Goal: Task Accomplishment & Management: Use online tool/utility

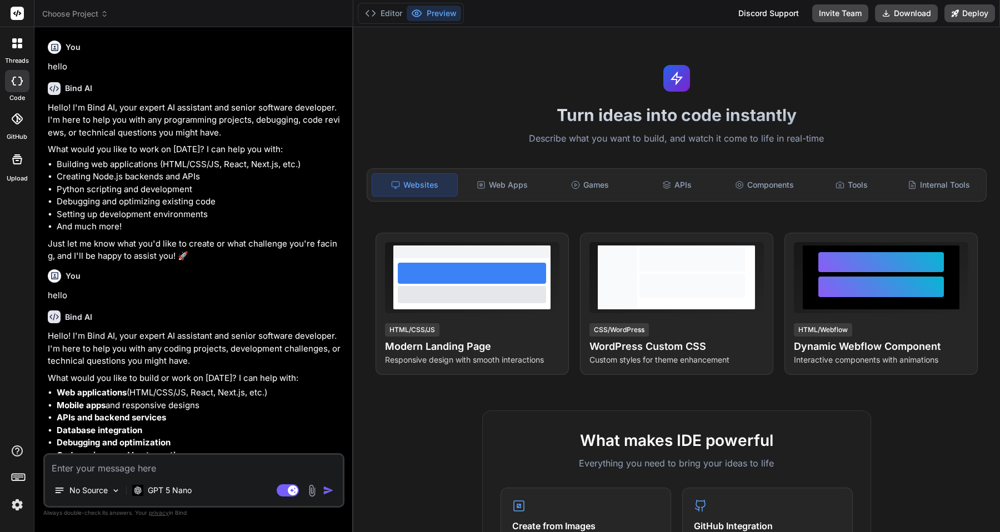
scroll to position [11, 0]
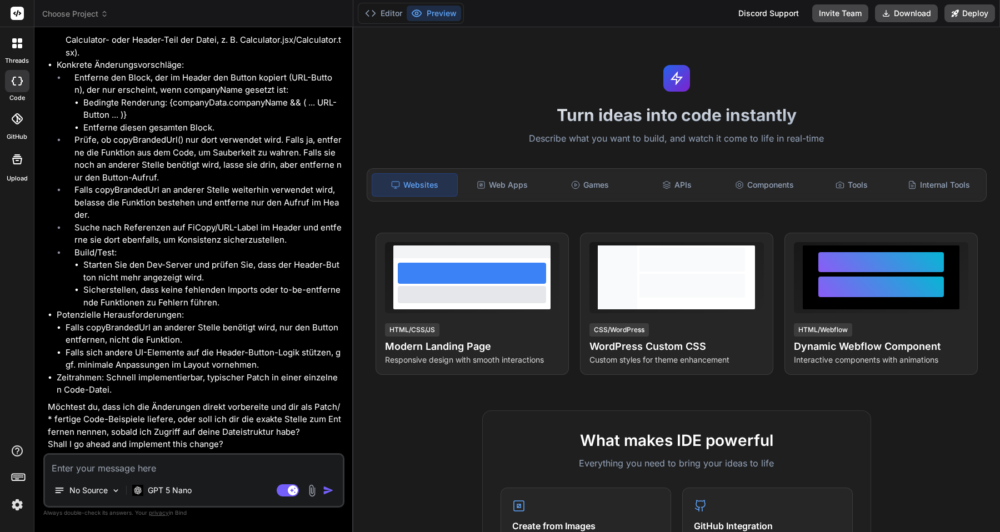
click at [13, 126] on div at bounding box center [17, 119] width 24 height 24
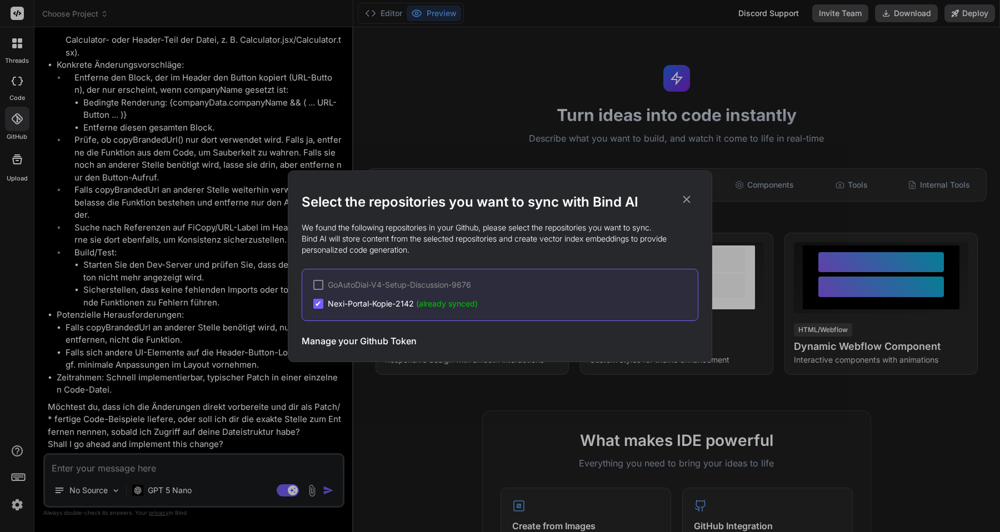
click at [318, 304] on span "✔" at bounding box center [318, 303] width 7 height 11
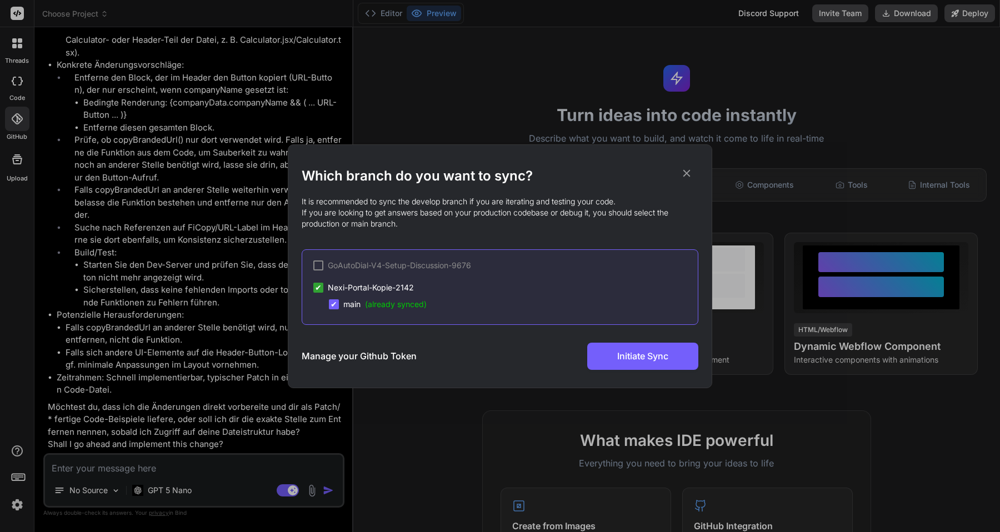
click at [319, 291] on span "✔" at bounding box center [318, 287] width 7 height 11
click at [328, 357] on h3 "Manage your Github Token" at bounding box center [359, 355] width 115 height 13
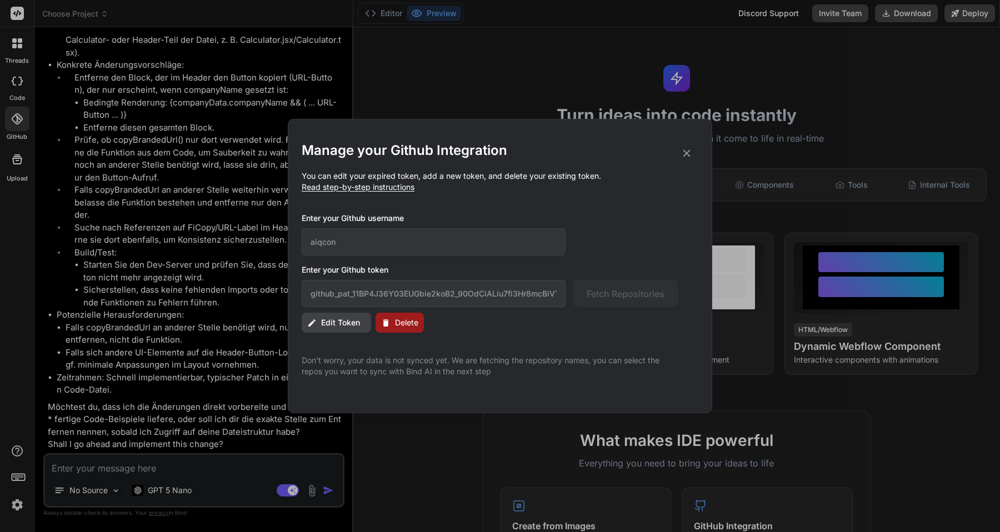
click at [685, 154] on icon at bounding box center [686, 153] width 7 height 7
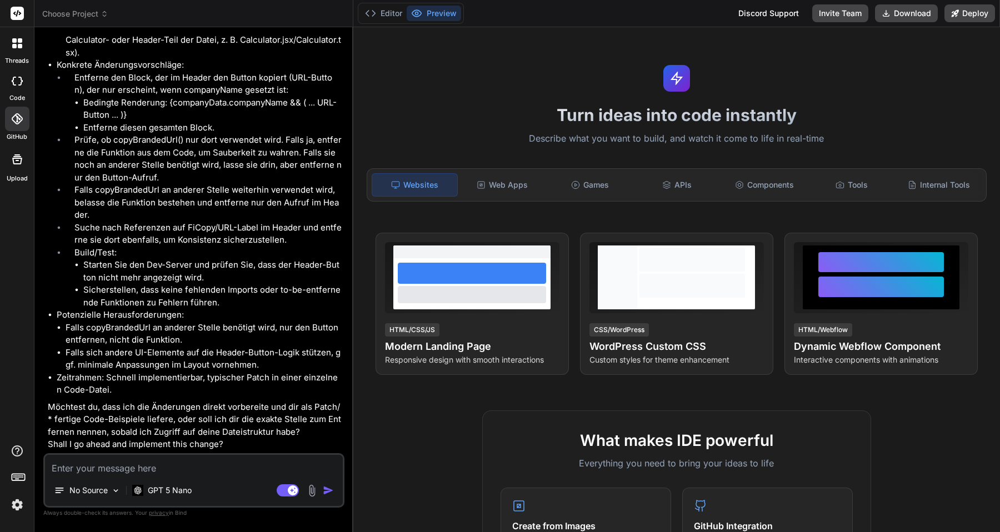
click at [16, 131] on div "GitHub" at bounding box center [17, 121] width 34 height 39
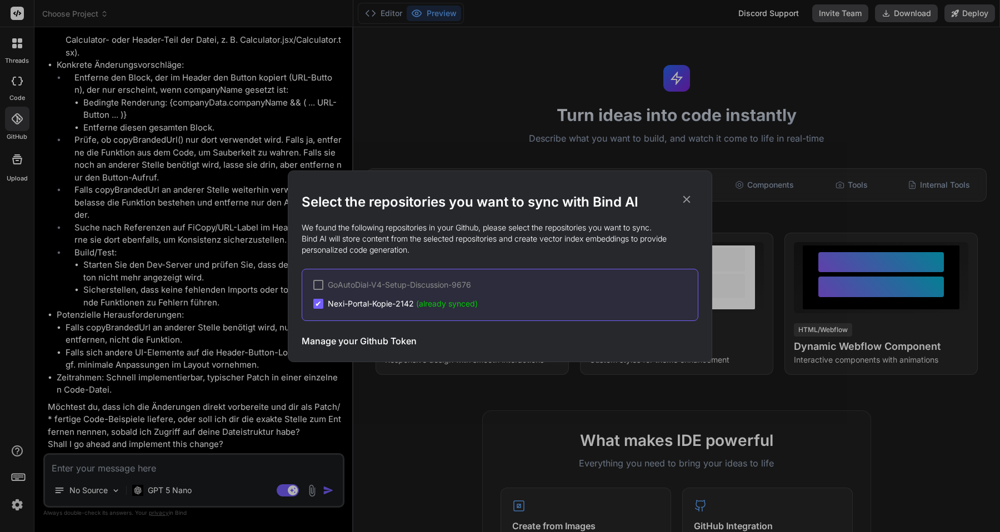
click at [455, 303] on span "(already synced)" at bounding box center [447, 303] width 62 height 9
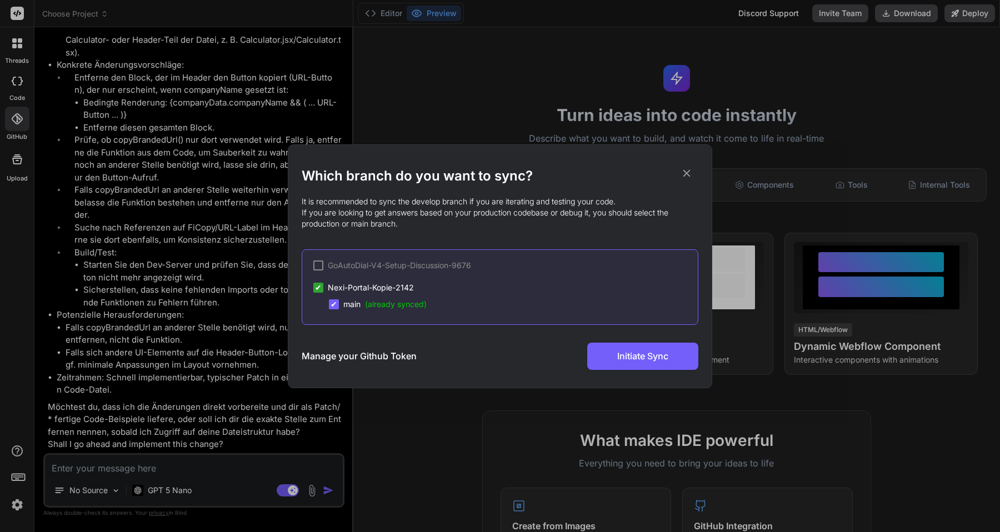
click at [318, 284] on span "✔" at bounding box center [318, 287] width 7 height 11
click at [336, 302] on span "✔" at bounding box center [334, 304] width 7 height 11
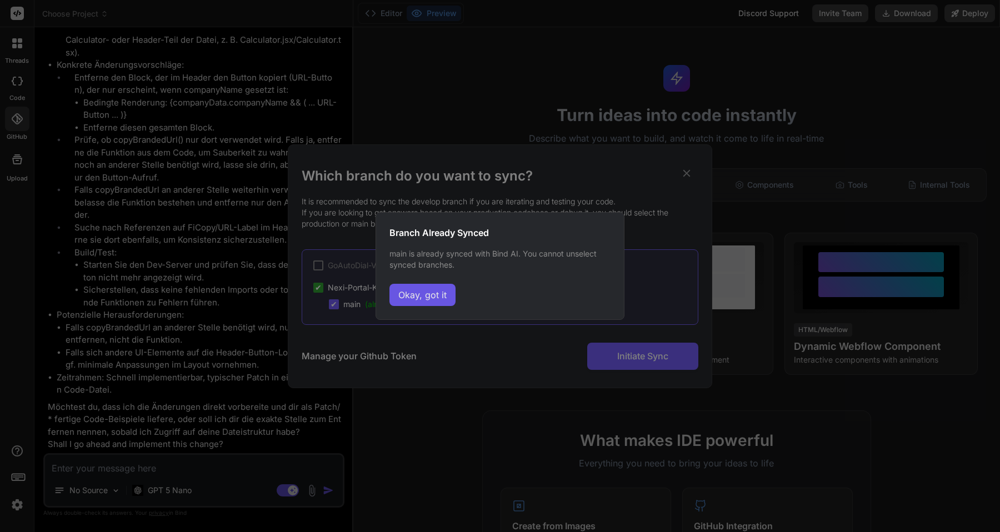
click at [420, 297] on button "Okay, got it" at bounding box center [422, 295] width 66 height 22
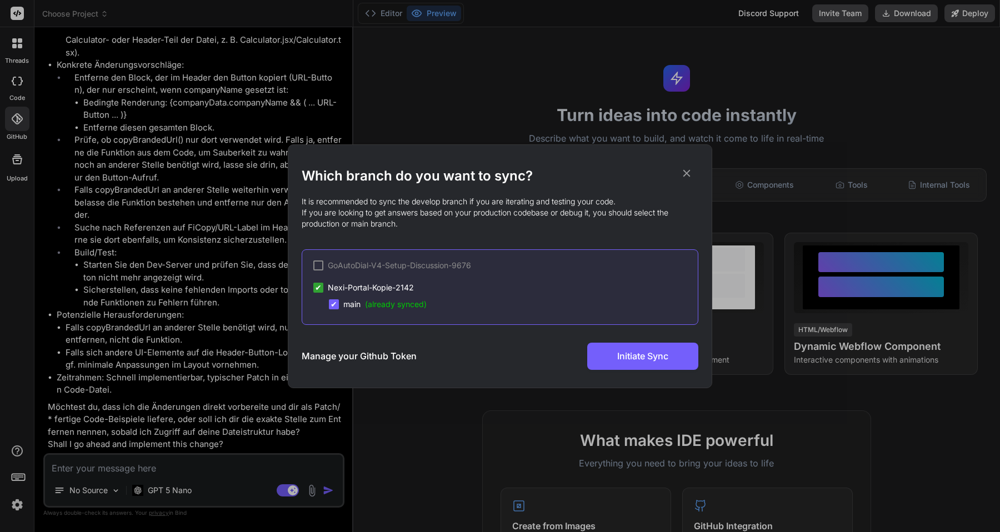
click at [333, 305] on span "✔" at bounding box center [334, 304] width 7 height 11
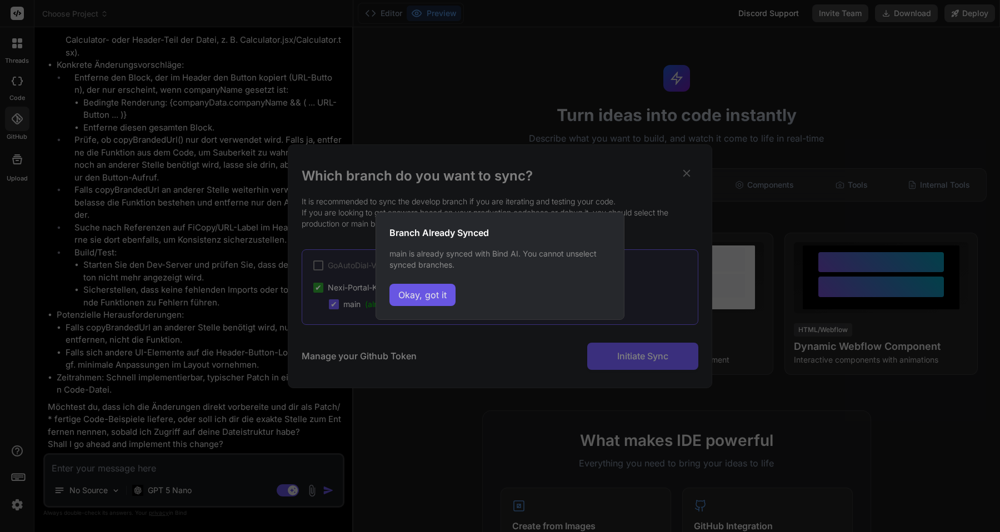
click at [406, 297] on button "Okay, got it" at bounding box center [422, 295] width 66 height 22
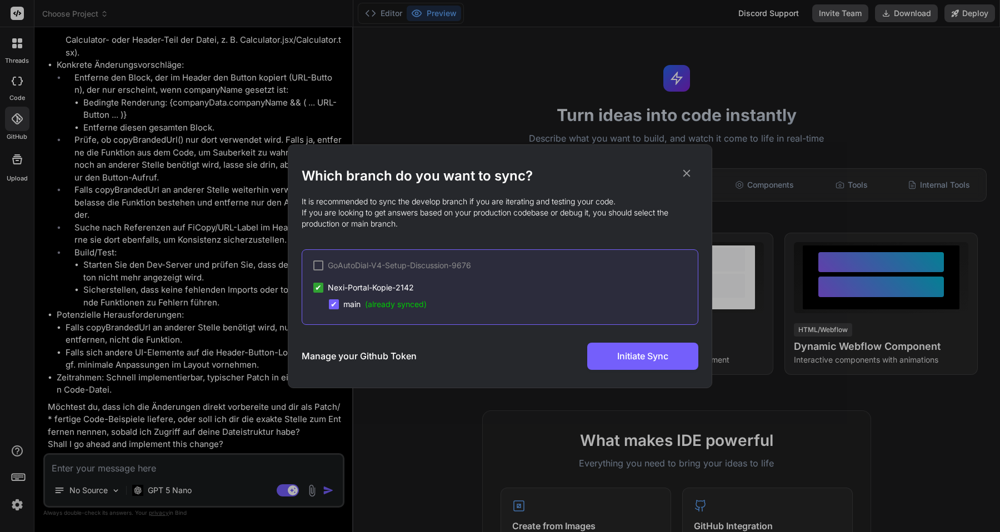
click at [323, 261] on div "GoAutoDial-V4-Setup-Discussion-9676" at bounding box center [392, 265] width 158 height 11
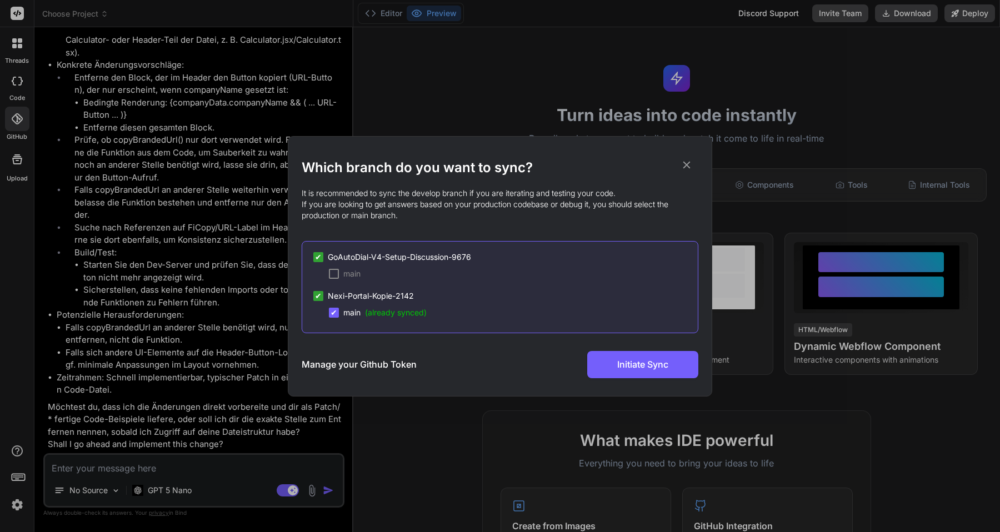
click at [336, 272] on div at bounding box center [334, 274] width 10 height 10
click at [336, 272] on span "✔" at bounding box center [334, 273] width 7 height 11
click at [321, 257] on div at bounding box center [318, 257] width 10 height 10
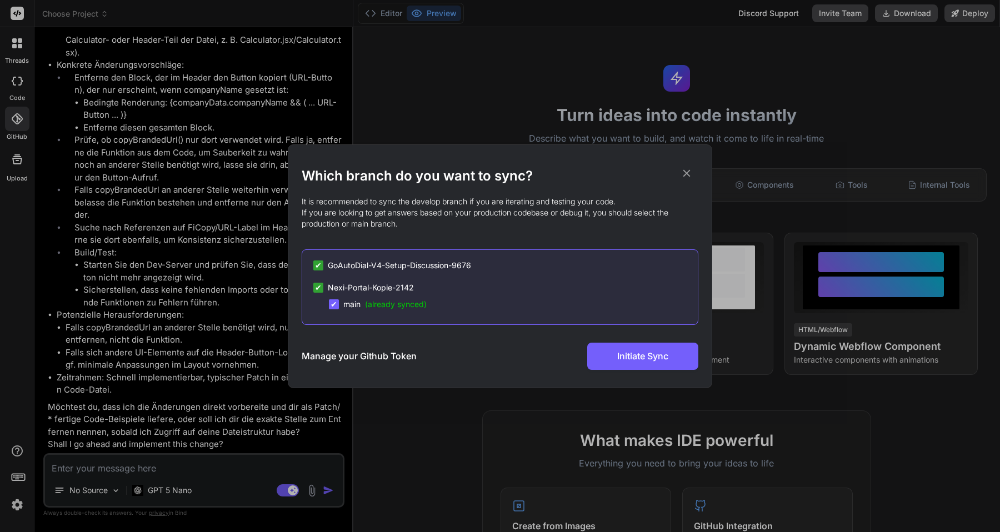
click at [327, 358] on h3 "Manage your Github Token" at bounding box center [359, 355] width 115 height 13
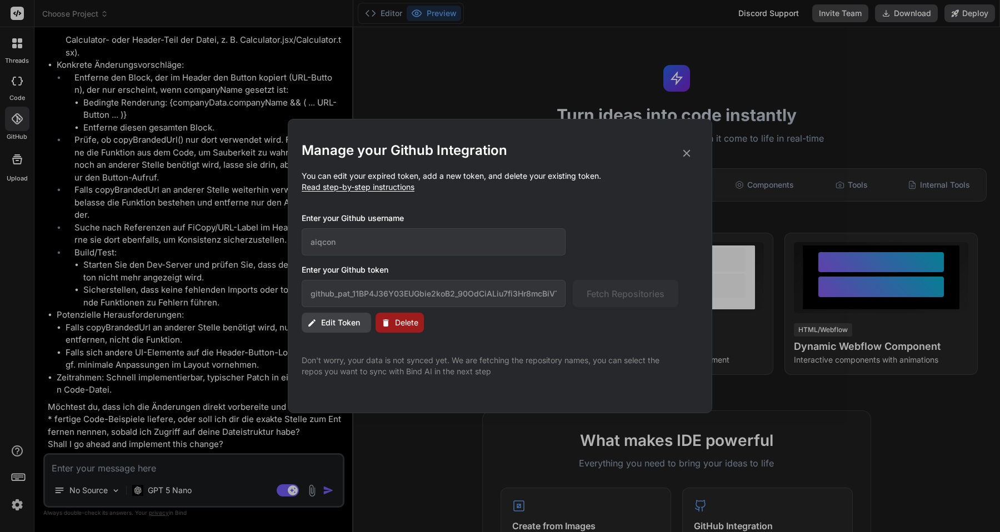
click at [10, 124] on div "Manage your Github Integration You can edit your expired token, add a new token…" at bounding box center [500, 266] width 1000 height 532
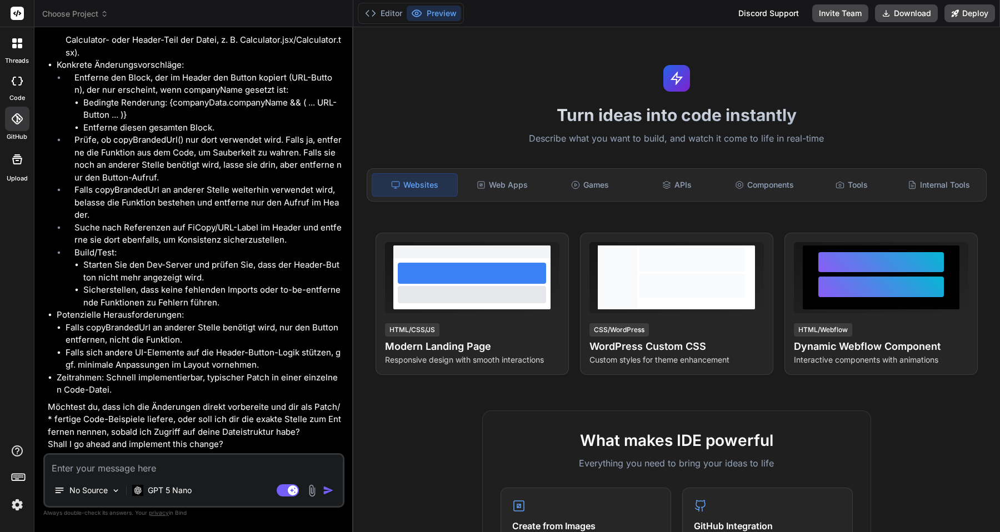
click at [12, 124] on div at bounding box center [17, 119] width 24 height 24
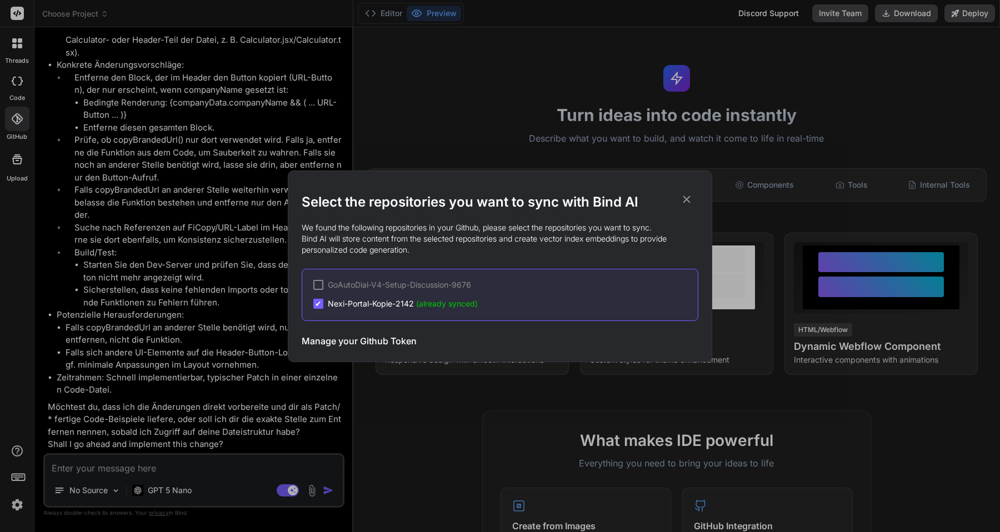
click at [371, 344] on h3 "Manage your Github Token" at bounding box center [359, 340] width 115 height 13
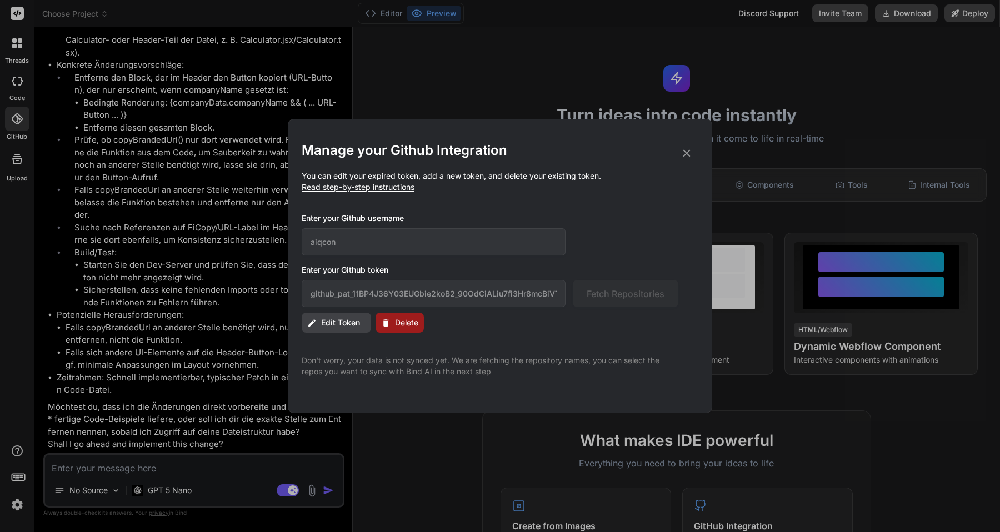
click at [396, 323] on span "Delete" at bounding box center [406, 322] width 23 height 11
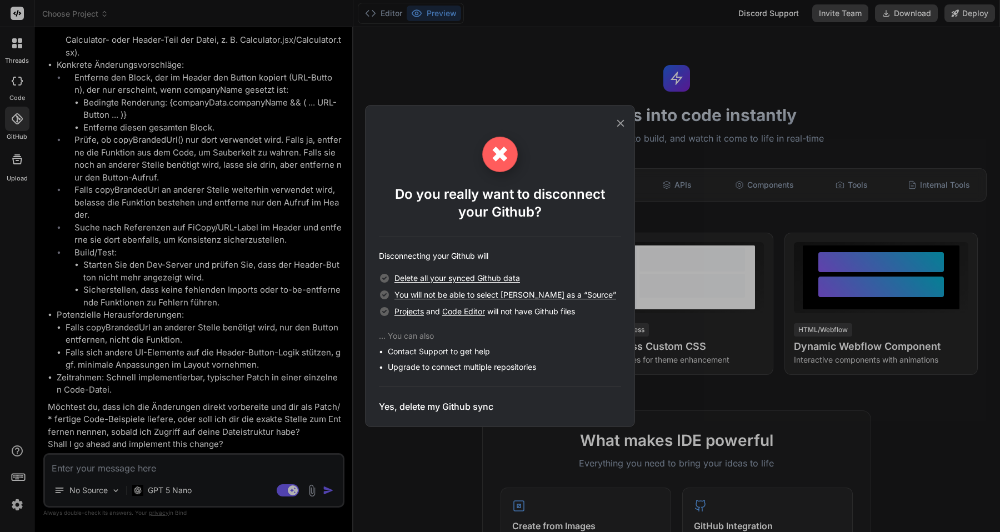
click at [427, 409] on h3 "Yes, delete my Github sync" at bounding box center [436, 406] width 114 height 13
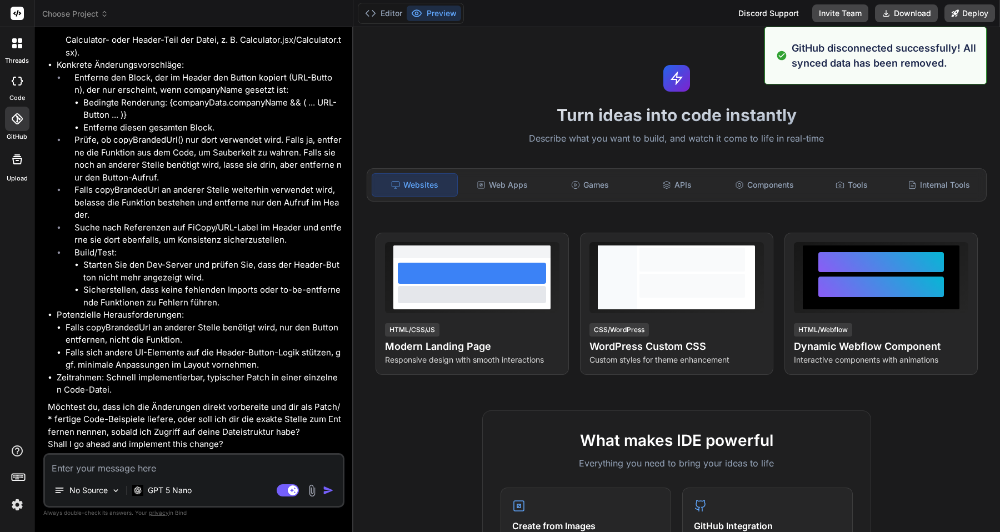
click at [21, 134] on label "GitHub" at bounding box center [17, 136] width 21 height 9
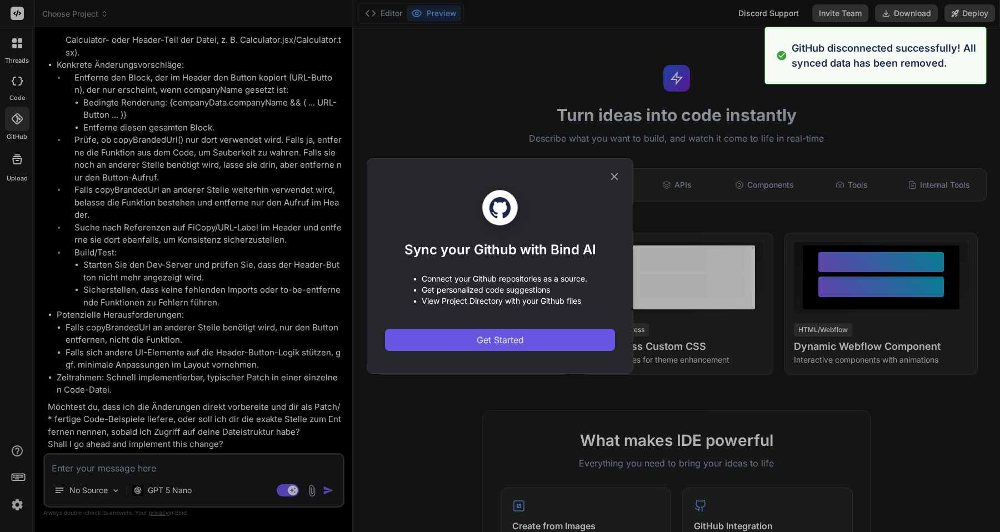
click at [469, 331] on button "Get Started" at bounding box center [500, 340] width 230 height 22
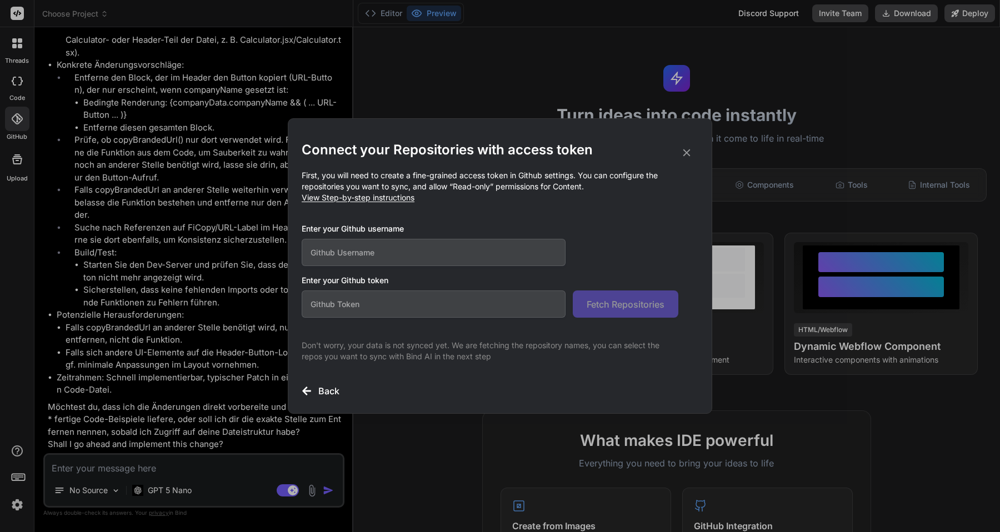
click at [359, 252] on input "text" at bounding box center [434, 252] width 264 height 27
type input "aiqcon"
click at [369, 302] on input "text" at bounding box center [434, 304] width 264 height 27
paste input "github_pat_11BP4J36Y03EUGbie2koB2_90OdCiALiu7fi3Hr8mcBiVTSZFoW011zMemhxLP0aeABC…"
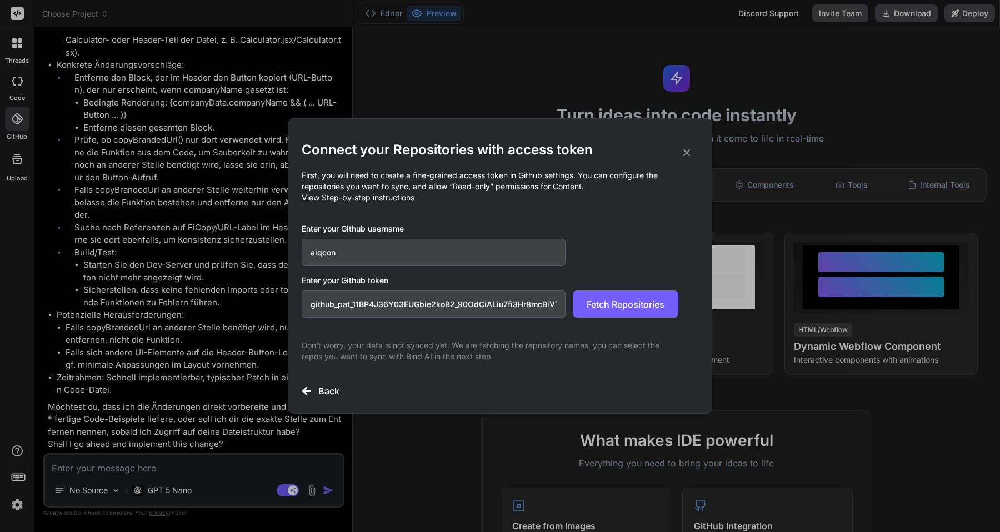
scroll to position [0, 182]
type input "github_pat_11BP4J36Y03EUGbie2koB2_90OdCiALiu7fi3Hr8mcBiVTSZFoW011zMemhxLP0aeABC…"
click at [610, 307] on span "Fetch Repositories" at bounding box center [626, 304] width 78 height 13
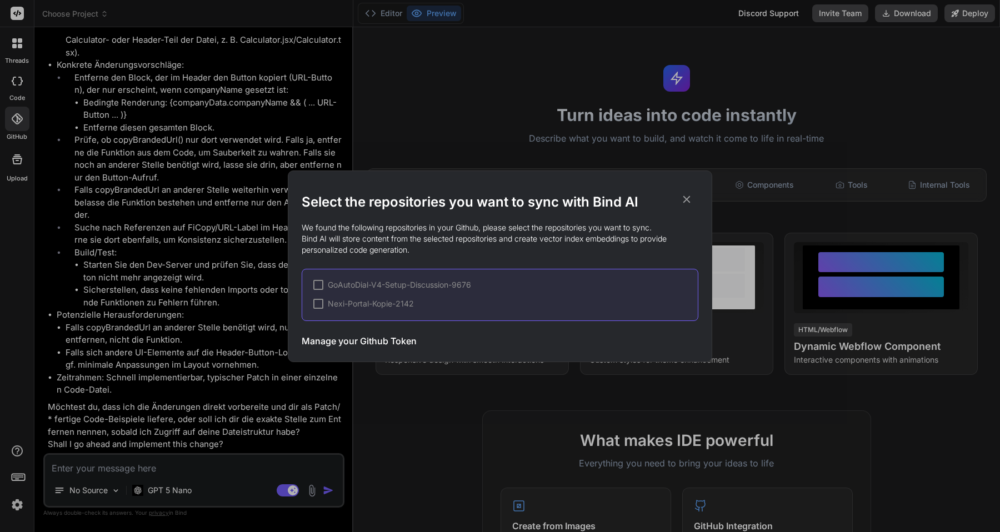
click at [686, 200] on icon at bounding box center [686, 199] width 7 height 7
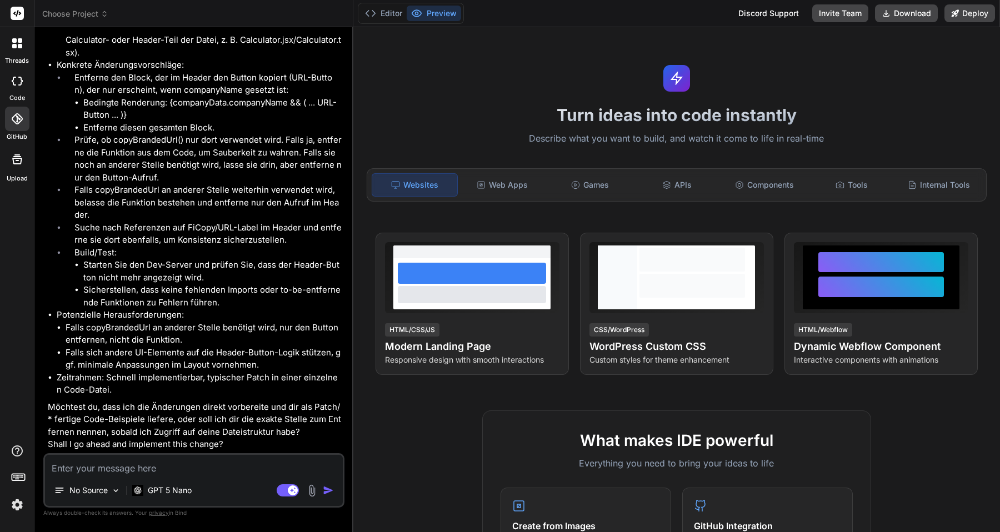
click at [18, 116] on icon at bounding box center [17, 118] width 11 height 11
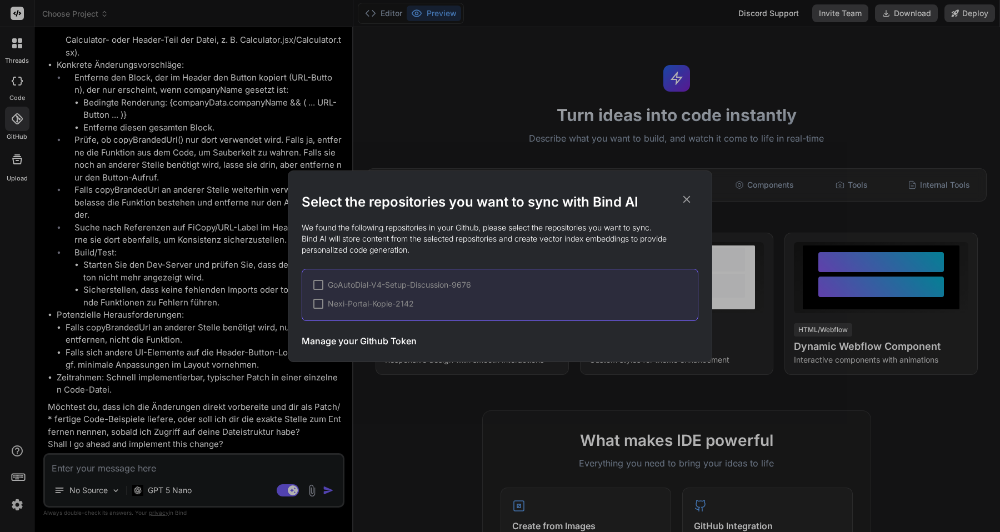
click at [324, 341] on h3 "Manage your Github Token" at bounding box center [359, 340] width 115 height 13
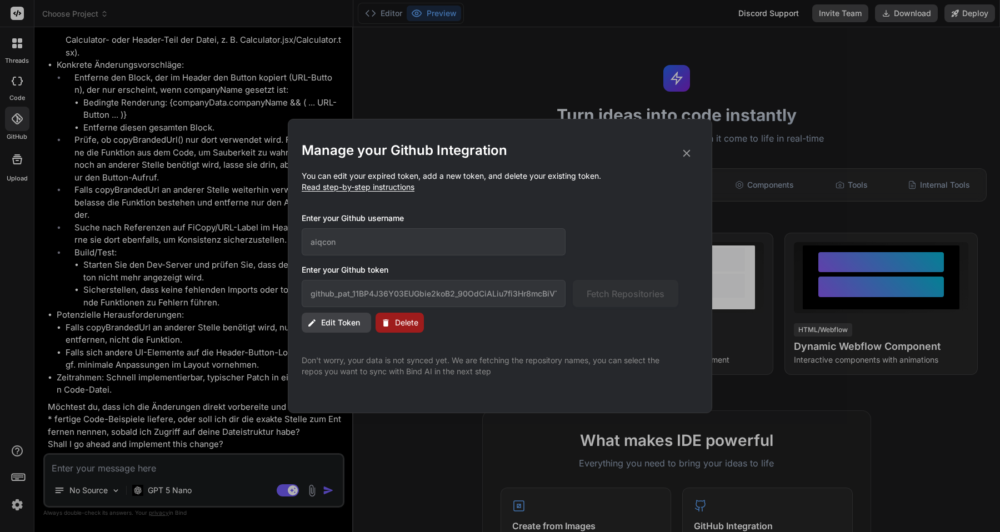
click at [394, 324] on button "Delete" at bounding box center [400, 323] width 48 height 20
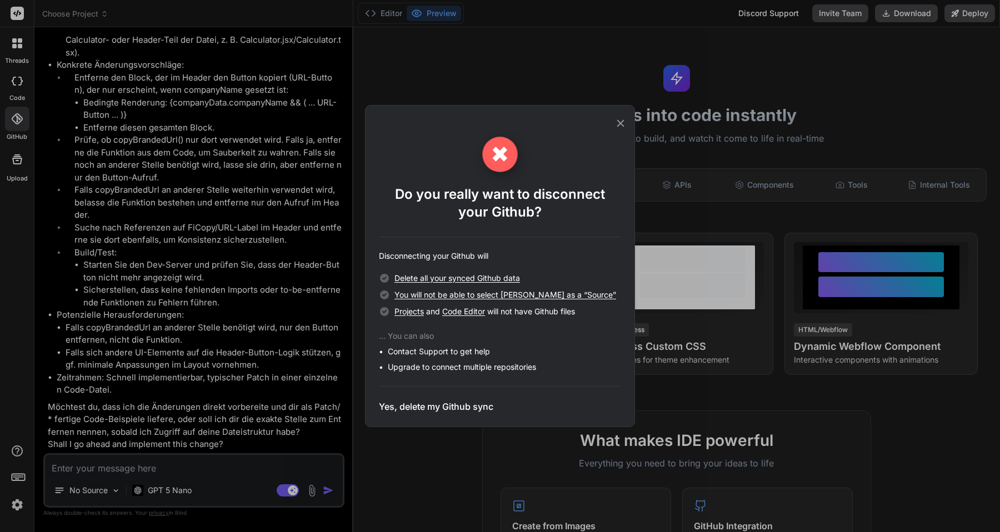
click at [408, 407] on h3 "Yes, delete my Github sync" at bounding box center [436, 406] width 114 height 13
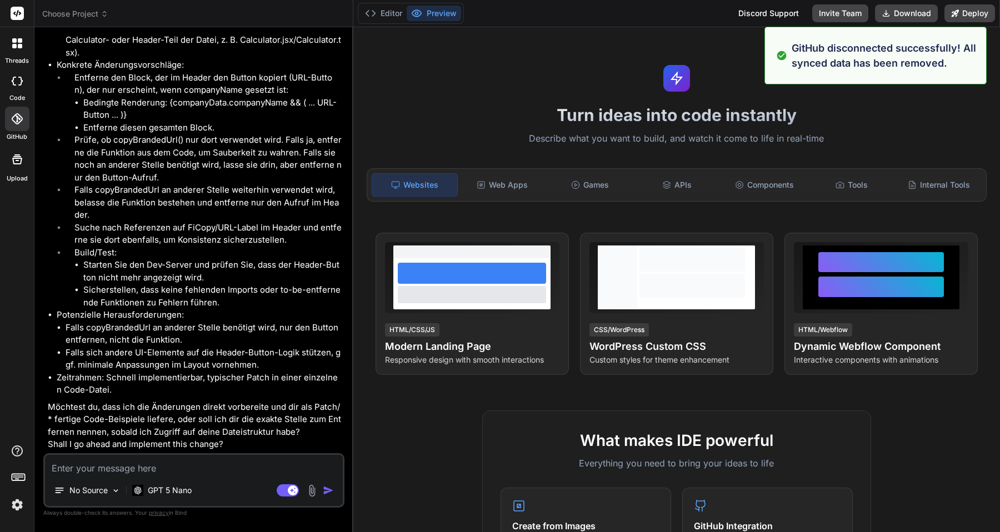
click at [12, 121] on icon at bounding box center [17, 118] width 11 height 11
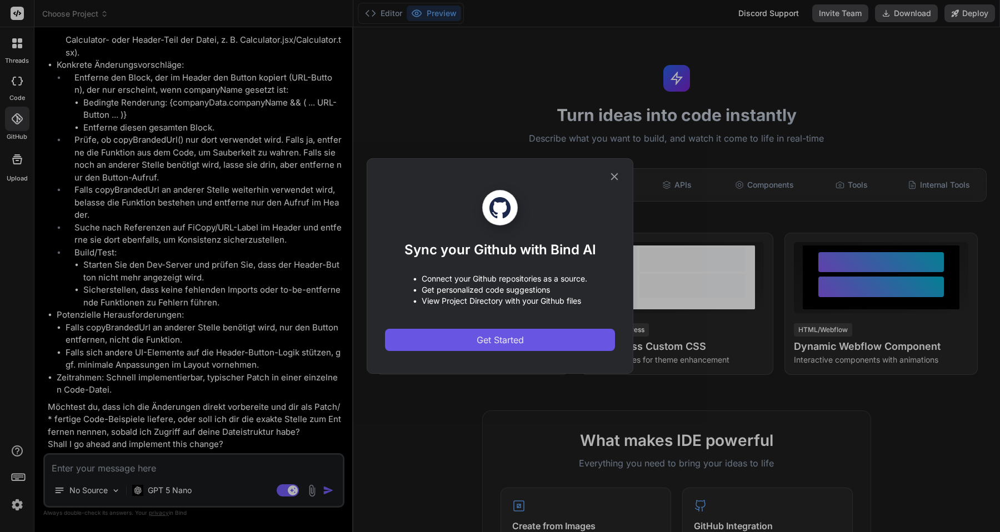
click at [482, 341] on span "Get Started" at bounding box center [500, 339] width 47 height 13
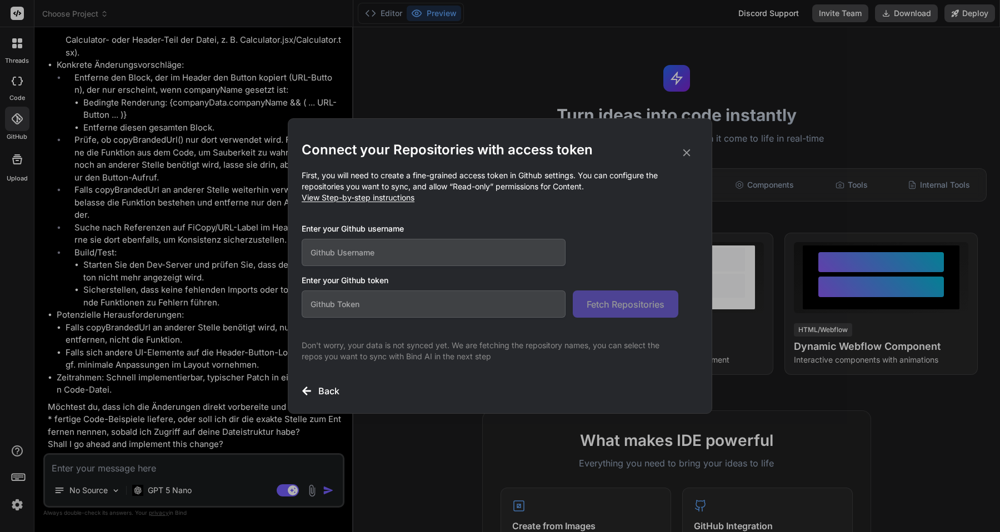
click at [378, 262] on input "text" at bounding box center [434, 252] width 264 height 27
type input "aiqcon"
paste input "github_pat_11BP4J36Y0vM37YsUgpYOI_3USnpWARgK2r0bgKsGizHYzUP3beqYVrKNXjC5iMXrVWG…"
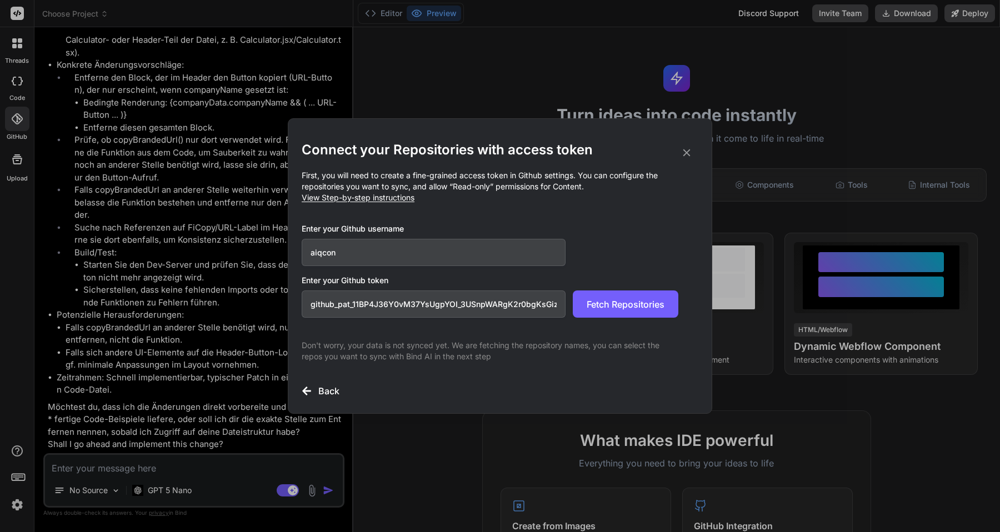
scroll to position [0, 192]
type input "github_pat_11BP4J36Y0vM37YsUgpYOI_3USnpWARgK2r0bgKsGizHYzUP3beqYVrKNXjC5iMXrVWG…"
click at [641, 301] on span "Fetch Repositories" at bounding box center [626, 304] width 78 height 13
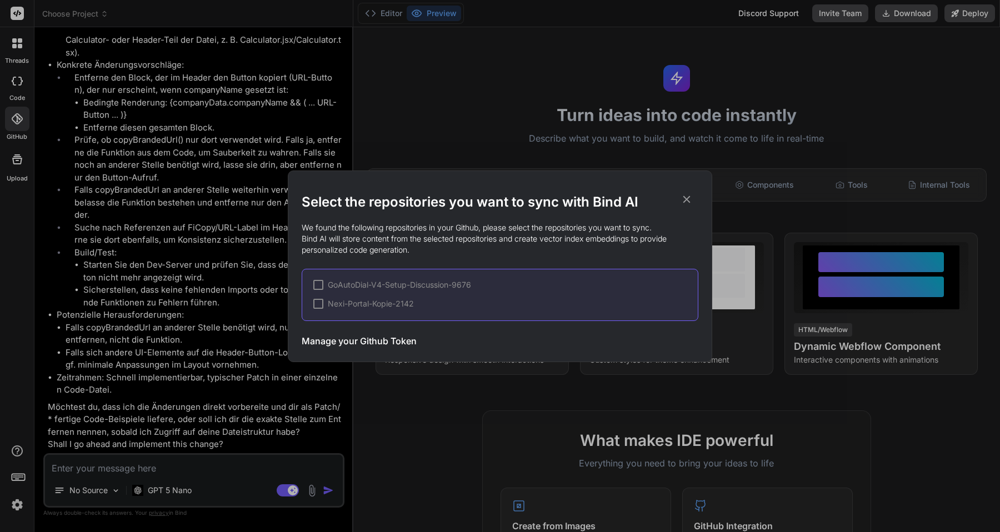
click at [217, 284] on div "Select the repositories you want to sync with Bind AI We found the following re…" at bounding box center [500, 266] width 1000 height 532
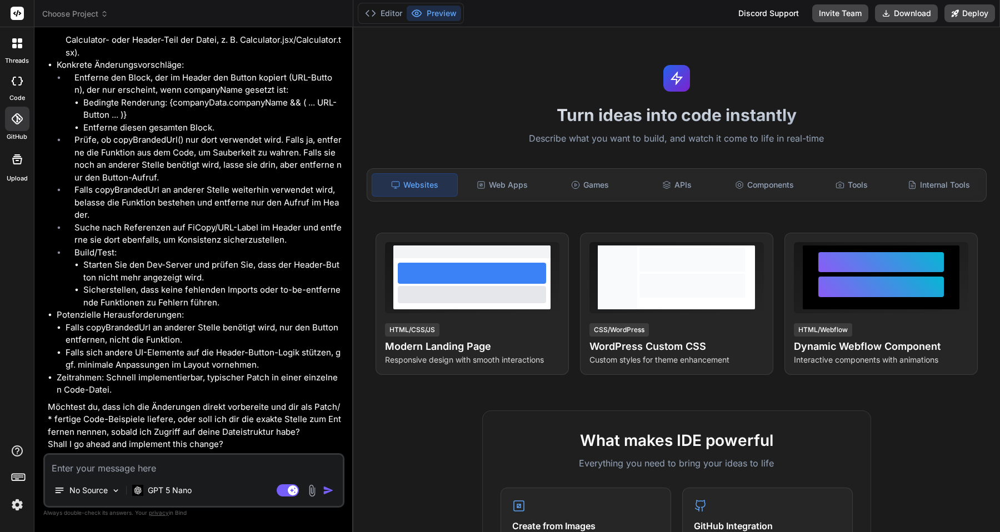
click at [11, 123] on div at bounding box center [17, 119] width 24 height 24
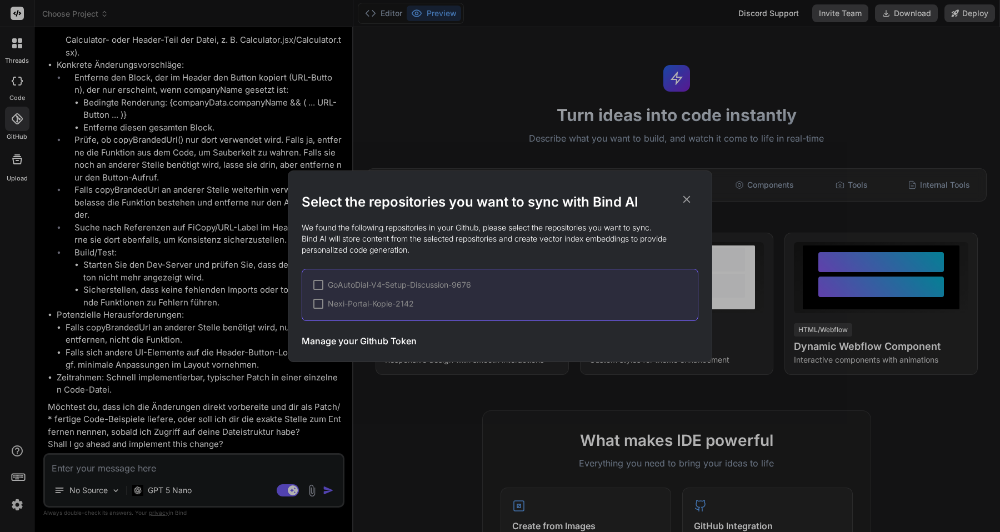
click at [369, 342] on h3 "Manage your Github Token" at bounding box center [359, 340] width 115 height 13
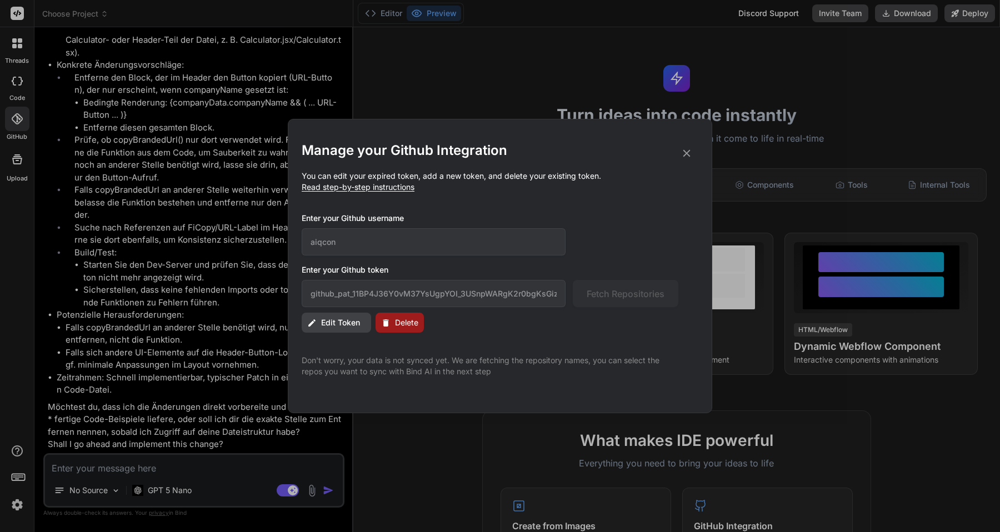
click at [352, 323] on span "Edit Token" at bounding box center [340, 322] width 39 height 11
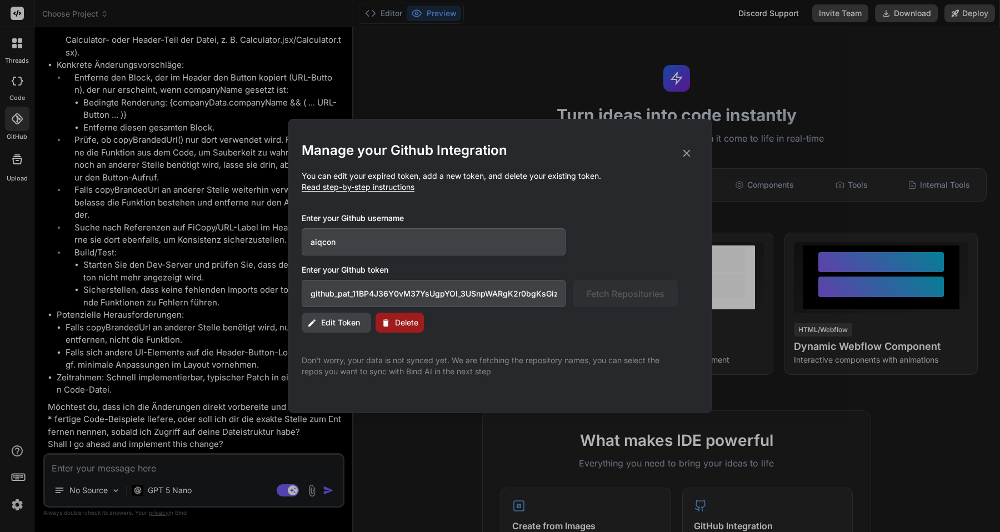
click at [372, 301] on input "github_pat_11BP4J36Y0vM37YsUgpYOI_3USnpWARgK2r0bgKsGizHYzUP3beqYVrKNXjC5iMXrVWG…" at bounding box center [434, 293] width 264 height 27
paste input "text"
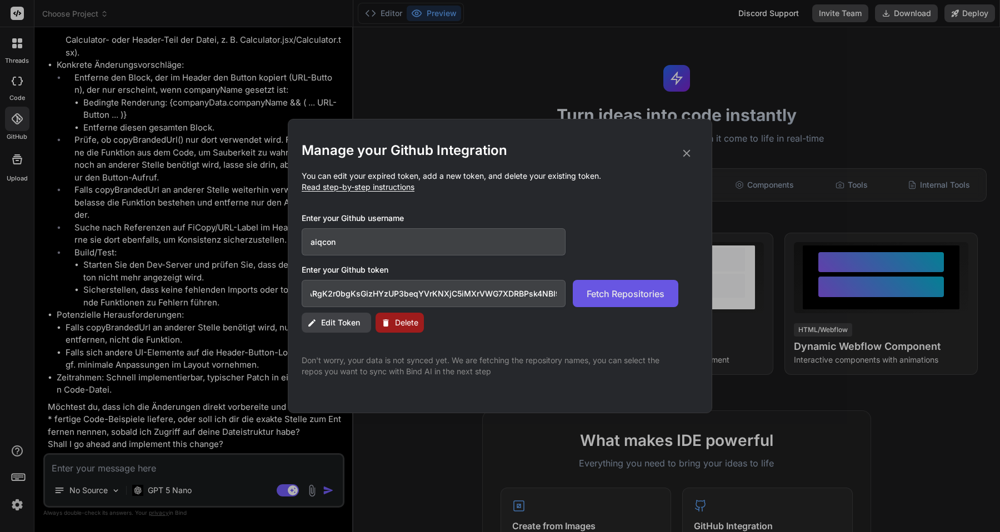
click at [595, 298] on span "Fetch Repositories" at bounding box center [626, 293] width 78 height 13
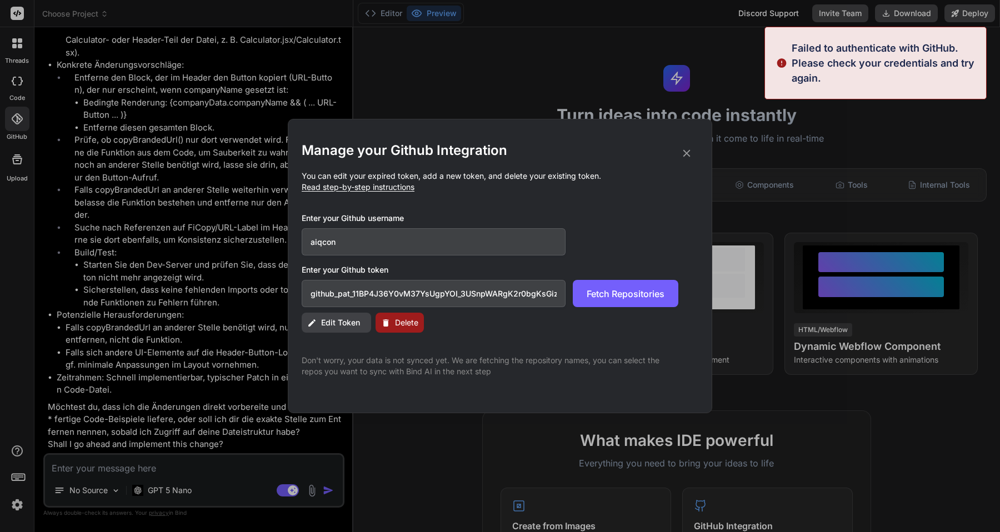
click at [501, 298] on input "github_pat_11BP4J36Y0vM37YsUgpYOI_3USnpWARgK2r0bgKsGizHYzUP3beqYVrKNXjC5iMXrVWG…" at bounding box center [434, 293] width 264 height 27
paste input "G"
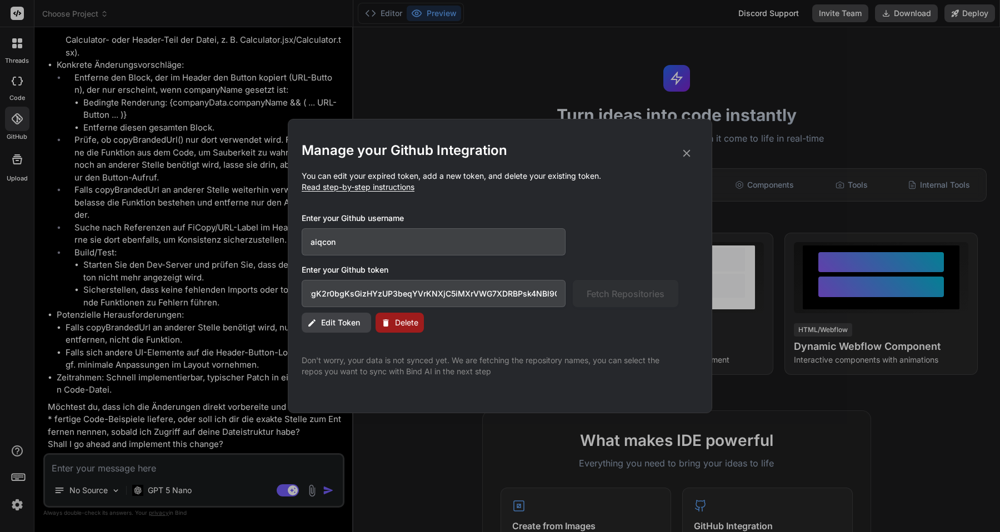
type input "github_pat_11BP4J36Y0vM37YsUgpYOI_3USnpWARgK2r0bgKsGizHYzUP3beqYVrKNXjC5iMXrVWG…"
click at [416, 322] on span "Delete" at bounding box center [406, 322] width 23 height 11
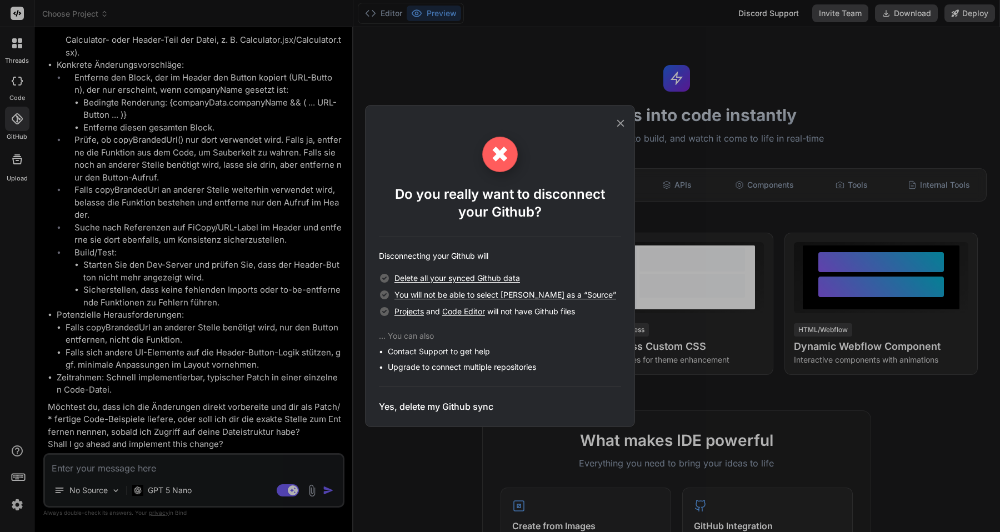
click at [427, 406] on h3 "Yes, delete my Github sync" at bounding box center [436, 406] width 114 height 13
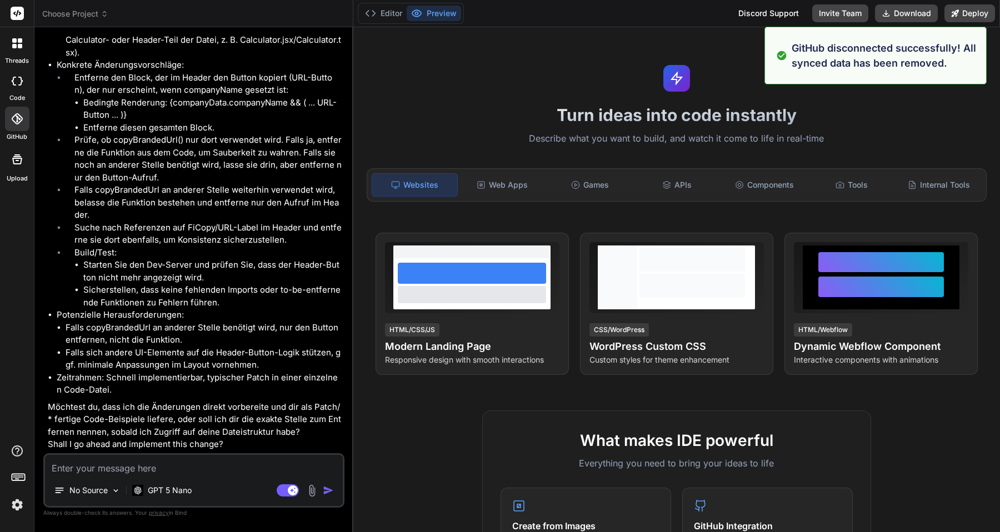
click at [14, 121] on icon at bounding box center [17, 118] width 11 height 11
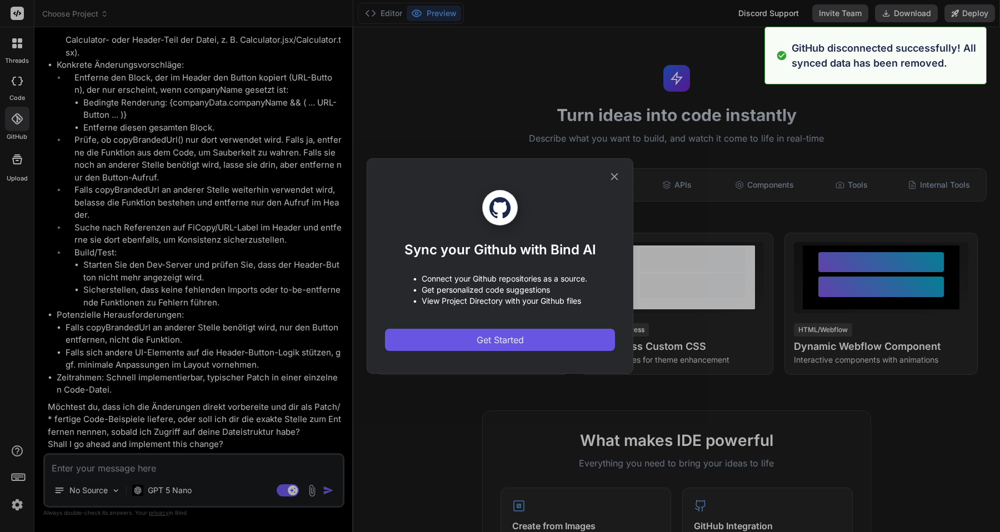
click at [504, 347] on button "Get Started" at bounding box center [500, 340] width 230 height 22
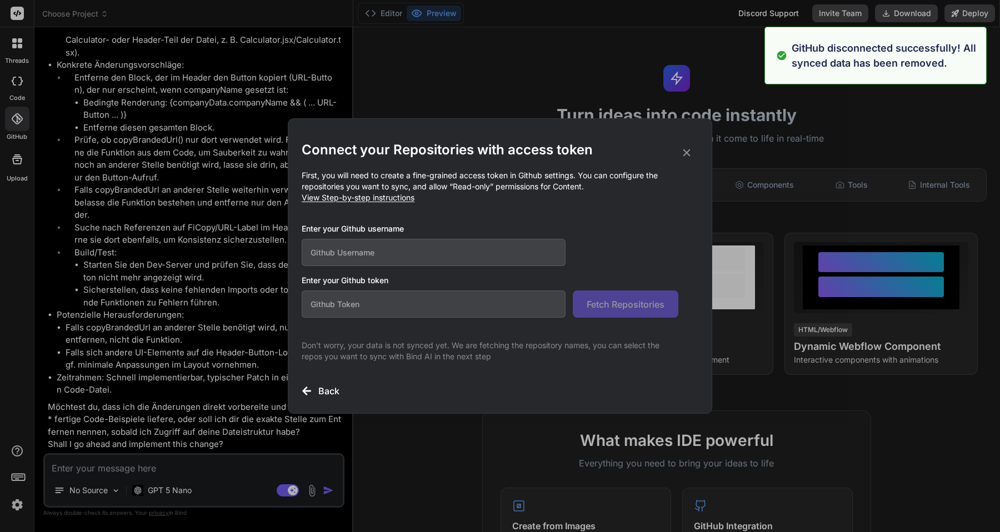
click at [461, 244] on input "text" at bounding box center [434, 252] width 264 height 27
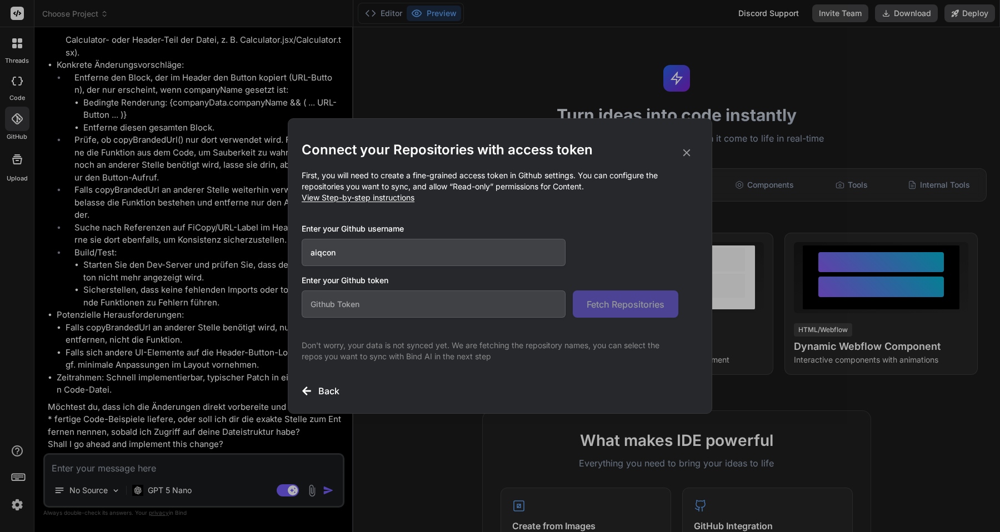
type input "aiqcon"
click at [468, 304] on input "text" at bounding box center [434, 304] width 264 height 27
paste input "github_pat_11BP4J36Y0vM37YsUgpYOI_3USnpWARgK2r0bgKsGizHYzUP3beqYVrKNXjC5iMXrVWG…"
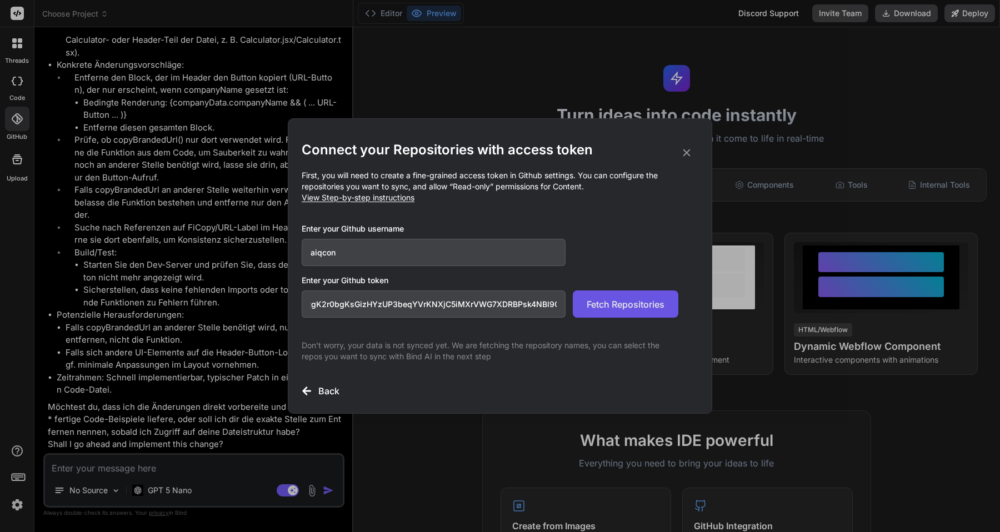
type input "github_pat_11BP4J36Y0vM37YsUgpYOI_3USnpWARgK2r0bgKsGizHYzUP3beqYVrKNXjC5iMXrVWG…"
click at [600, 302] on span "Fetch Repositories" at bounding box center [626, 304] width 78 height 13
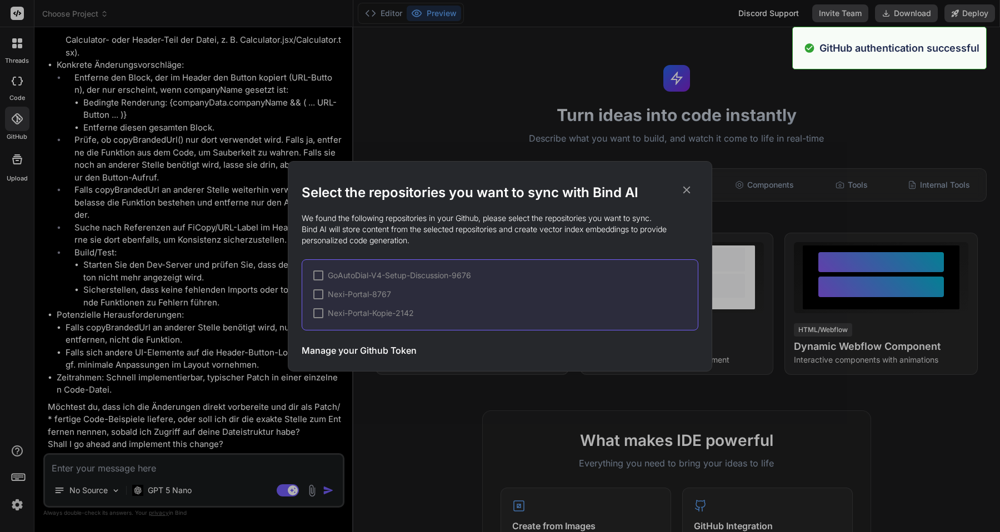
click at [338, 298] on span "Nexi-Portal-8767" at bounding box center [359, 294] width 63 height 11
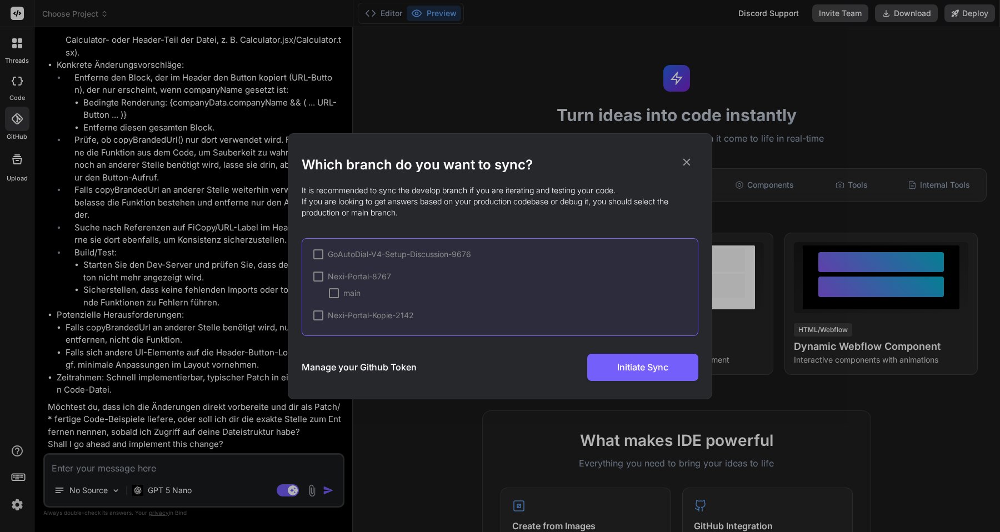
click at [319, 280] on div at bounding box center [318, 277] width 10 height 10
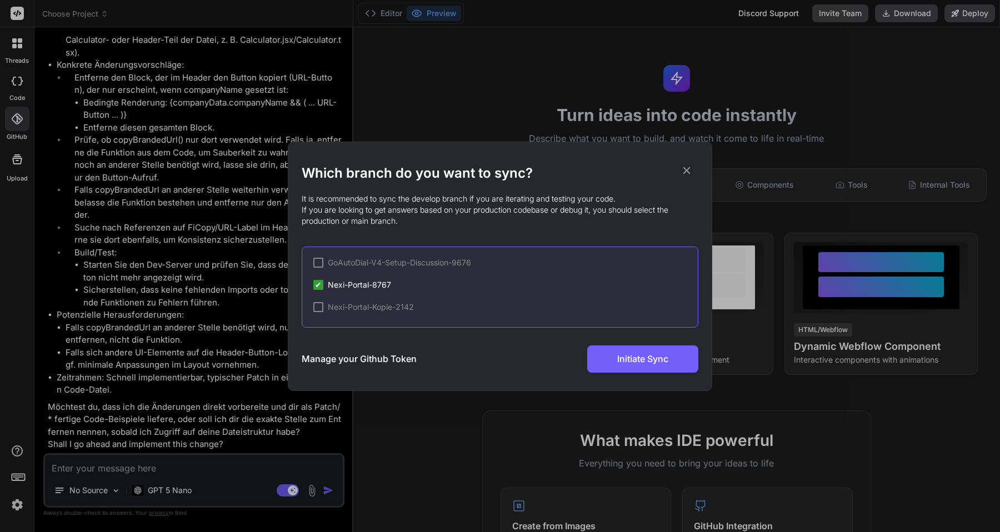
click at [317, 286] on span "✔" at bounding box center [318, 284] width 7 height 11
click at [317, 286] on div at bounding box center [318, 285] width 10 height 10
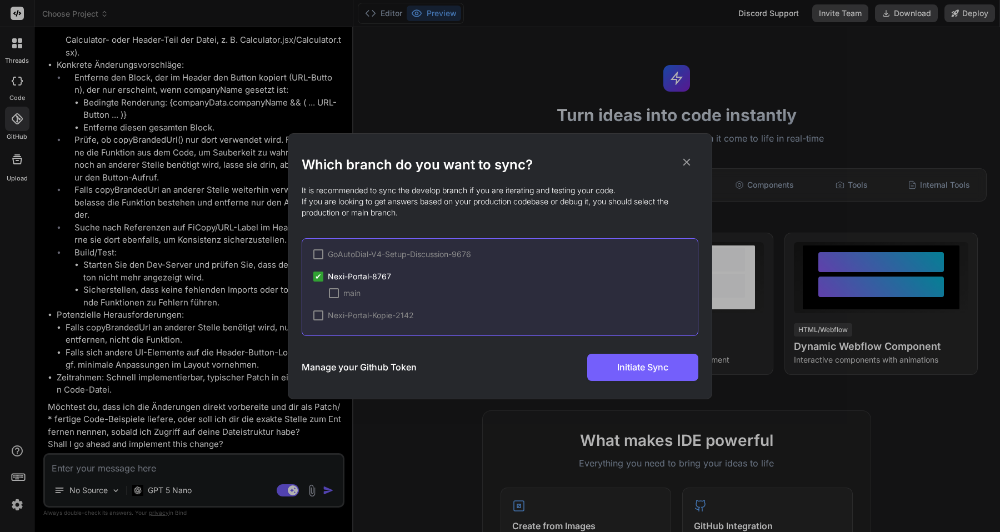
click at [333, 296] on div at bounding box center [334, 293] width 10 height 10
click at [633, 368] on span "Initiate Sync" at bounding box center [642, 367] width 51 height 13
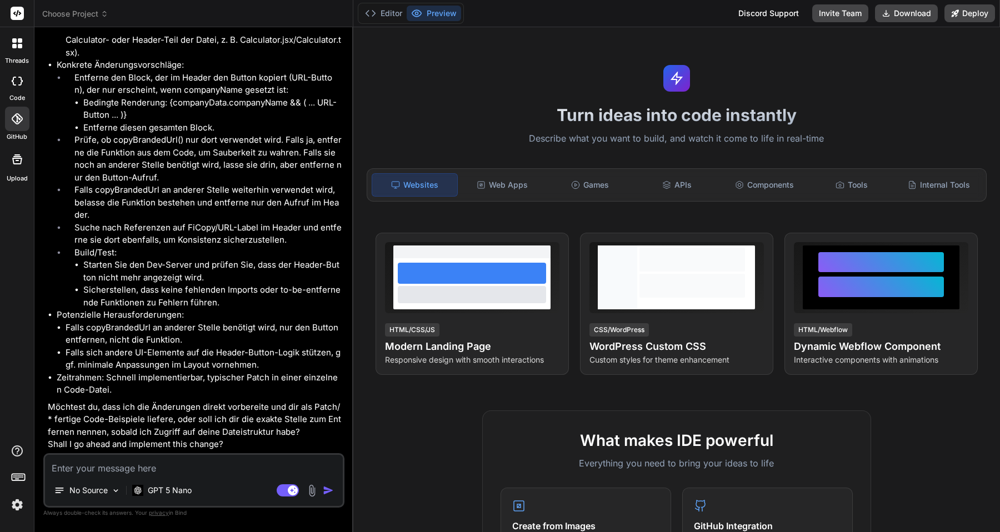
click at [14, 46] on icon at bounding box center [14, 46] width 4 height 4
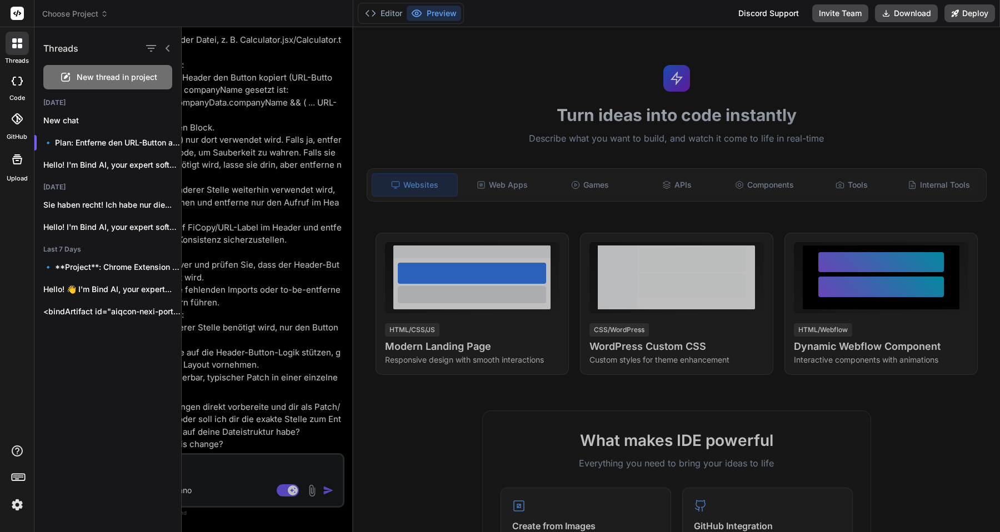
click at [82, 74] on span "New thread in project" at bounding box center [117, 77] width 81 height 11
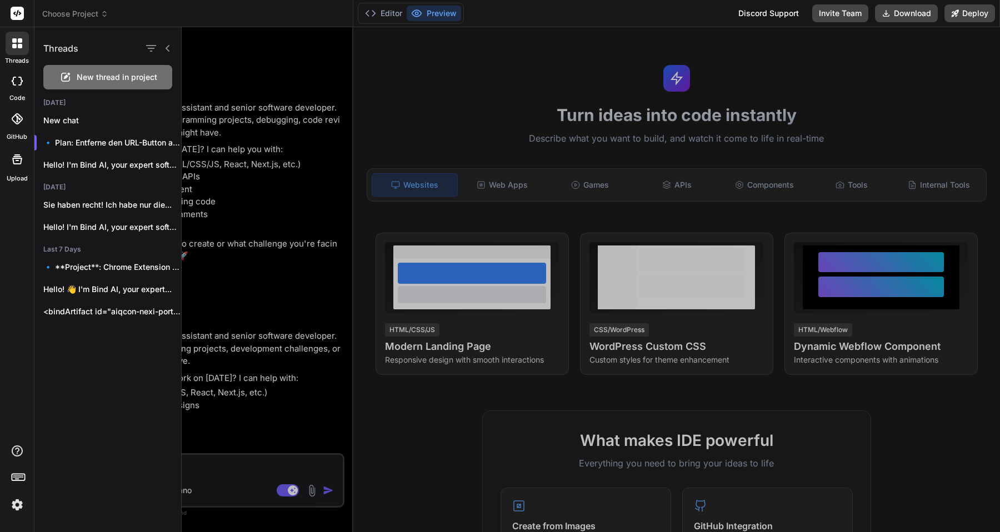
scroll to position [21, 0]
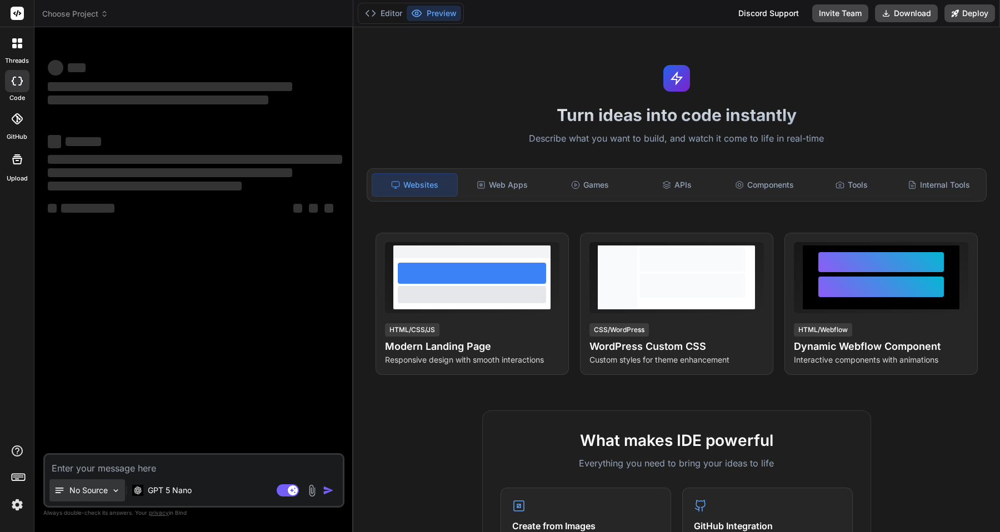
click at [78, 491] on p "No Source" at bounding box center [88, 490] width 38 height 11
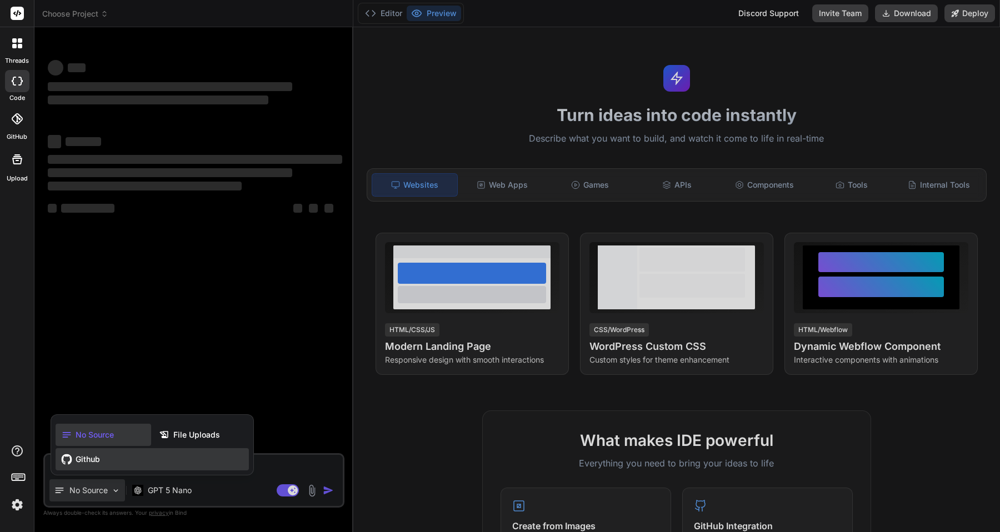
click at [83, 461] on span "Github" at bounding box center [88, 459] width 24 height 11
type textarea "x"
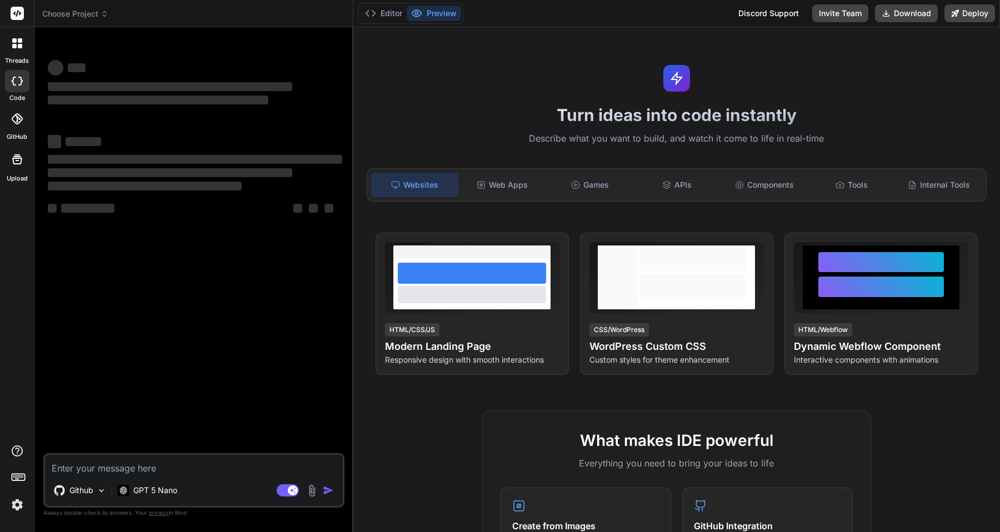
click at [101, 468] on textarea at bounding box center [194, 465] width 298 height 20
type textarea "a"
type textarea "x"
type textarea "an"
type textarea "x"
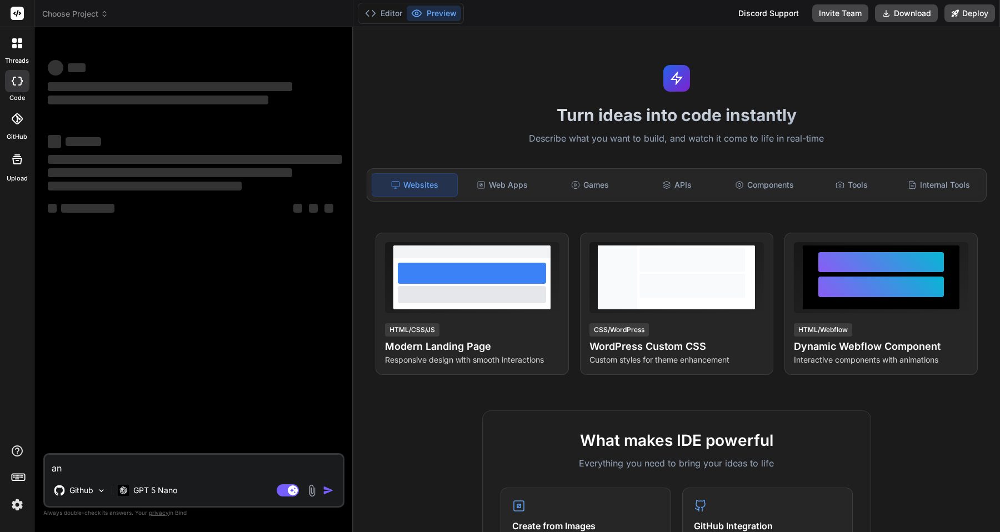
type textarea "ana"
type textarea "x"
type textarea "anal"
type textarea "x"
type textarea "analy"
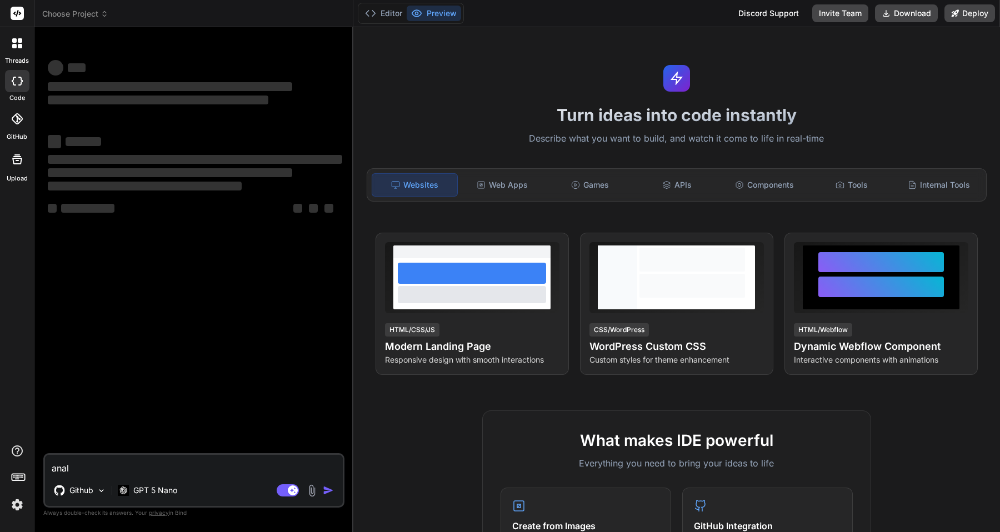
type textarea "x"
type textarea "analys"
type textarea "x"
type textarea "analysi"
type textarea "x"
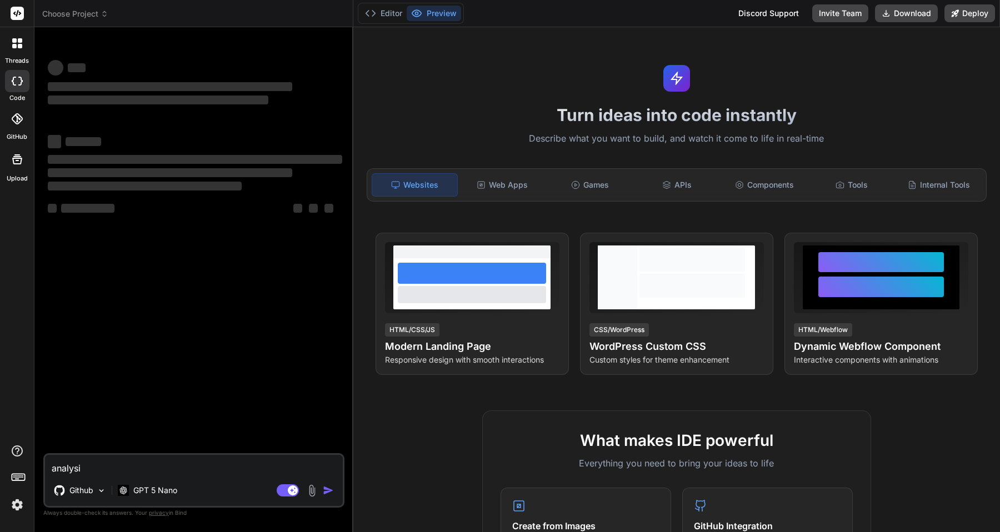
type textarea "analysie"
type textarea "x"
type textarea "analysier"
type textarea "x"
type textarea "analysiere"
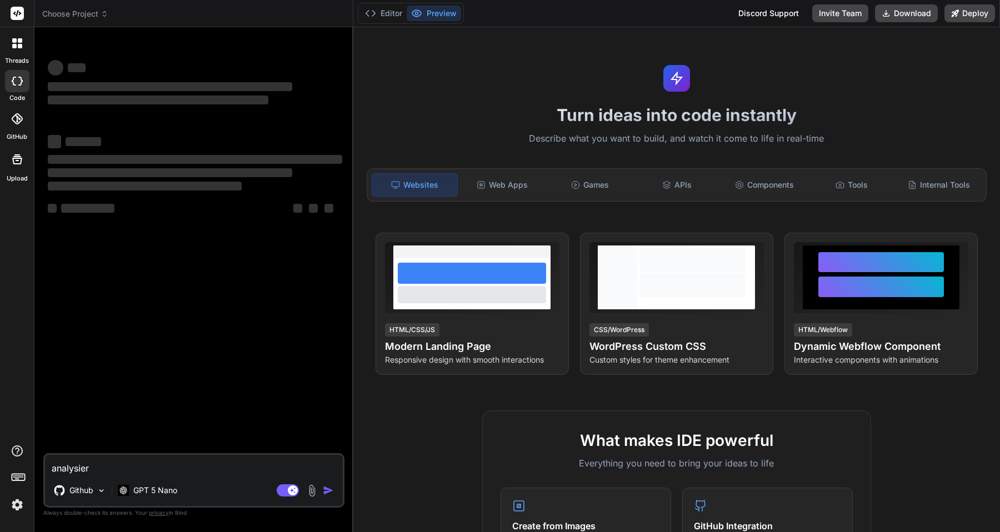
type textarea "x"
type textarea "analysiere"
type textarea "x"
type textarea "analysiere d"
type textarea "x"
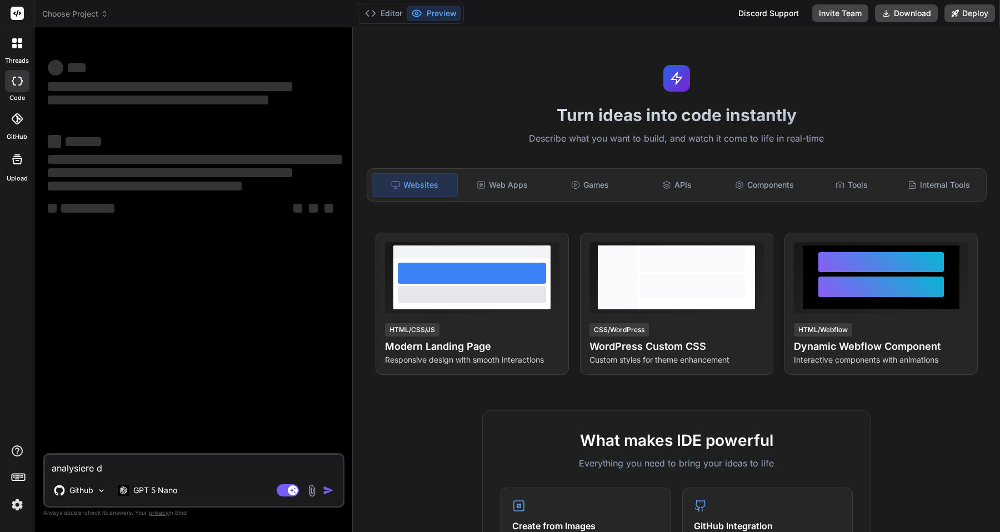
type textarea "analysiere da"
type textarea "x"
type textarea "analysiere das"
type textarea "x"
type textarea "analysiere das"
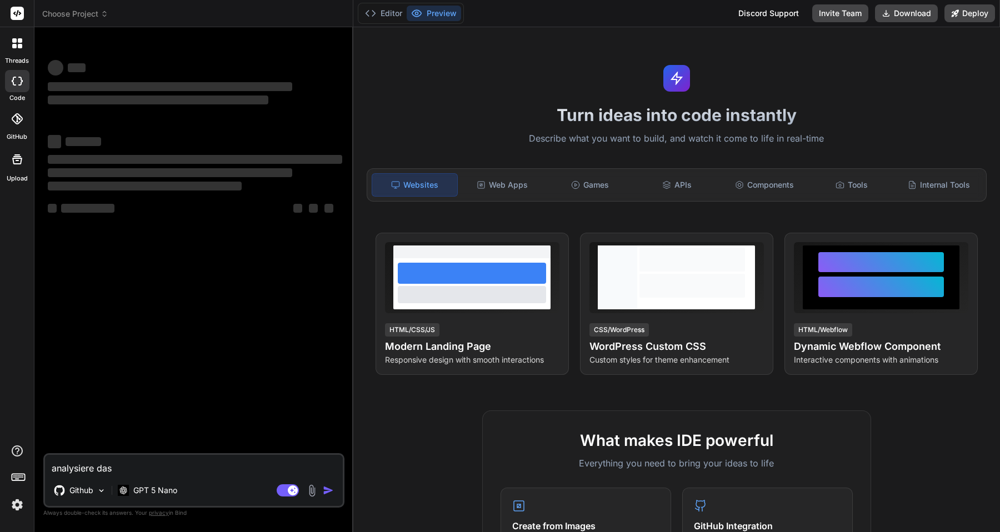
type textarea "x"
type textarea "analysiere das p"
type textarea "x"
type textarea "analysiere das pa"
type textarea "x"
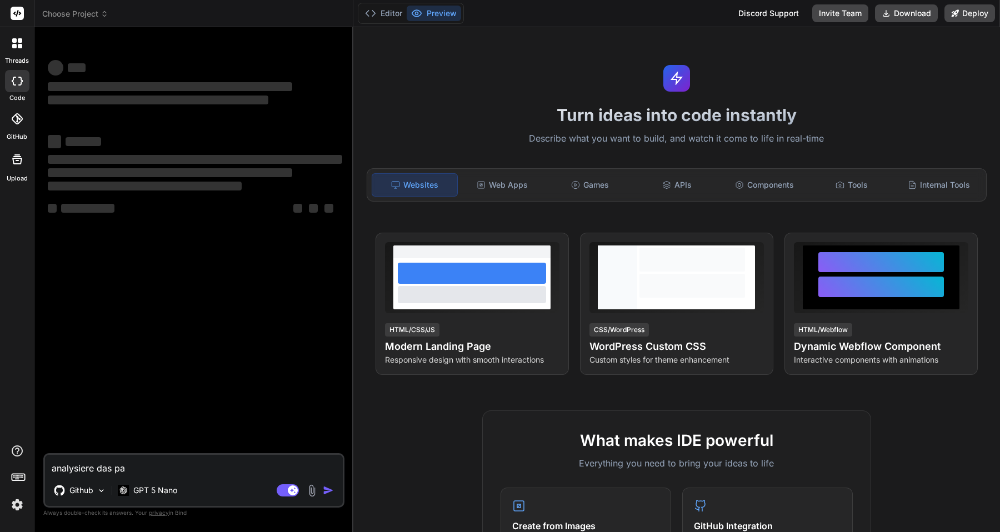
type textarea "analysiere das p"
type textarea "x"
type textarea "analysiere das"
type textarea "x"
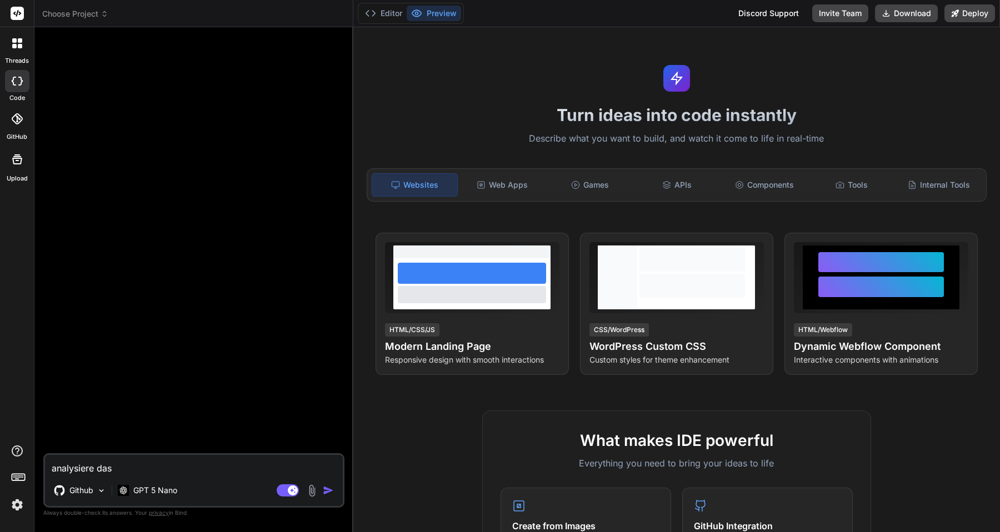
type textarea "analysiere das T"
type textarea "x"
type textarea "analysiere das To"
type textarea "x"
type textarea "analysiere das Too"
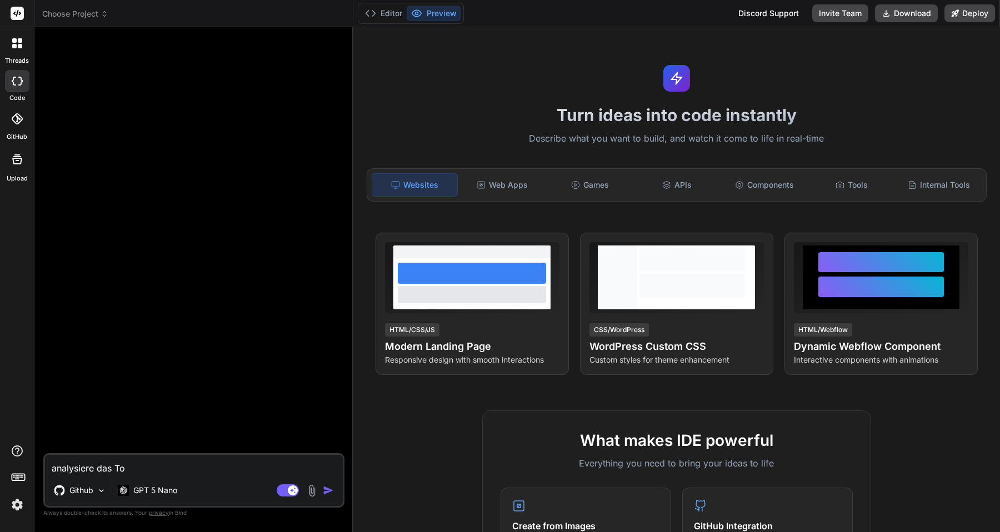
type textarea "x"
type textarea "analysiere das Tool"
type textarea "x"
type textarea "analysiere das Tool"
type textarea "x"
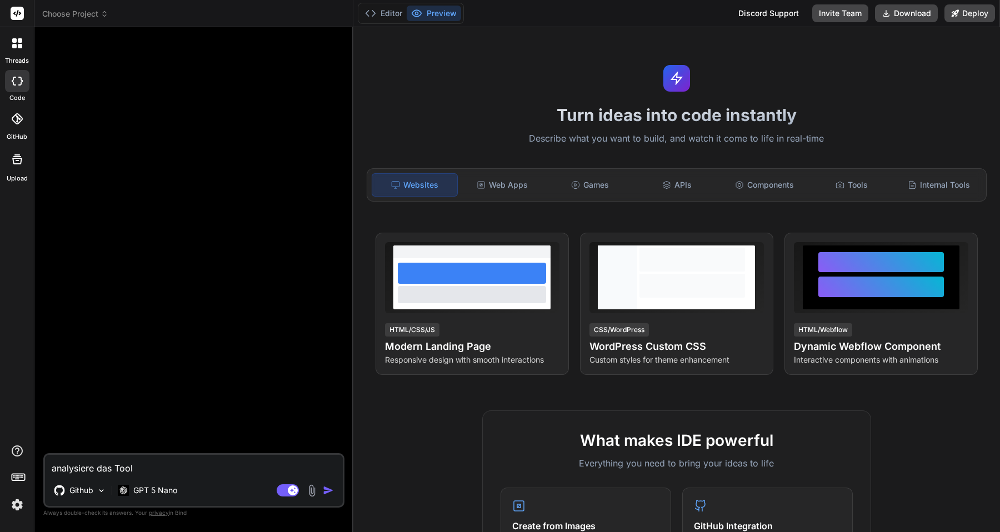
type textarea "analysiere das Tool a"
type textarea "x"
type textarea "analysiere das Tool au"
type textarea "x"
type textarea "analysiere das Tool auf"
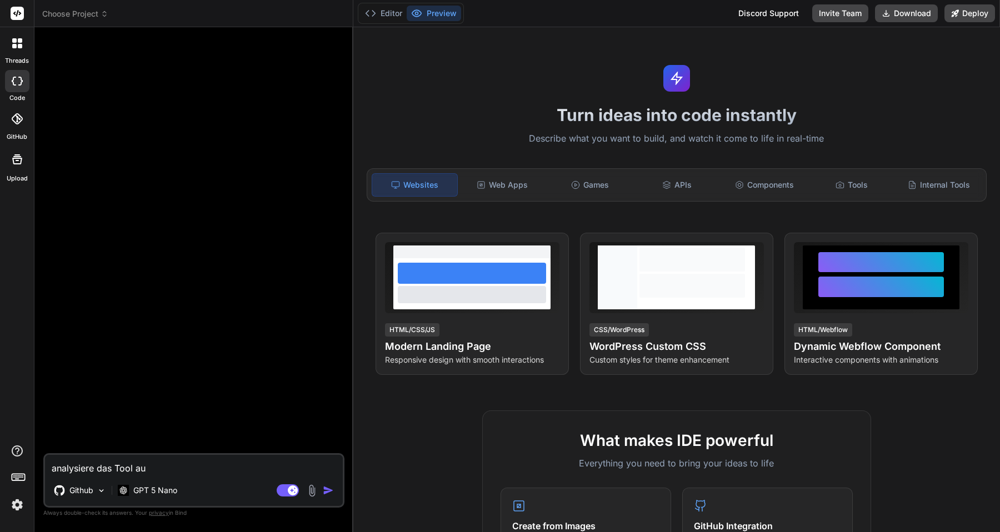
type textarea "x"
type textarea "analysiere das Tool auf"
type textarea "x"
type textarea "analysiere das Tool auf G"
type textarea "x"
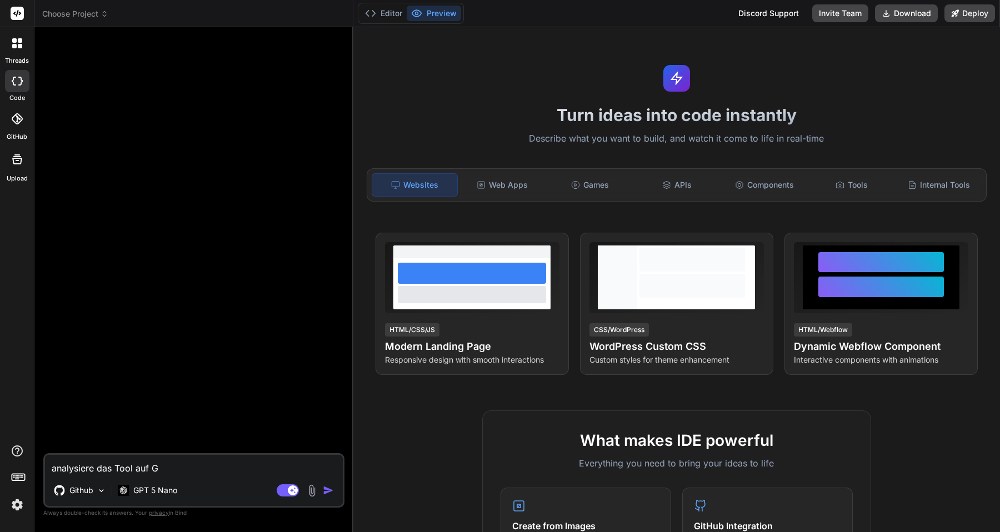
type textarea "analysiere das Tool auf"
type textarea "x"
type textarea "analysiere das Tool auf"
type textarea "x"
type textarea "analysiere das Tool au"
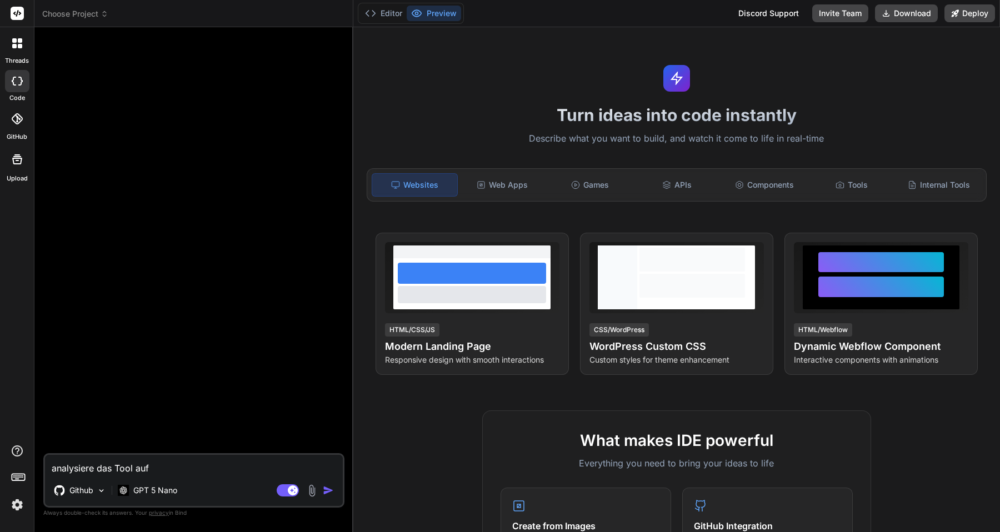
type textarea "x"
type textarea "analysiere das Tool a"
type textarea "x"
type textarea "analysiere das Tool"
type textarea "x"
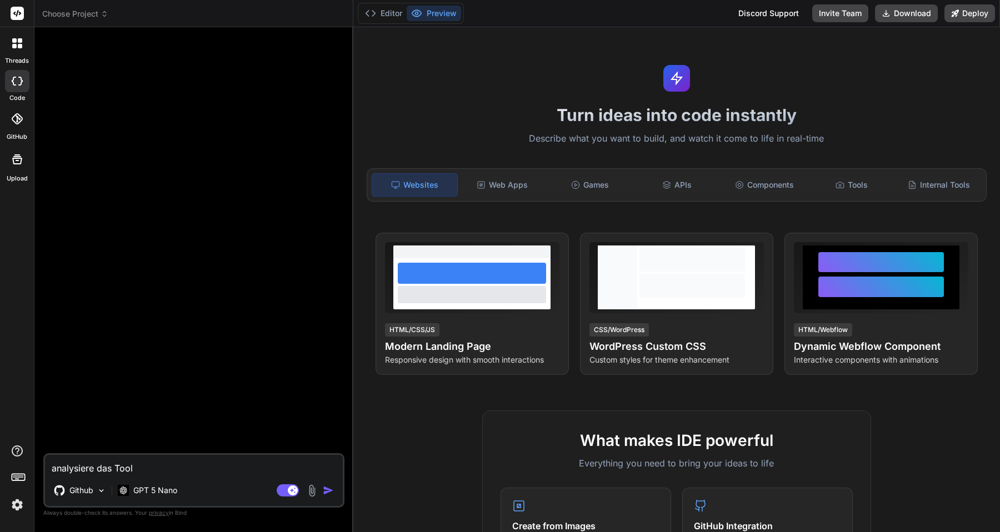
type textarea "analysiere das Tool"
type textarea "x"
type textarea "analysiere das Too"
type textarea "x"
type textarea "analysiere das To"
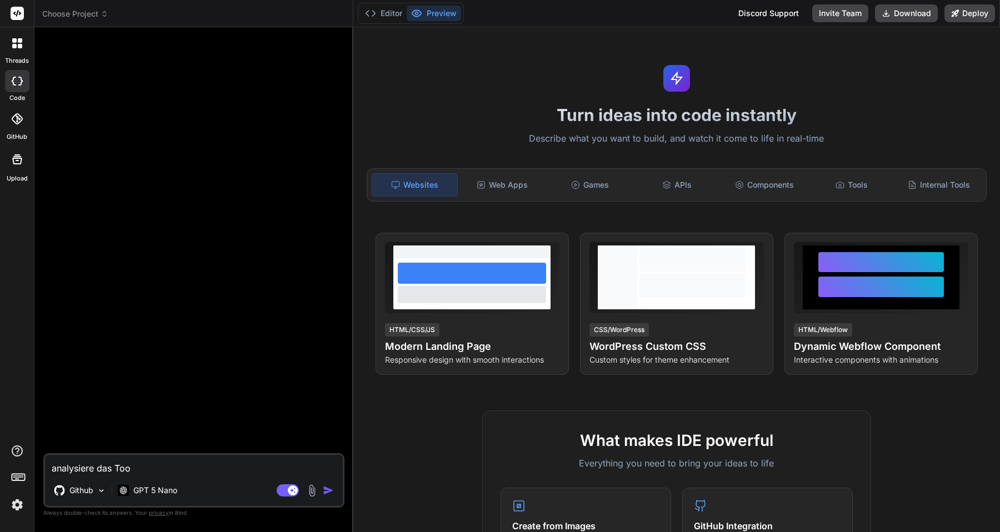
type textarea "x"
type textarea "analysiere das T"
type textarea "x"
type textarea "analysiere das"
type textarea "x"
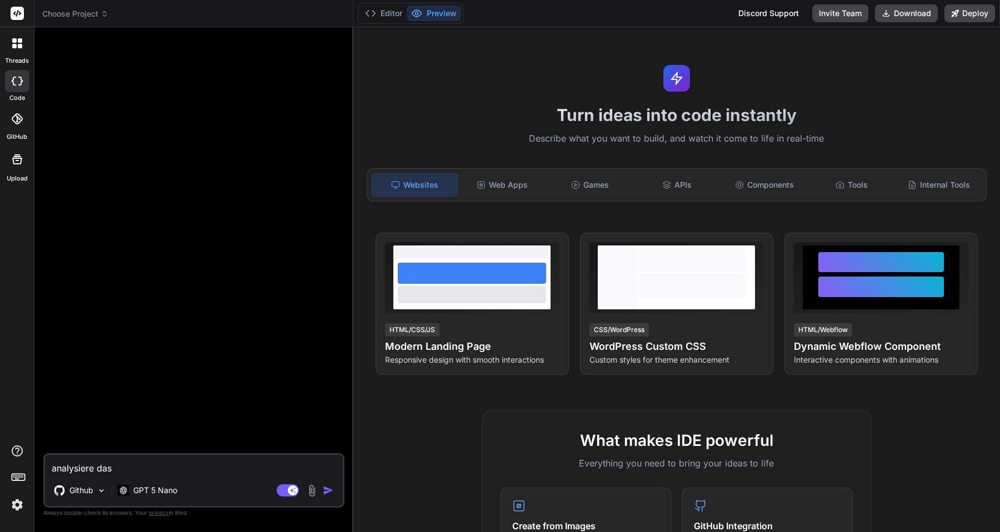
type textarea "analysiere das T"
type textarea "x"
type textarea "analysiere das To"
type textarea "x"
type textarea "analysiere das Too"
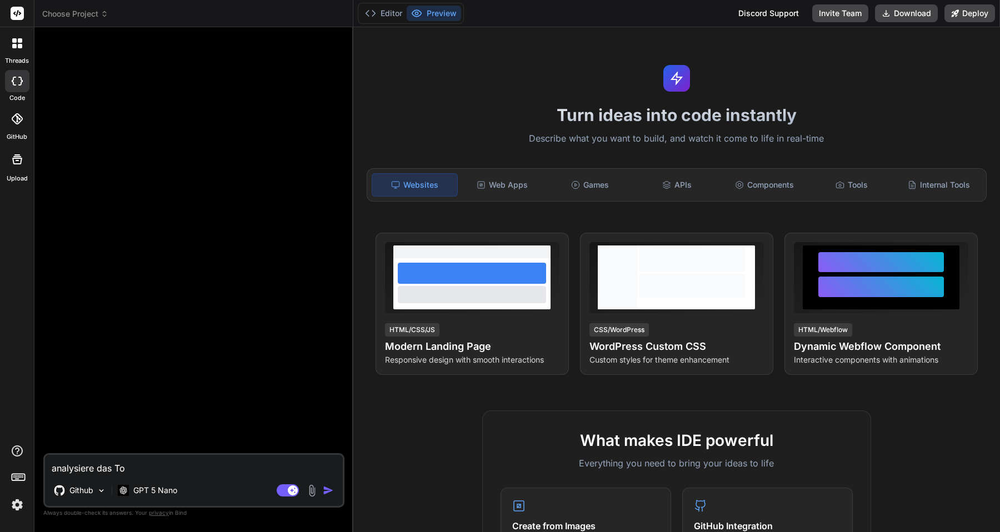
type textarea "x"
type textarea "analysiere das Tool"
type textarea "x"
type textarea "analysiere das Tool"
type textarea "x"
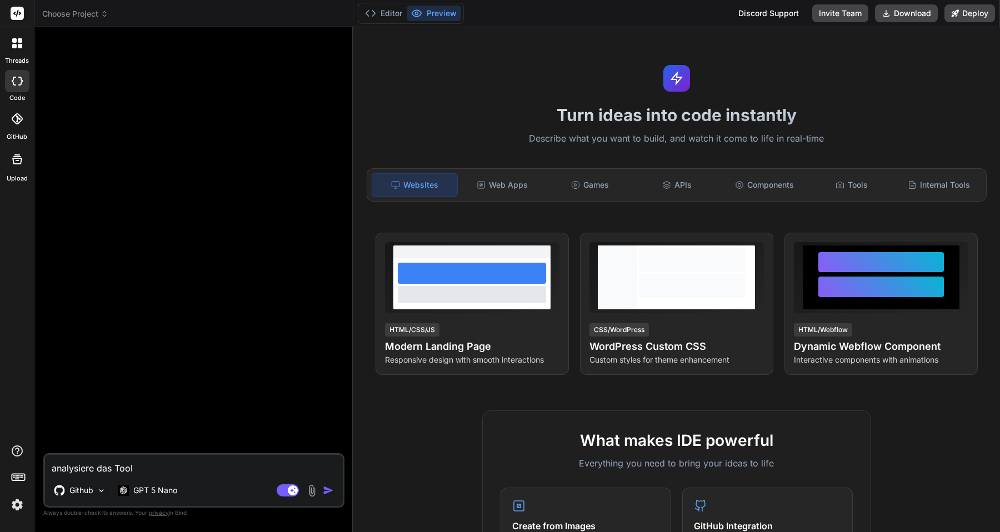
type textarea "analysiere das Tool q"
type textarea "x"
type textarea "analysiere das Tool qu"
type textarea "x"
type textarea "analysiere das Tool que"
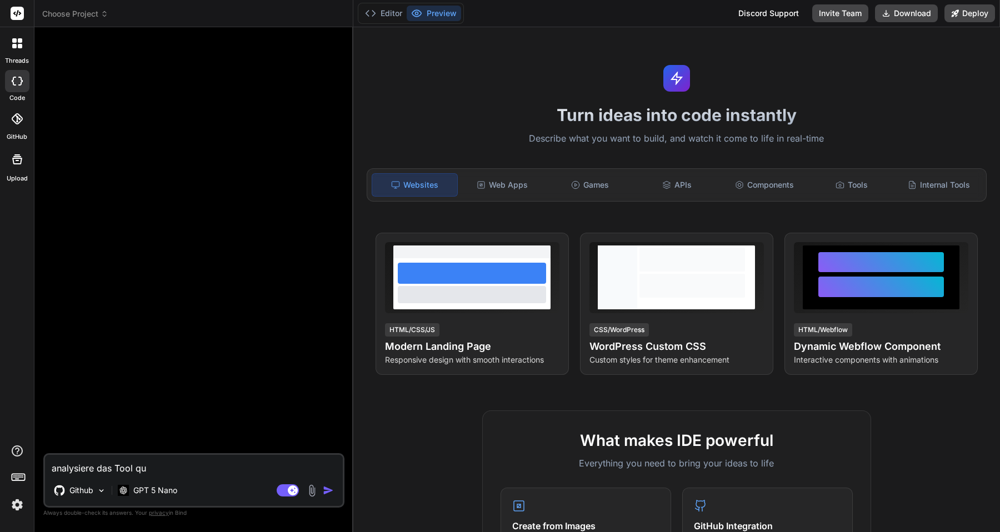
type textarea "x"
type textarea "analysiere das Tool quel"
type textarea "x"
type textarea "analysiere das Tool quell"
type textarea "x"
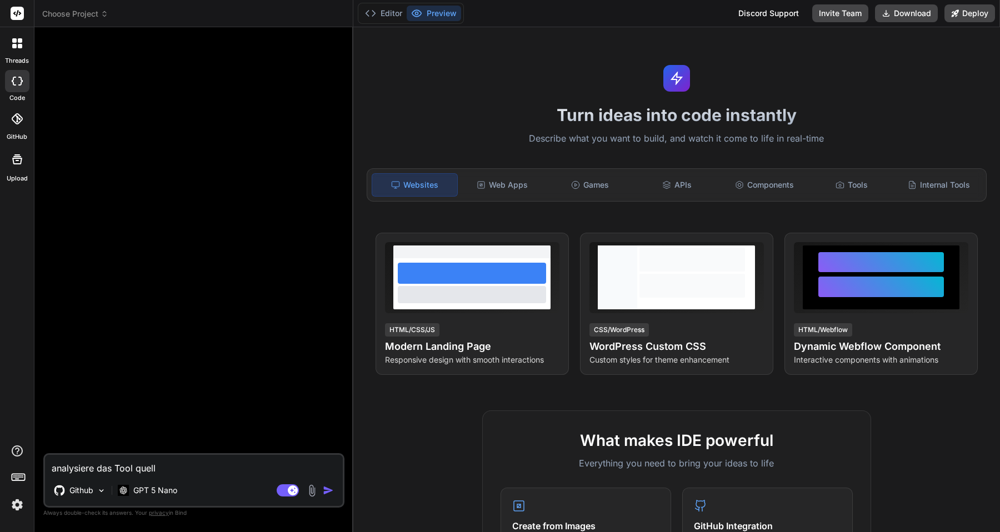
type textarea "analysiere das Tool quelle"
type textarea "x"
type textarea "analysiere das Tool quelle"
type textarea "x"
type textarea "analysiere das Tool quelle Q"
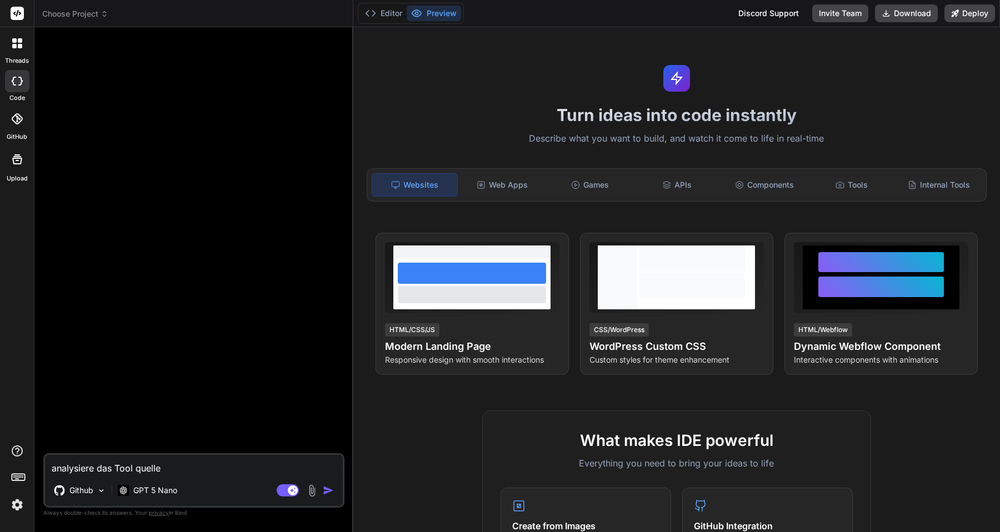
type textarea "x"
type textarea "analysiere das Tool quelle"
type textarea "x"
type textarea "analysiere das Tool quelle G"
type textarea "x"
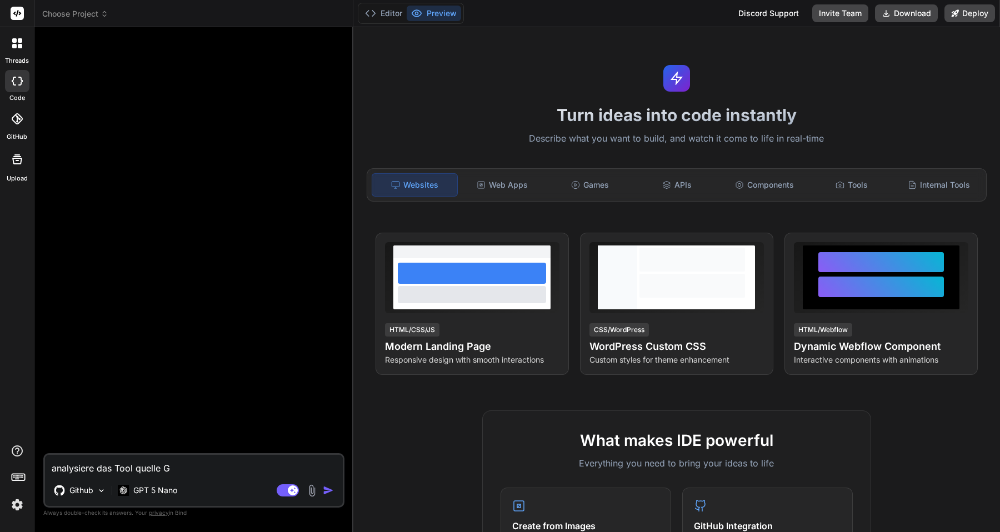
type textarea "analysiere das Tool quelle Gi"
type textarea "x"
type textarea "analysiere das Tool quelle Git"
type textarea "x"
type textarea "analysiere das Tool quelle Gith"
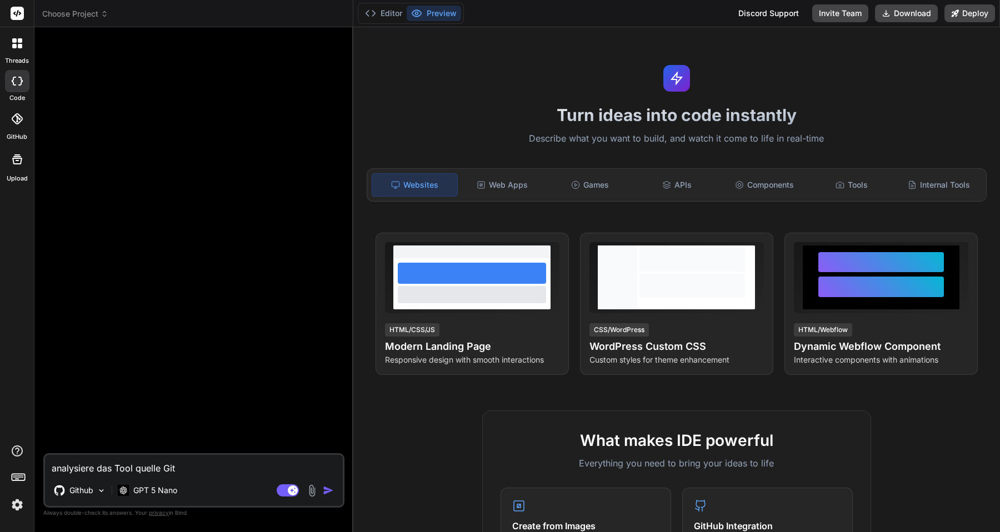
type textarea "x"
type textarea "analysiere das Tool quelle Githu"
type textarea "x"
type textarea "analysiere das Tool quelle Github"
type textarea "x"
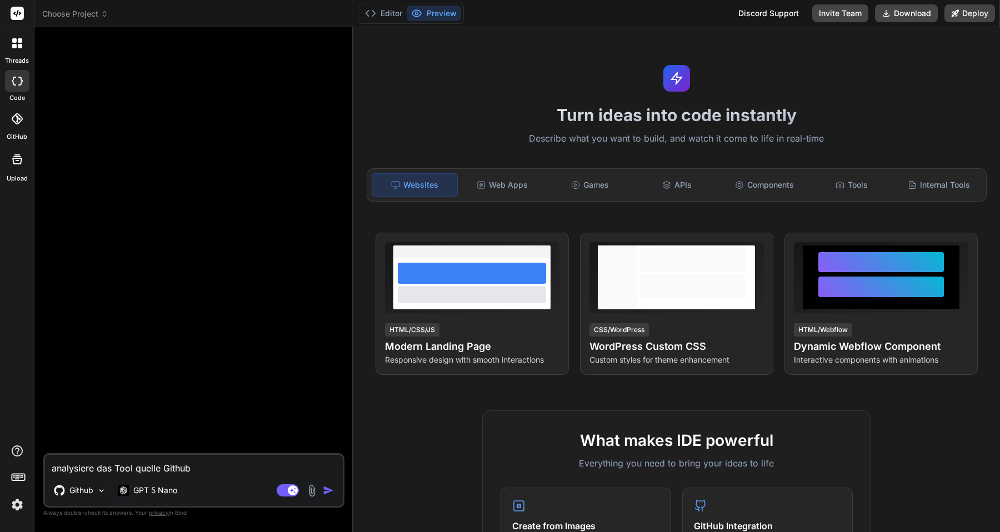
type textarea "analysiere das Tool quelle Github."
type textarea "x"
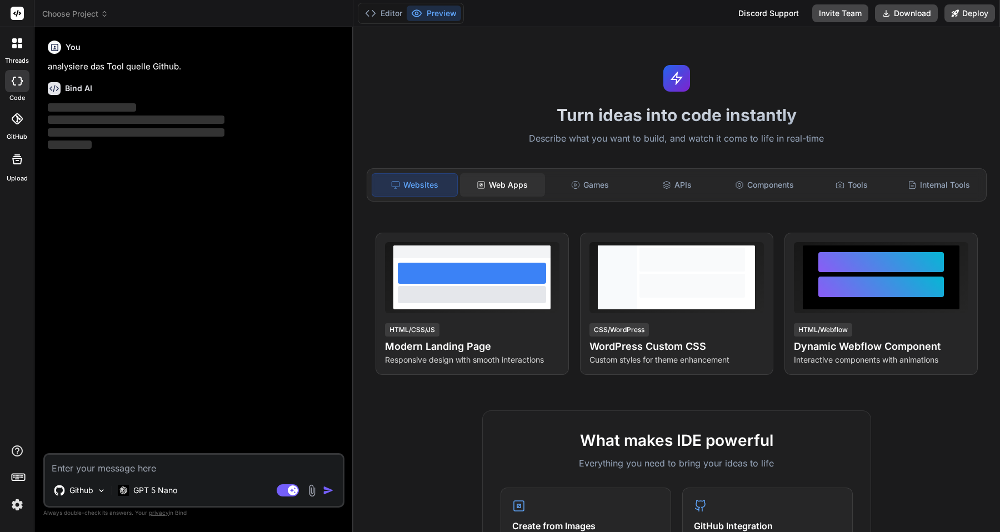
click at [506, 190] on div "Web Apps" at bounding box center [502, 184] width 85 height 23
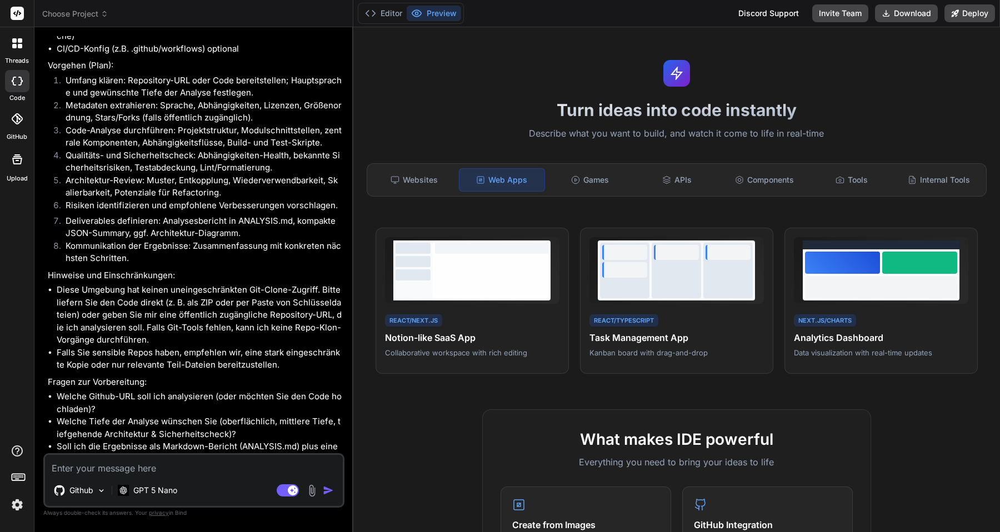
scroll to position [171, 0]
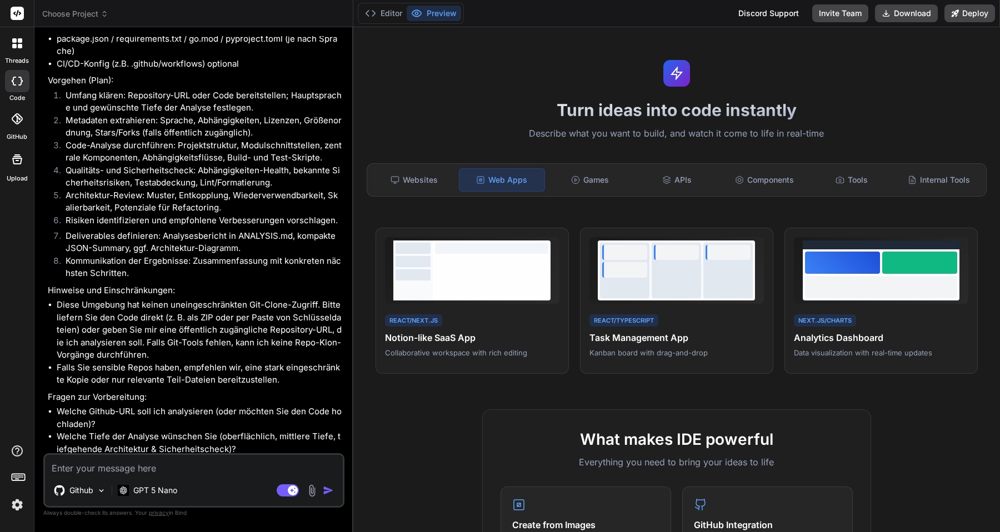
click at [4, 46] on div "threads" at bounding box center [17, 46] width 34 height 38
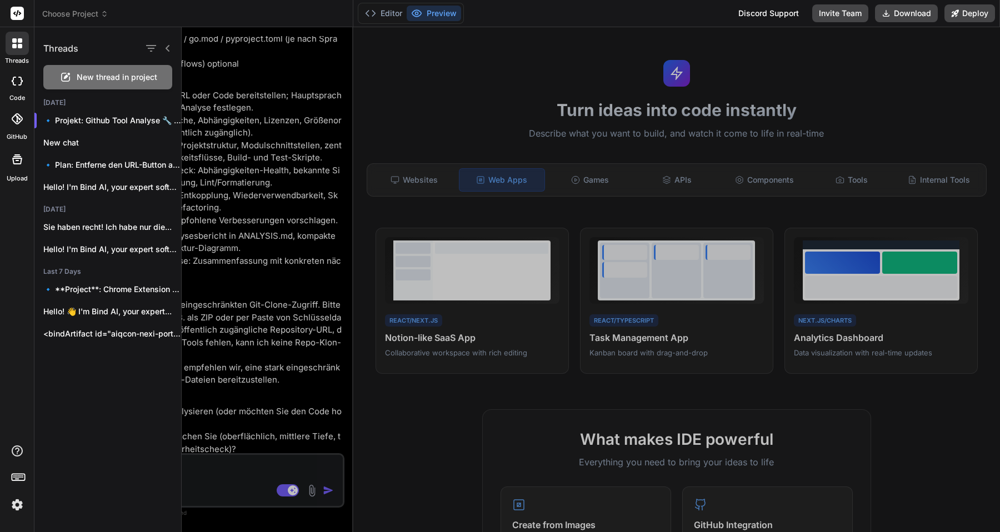
click at [82, 74] on span "New thread in project" at bounding box center [117, 77] width 81 height 11
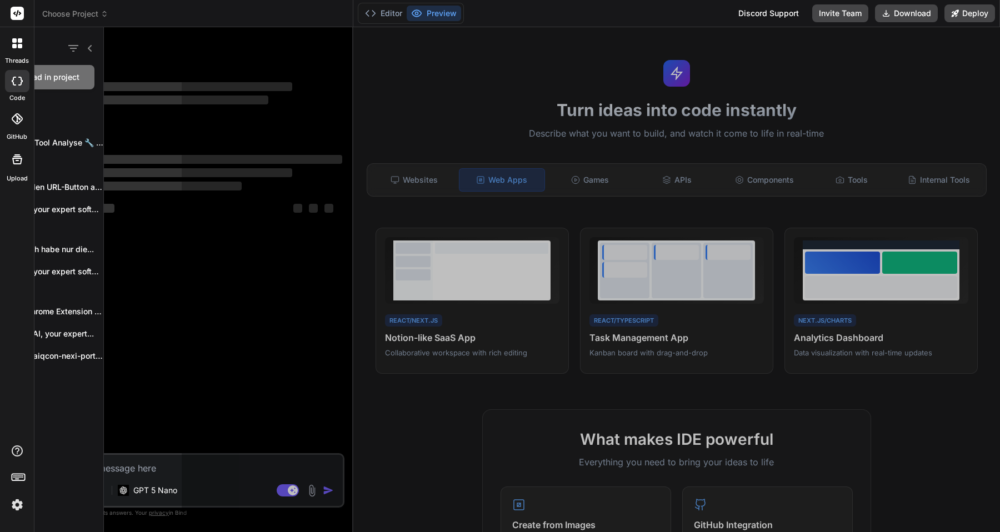
scroll to position [32, 0]
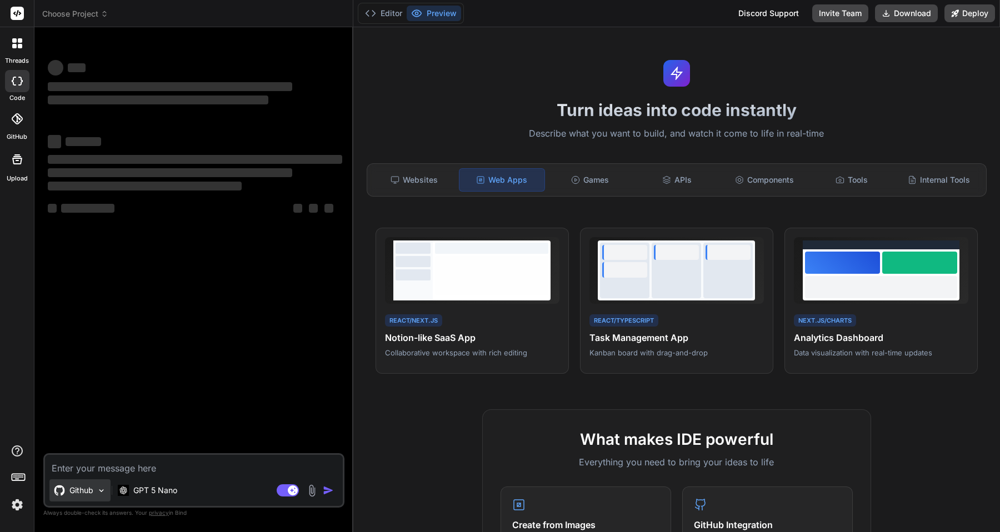
click at [88, 491] on p "Github" at bounding box center [81, 490] width 24 height 11
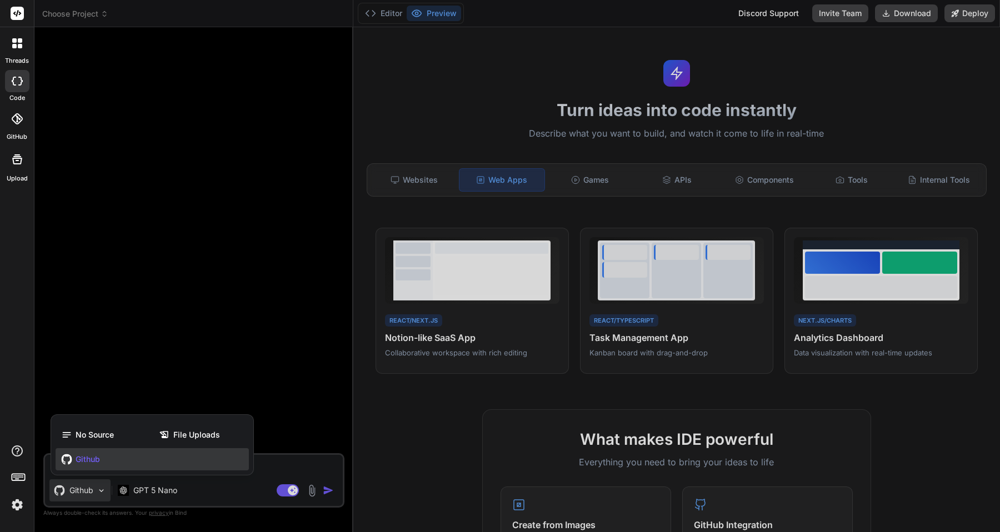
click at [86, 460] on span "Github" at bounding box center [88, 459] width 24 height 11
type textarea "x"
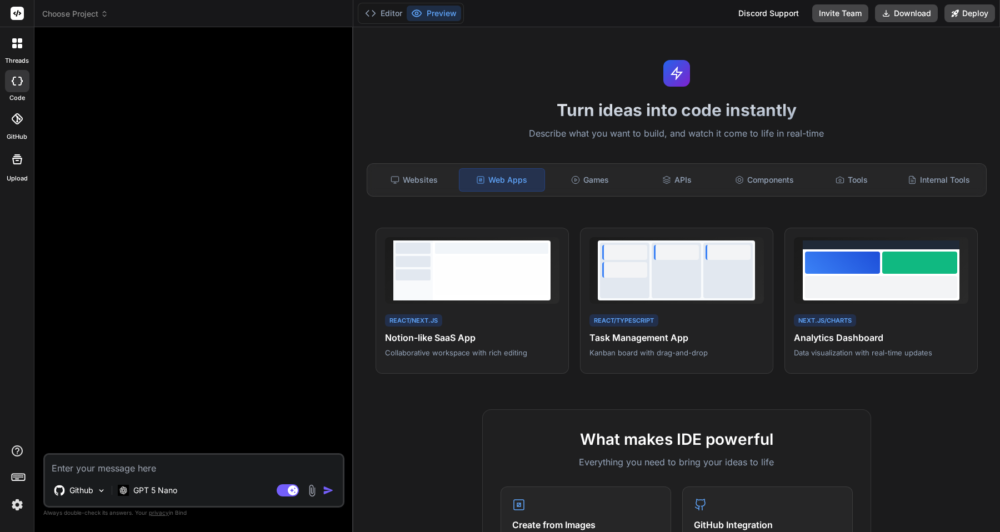
click at [16, 131] on div at bounding box center [17, 119] width 24 height 24
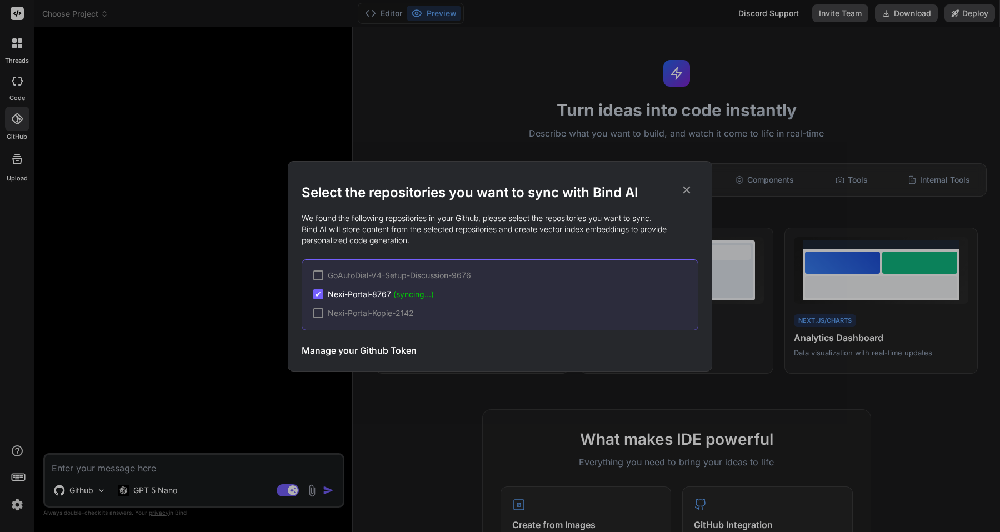
click at [18, 122] on div "Select the repositories you want to sync with Bind AI We found the following re…" at bounding box center [500, 266] width 1000 height 532
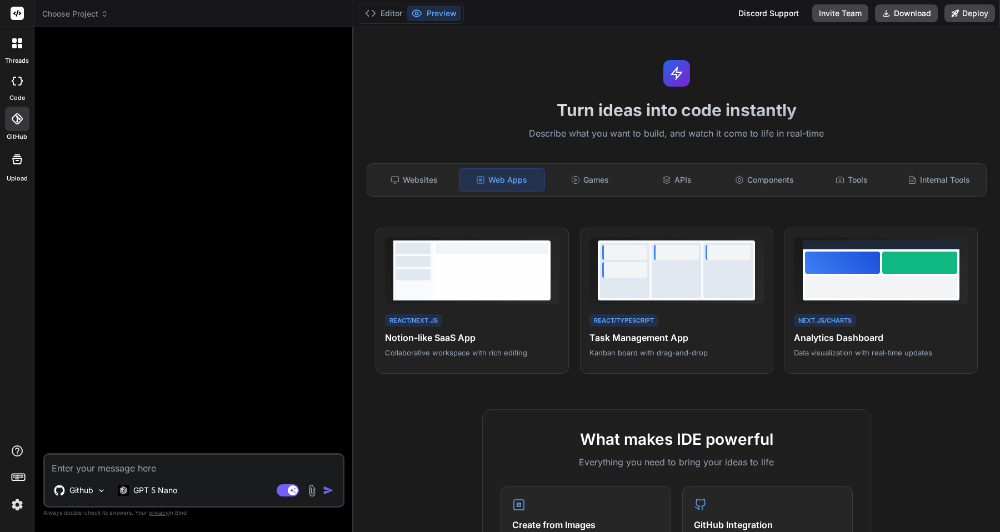
click at [20, 118] on icon at bounding box center [17, 118] width 11 height 11
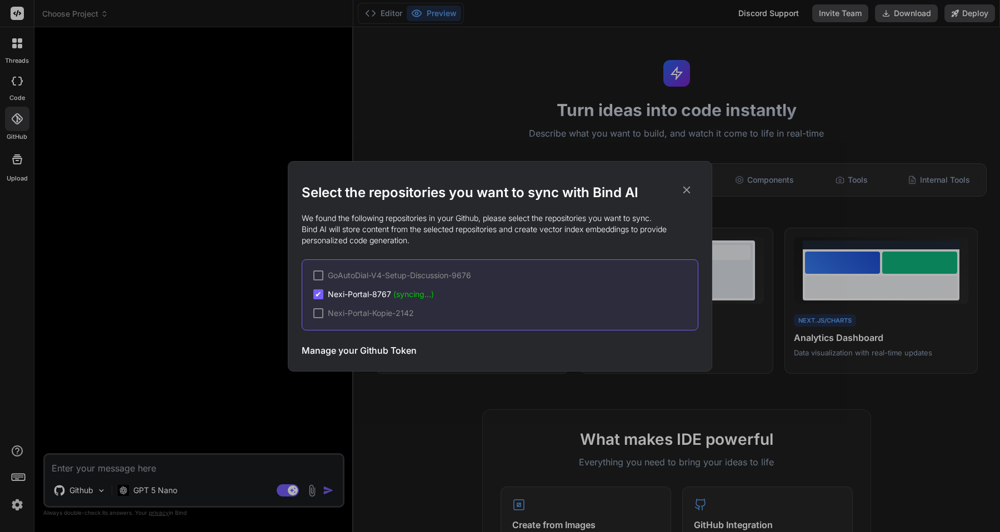
click at [684, 191] on icon at bounding box center [687, 190] width 12 height 12
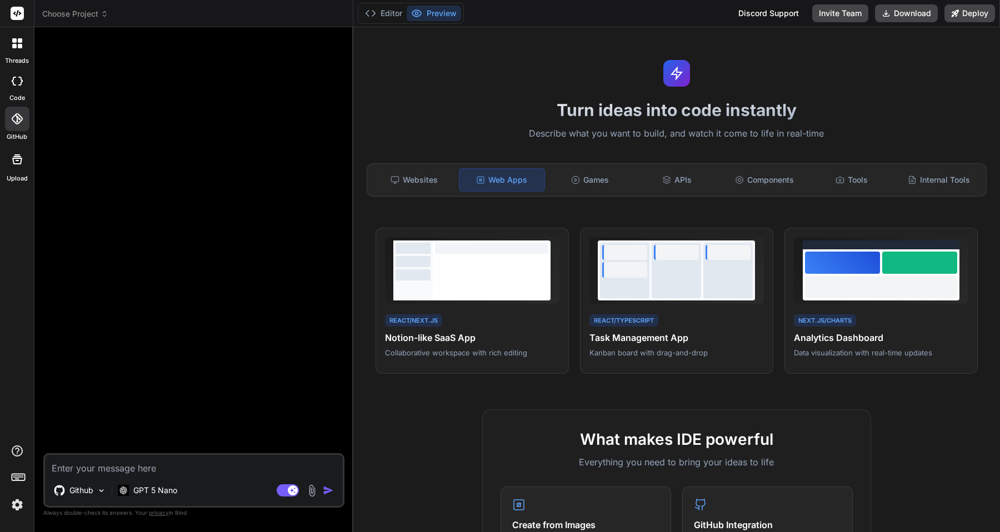
click at [22, 121] on icon at bounding box center [17, 118] width 11 height 11
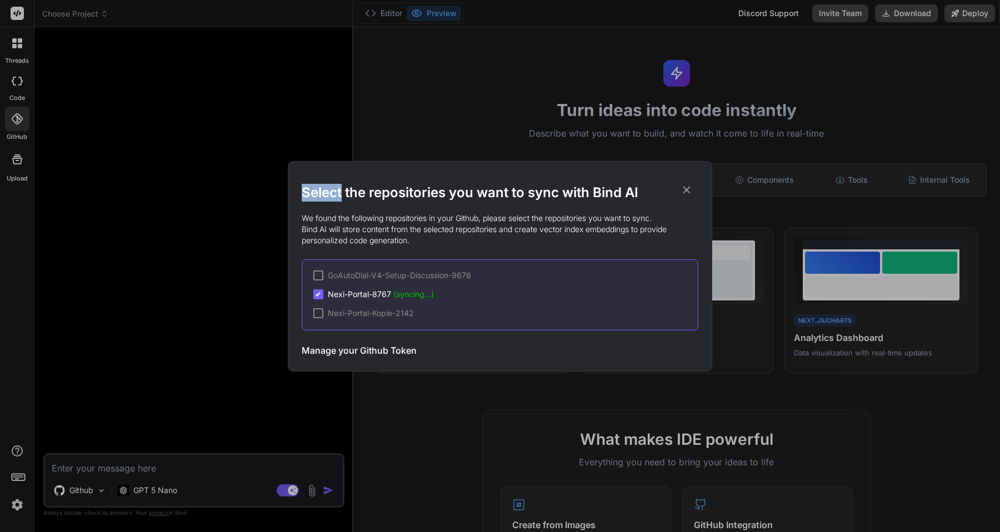
click at [22, 121] on div "Select the repositories you want to sync with Bind AI We found the following re…" at bounding box center [500, 266] width 1000 height 532
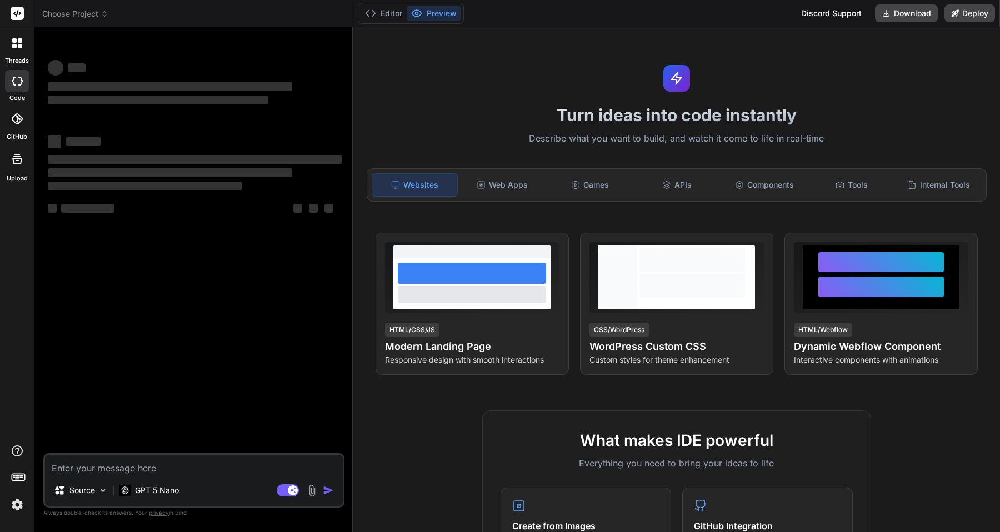
click at [19, 121] on icon at bounding box center [16, 118] width 11 height 11
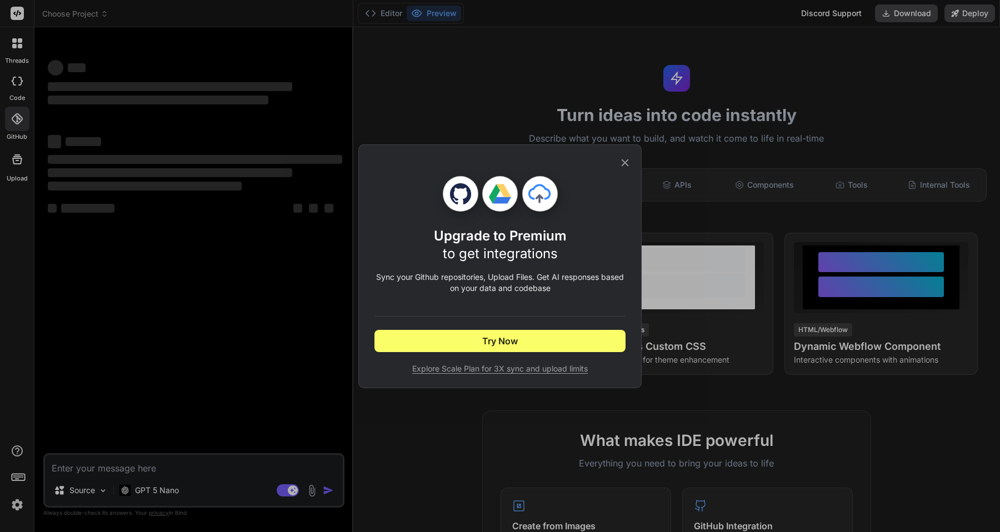
click at [19, 121] on div "Upgrade to Premium to get integrations Sync your Github repositories, Upload Fi…" at bounding box center [500, 266] width 1000 height 532
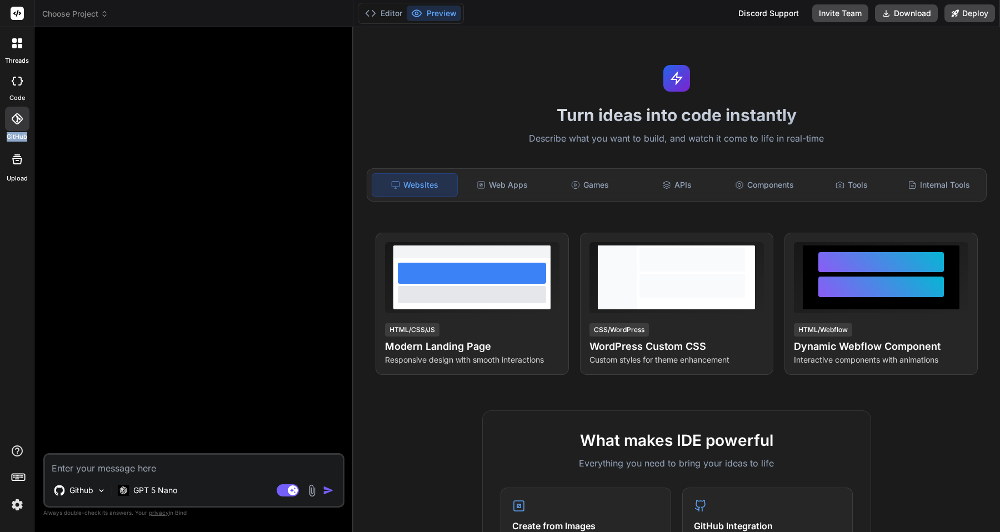
click at [19, 121] on icon at bounding box center [16, 118] width 11 height 11
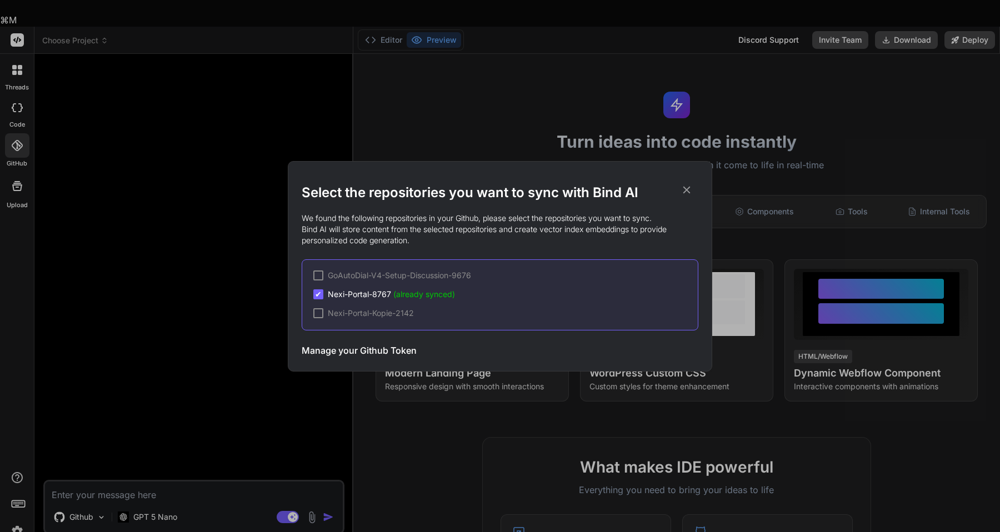
click at [202, 203] on div "Select the repositories you want to sync with Bind AI We found the following re…" at bounding box center [500, 266] width 1000 height 532
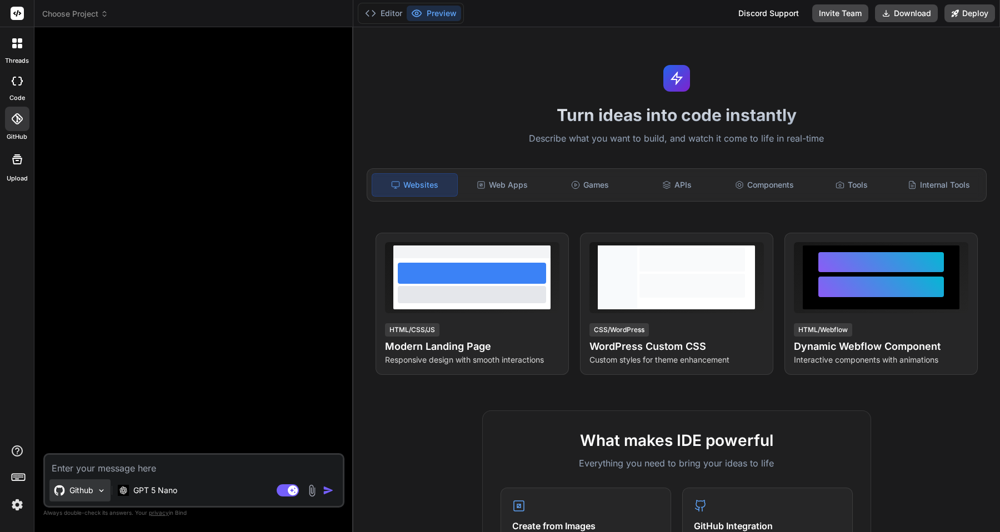
click at [83, 497] on div "Github" at bounding box center [79, 490] width 61 height 22
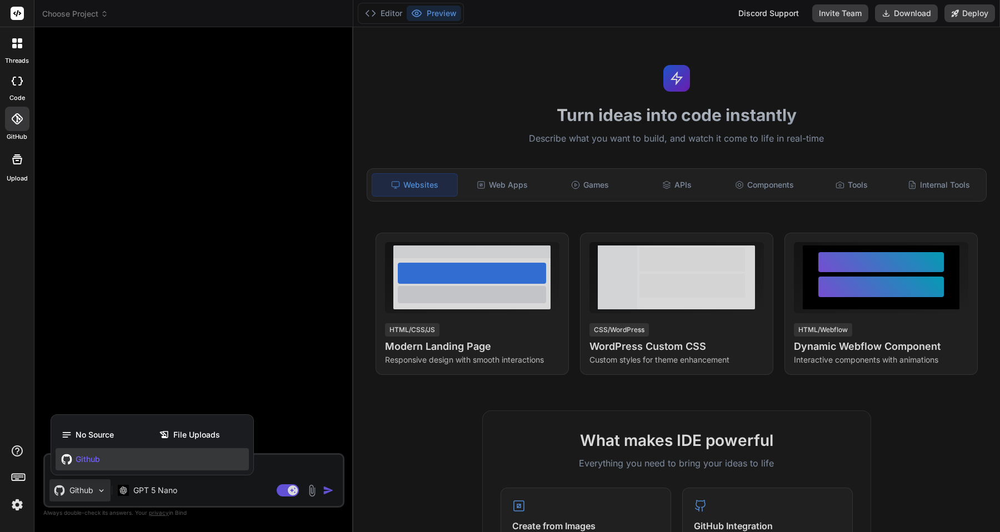
click at [82, 492] on div at bounding box center [500, 266] width 1000 height 532
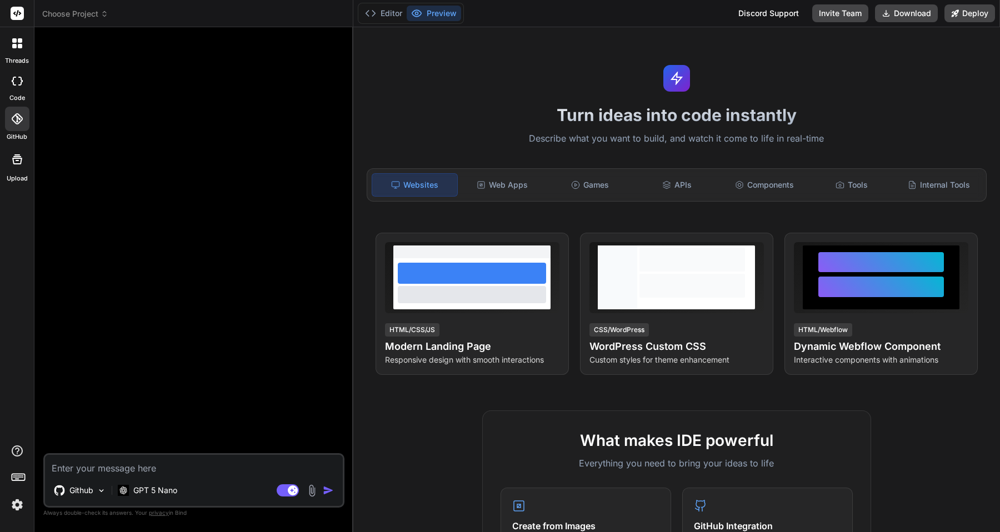
click at [84, 469] on textarea at bounding box center [194, 465] width 298 height 20
click at [84, 488] on p "Github" at bounding box center [81, 490] width 24 height 11
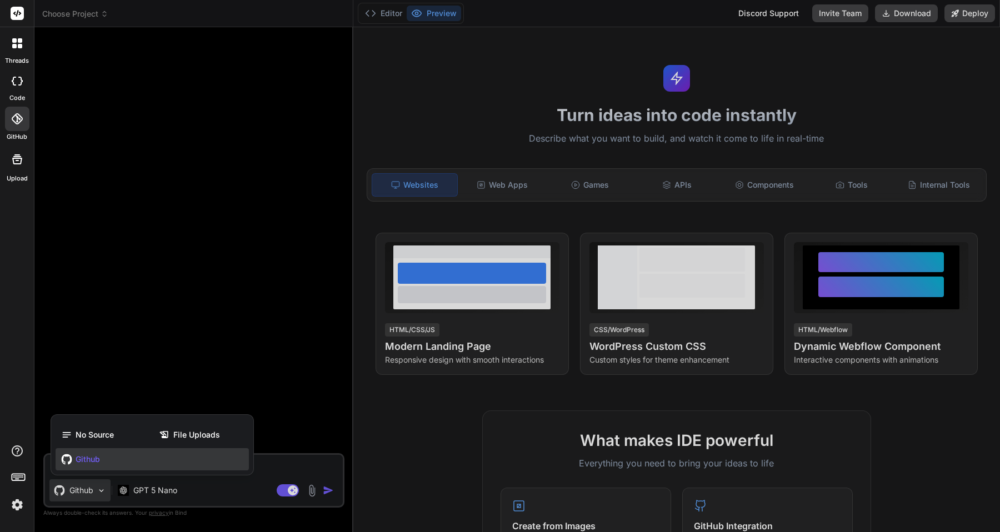
click at [92, 459] on span "Github" at bounding box center [88, 459] width 24 height 11
type textarea "x"
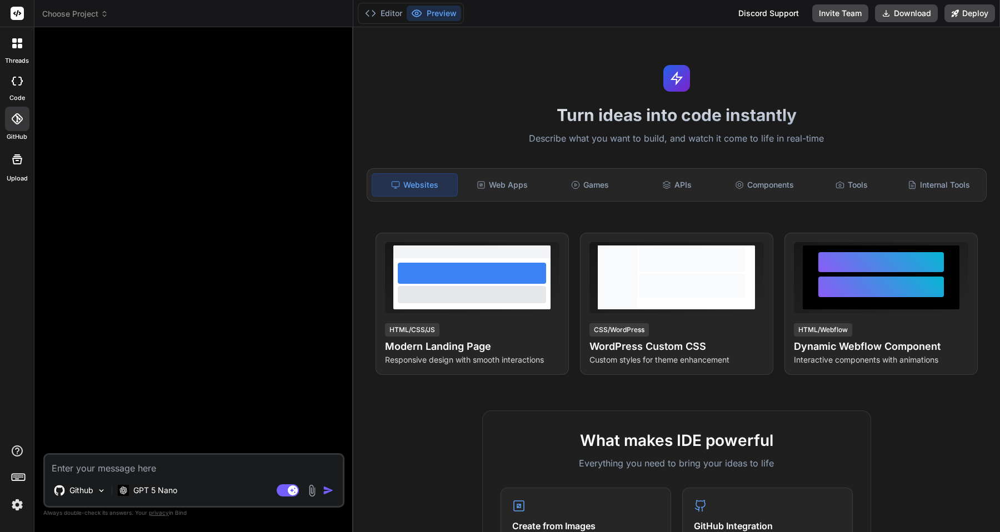
click at [92, 467] on textarea at bounding box center [194, 465] width 298 height 20
type textarea "i"
type textarea "x"
click at [226, 469] on textarea at bounding box center [194, 465] width 298 height 20
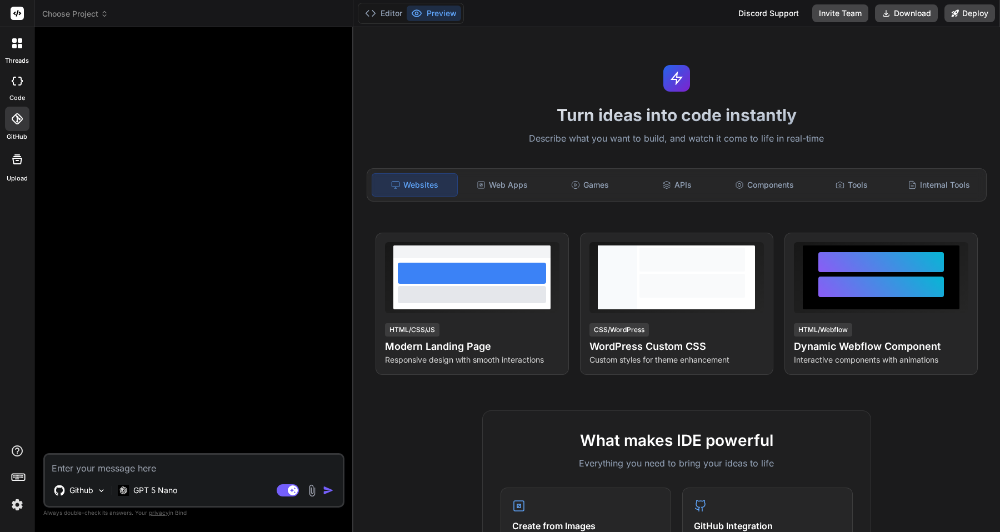
type textarea "k"
type textarea "x"
type textarea "ka"
type textarea "x"
type textarea "kan"
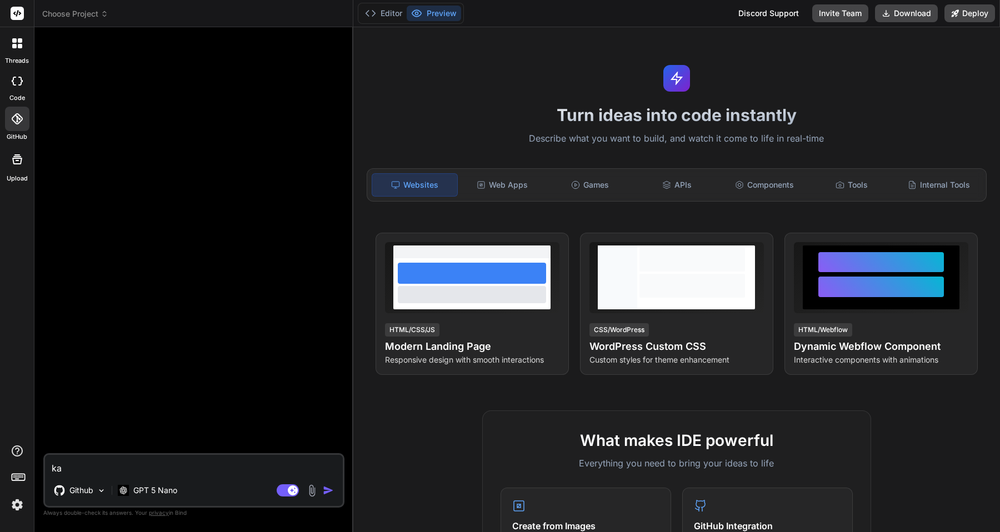
type textarea "x"
type textarea "kann"
type textarea "x"
type textarea "kanns"
type textarea "x"
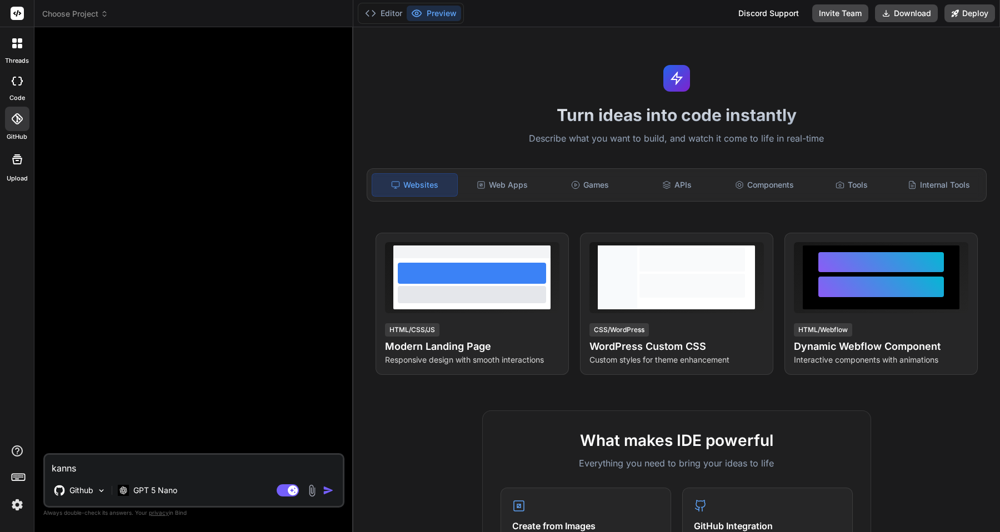
type textarea "kannst"
type textarea "x"
type textarea "kannst"
type textarea "x"
type textarea "kannst d"
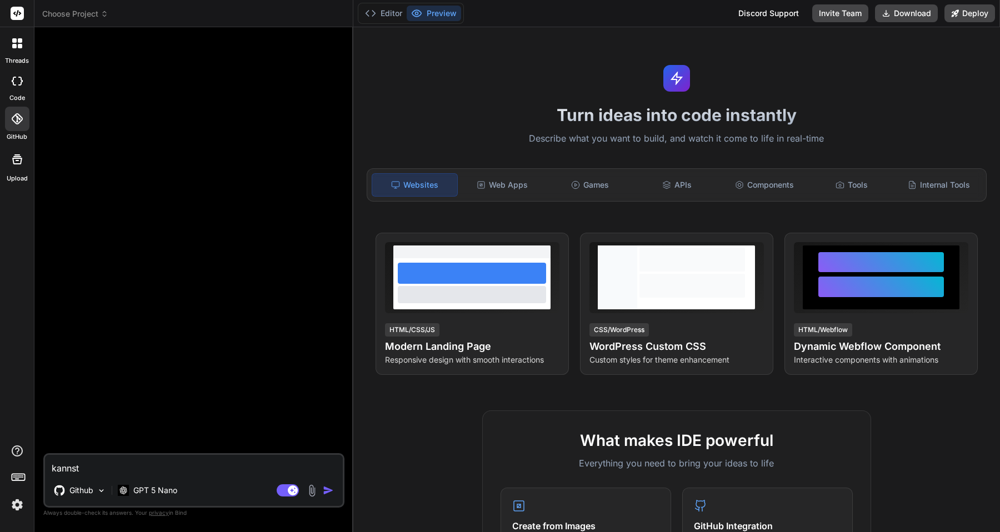
type textarea "x"
type textarea "kannst du"
type textarea "x"
type textarea "kannst du"
type textarea "x"
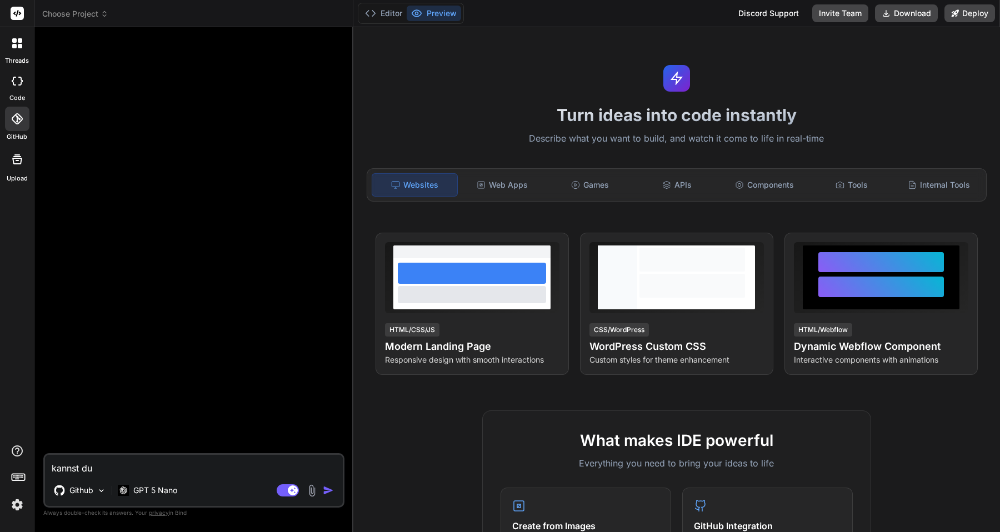
type textarea "kannst du d"
type textarea "x"
type textarea "kannst du di"
type textarea "x"
type textarea "kannst du die"
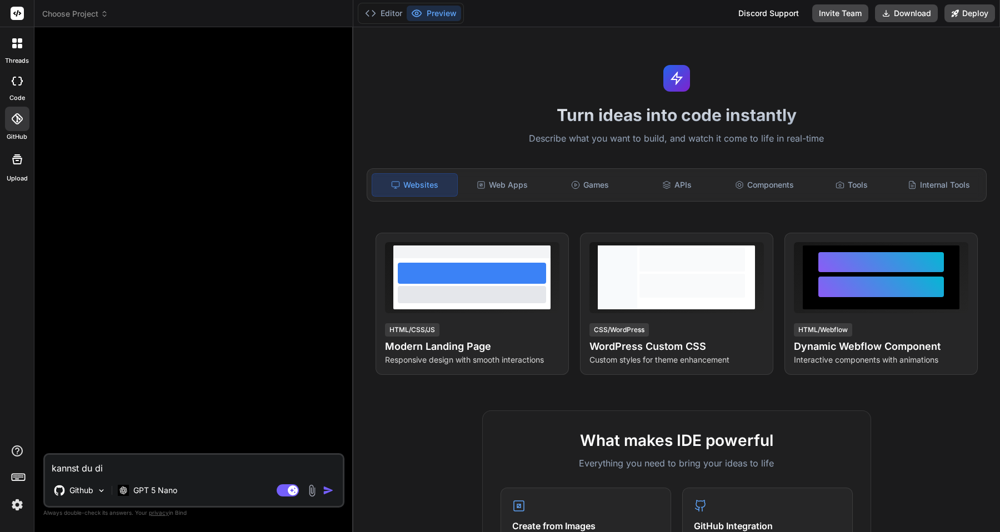
type textarea "x"
click at [17, 119] on icon at bounding box center [16, 118] width 11 height 11
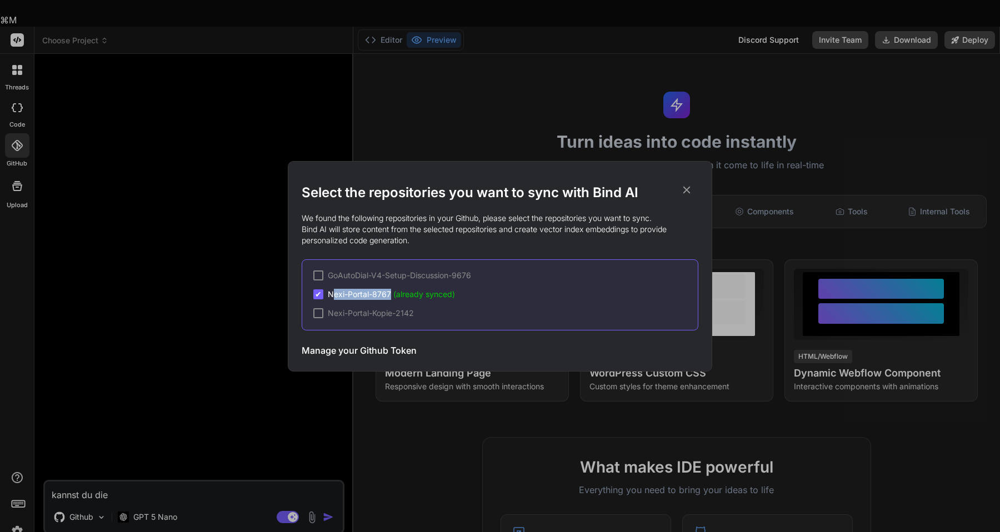
drag, startPoint x: 331, startPoint y: 294, endPoint x: 390, endPoint y: 294, distance: 58.9
click at [390, 294] on span "Nexi-Portal-8767 (already synced)" at bounding box center [391, 294] width 127 height 11
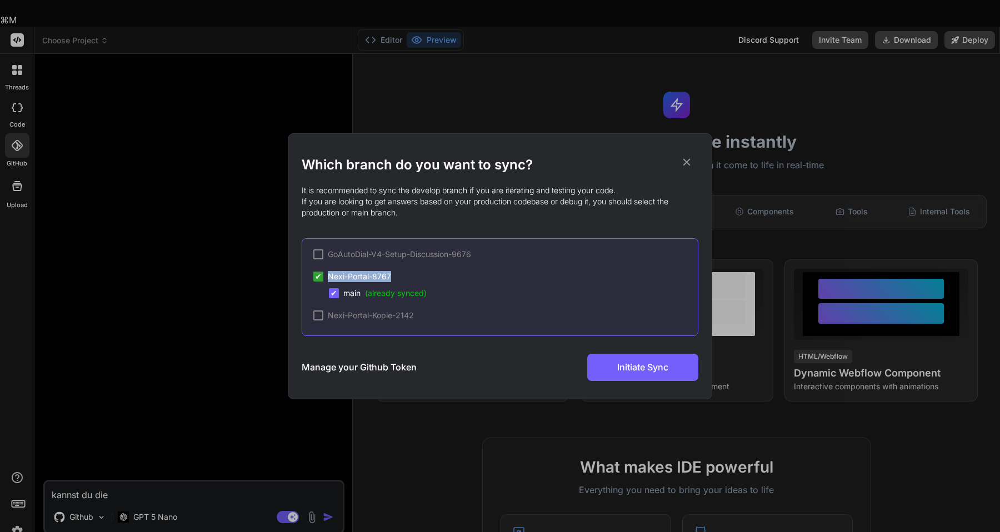
copy span "Nexi-Portal-8767"
drag, startPoint x: 398, startPoint y: 274, endPoint x: 328, endPoint y: 278, distance: 69.5
click at [328, 278] on div "✔ Nexi-Portal-8767" at bounding box center [505, 276] width 384 height 11
click at [150, 464] on div "Which branch do you want to sync? It is recommended to sync the develop branch …" at bounding box center [500, 266] width 1000 height 532
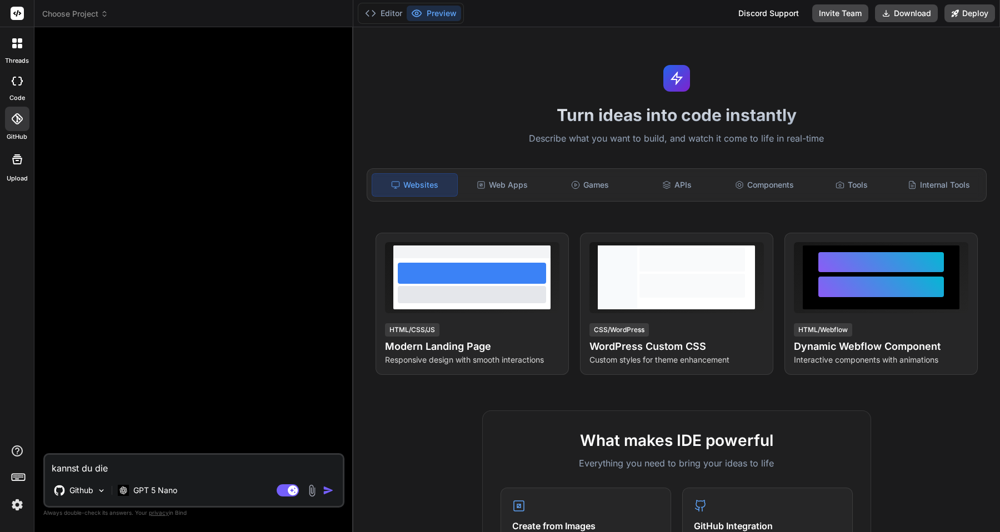
click at [157, 465] on textarea "kannst du die" at bounding box center [194, 465] width 298 height 20
type textarea "kannst du die"
type textarea "x"
type textarea "kannst du die"
type textarea "x"
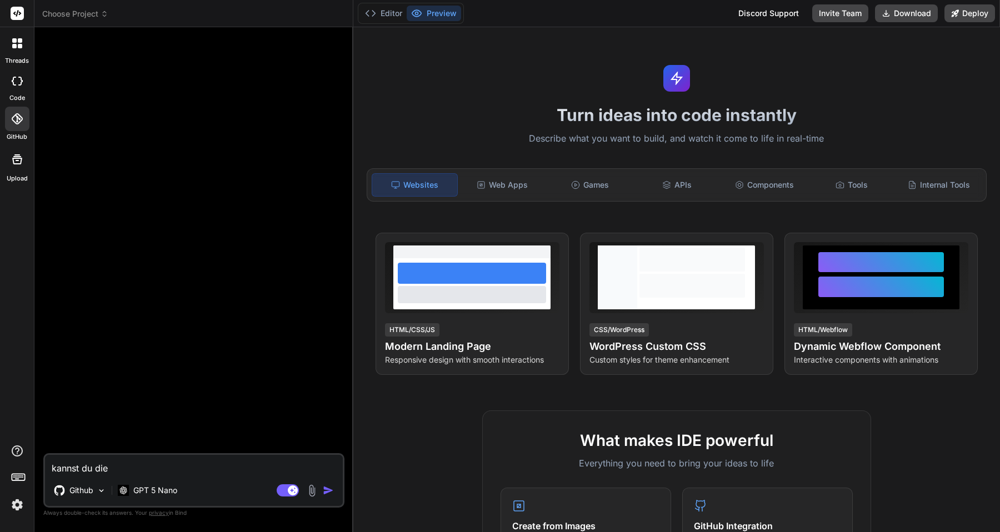
type textarea "kannst du di"
type textarea "x"
type textarea "kannst du d"
type textarea "x"
type textarea "kannst du da"
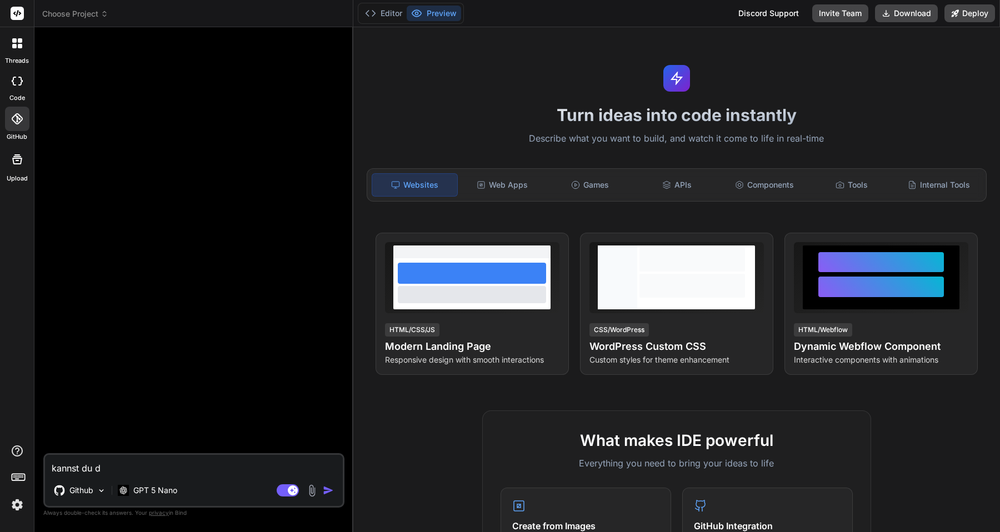
type textarea "x"
type textarea "kannst du das"
type textarea "x"
type textarea "kannst du das"
type textarea "x"
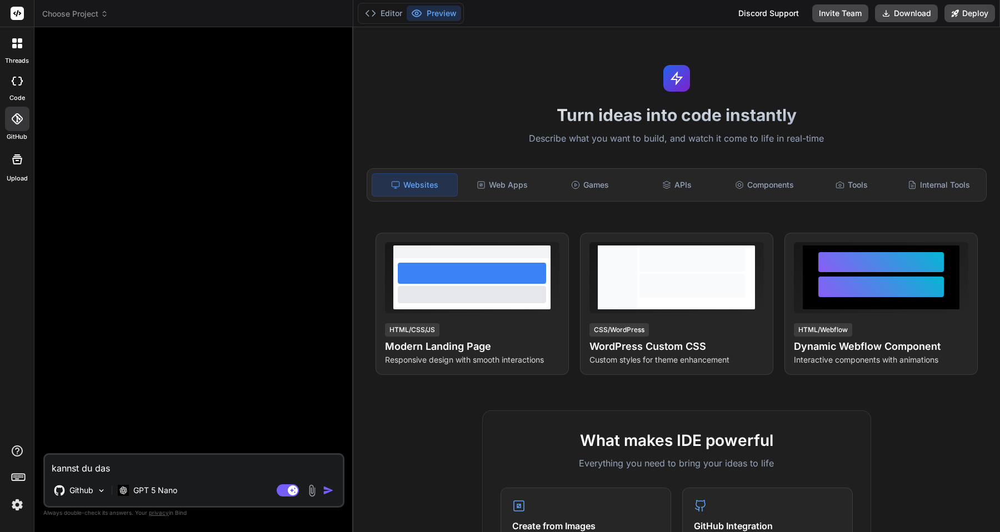
type textarea "kannst du das G"
type textarea "x"
type textarea "kannst du das Gi"
type textarea "x"
type textarea "kannst du das Git"
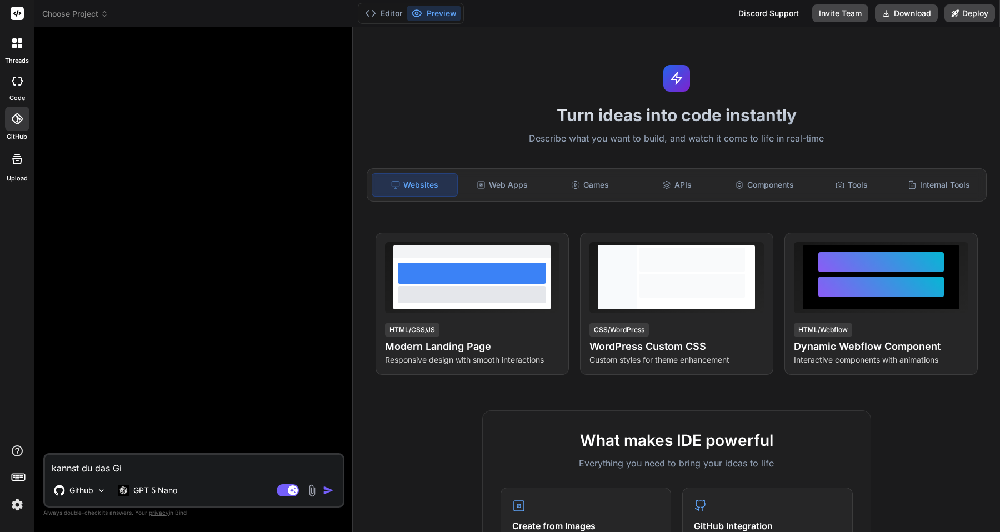
type textarea "x"
type textarea "kannst du das Gith"
type textarea "x"
type textarea "kannst du das Githu"
type textarea "x"
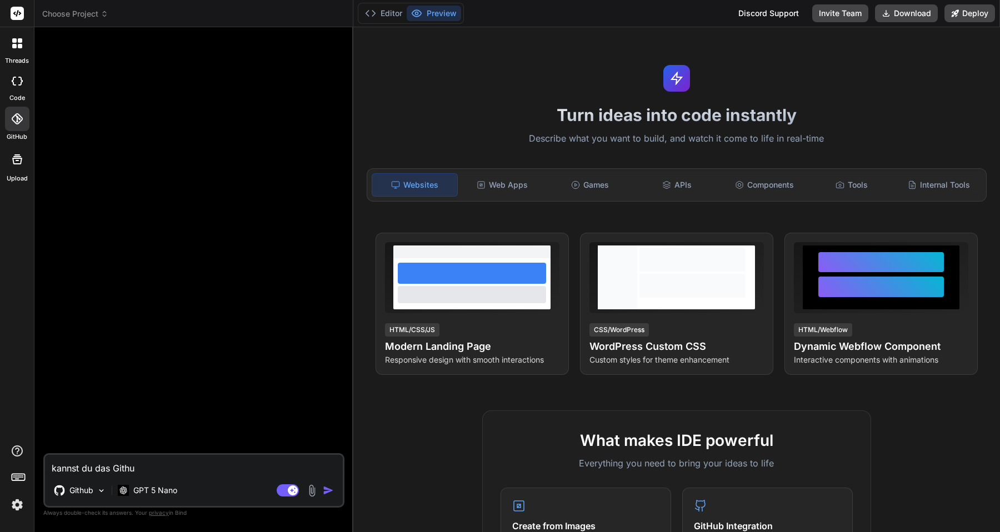
type textarea "kannst du das Github"
type textarea "x"
type textarea "kannst du das Github"
type textarea "x"
type textarea "kannst du das Github P"
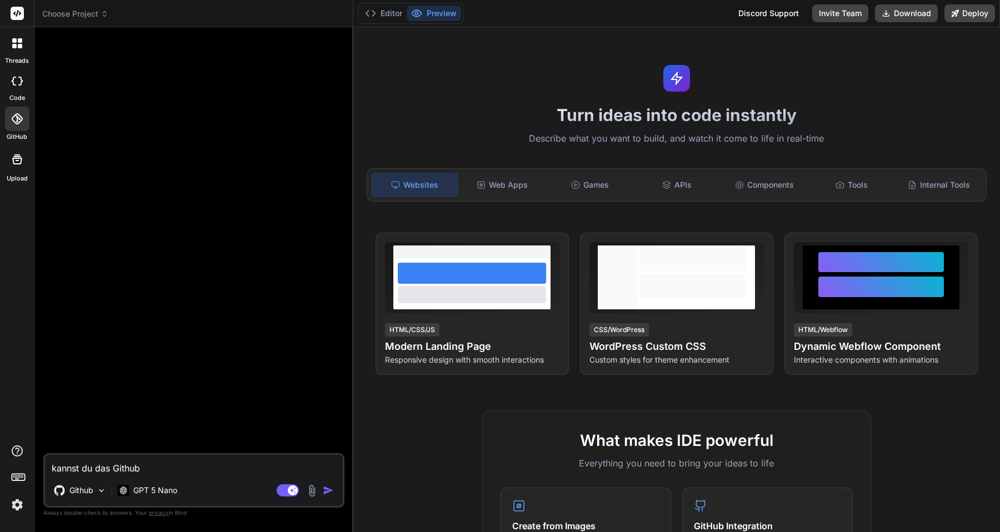
type textarea "x"
type textarea "kannst du das Github Pa"
type textarea "x"
type textarea "kannst du das Github Pak"
type textarea "x"
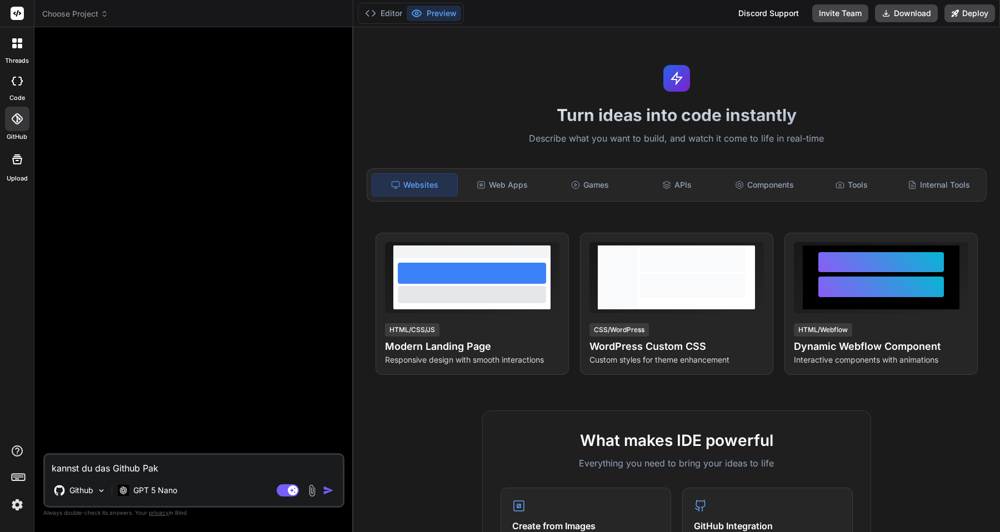
type textarea "kannst du das Github Pake"
type textarea "x"
type textarea "kannst du das Github Paket"
type textarea "x"
type textarea "kannst du das Github Paket"
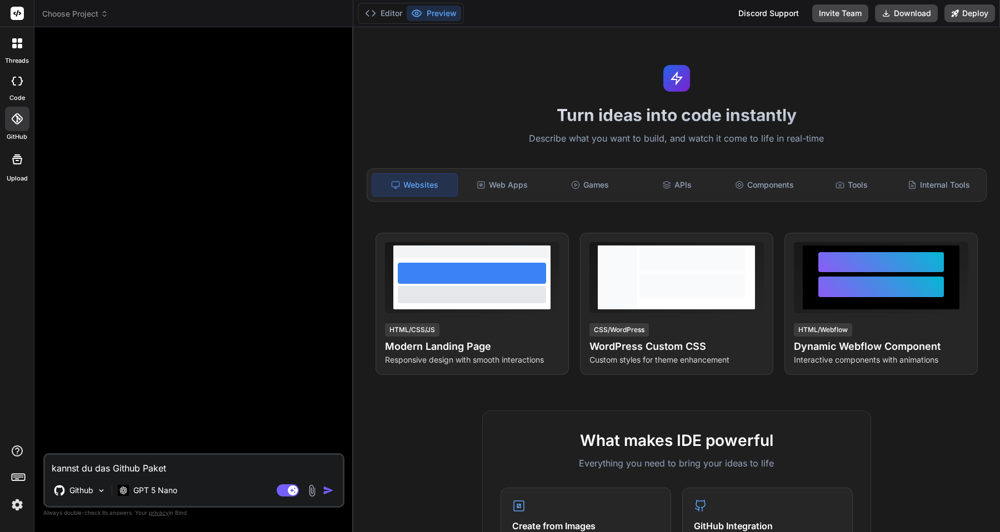
type textarea "x"
paste textarea "Nexi-Portal-8767"
type textarea "kannst du das Github Paket Nexi-Portal-8767"
type textarea "x"
type textarea "kannst du das Github Paket Nexi-Portal-8767"
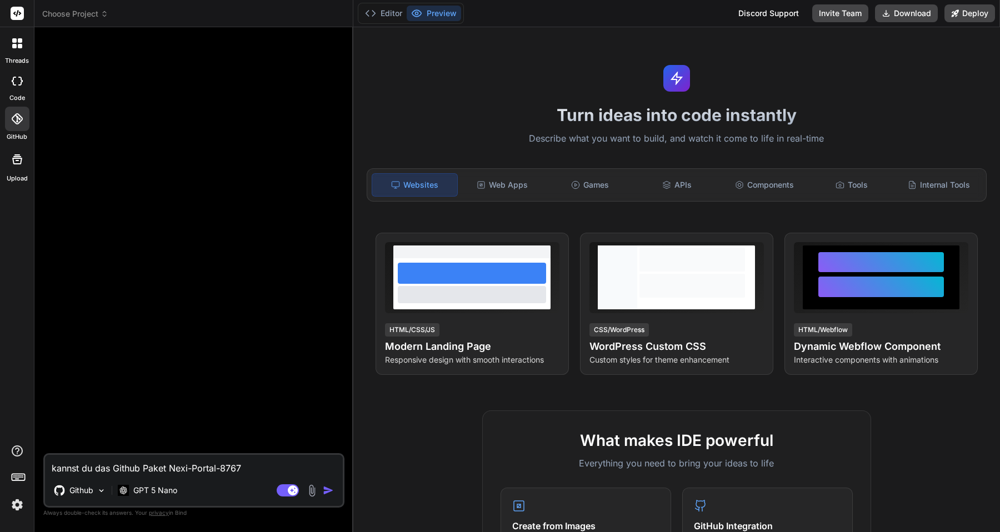
type textarea "x"
type textarea "kannst du das Github Paket Nexi-Portal-8767 l"
type textarea "x"
type textarea "kannst du das Github Paket Nexi-Portal-8767 la"
type textarea "x"
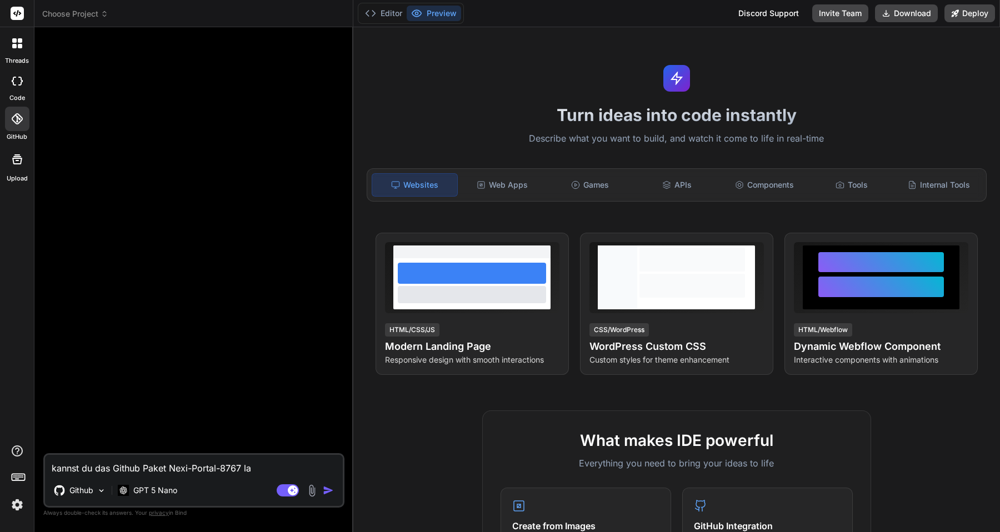
type textarea "kannst du das Github Paket Nexi-Portal-8767 lad"
type textarea "x"
type textarea "kannst du das Github Paket Nexi-Portal-8767 lade"
type textarea "x"
type textarea "kannst du das Github Paket Nexi-Portal-8767 laden"
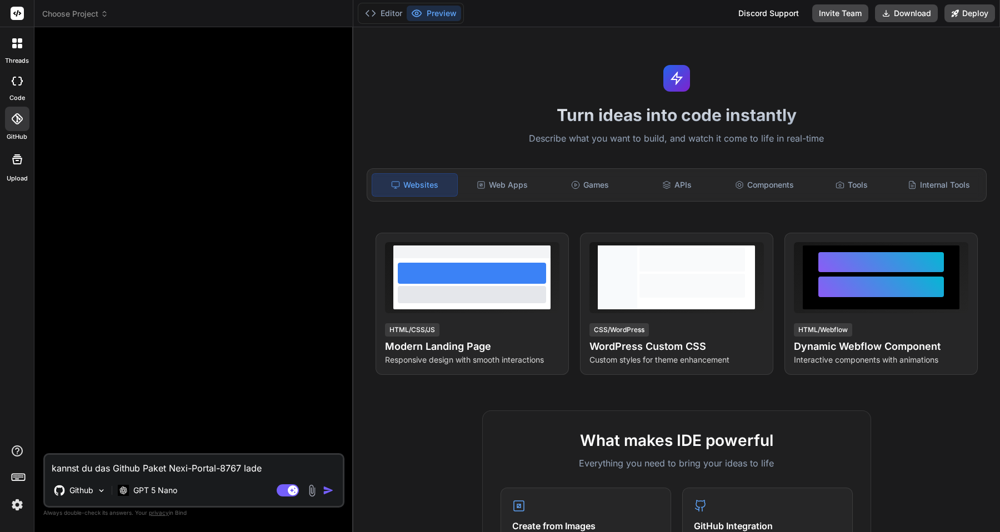
type textarea "x"
type textarea "kannst du das Github Paket Nexi-Portal-8767 laden?"
type textarea "x"
type textarea "kannst du das Github Paket Nexi-Portal-8767 laden?"
click at [162, 489] on p "GPT 5 Nano" at bounding box center [155, 490] width 44 height 11
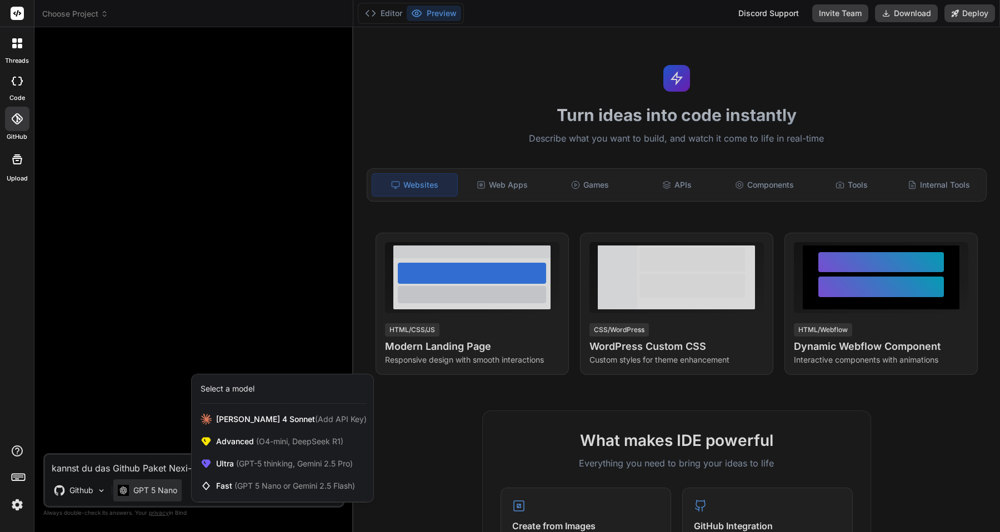
click at [239, 388] on div "Select a model" at bounding box center [228, 388] width 54 height 11
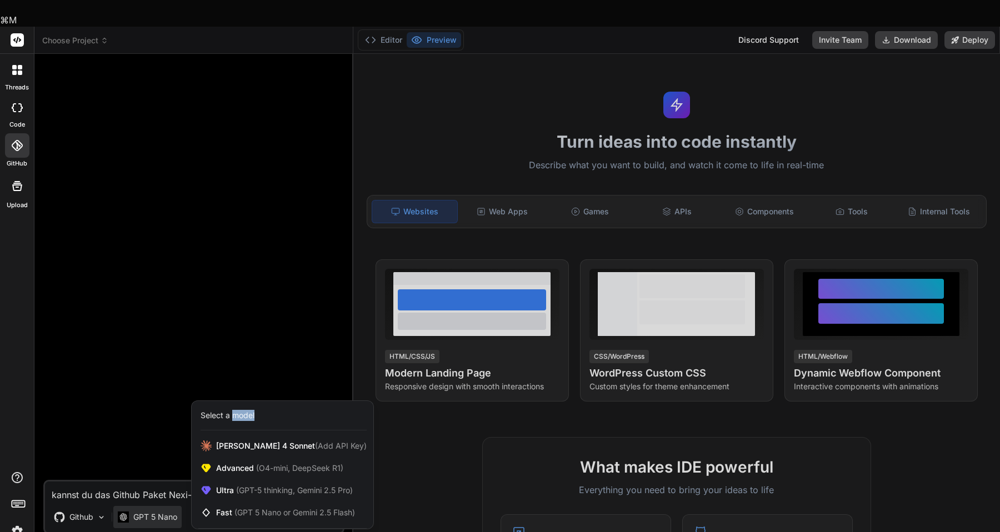
click at [239, 410] on div "Select a model" at bounding box center [228, 415] width 54 height 11
click at [246, 410] on div "Select a model" at bounding box center [228, 415] width 54 height 11
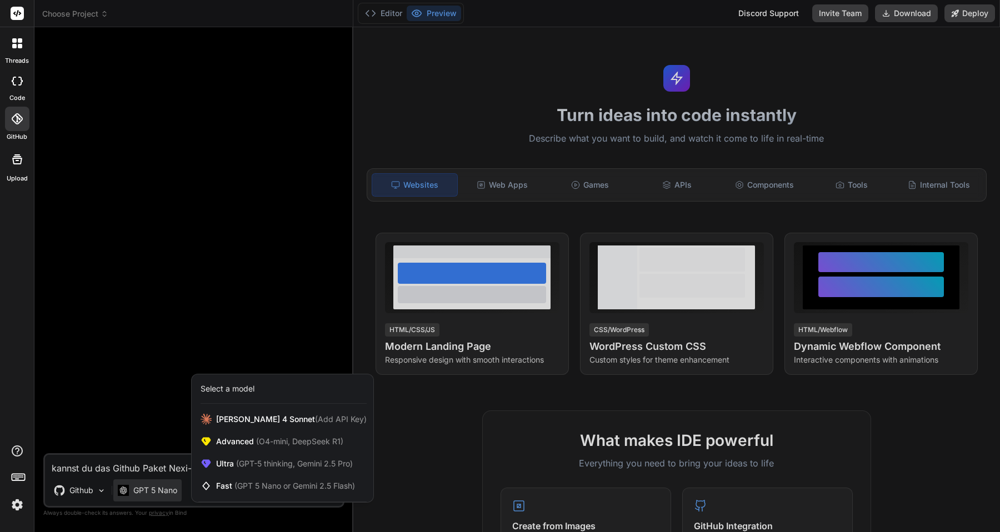
click at [244, 346] on div at bounding box center [500, 266] width 1000 height 532
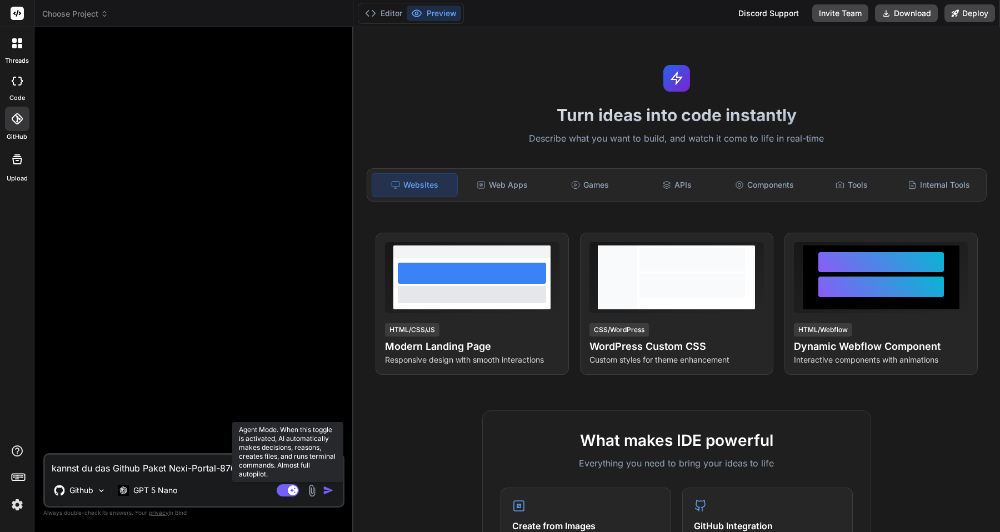
click at [291, 492] on rect at bounding box center [293, 491] width 10 height 10
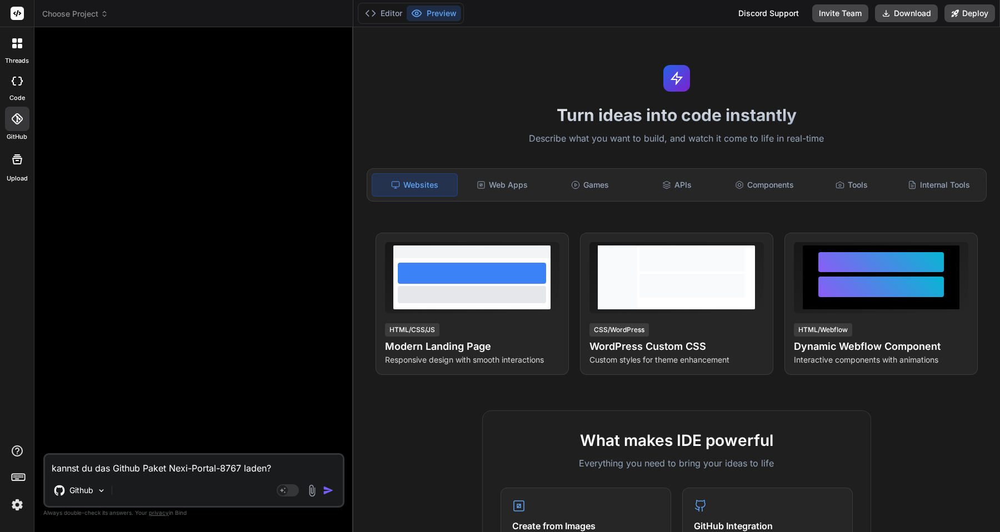
click at [324, 492] on img "button" at bounding box center [328, 490] width 11 height 11
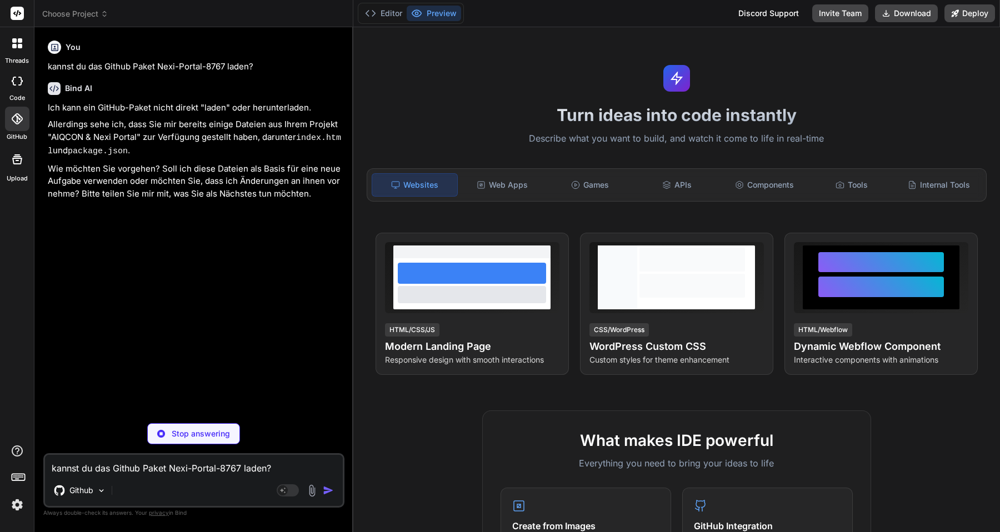
type textarea "x"
click at [197, 469] on textarea "kannst du das Github Paket Nexi-Portal-8767 laden?" at bounding box center [194, 465] width 298 height 20
type textarea "j"
type textarea "x"
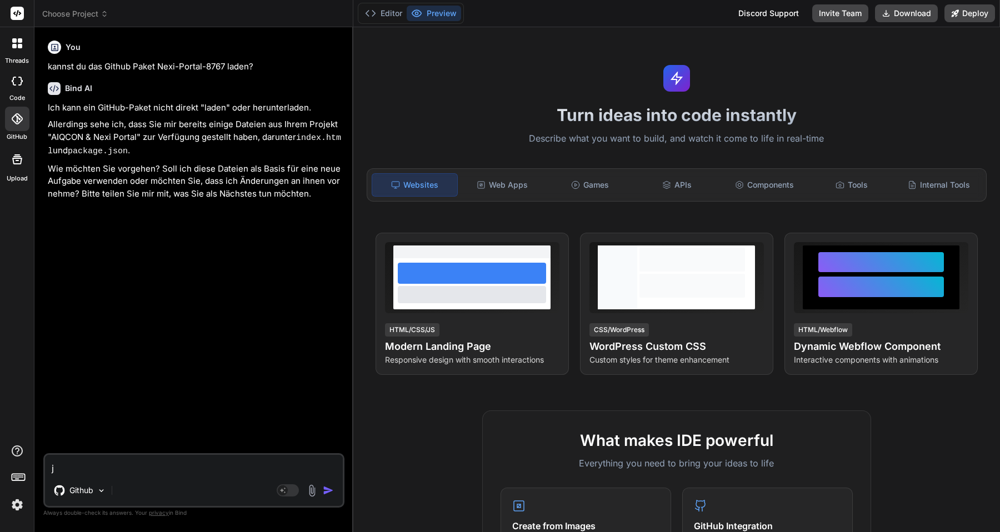
type textarea "ja"
type textarea "x"
type textarea "ja"
type textarea "x"
type textarea "ja h"
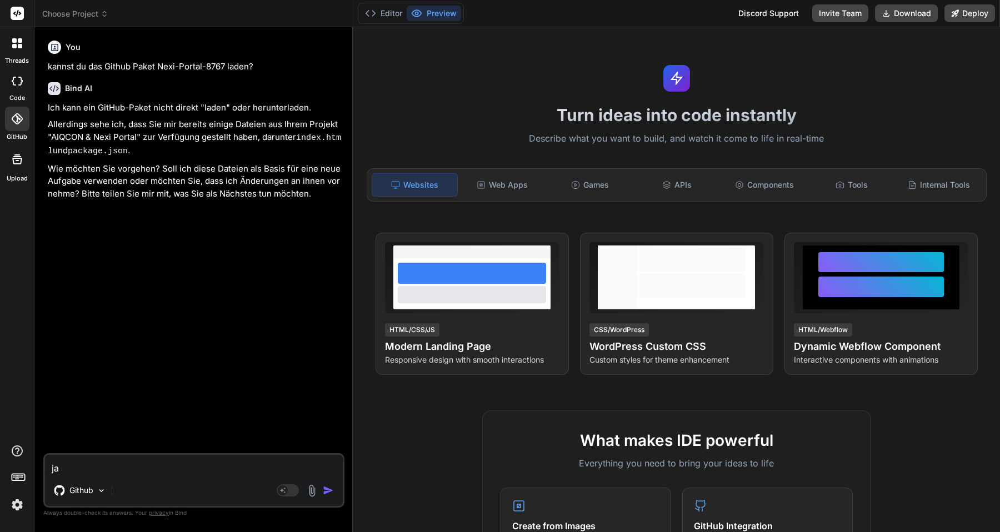
type textarea "x"
type textarea "ja"
type textarea "x"
type textarea "ja i"
type textarea "x"
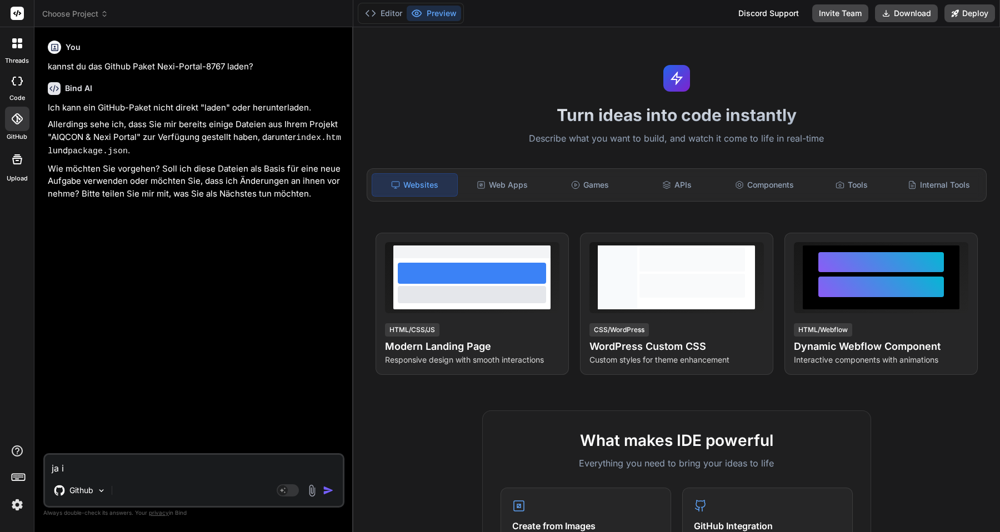
type textarea "ja ic"
type textarea "x"
type textarea "ja ich"
type textarea "x"
type textarea "ja ich"
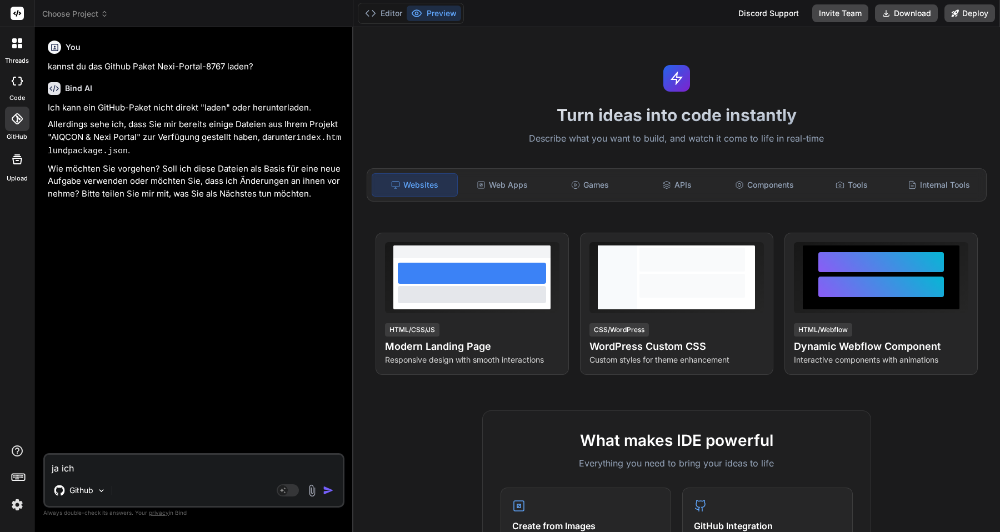
type textarea "x"
type textarea "ja ich h"
type textarea "x"
type textarea "ja ich ha"
type textarea "x"
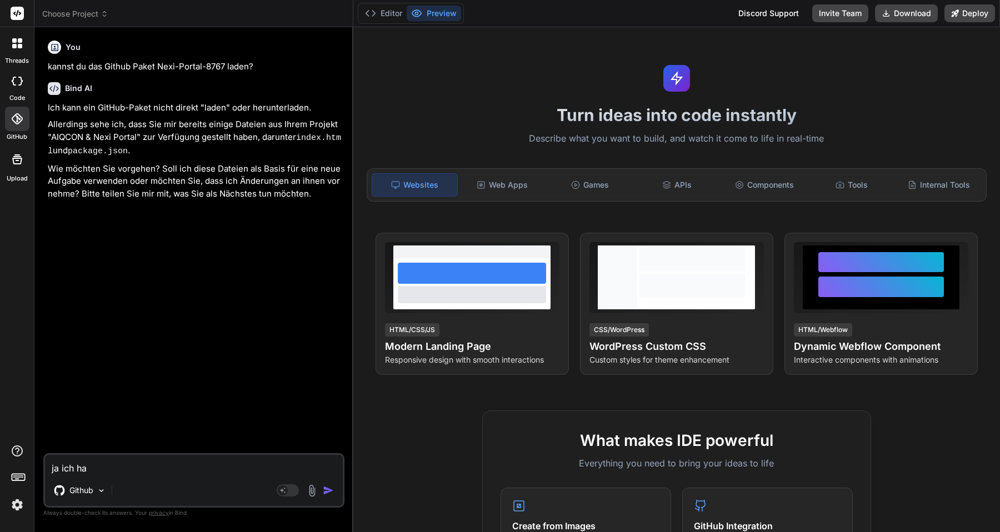
type textarea "ja ich hab"
type textarea "x"
type textarea "ja ich habe"
type textarea "x"
type textarea "ja ich habe"
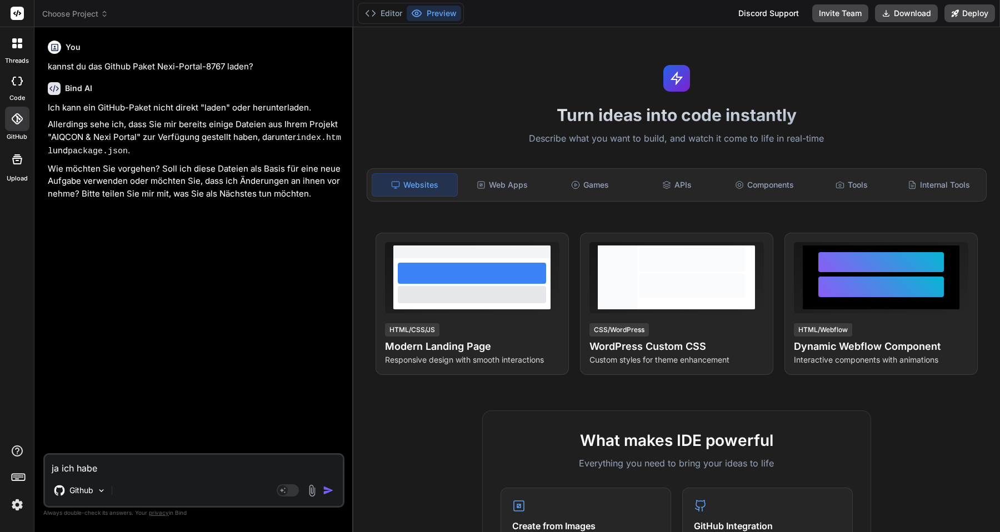
type textarea "x"
type textarea "ja ich habe e"
type textarea "x"
type textarea "ja ich habe es"
type textarea "x"
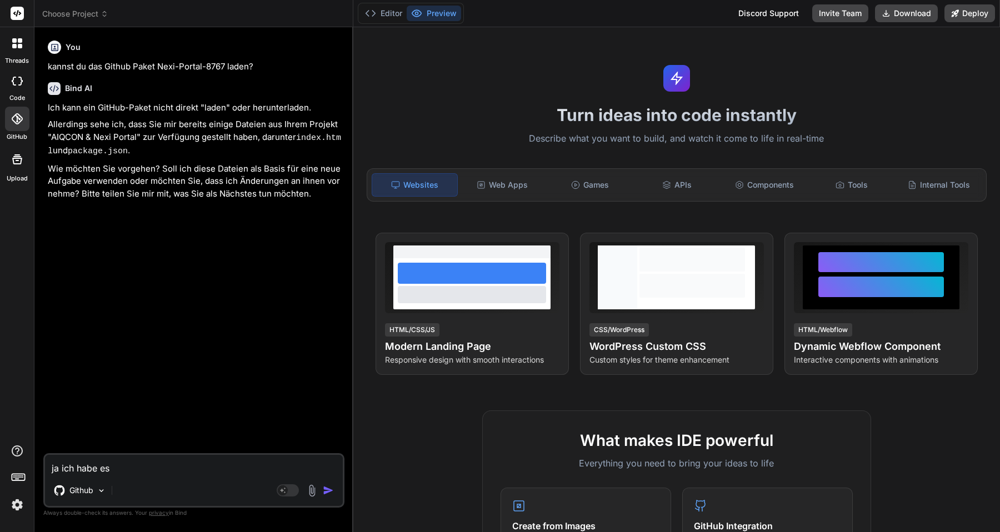
type textarea "ja ich habe es"
type textarea "x"
type textarea "ja ich habe es ü"
type textarea "x"
type textarea "ja ich habe es üb"
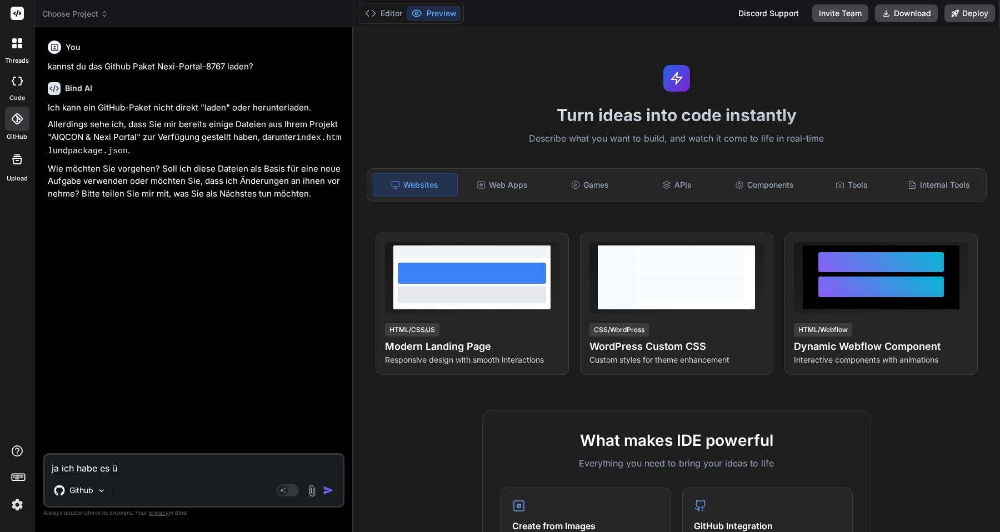
type textarea "x"
type textarea "ja ich habe es übe"
type textarea "x"
type textarea "ja ich habe es über"
type textarea "x"
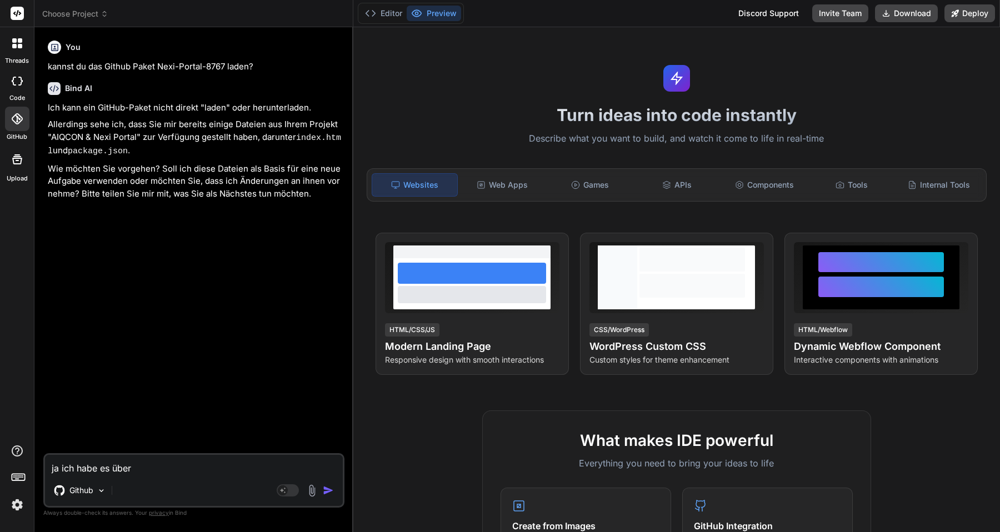
type textarea "ja ich habe es über"
type textarea "x"
type textarea "ja ich habe es über d"
type textarea "x"
type textarea "ja ich habe es über de"
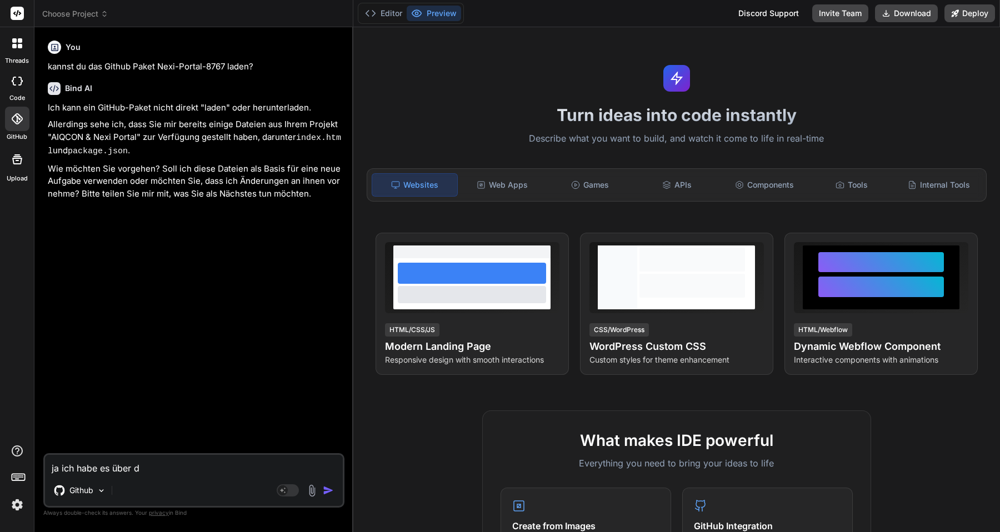
type textarea "x"
type textarea "ja ich habe es über den"
type textarea "x"
type textarea "ja ich habe es über den"
type textarea "x"
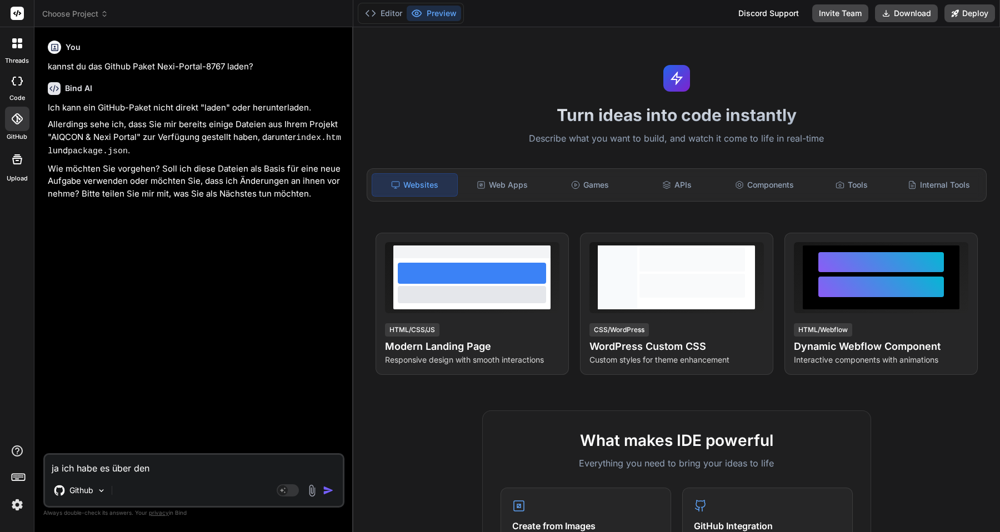
type textarea "ja ich habe es über den G"
type textarea "x"
type textarea "ja ich habe es über den Gi"
type textarea "x"
type textarea "ja ich habe es über den Git"
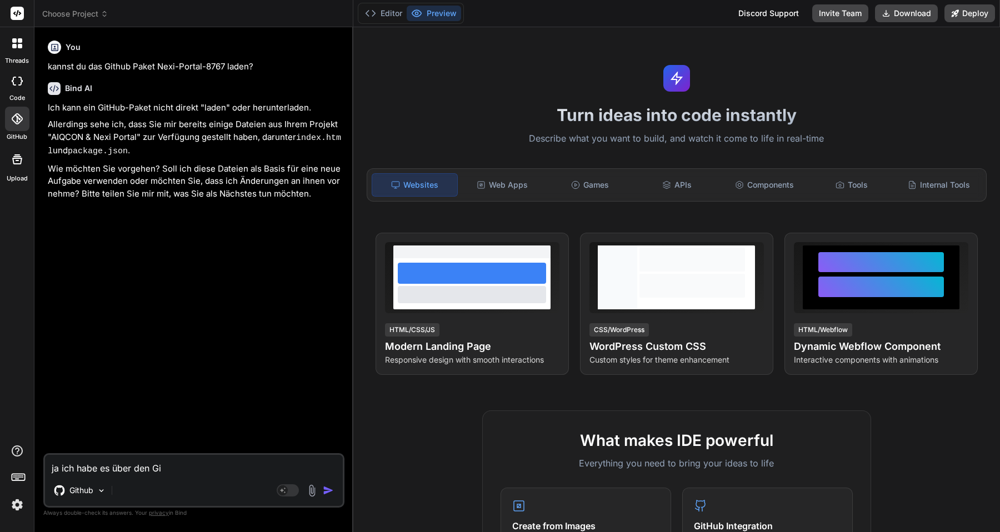
type textarea "x"
type textarea "ja ich habe es über den Gith"
type textarea "x"
type textarea "ja ich habe es über den Githu"
type textarea "x"
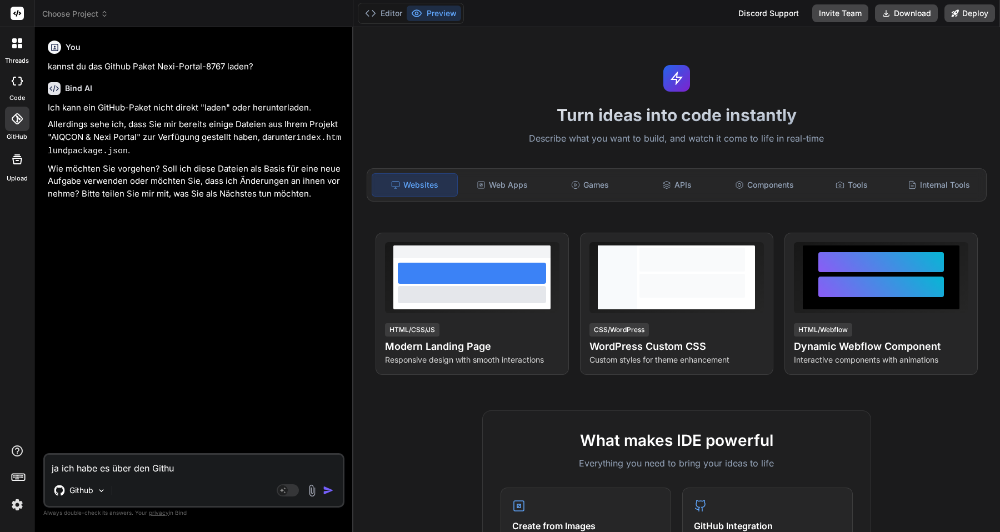
type textarea "ja ich habe es über den Githun"
type textarea "x"
type textarea "ja ich habe es über den Githu"
type textarea "x"
type textarea "ja ich habe es über den Github"
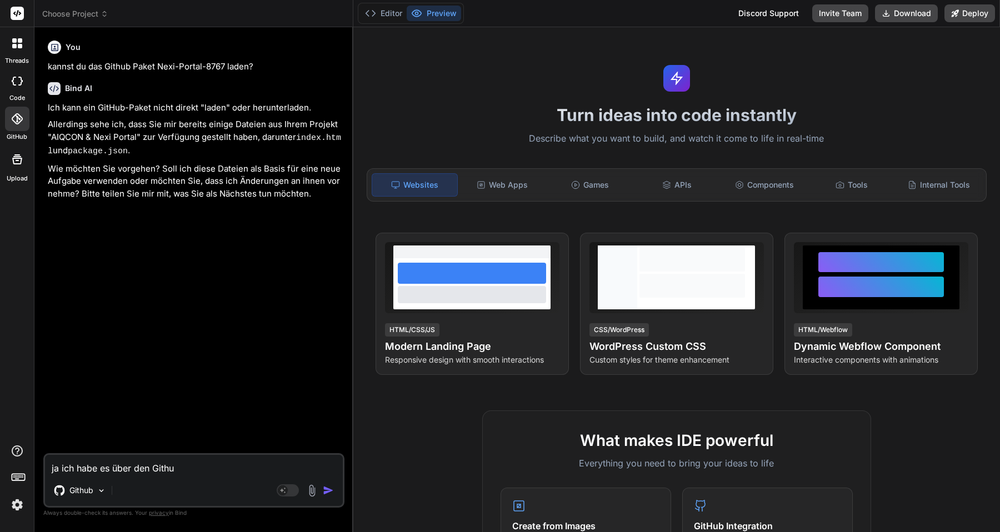
type textarea "x"
type textarea "ja ich habe es über den Github"
type textarea "x"
type textarea "ja ich habe es über den Github f"
type textarea "x"
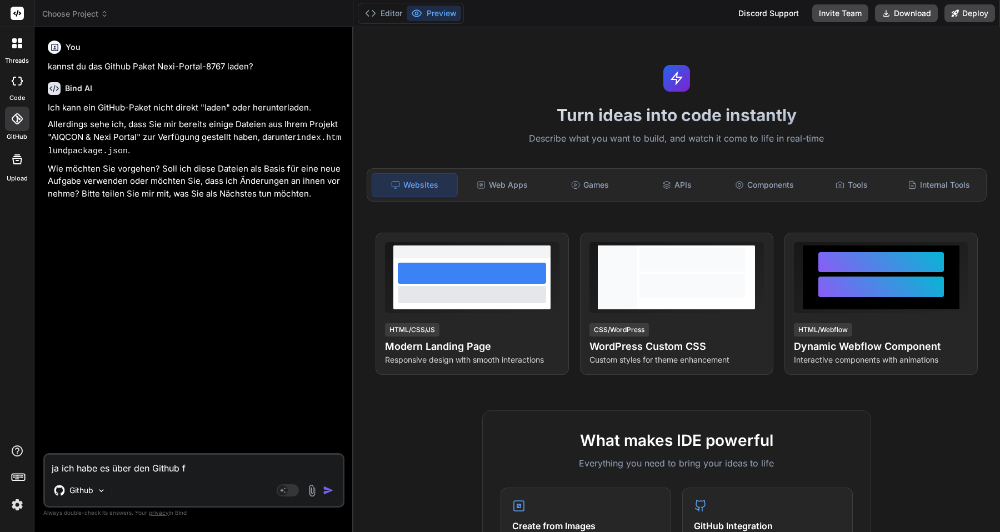
type textarea "ja ich habe es über den Github fu"
type textarea "x"
type textarea "ja ich habe es über den Github fun"
type textarea "x"
type textarea "ja ich habe es über den Github funk"
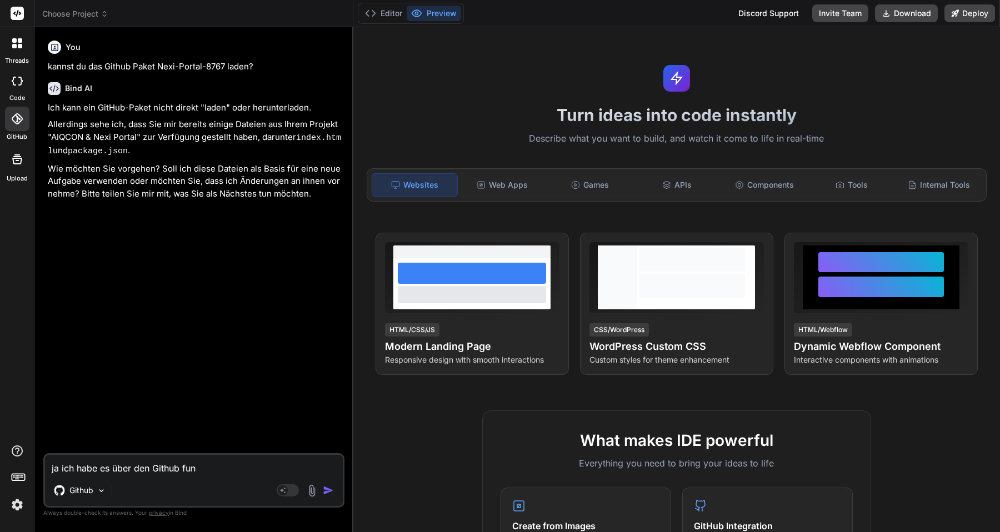
type textarea "x"
type textarea "ja ich habe es über den Github funkt"
type textarea "x"
type textarea "ja ich habe es über den Github funkti"
type textarea "x"
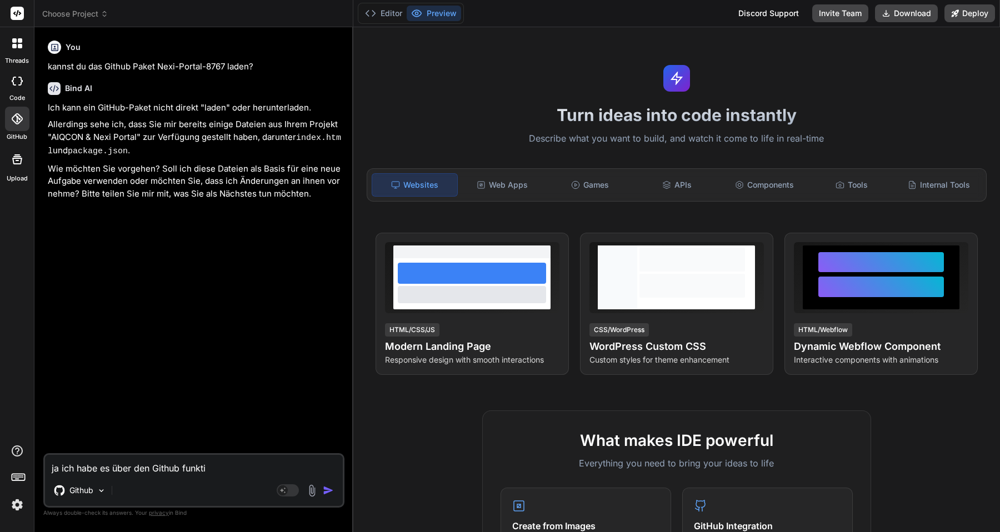
type textarea "ja ich habe es über den Github funktio"
type textarea "x"
type textarea "ja ich habe es über den Github funktion"
type textarea "x"
type textarea "ja ich habe es über den Github funktion"
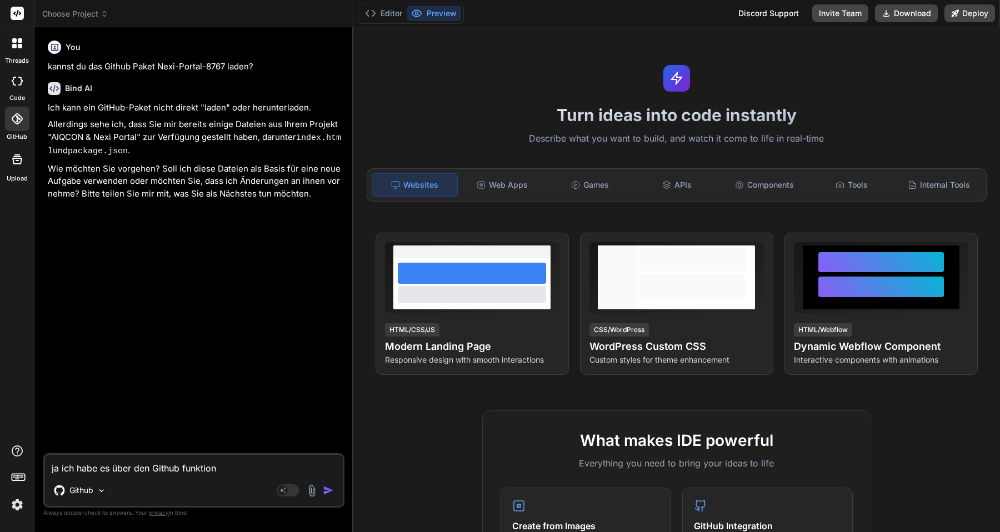
type textarea "x"
type textarea "ja ich habe es über den Github funktion v"
type textarea "x"
type textarea "ja ich habe es über den Github funktion ve"
type textarea "x"
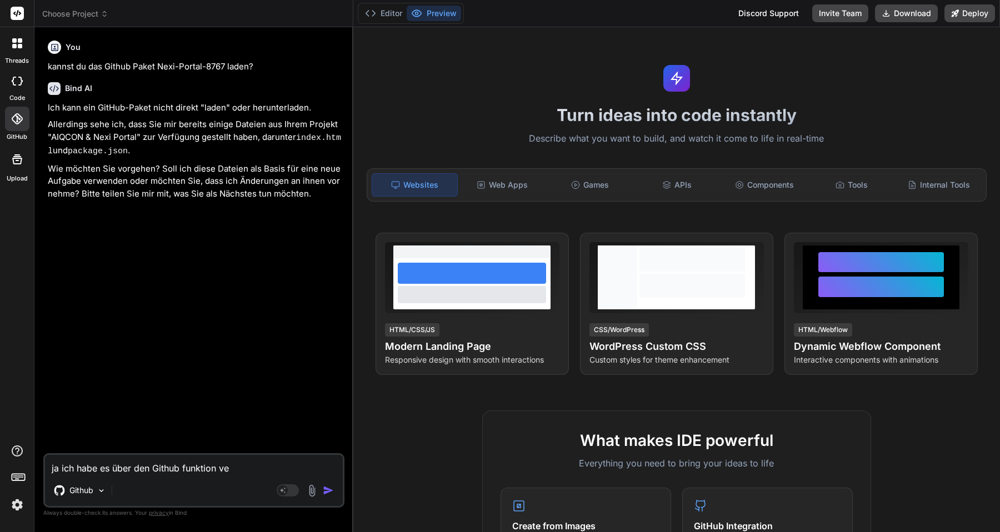
type textarea "ja ich habe es über den Github funktion ver"
type textarea "x"
type textarea "ja ich habe es über den Github funktion vere"
type textarea "x"
type textarea "ja ich habe es über den Github funktion verei"
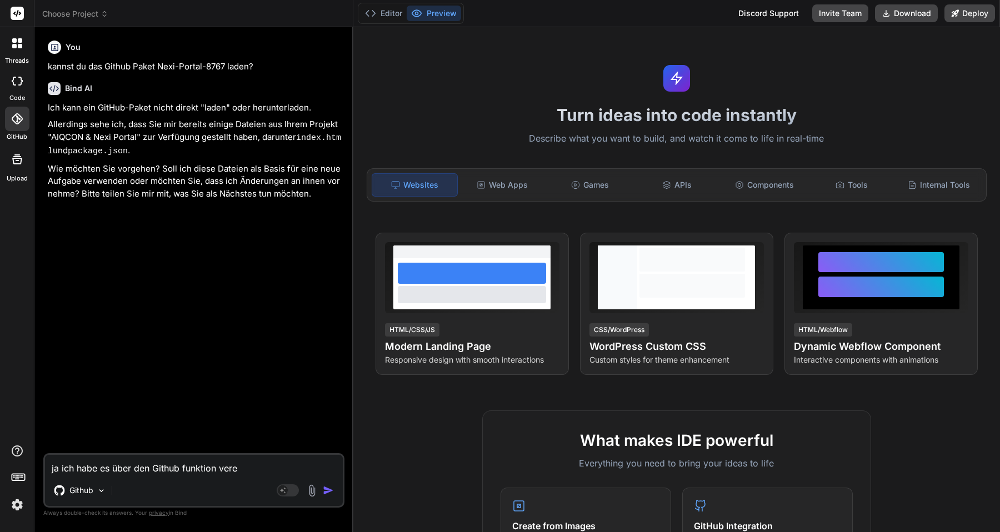
type textarea "x"
type textarea "ja ich habe es über den Github funktion vereit"
type textarea "x"
type textarea "ja ich habe es über den Github funktion vereits"
type textarea "x"
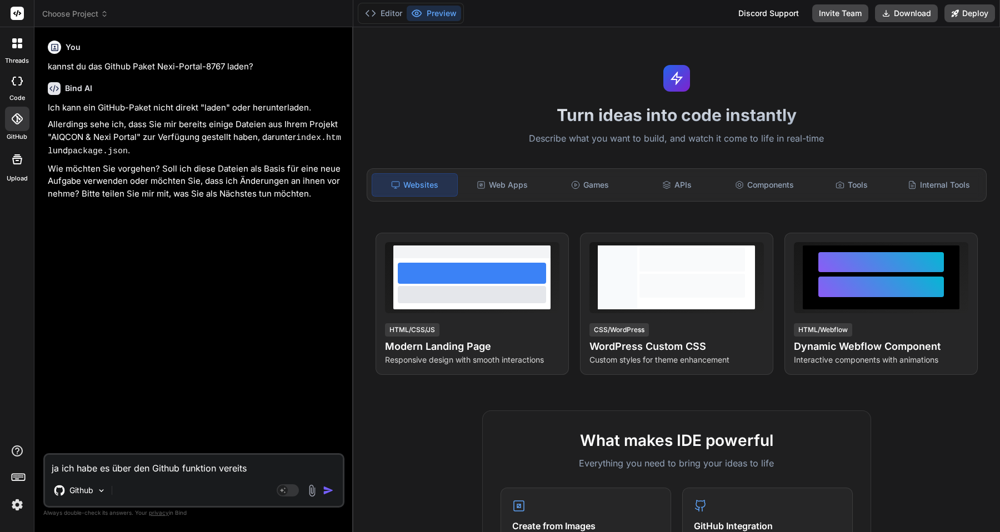
type textarea "ja ich habe es über den Github funktion vereits"
type textarea "x"
type textarea "ja ich habe es über den Github funktion vereits v"
type textarea "x"
type textarea "ja ich habe es über den Github funktion vereits ve"
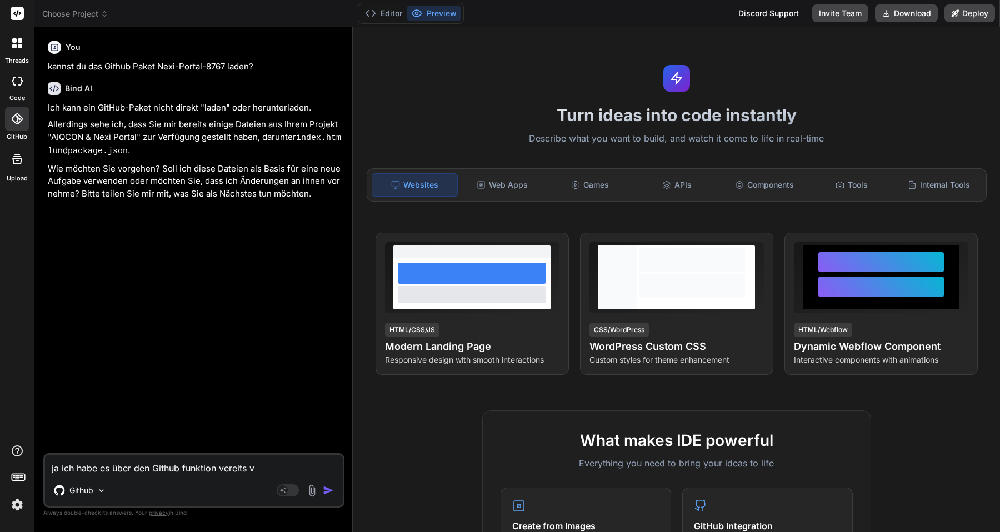
type textarea "x"
type textarea "ja ich habe es über den Github funktion vereits ver"
type textarea "x"
type textarea "ja ich habe es über den Github funktion vereits ve"
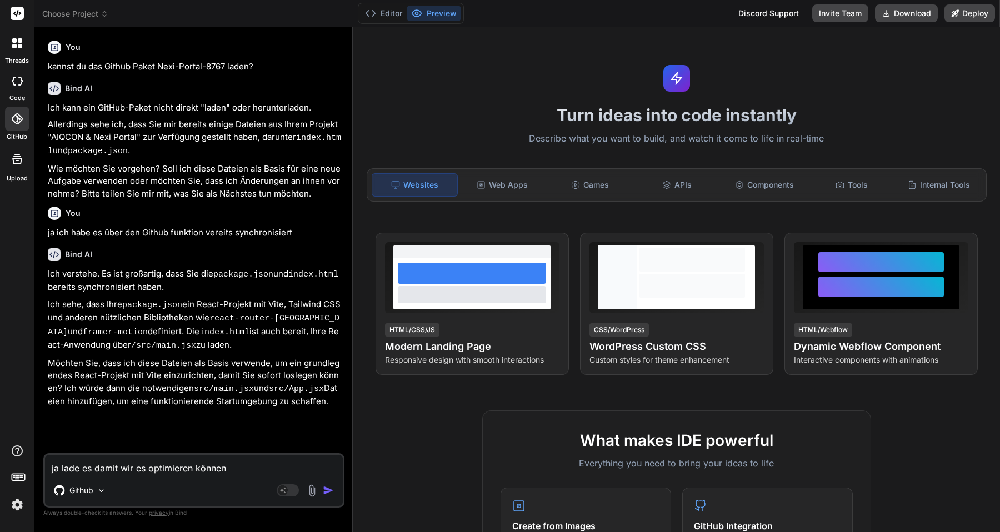
click at [83, 468] on textarea "ja lade es damit wir es optimieren können" at bounding box center [194, 465] width 298 height 20
click at [92, 471] on textarea "ja lade es damit wir es optimieren können" at bounding box center [194, 465] width 298 height 20
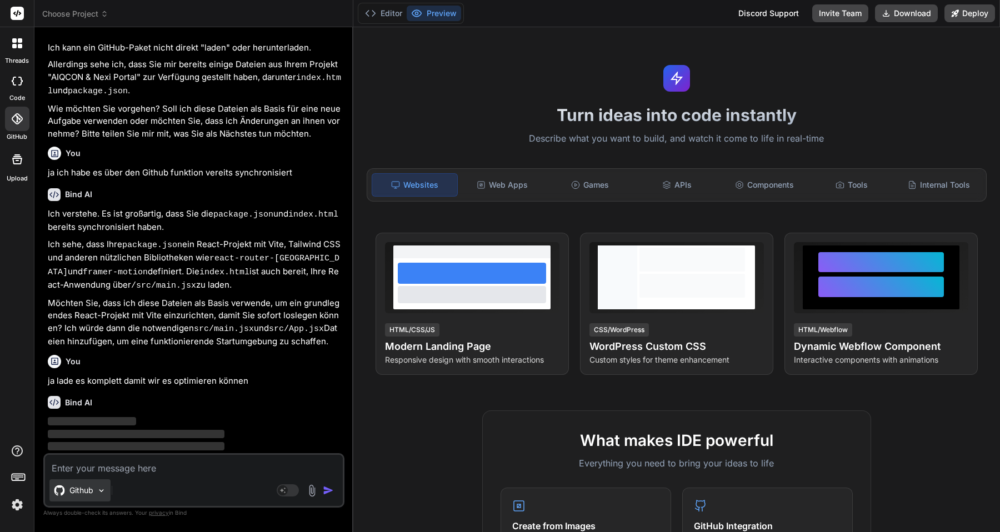
scroll to position [63, 0]
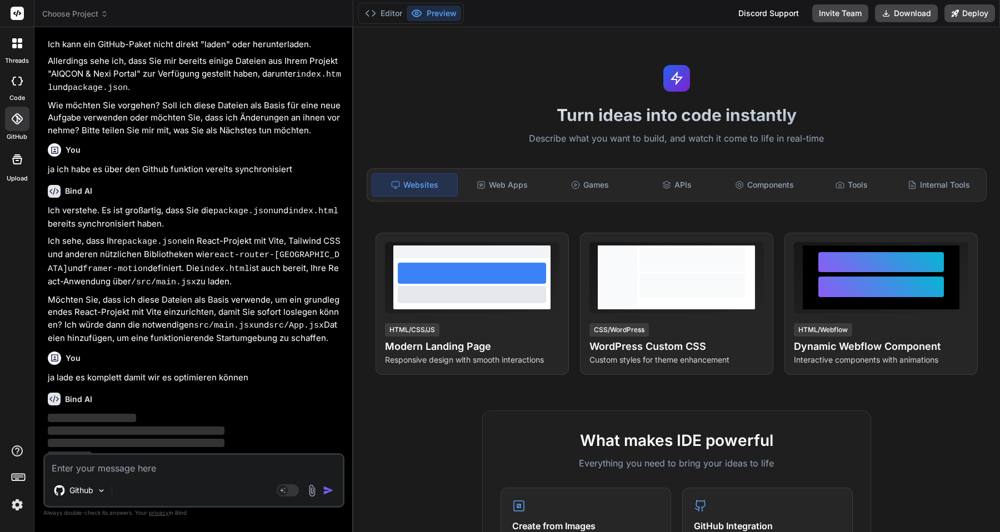
click at [16, 127] on div at bounding box center [17, 119] width 24 height 24
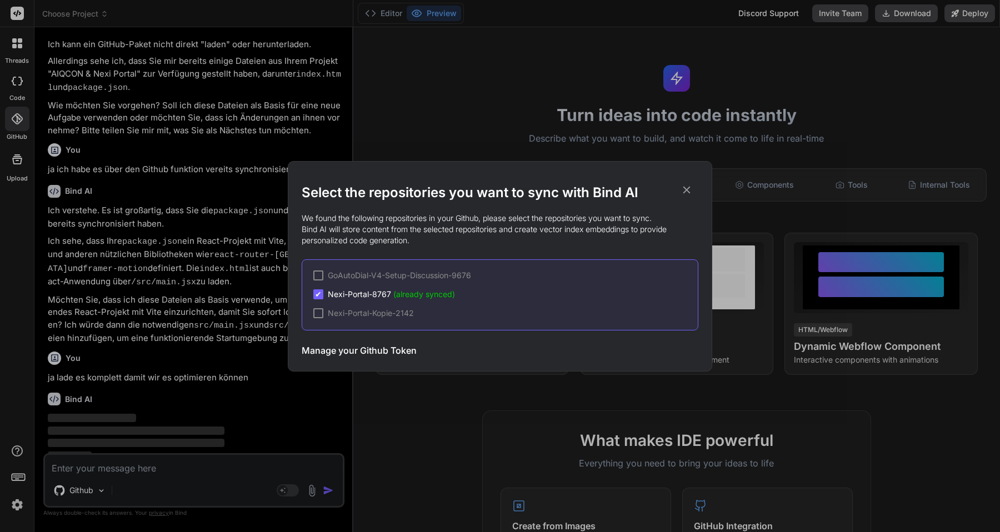
click at [346, 292] on span "Nexi-Portal-8767 (already synced)" at bounding box center [391, 294] width 127 height 11
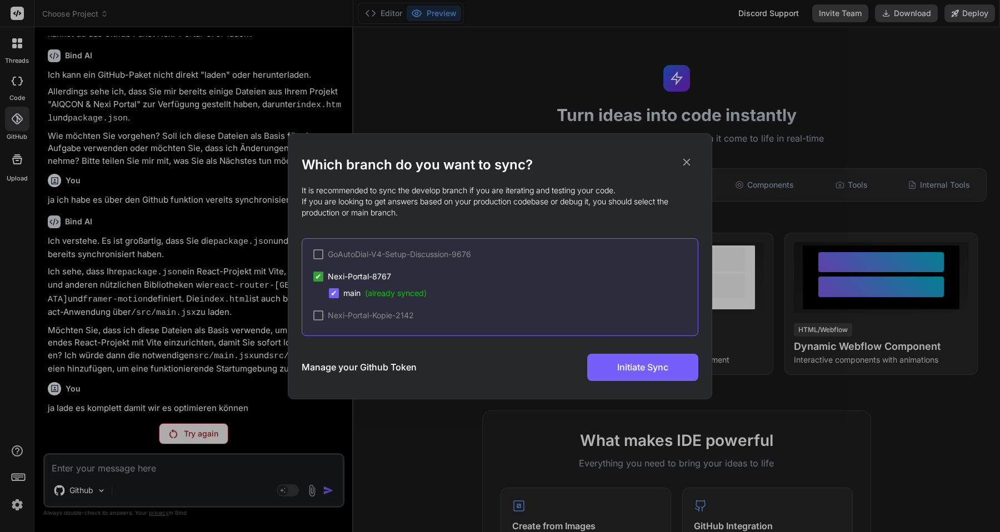
scroll to position [24, 0]
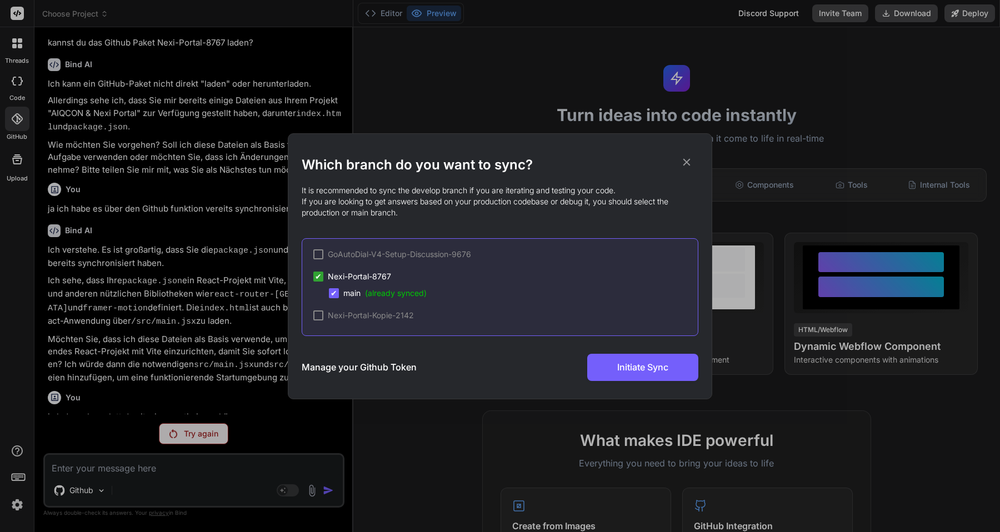
click at [687, 157] on icon at bounding box center [687, 162] width 12 height 12
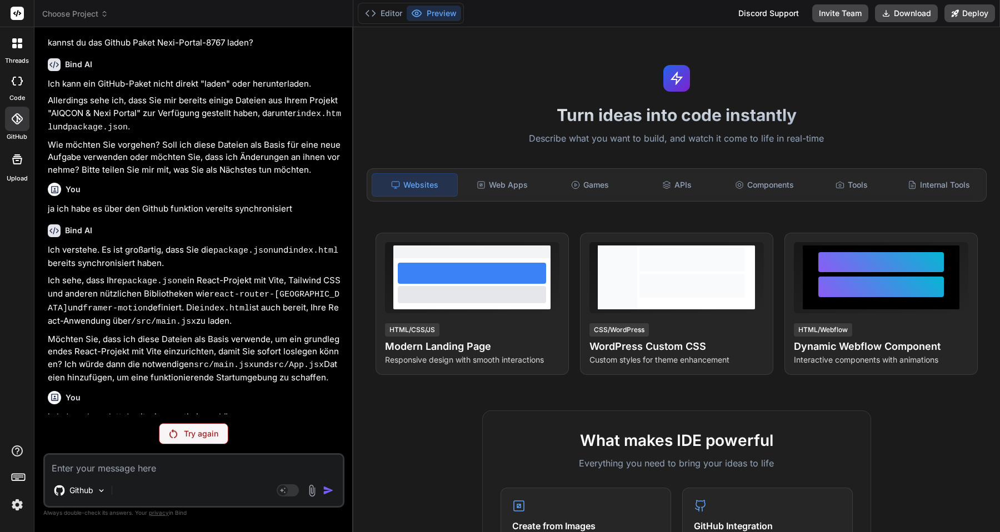
click at [209, 435] on p "Try again" at bounding box center [201, 433] width 34 height 11
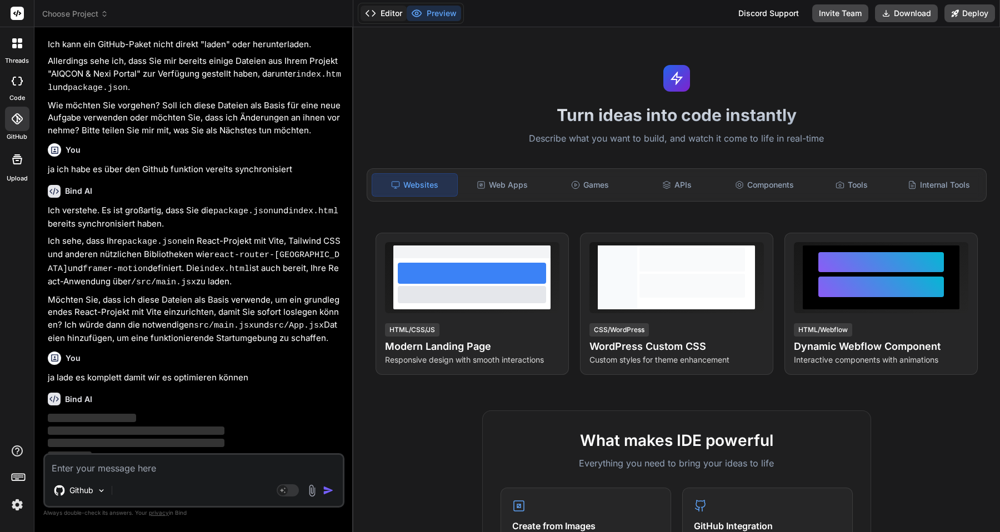
click at [379, 17] on button "Editor" at bounding box center [384, 14] width 46 height 16
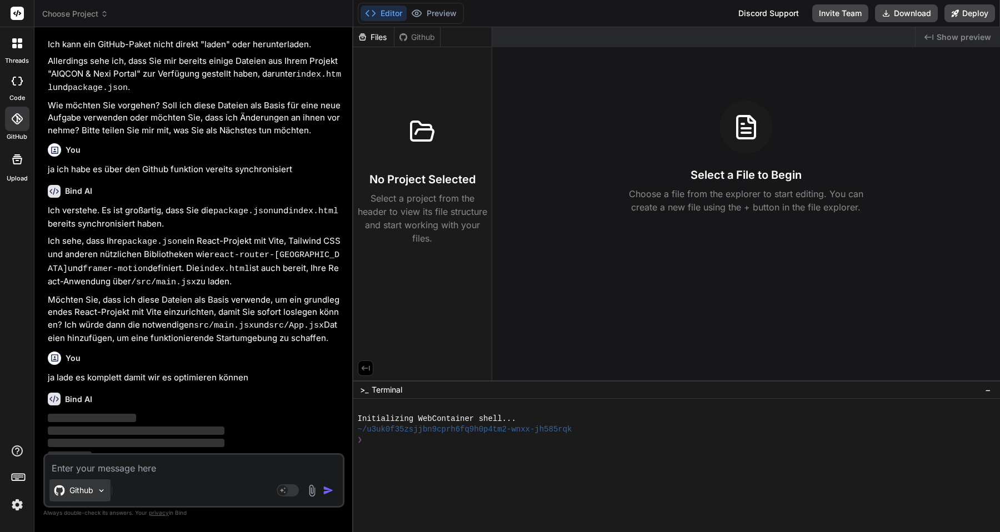
click at [99, 496] on div "Github" at bounding box center [79, 490] width 61 height 22
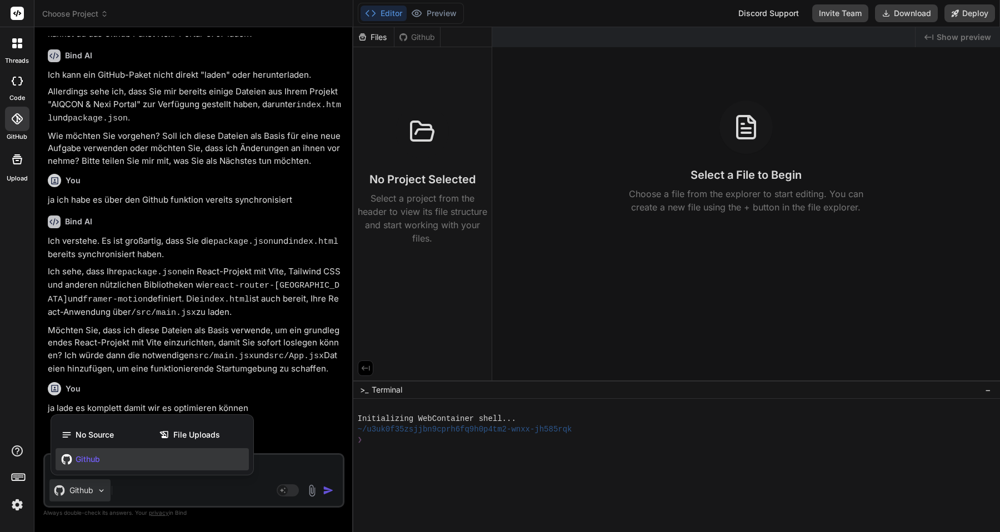
scroll to position [24, 0]
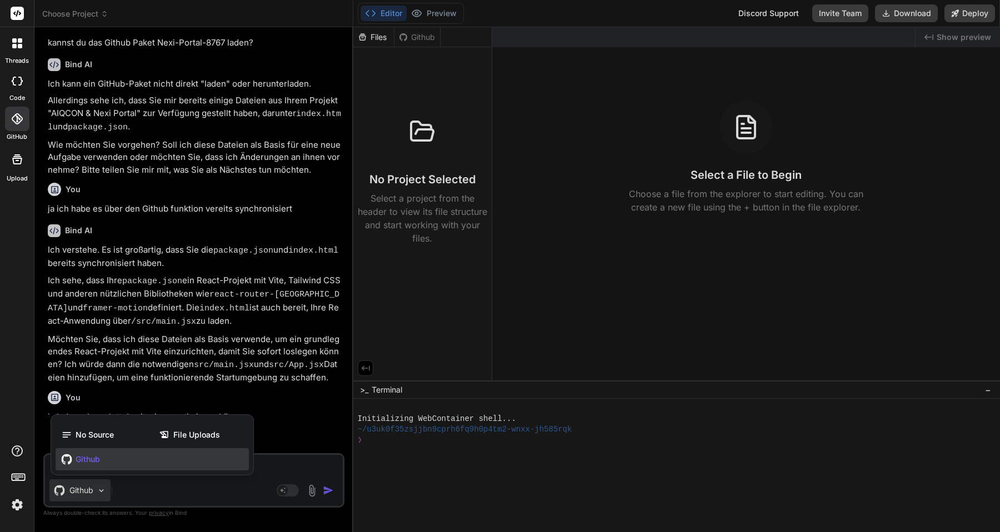
click at [168, 346] on div at bounding box center [500, 266] width 1000 height 532
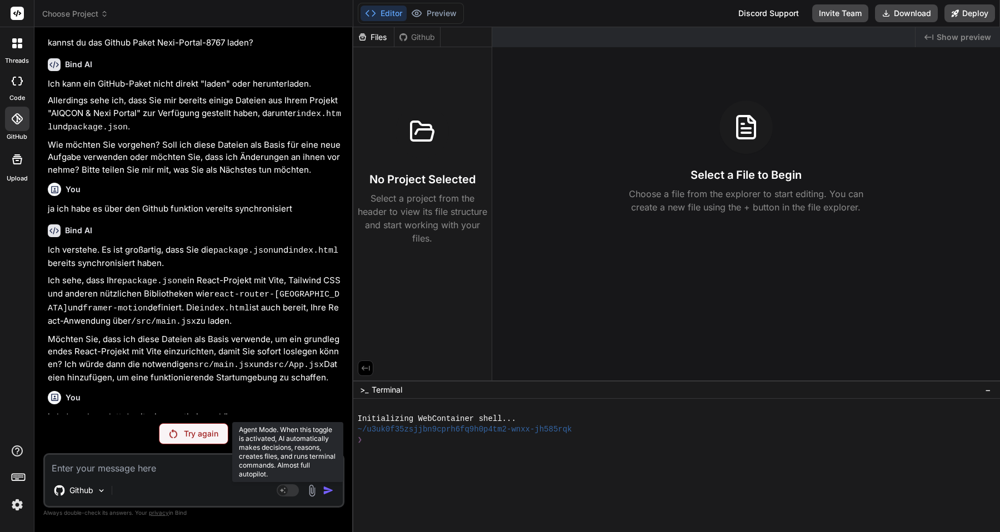
click at [281, 492] on rect at bounding box center [283, 491] width 10 height 10
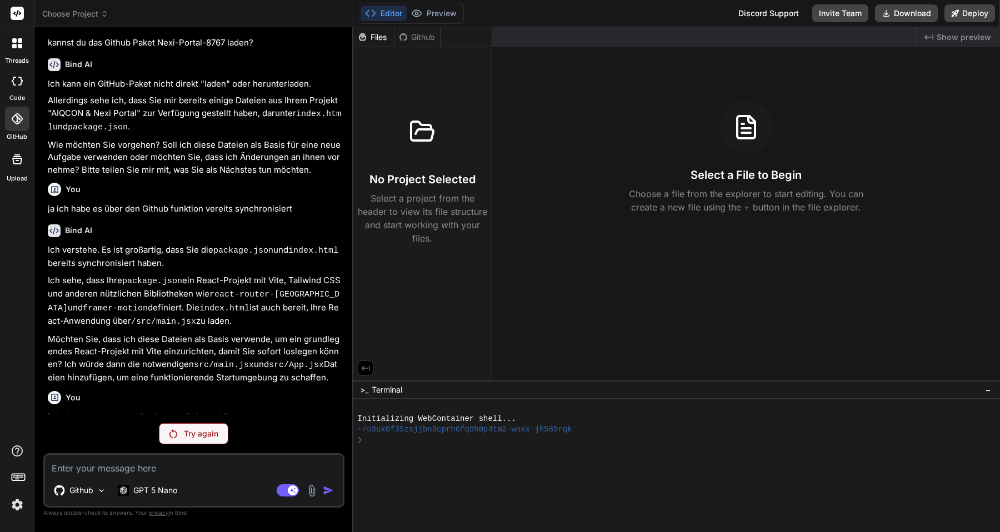
click at [195, 431] on p "Try again" at bounding box center [201, 433] width 34 height 11
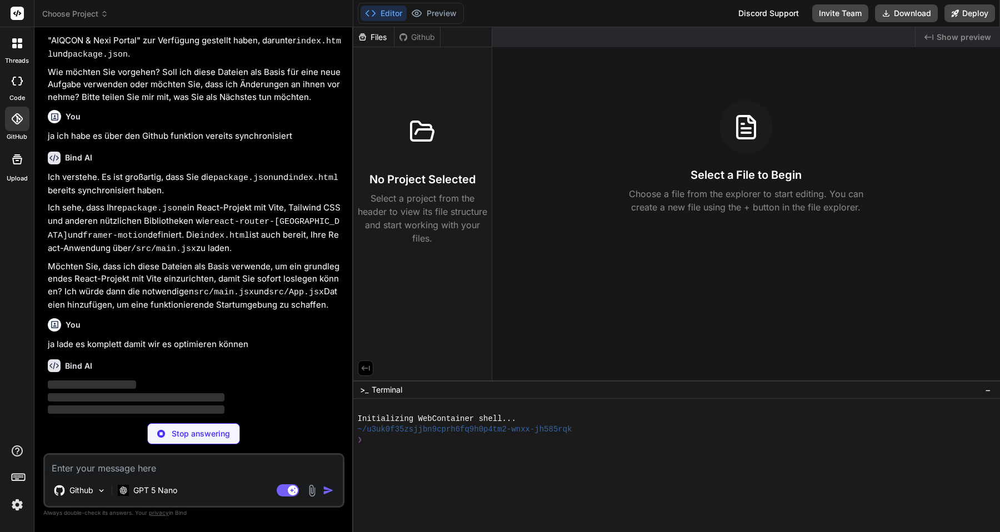
scroll to position [102, 0]
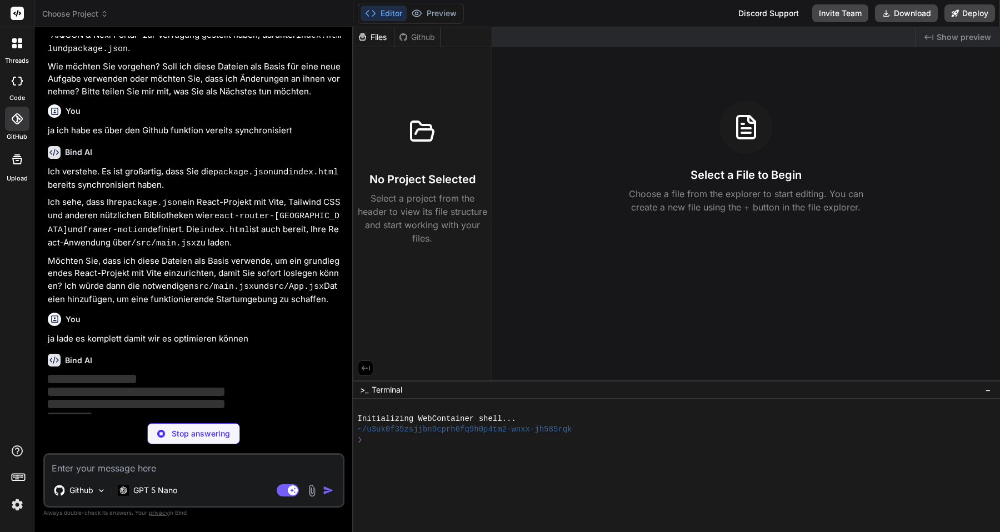
click at [22, 475] on icon at bounding box center [19, 477] width 16 height 16
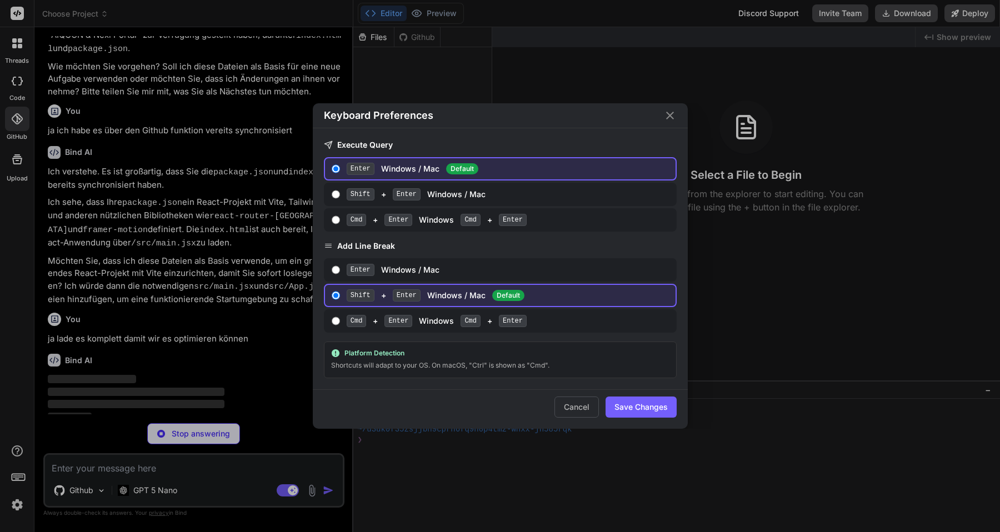
click at [670, 113] on icon "Close" at bounding box center [669, 115] width 13 height 13
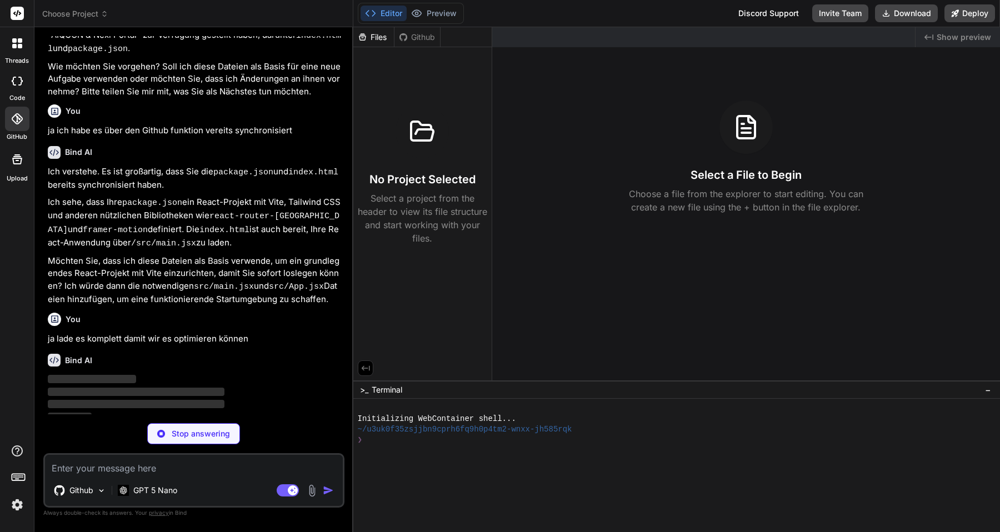
scroll to position [24, 0]
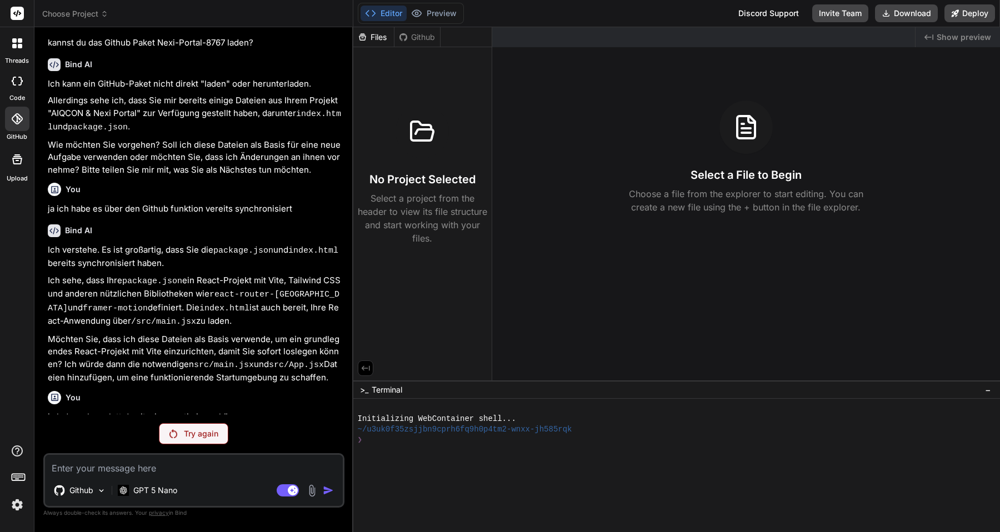
click at [209, 432] on p "Try again" at bounding box center [201, 433] width 34 height 11
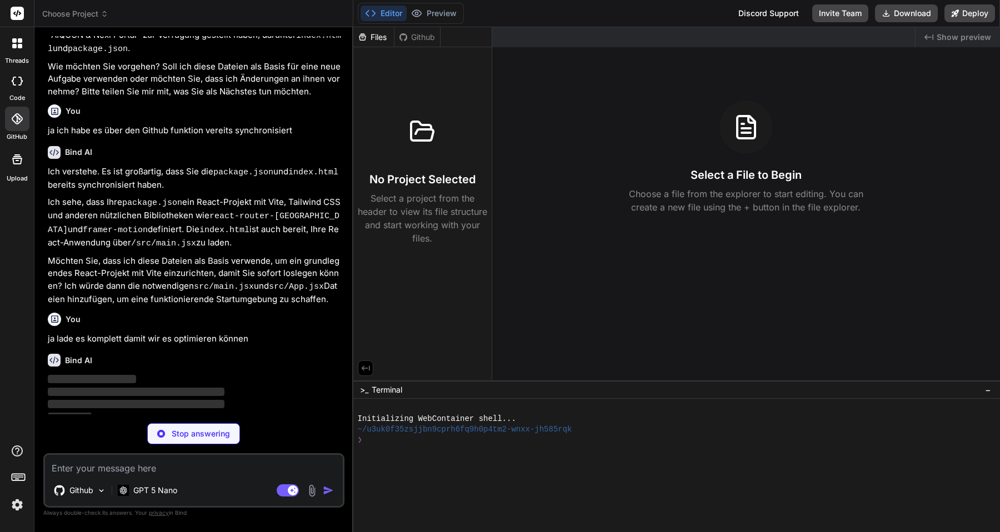
click at [422, 38] on div "Github" at bounding box center [417, 37] width 46 height 11
click at [410, 37] on div "Github" at bounding box center [417, 37] width 46 height 11
click at [199, 435] on p "Stop answering" at bounding box center [201, 433] width 58 height 11
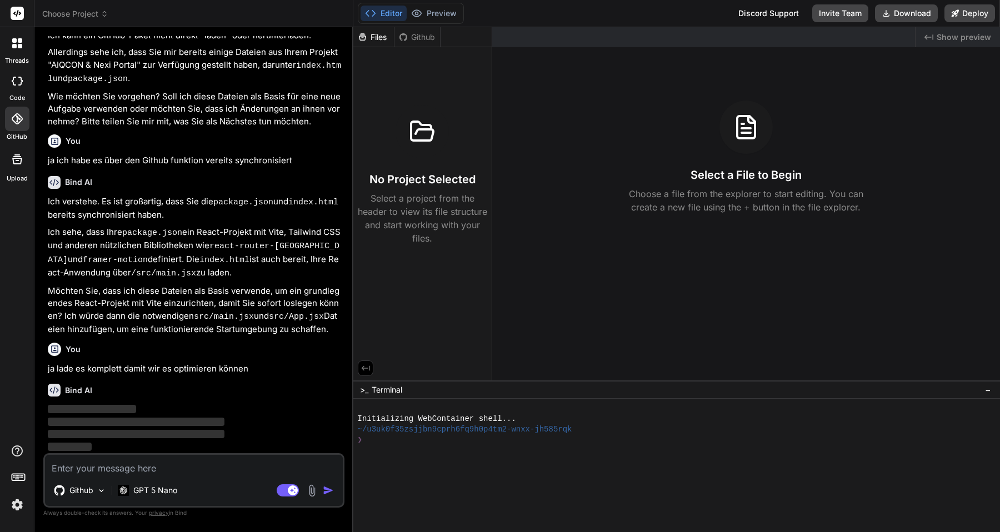
scroll to position [63, 0]
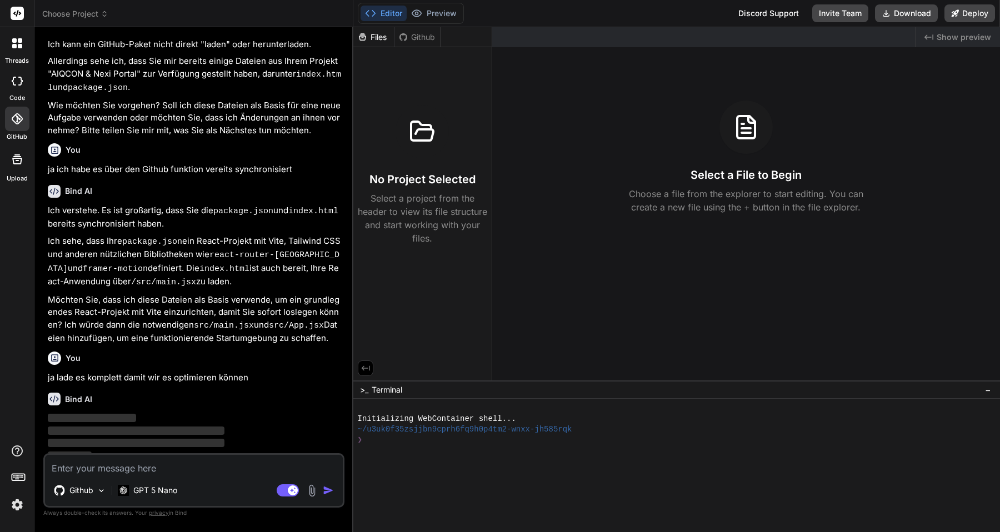
click at [424, 34] on div "Github" at bounding box center [417, 37] width 46 height 11
click at [416, 35] on div "Github" at bounding box center [417, 37] width 46 height 11
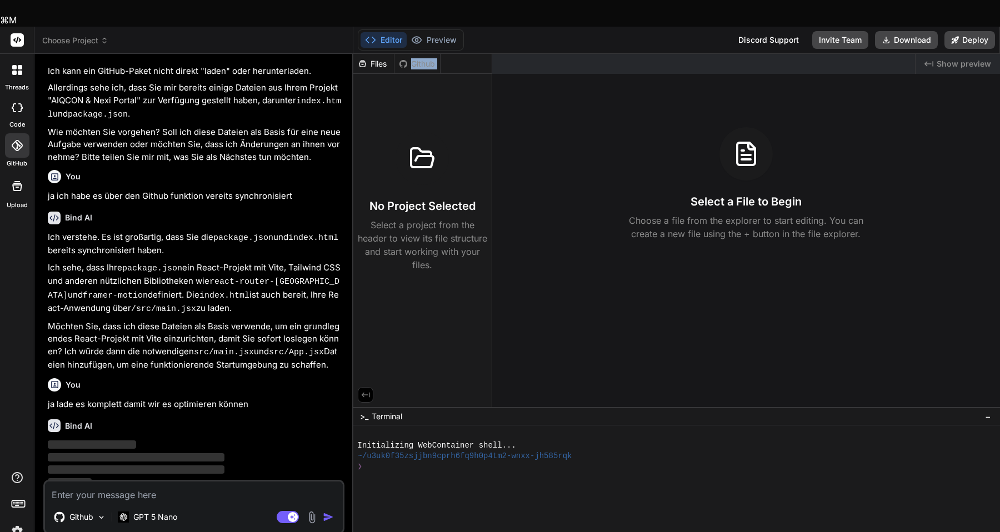
click at [416, 58] on div "Github" at bounding box center [417, 63] width 46 height 11
click at [427, 58] on div "Github" at bounding box center [417, 63] width 46 height 11
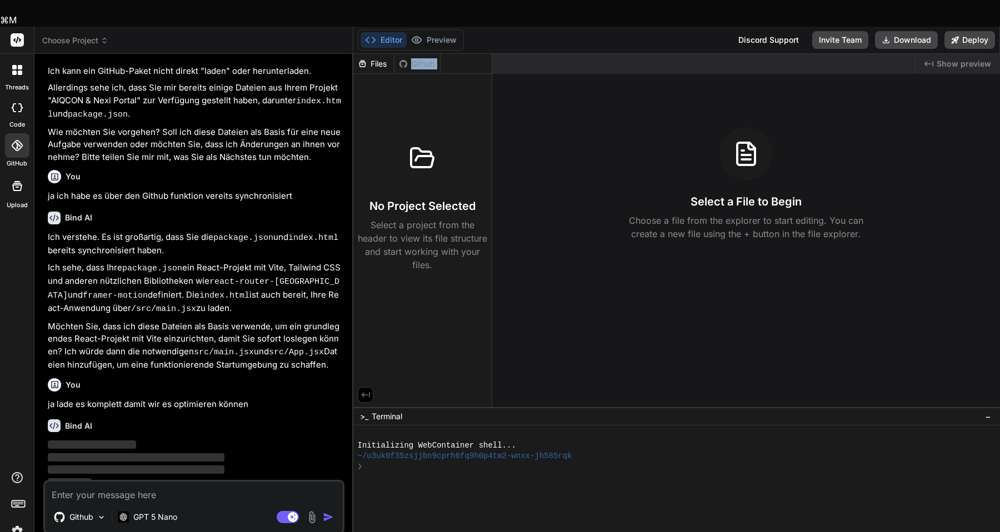
click at [427, 58] on div "Github" at bounding box center [417, 63] width 46 height 11
click at [445, 32] on button "Preview" at bounding box center [434, 40] width 54 height 16
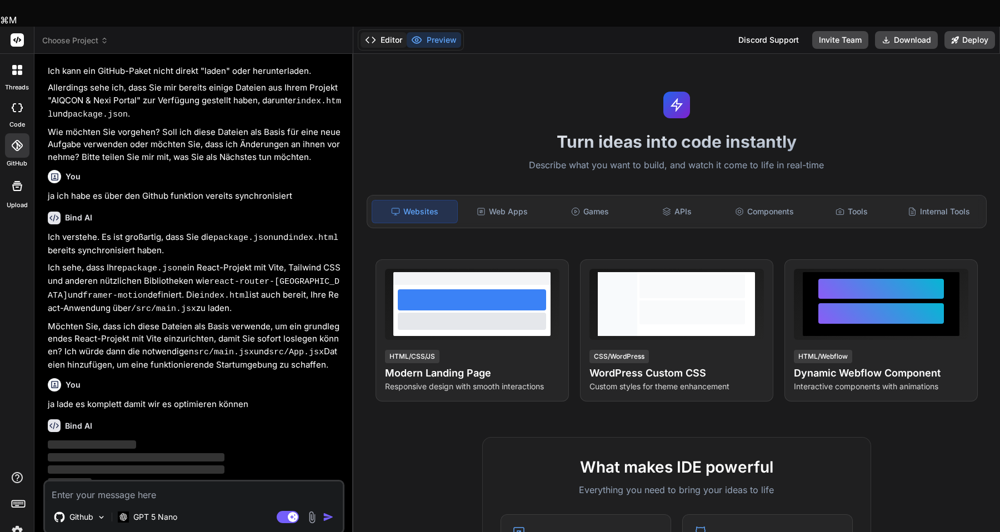
click at [387, 32] on button "Editor" at bounding box center [384, 40] width 46 height 16
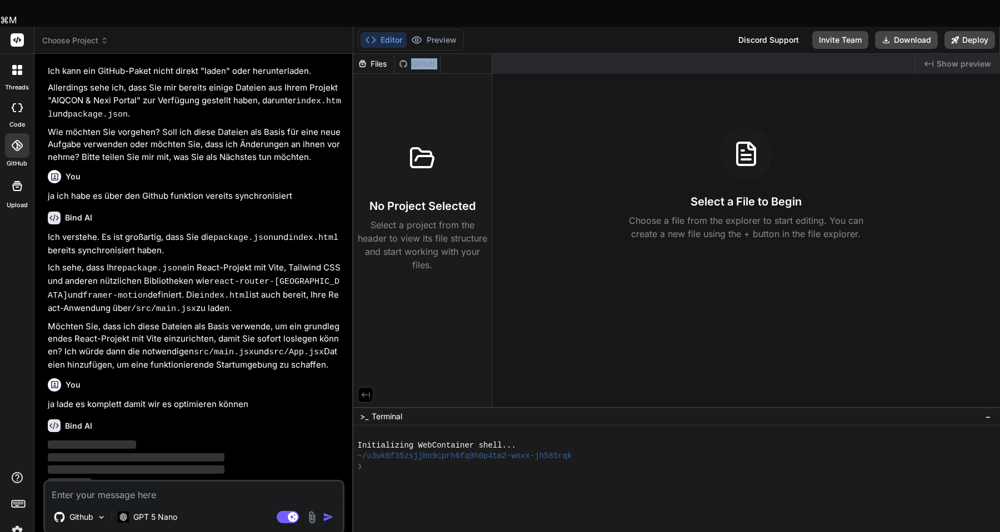
click at [423, 58] on div "Github" at bounding box center [417, 63] width 46 height 11
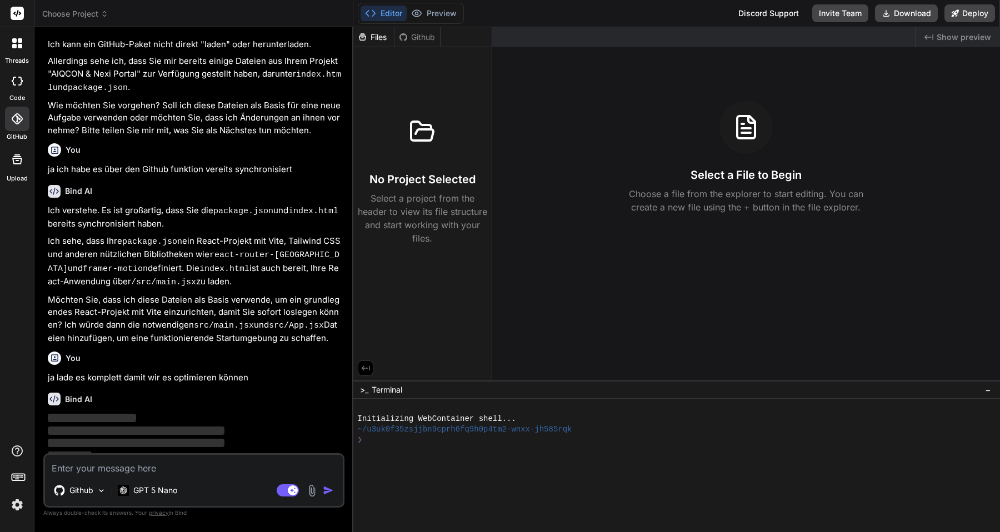
scroll to position [0, 0]
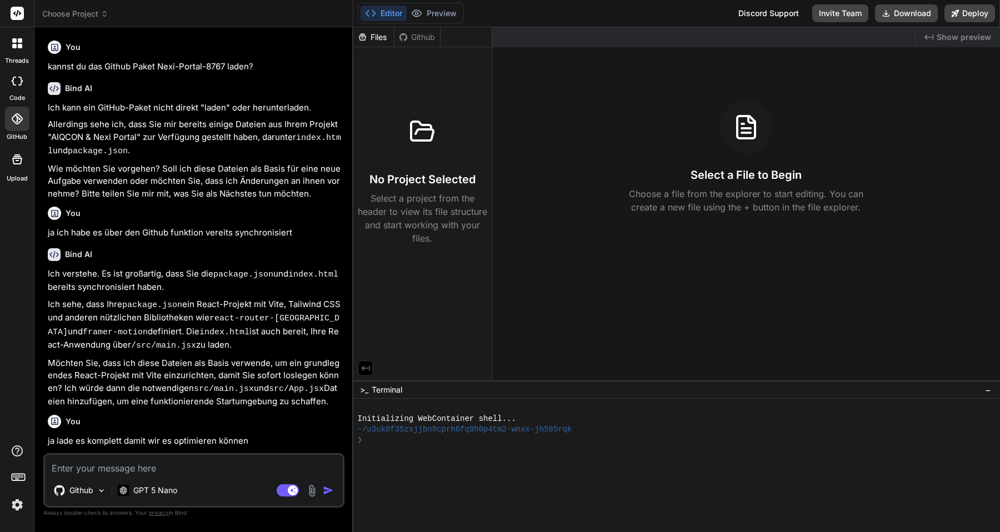
click at [18, 15] on rect at bounding box center [17, 13] width 13 height 13
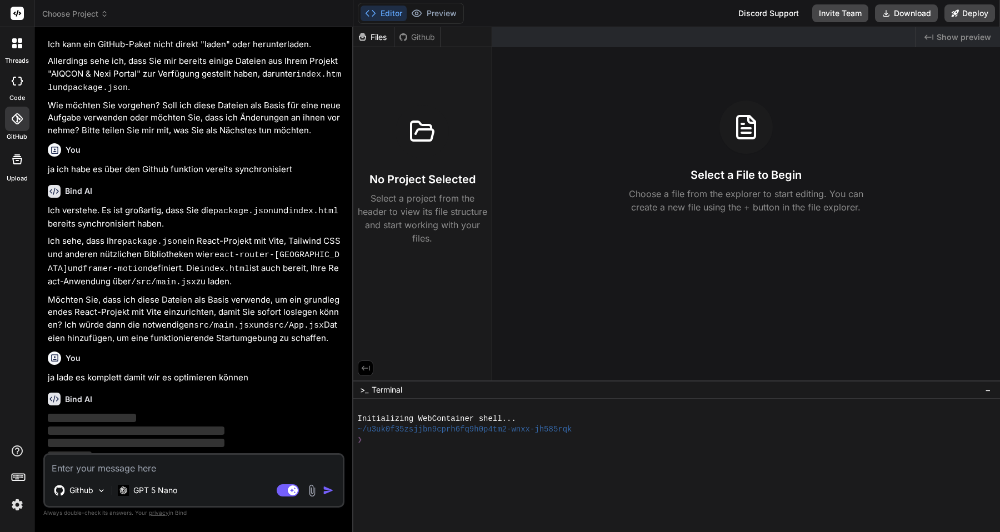
click at [133, 414] on span "‌" at bounding box center [92, 418] width 88 height 8
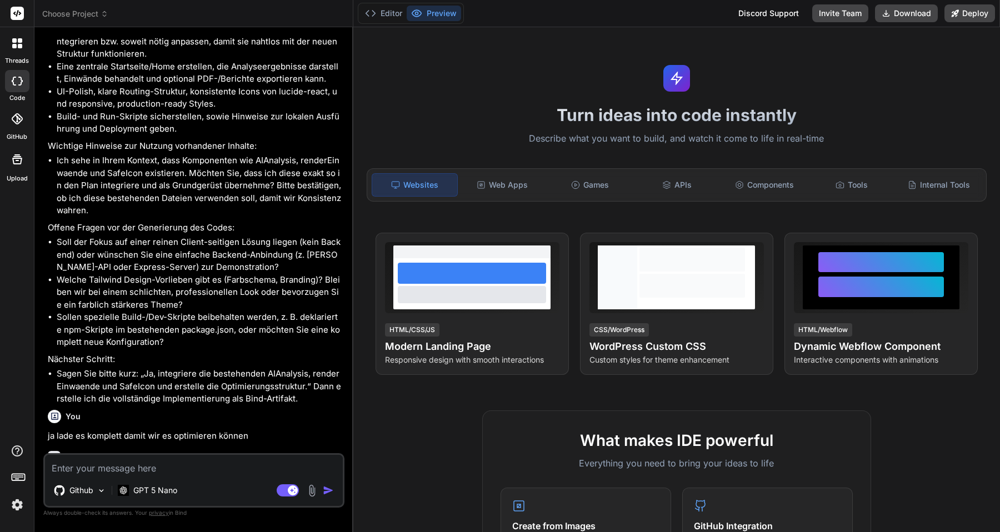
scroll to position [1053, 0]
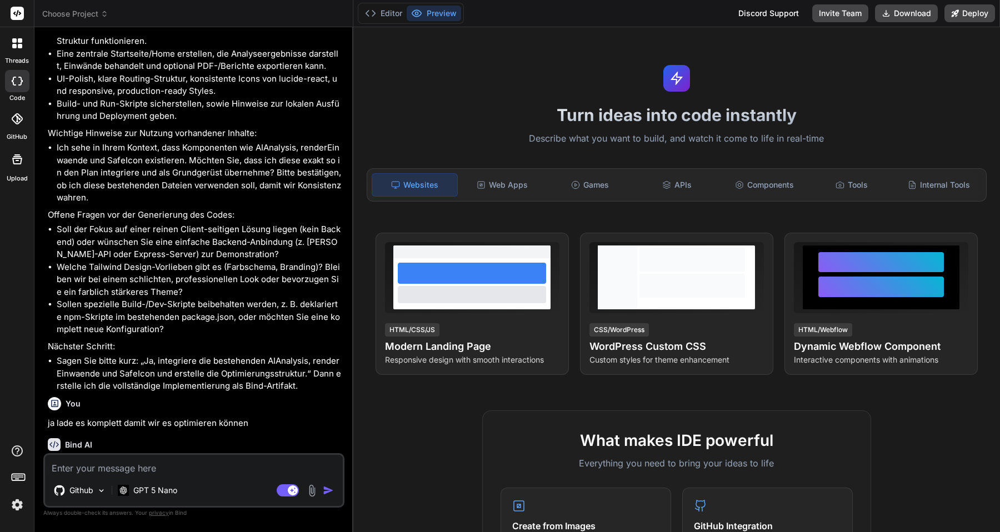
click at [18, 56] on div "threads" at bounding box center [17, 46] width 34 height 38
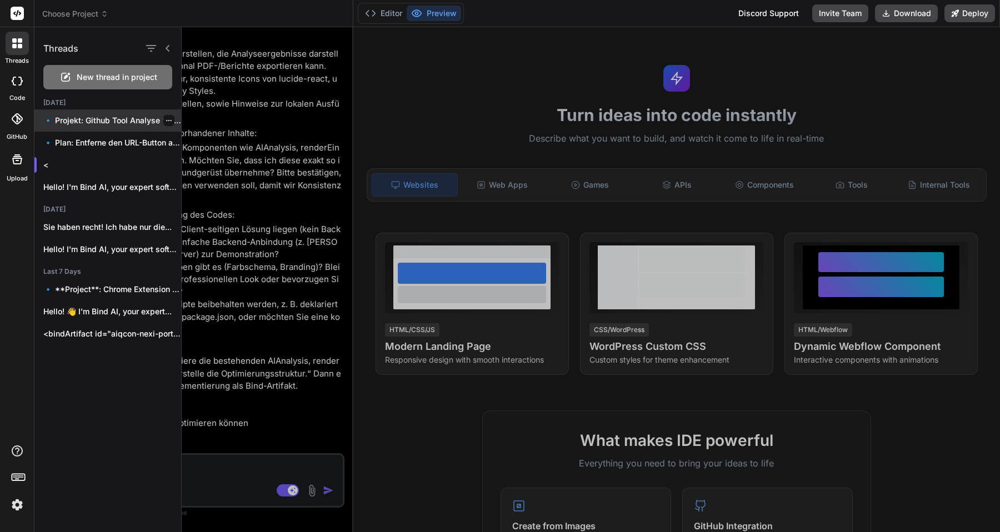
click at [100, 122] on p "🔹 Projekt: Github Tool Analyse 🔧 Tech..." at bounding box center [112, 120] width 138 height 11
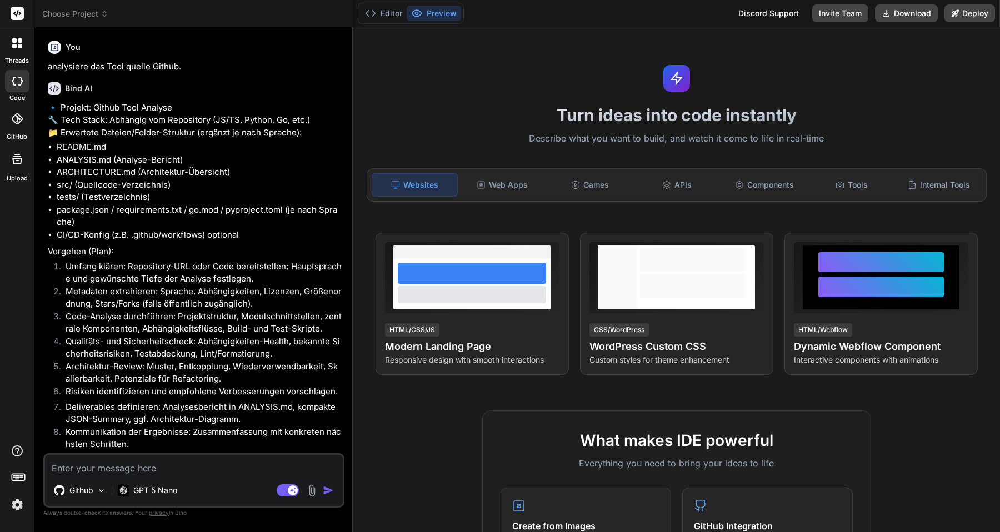
click at [18, 49] on div at bounding box center [17, 43] width 23 height 23
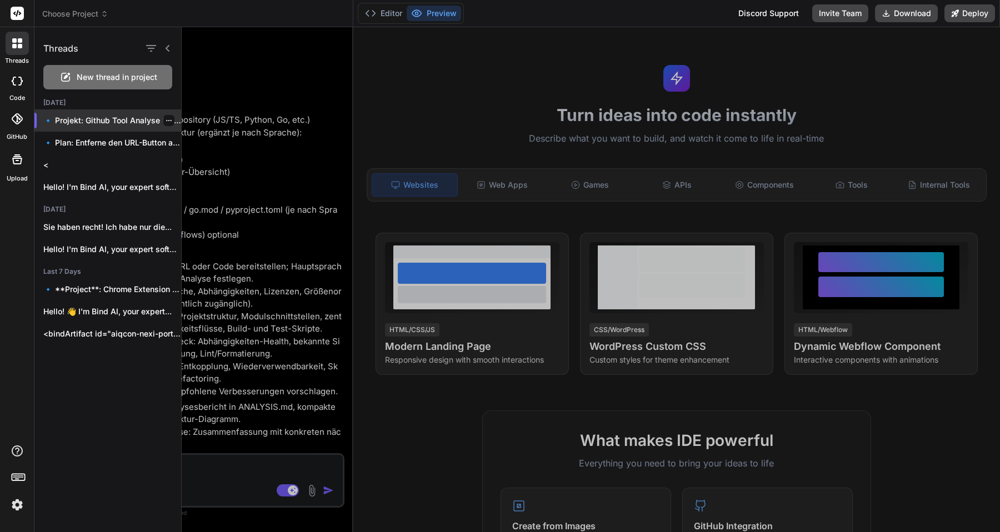
click at [166, 122] on icon "button" at bounding box center [169, 120] width 7 height 7
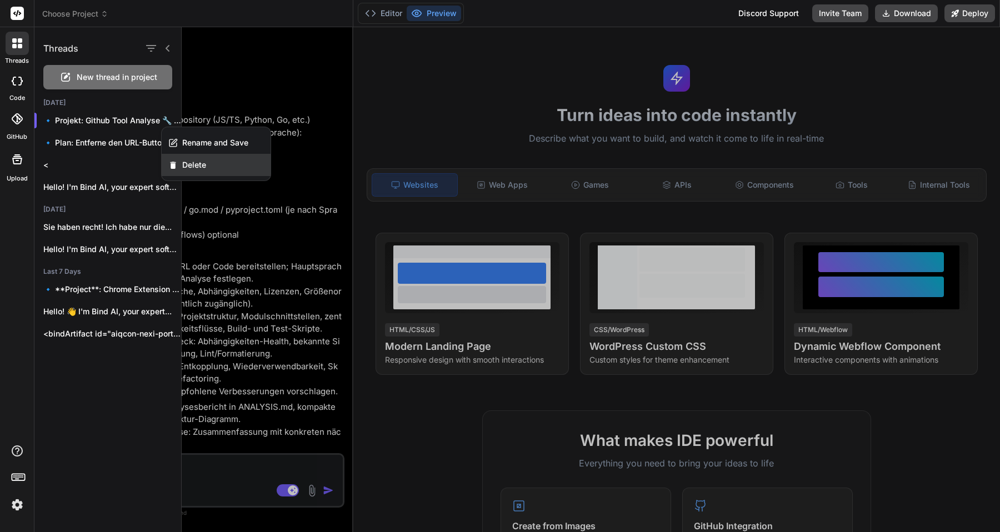
click at [187, 162] on span "Delete" at bounding box center [194, 164] width 24 height 11
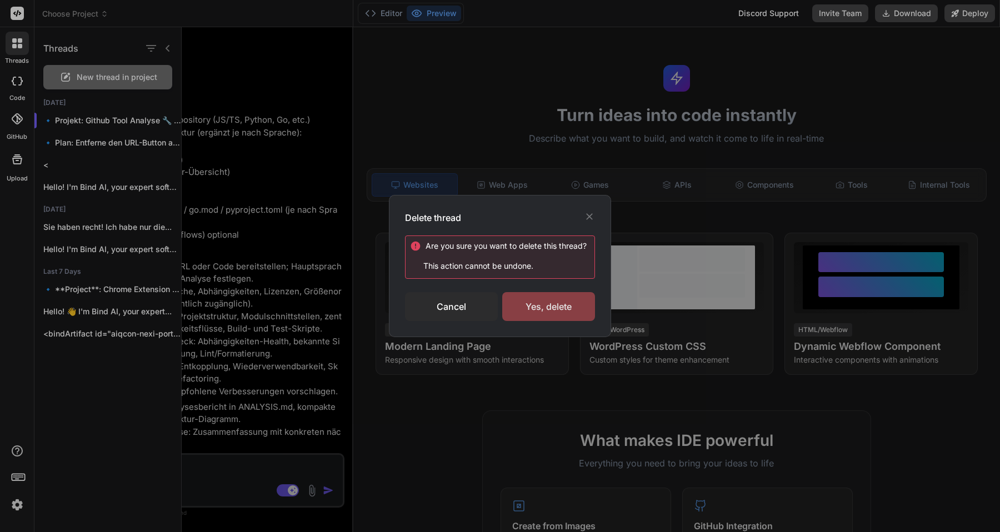
click at [557, 307] on div "Yes, delete" at bounding box center [548, 306] width 93 height 29
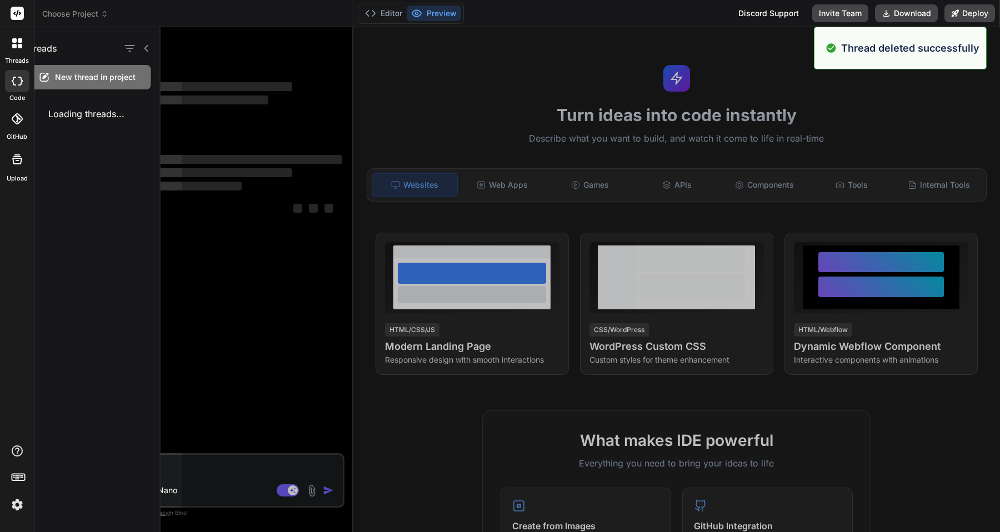
scroll to position [11, 0]
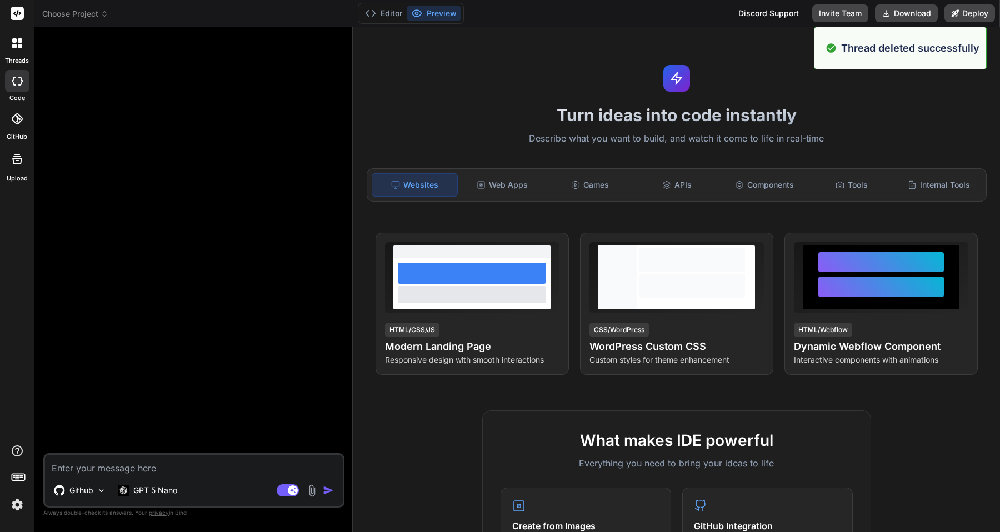
click at [20, 52] on div at bounding box center [17, 43] width 23 height 23
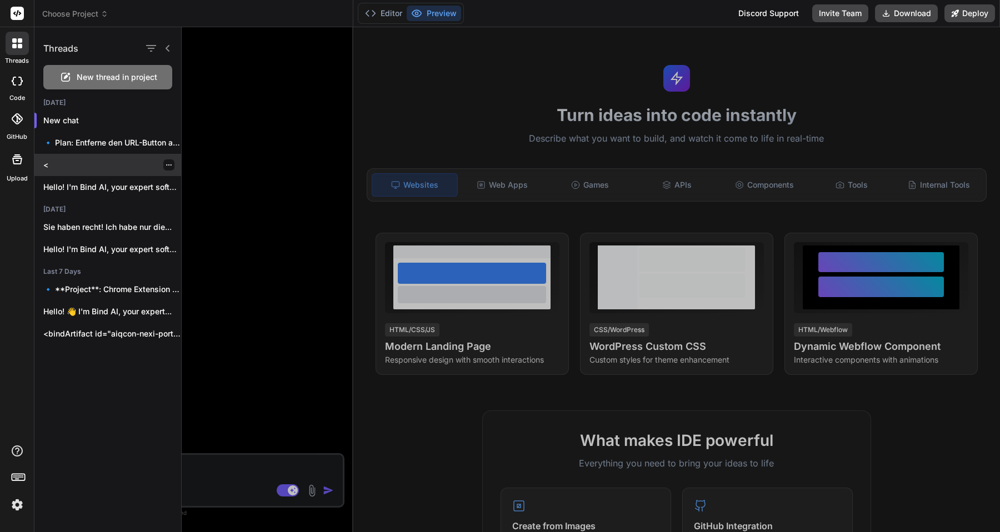
click at [86, 166] on p "<" at bounding box center [112, 164] width 138 height 11
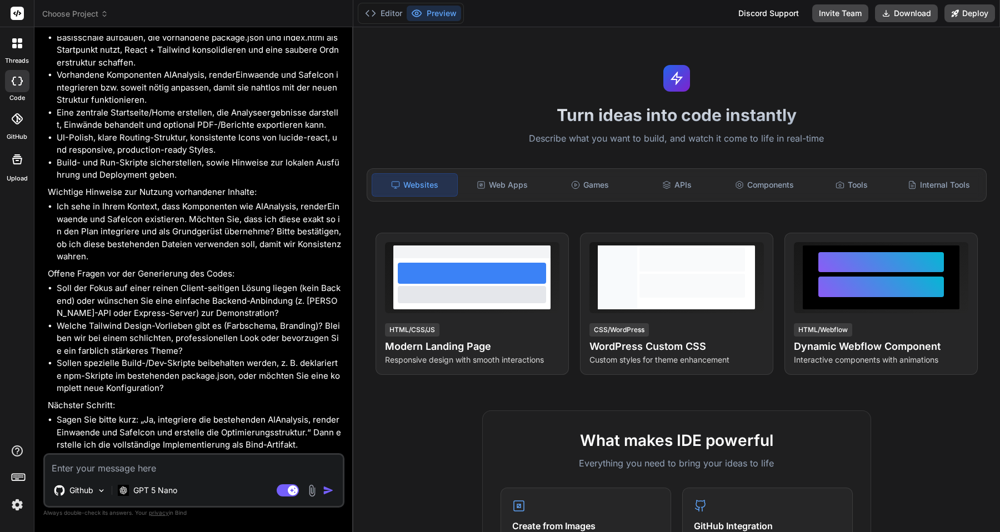
scroll to position [1038, 0]
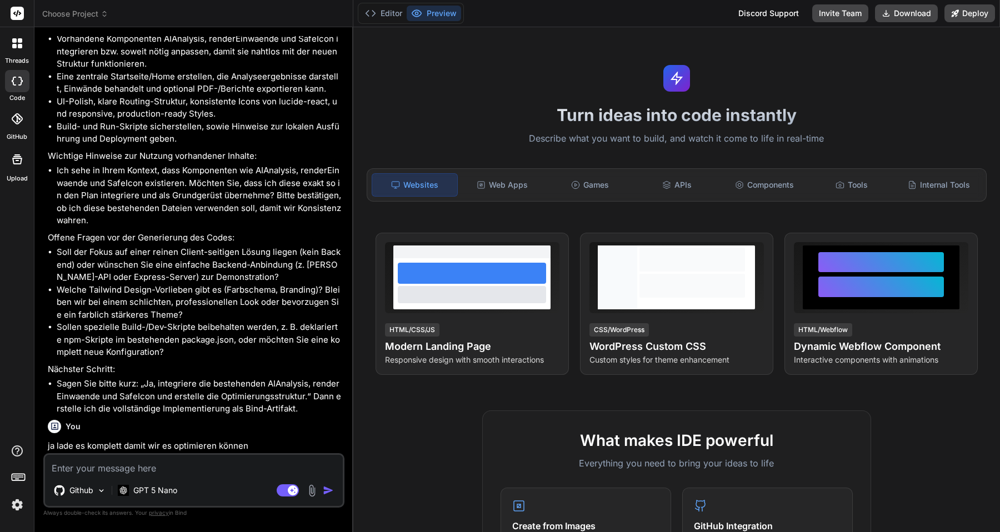
type textarea "x"
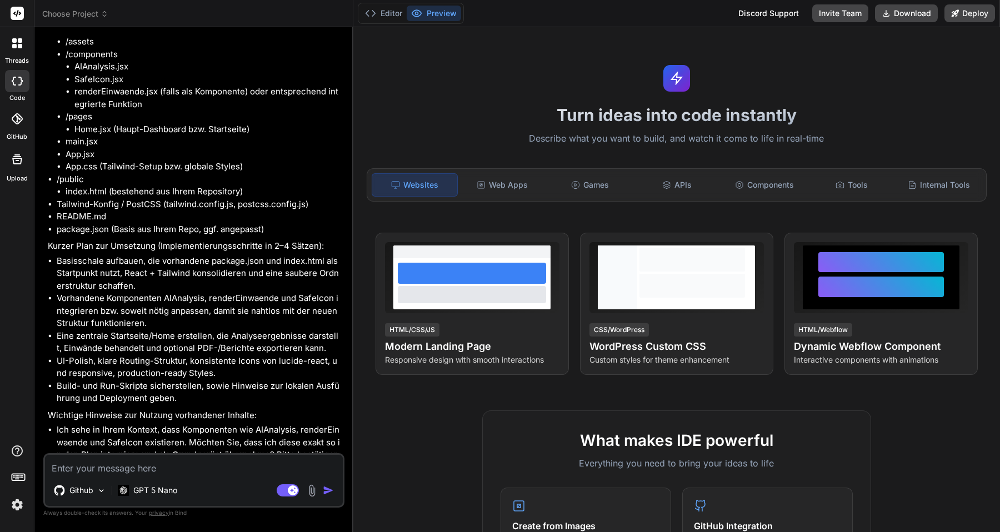
scroll to position [1053, 0]
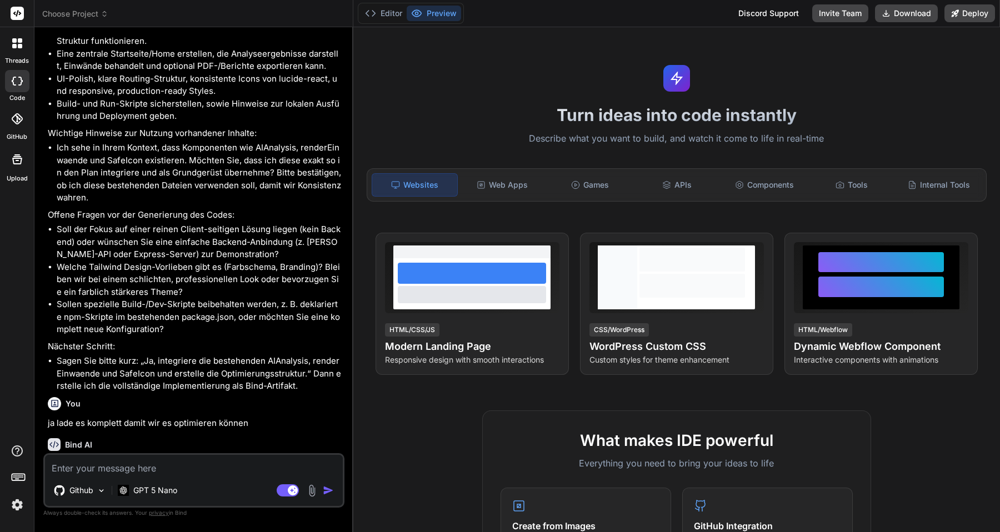
click at [110, 472] on textarea at bounding box center [194, 465] width 298 height 20
type textarea "k"
type textarea "x"
type textarea "ka"
type textarea "x"
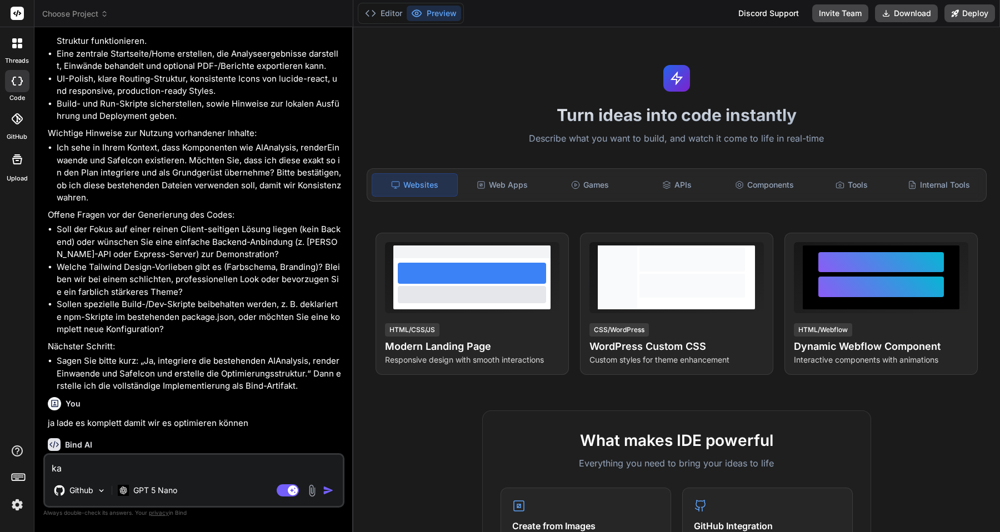
type textarea "kan"
type textarea "x"
type textarea "kann"
type textarea "x"
type textarea "kann"
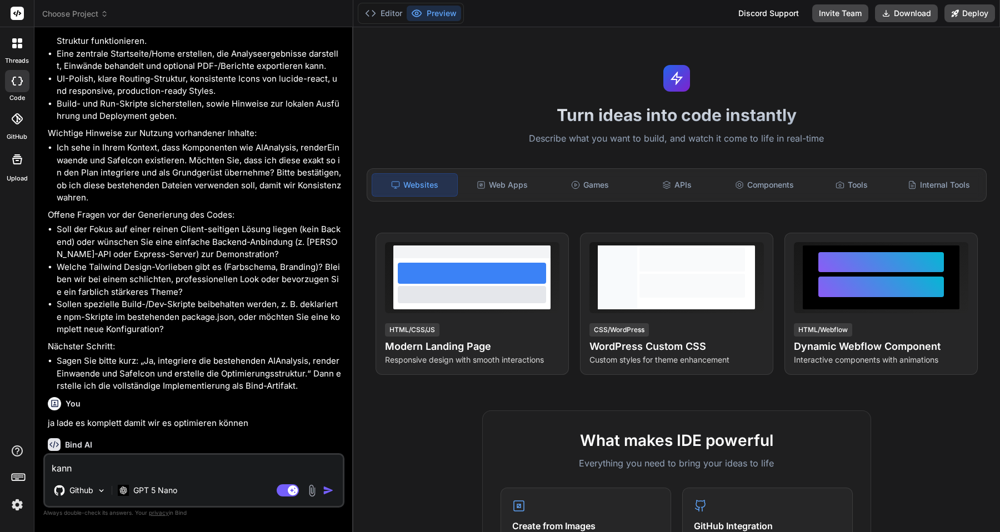
type textarea "x"
type textarea "kann i"
type textarea "x"
type textarea "kann ic"
type textarea "x"
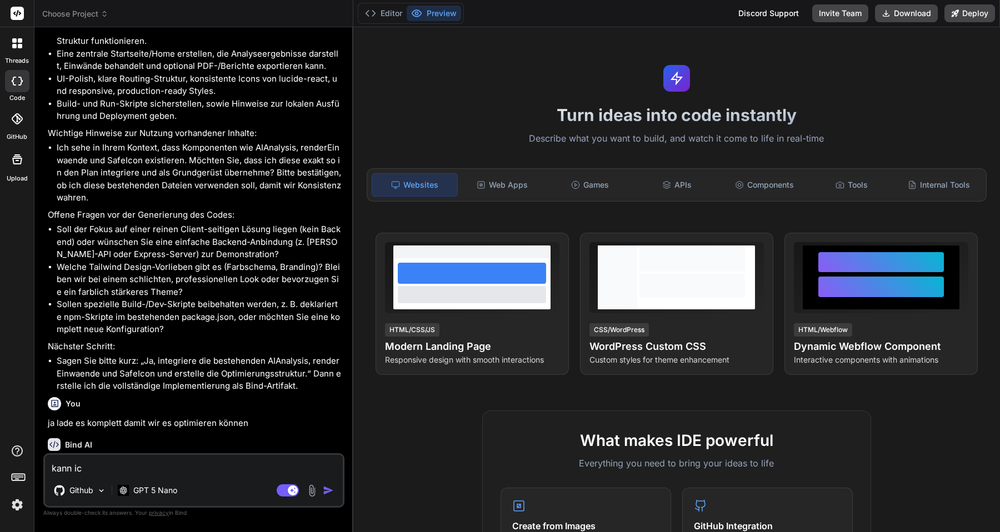
type textarea "kann ich"
type textarea "x"
type textarea "kann ich"
type textarea "x"
type textarea "kann ich j"
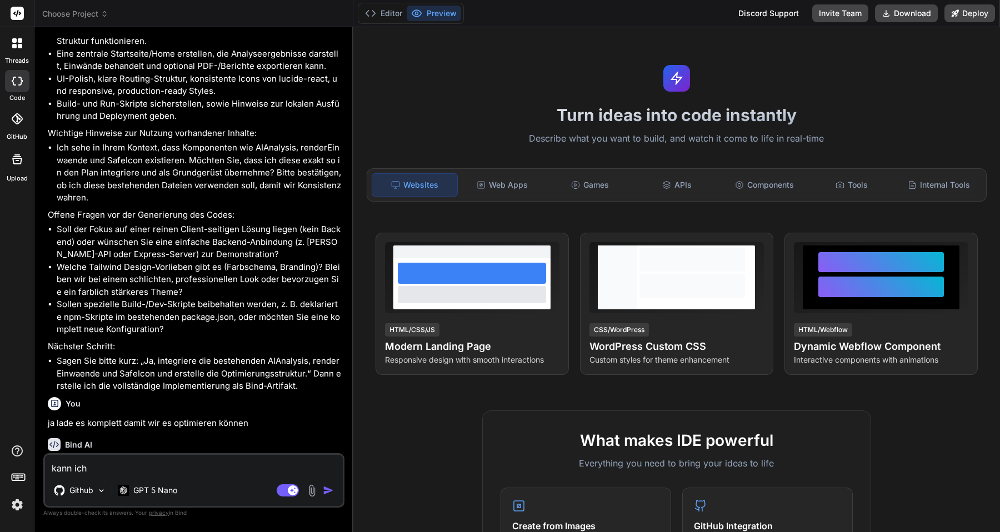
type textarea "x"
type textarea "kann ich je"
type textarea "x"
type textarea "kann ich jet"
type textarea "x"
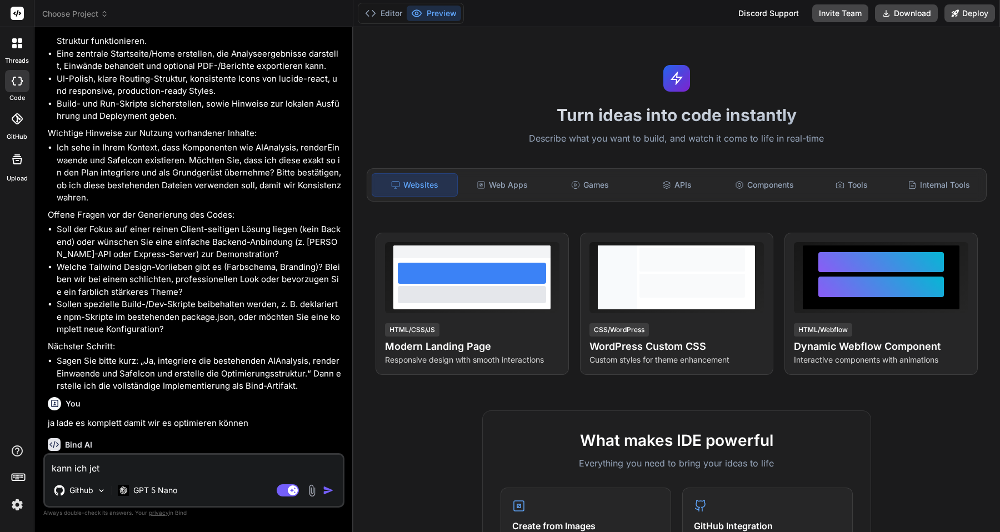
type textarea "kann ich jetz"
type textarea "x"
type textarea "kann ich jetzt"
type textarea "x"
type textarea "kann ich jetzt"
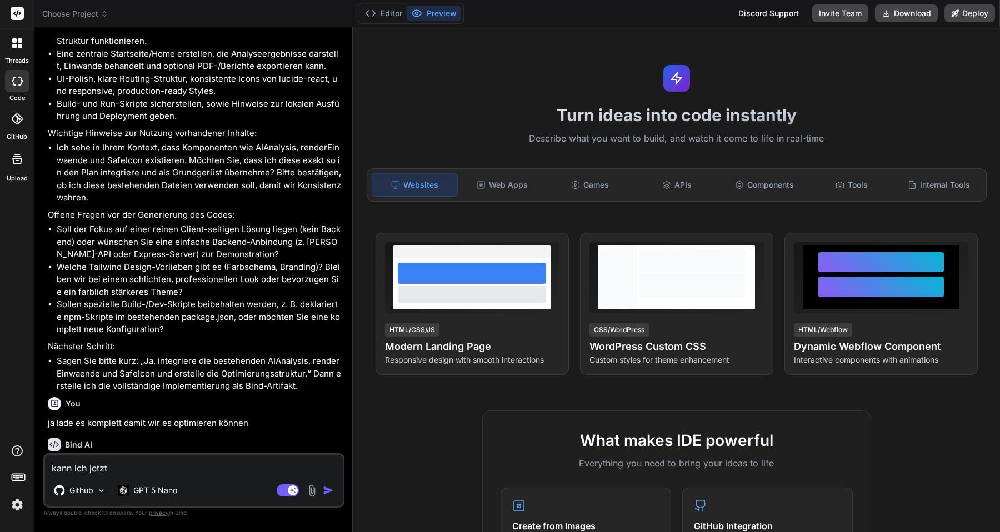
type textarea "x"
type textarea "kann ich jetzt d"
type textarea "x"
type textarea "kann ich jetzt de"
type textarea "x"
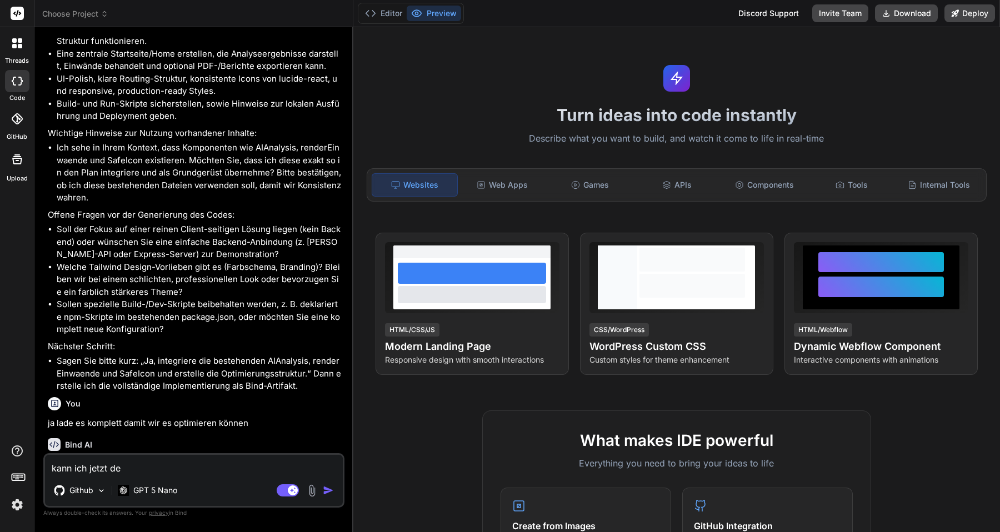
type textarea "kann ich jetzt den"
type textarea "x"
type textarea "kann ich jetzt den"
type textarea "x"
type textarea "kann ich jetzt den K"
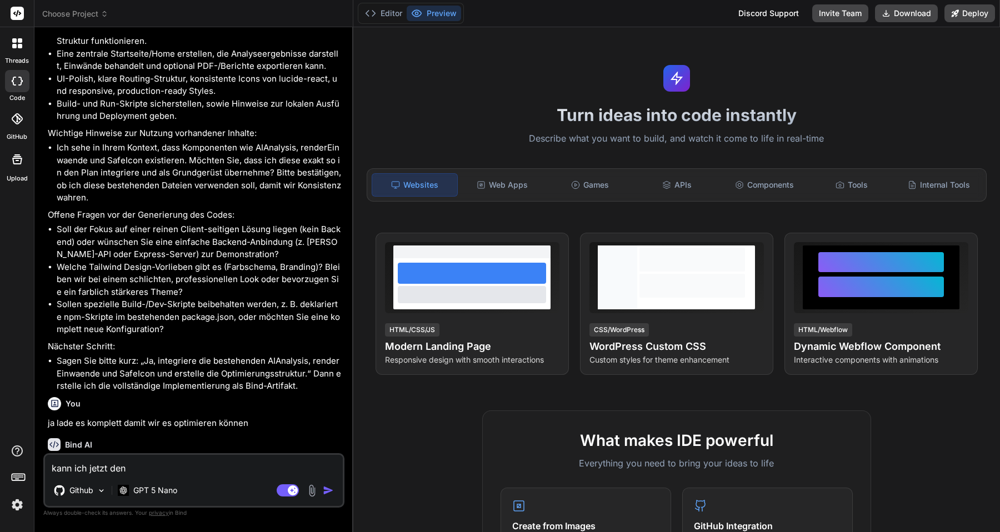
type textarea "x"
type textarea "kann ich jetzt den Ka"
type textarea "x"
type textarea "kann ich jetzt den Kal"
type textarea "x"
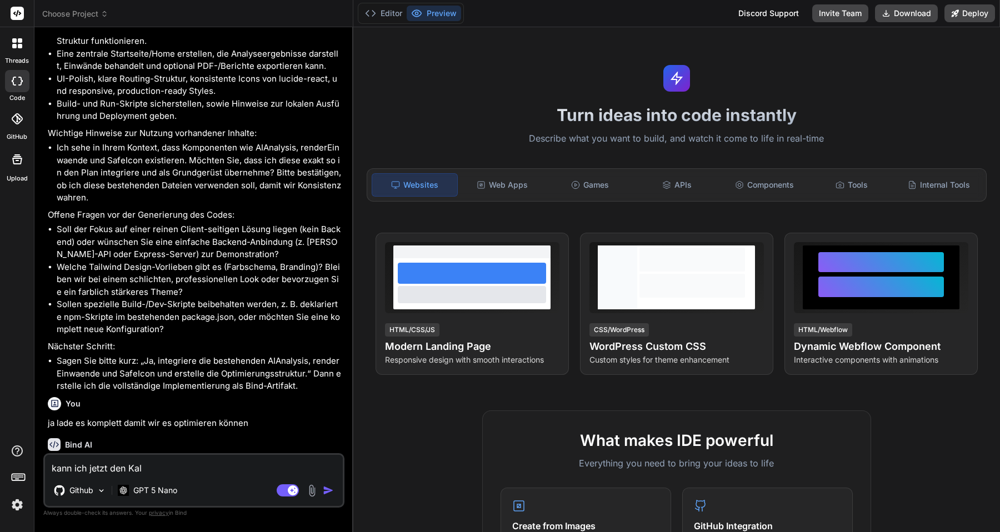
type textarea "kann ich jetzt den Kalk"
type textarea "x"
type textarea "kann ich jetzt den Kalku"
type textarea "x"
type textarea "kann ich jetzt den Kalkul"
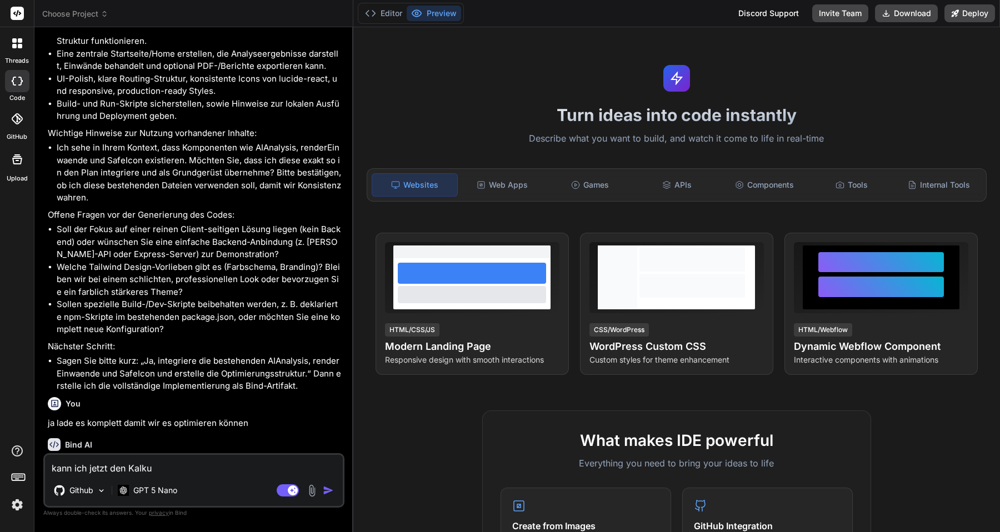
type textarea "x"
type textarea "kann ich jetzt den Kalkula"
type textarea "x"
type textarea "kann ich jetzt den Kalkulat"
type textarea "x"
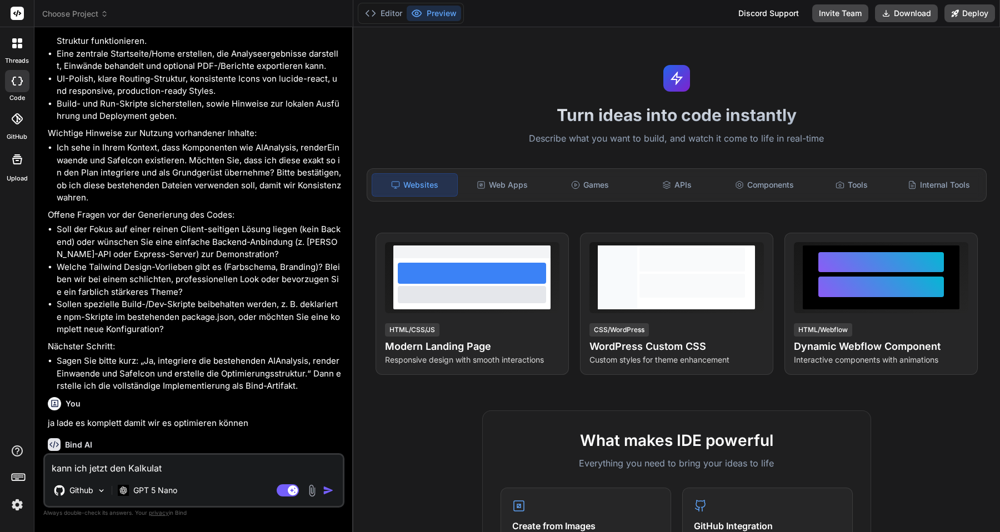
type textarea "kann ich jetzt den Kalkulatp"
type textarea "x"
type textarea "kann ich jetzt den Kalkulatpr"
type textarea "x"
type textarea "kann ich jetzt den Kalkulatp"
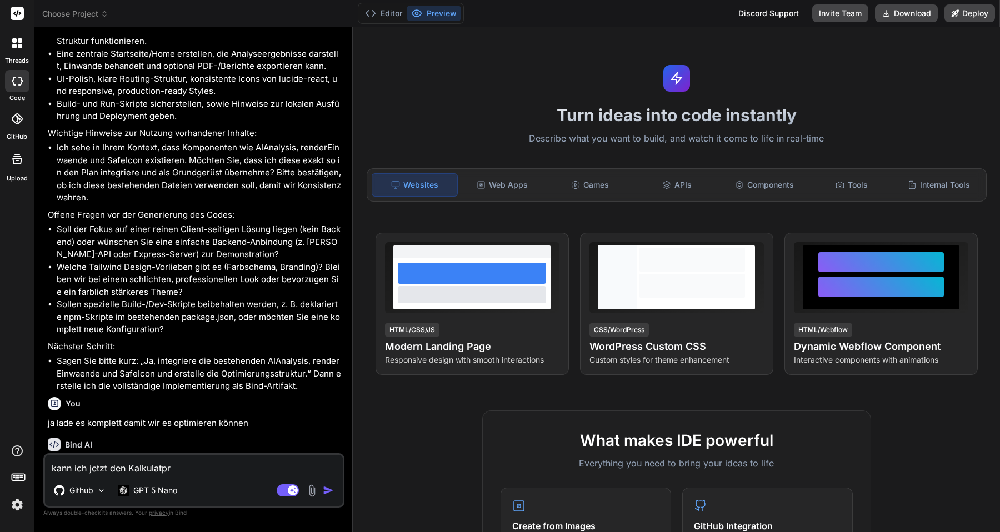
type textarea "x"
type textarea "kann ich jetzt den Kalkulat"
type textarea "x"
type textarea "kann ich jetzt den Kalkulato"
type textarea "x"
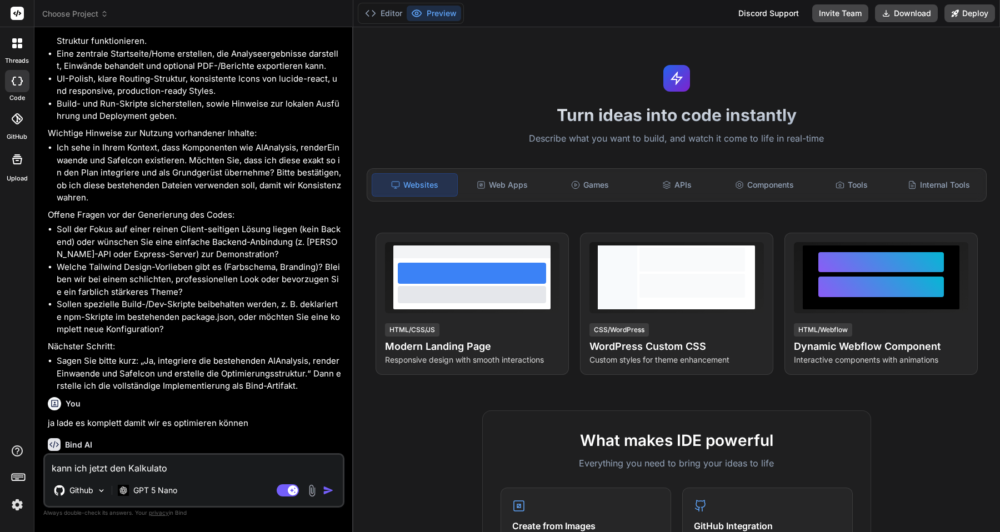
type textarea "kann ich jetzt den Kalkulator"
type textarea "x"
type textarea "kann ich jetzt den Kalkulator"
type textarea "x"
type textarea "kann ich jetzt den Kalkulator e"
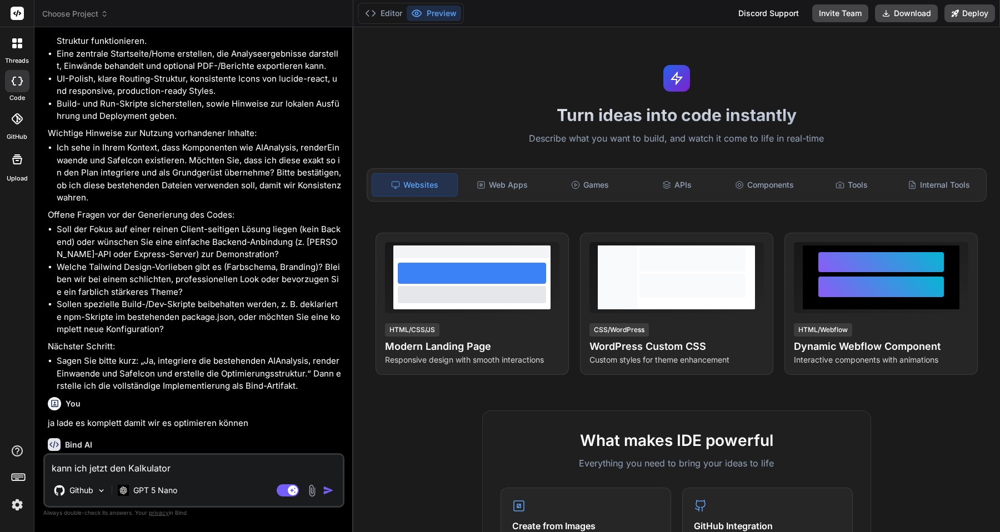
type textarea "x"
type textarea "kann ich jetzt den Kalkulator et"
type textarea "x"
type textarea "kann ich jetzt den Kalkulator etw"
type textarea "x"
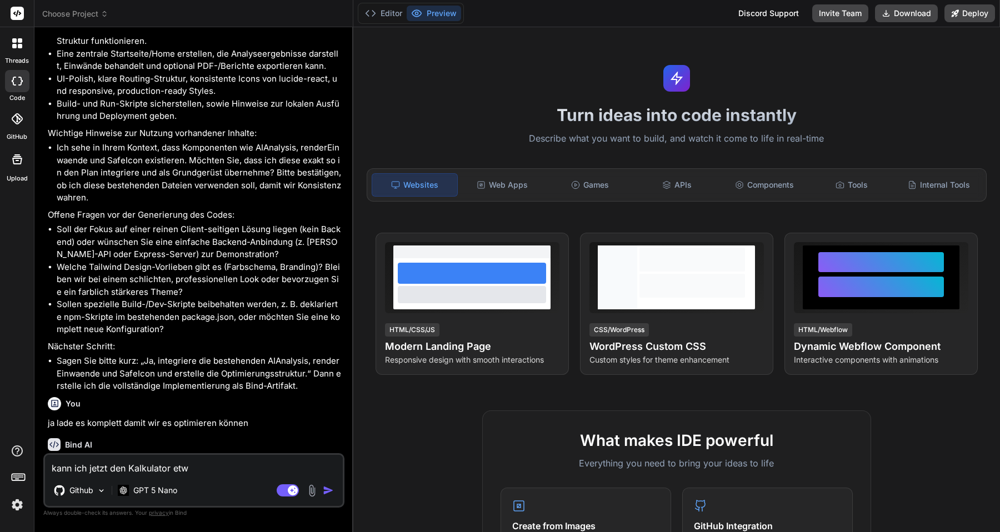
type textarea "kann ich jetzt den Kalkulator etwa"
type textarea "x"
type textarea "kann ich jetzt den Kalkulator etwas"
type textarea "x"
type textarea "kann ich jetzt den Kalkulator etwas"
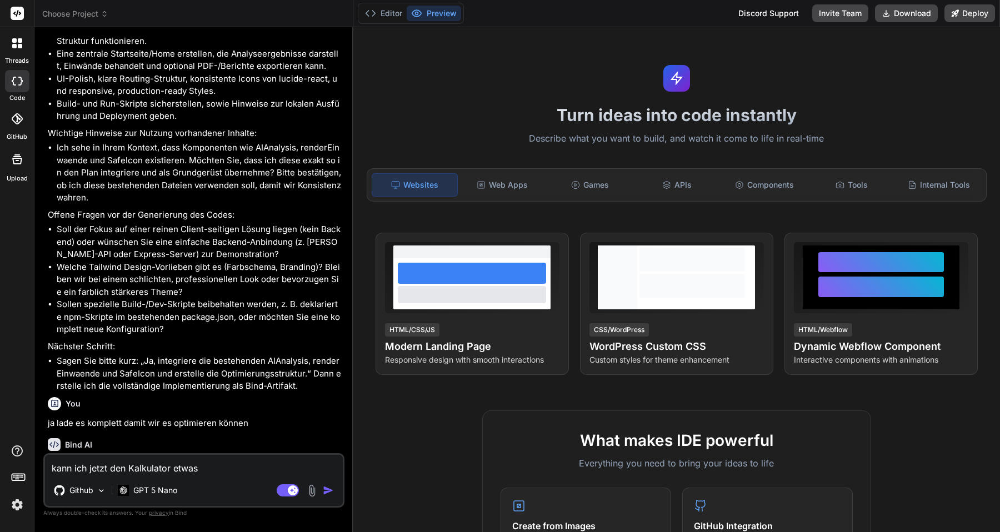
type textarea "x"
type textarea "kann ich jetzt den Kalkulator etwas ä"
type textarea "x"
type textarea "kann ich jetzt den Kalkulator etwas än"
type textarea "x"
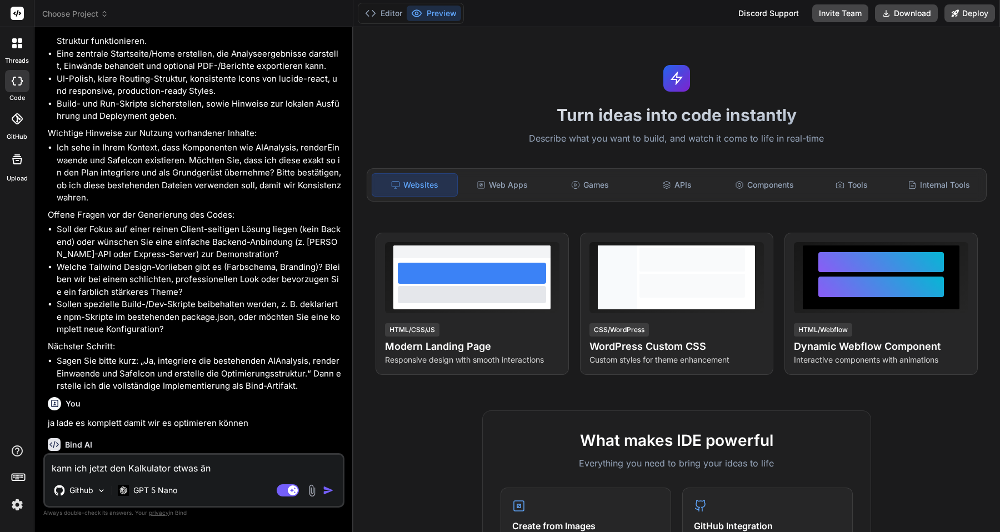
type textarea "kann ich jetzt den Kalkulator etwas änd"
type textarea "x"
type textarea "kann ich jetzt den Kalkulator etwas ände"
type textarea "x"
type textarea "kann ich jetzt den Kalkulator etwas änder"
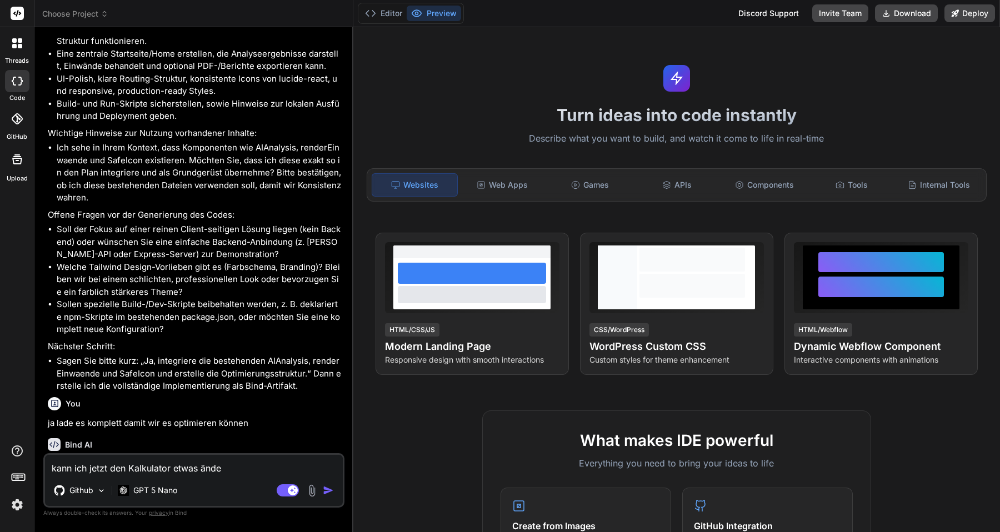
type textarea "x"
type textarea "kann ich jetzt den Kalkulator etwas ändern"
type textarea "x"
type textarea "kann ich jetzt den Kalkulator etwas ändern?"
type textarea "x"
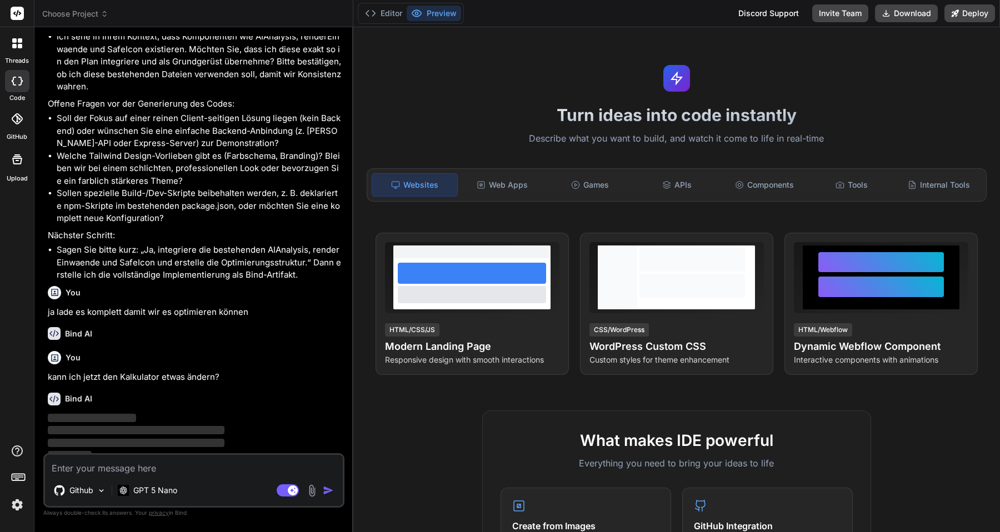
scroll to position [1168, 0]
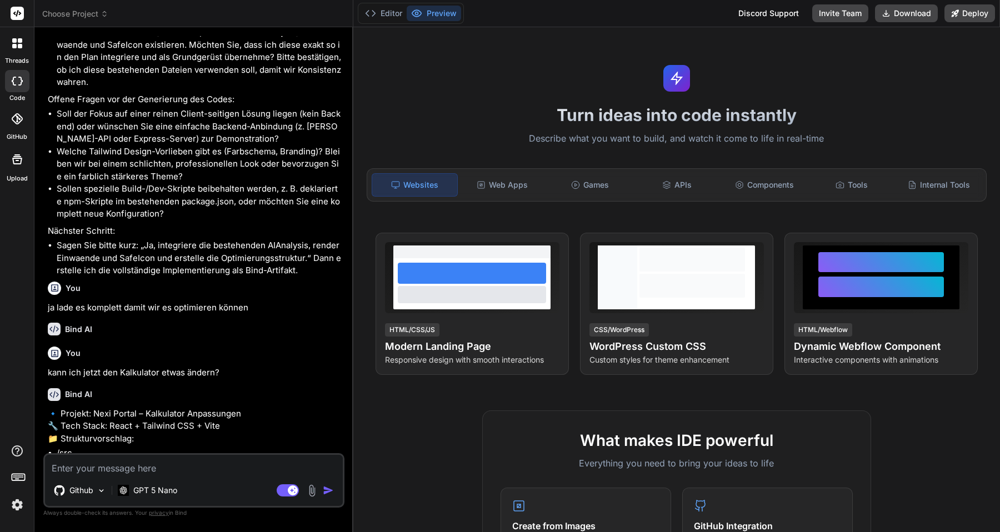
type textarea "x"
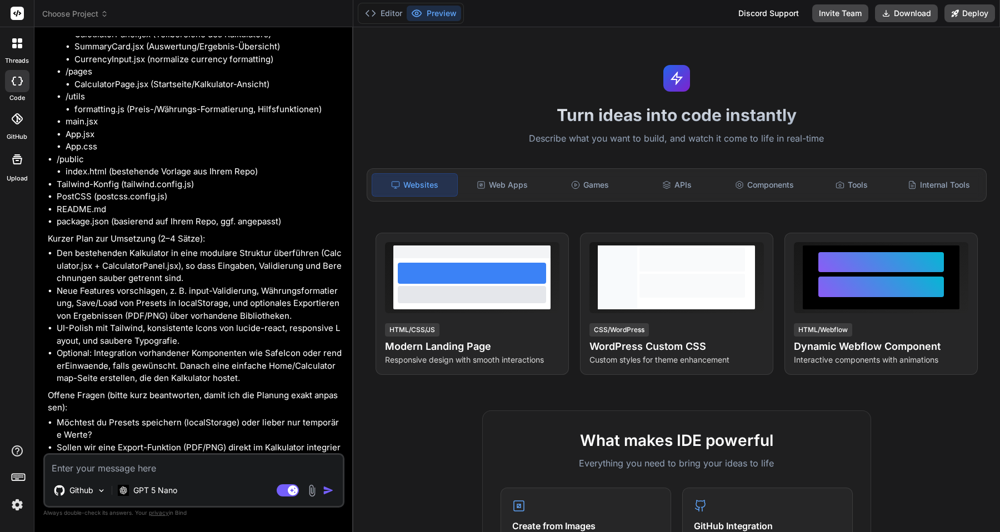
scroll to position [1828, 0]
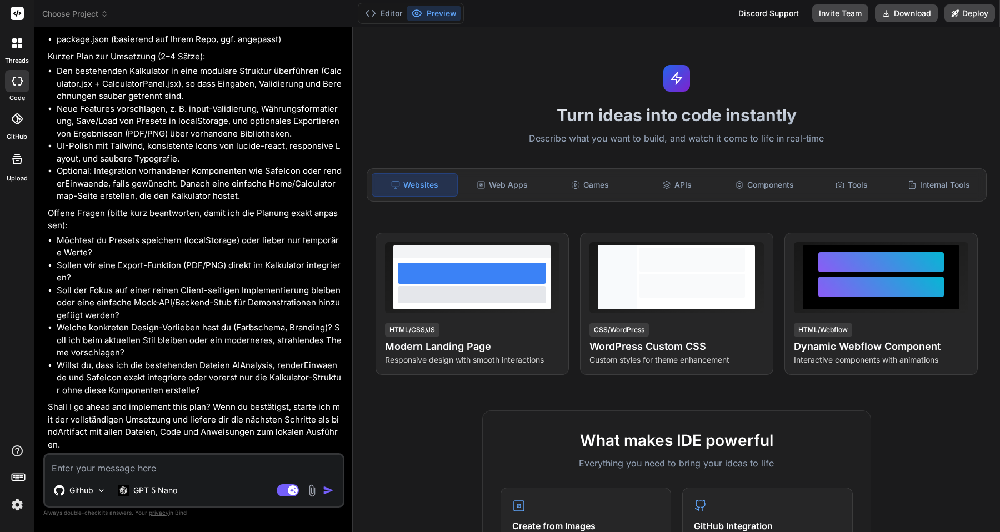
click at [172, 472] on textarea at bounding box center [194, 465] width 298 height 20
type textarea "i"
type textarea "x"
type textarea "ic"
type textarea "x"
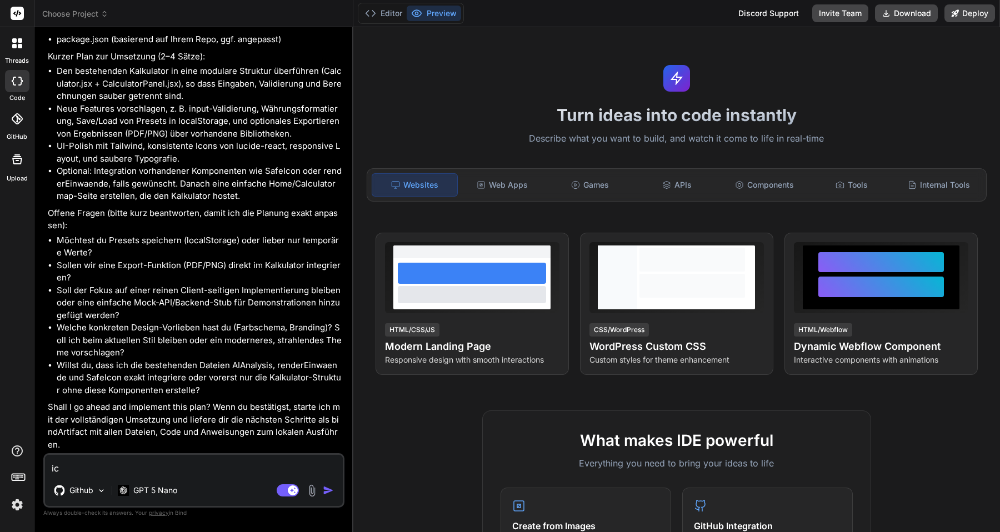
type textarea "ich"
type textarea "x"
type textarea "ich"
type textarea "x"
type textarea "ich m"
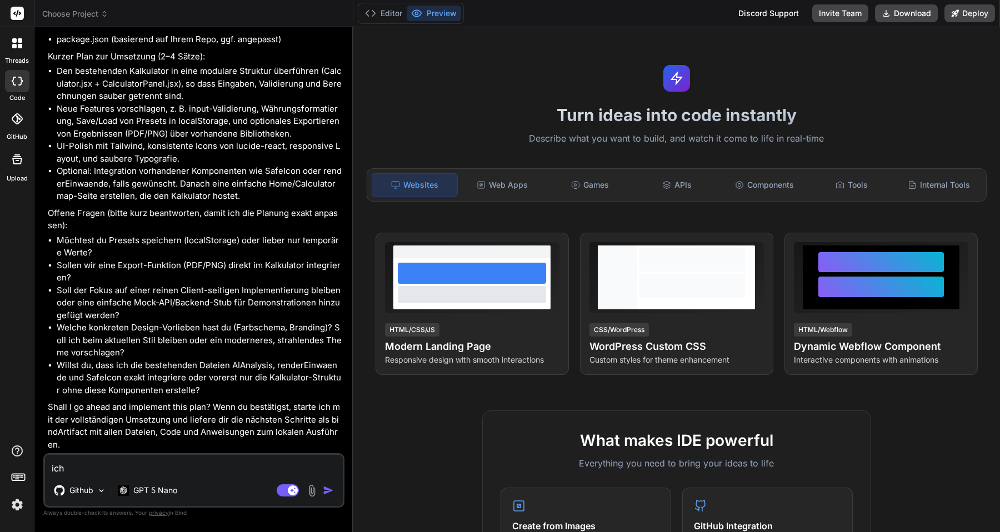
type textarea "x"
type textarea "ich mö"
type textarea "x"
type textarea "ich möc"
type textarea "x"
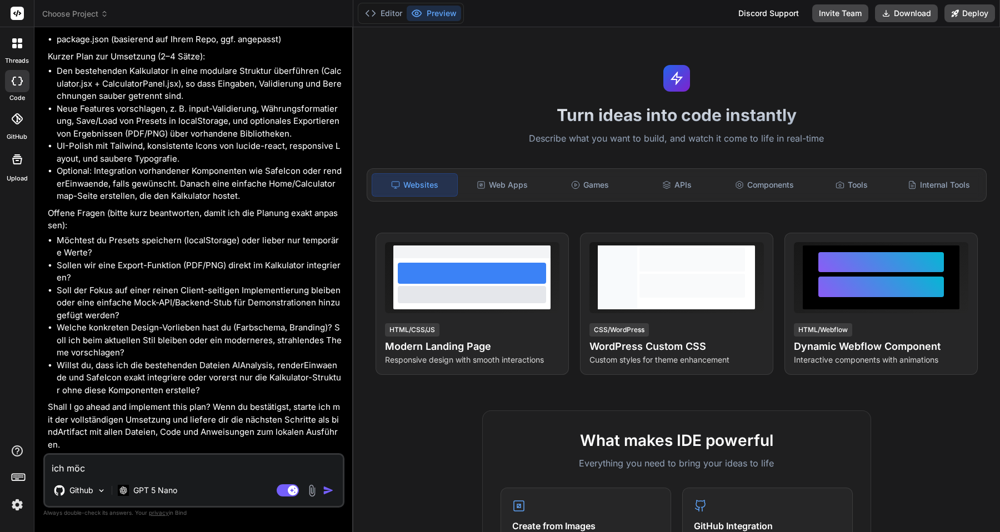
type textarea "ich möch"
type textarea "x"
type textarea "ich möcht"
type textarea "x"
type textarea "ich möchte"
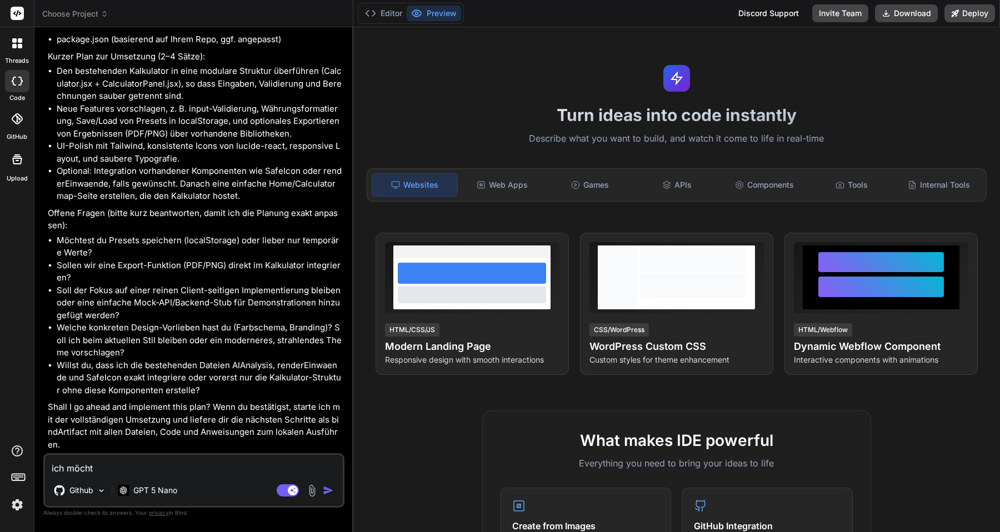
type textarea "x"
type textarea "ich möchte"
type textarea "x"
type textarea "ich möchte d"
type textarea "x"
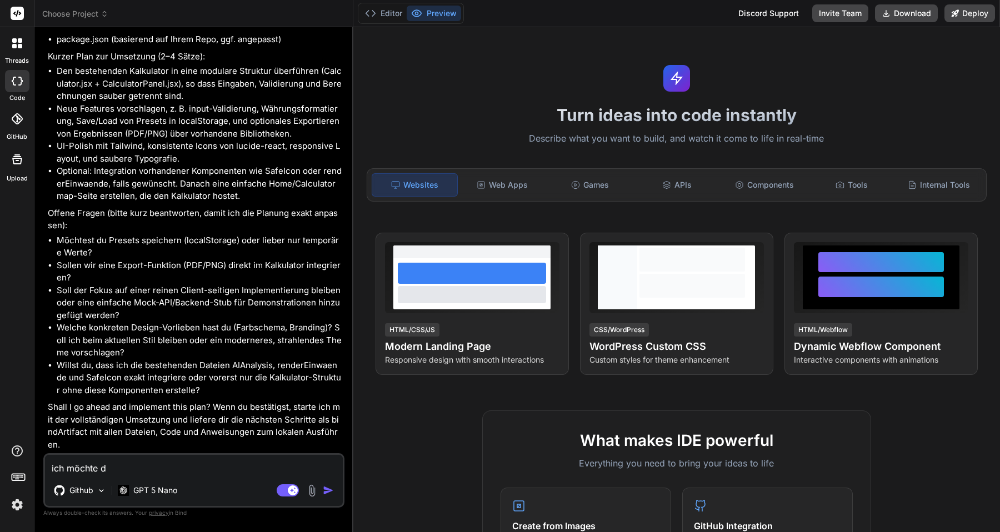
type textarea "ich möchte de"
type textarea "x"
type textarea "ich möchte den"
type textarea "x"
type textarea "ich möchte den"
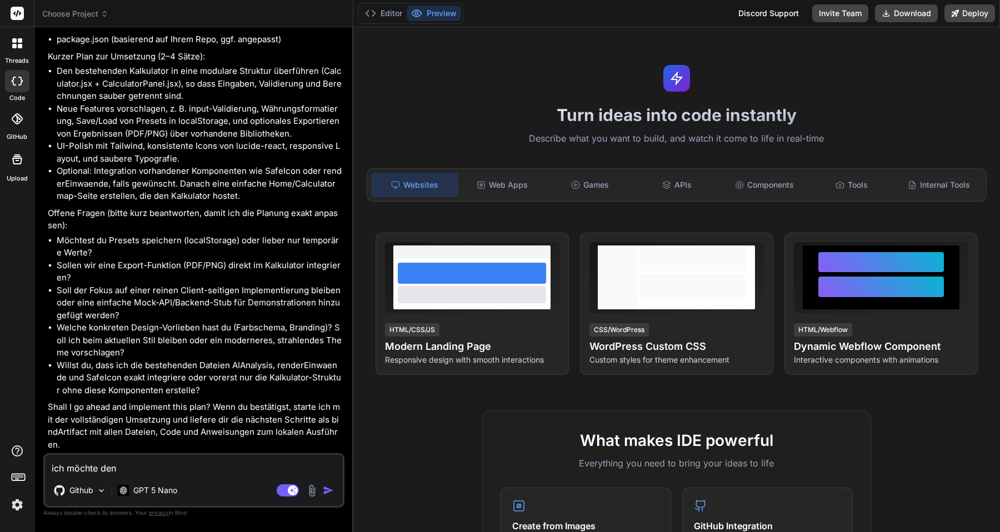
type textarea "x"
type textarea "ich möchte den P"
type textarea "x"
type textarea "ich möchte den PD"
type textarea "x"
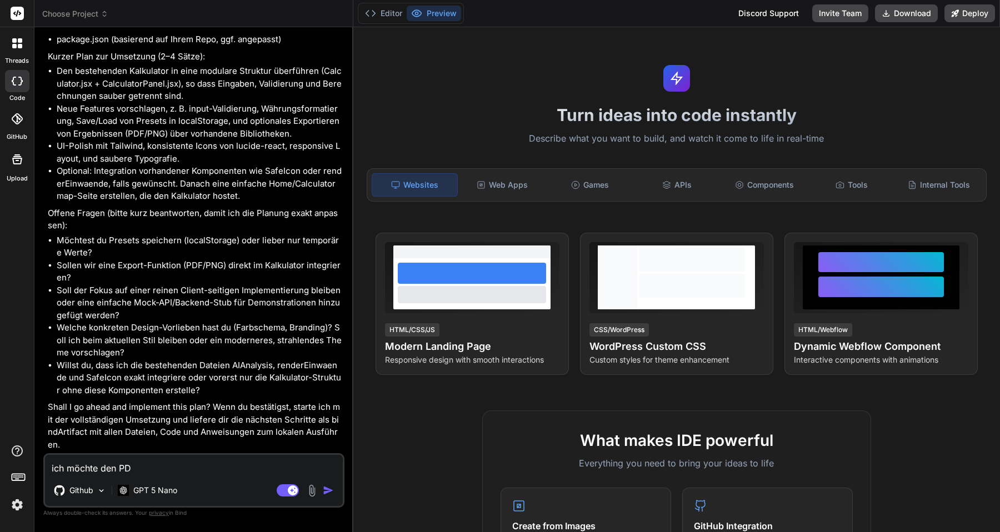
type textarea "ich möchte den PDF"
type textarea "x"
type textarea "ich möchte den PDF"
type textarea "x"
type textarea "ich möchte den PDF E"
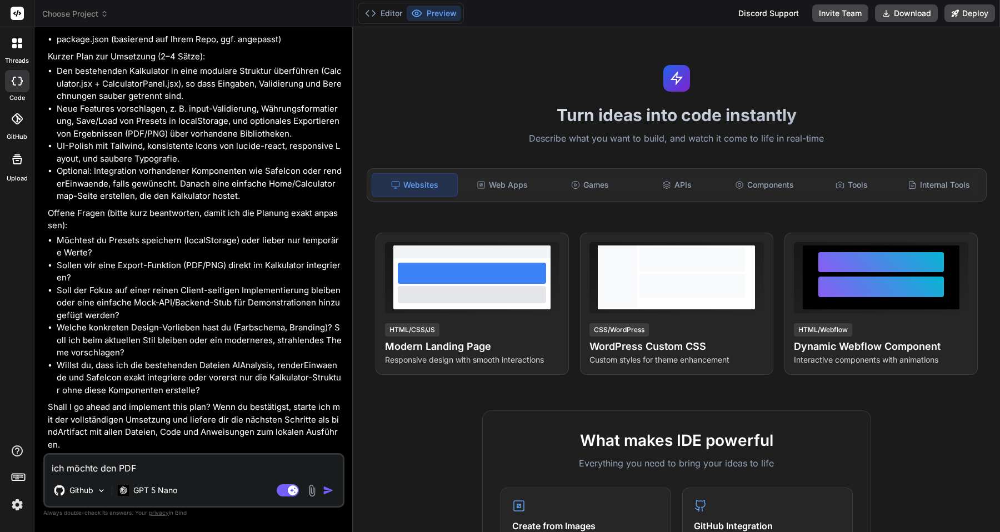
type textarea "x"
type textarea "ich möchte den PDF Ex"
type textarea "x"
type textarea "ich möchte den PDF Exp"
type textarea "x"
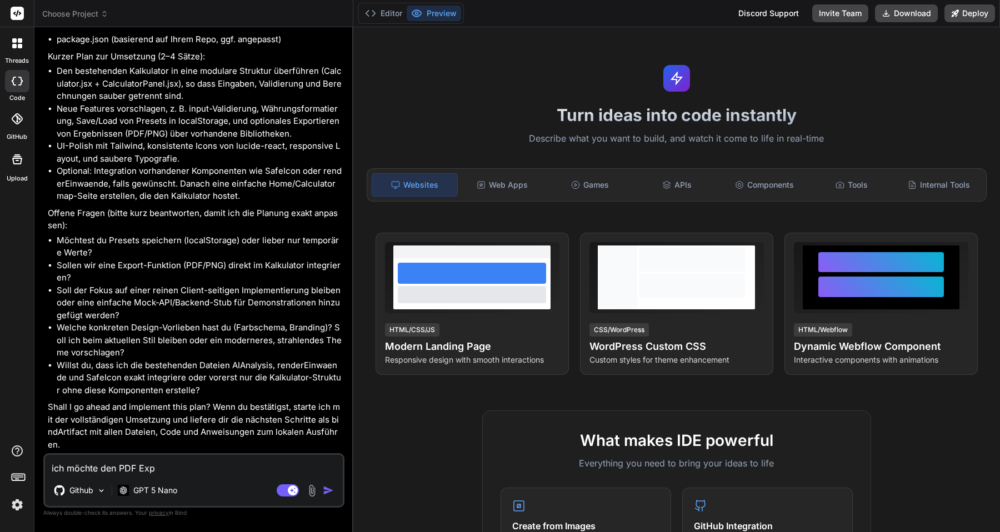
type textarea "ich möchte den PDF Expo"
type textarea "x"
type textarea "ich möchte den PDF Expor"
type textarea "x"
type textarea "ich möchte den PDF Export"
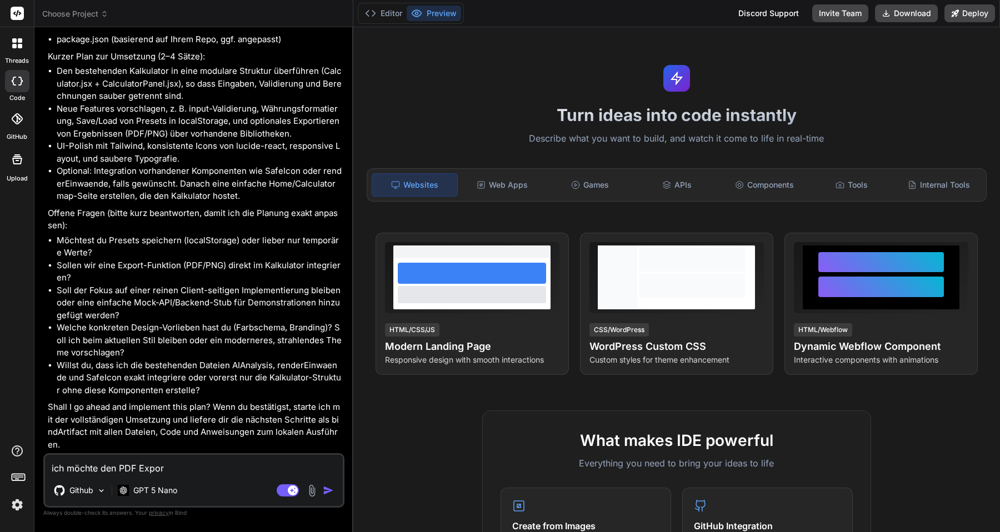
type textarea "x"
type textarea "ich möchte den PDF Export"
type textarea "x"
type textarea "ich möchte den PDF Export ä"
type textarea "x"
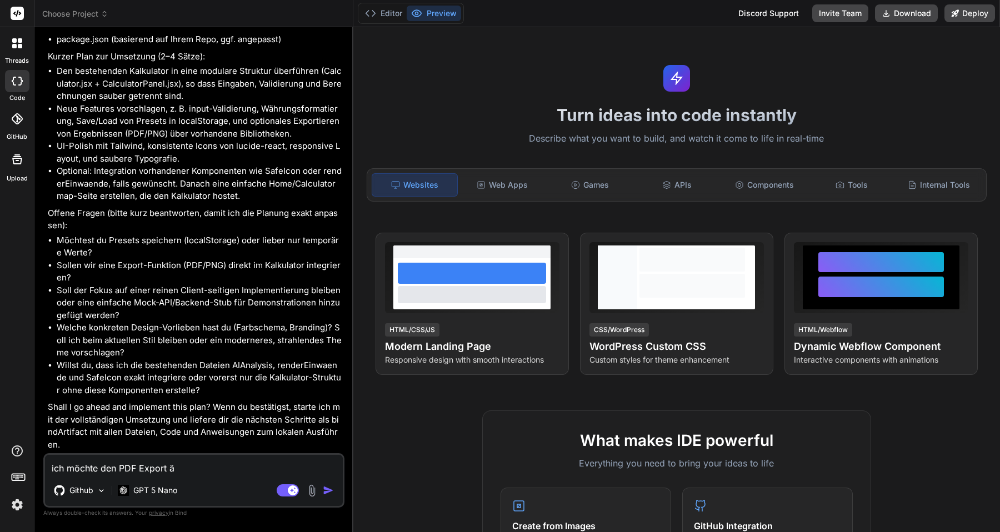
type textarea "ich möchte den PDF Export än"
type textarea "x"
type textarea "ich möchte den PDF Export änd"
type textarea "x"
type textarea "ich möchte den PDF Export ände"
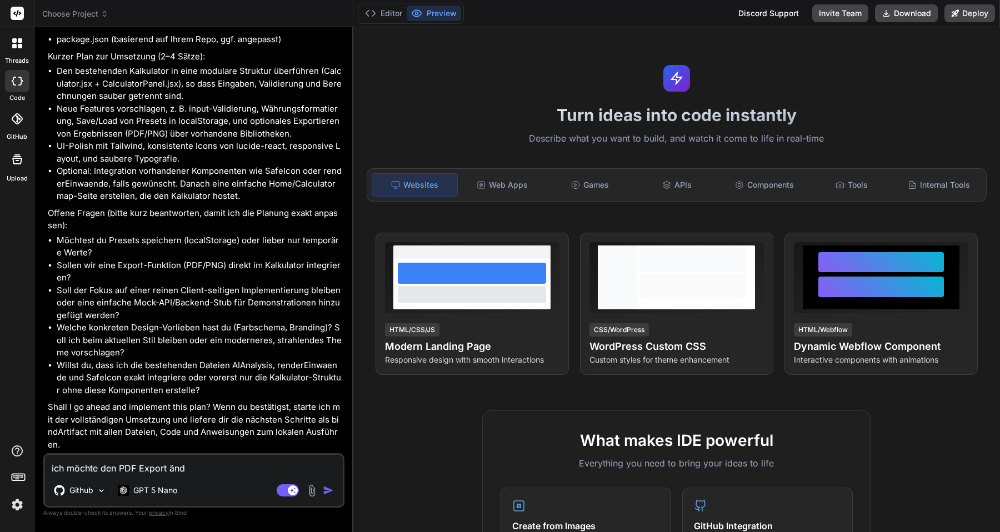
type textarea "x"
type textarea "ich möchte den PDF Export änder"
type textarea "x"
type textarea "ich möchte den PDF Export ändern"
type textarea "x"
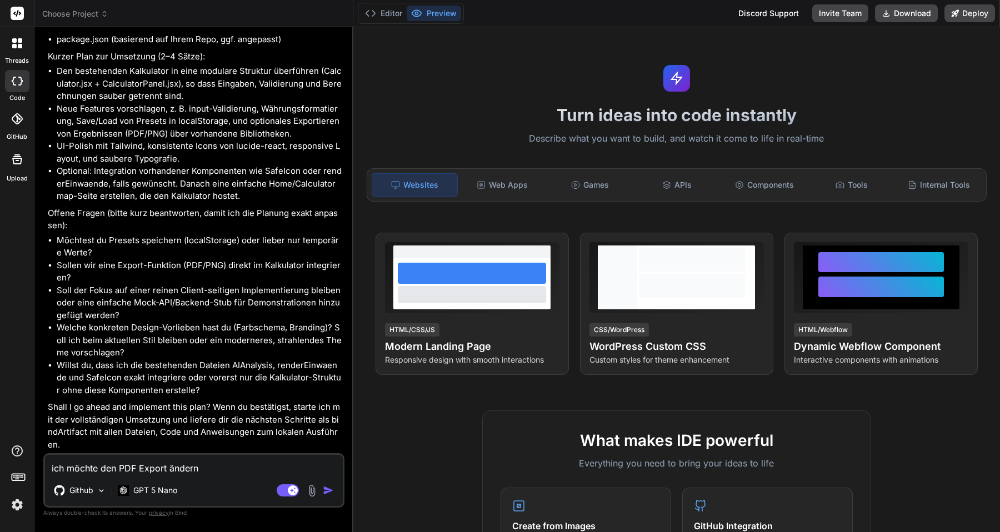
type textarea "ich möchte den PDF Export ändern,"
type textarea "x"
type textarea "ich möchte den PDF Export ändern,"
type textarea "x"
type textarea "ich möchte den PDF Export ändern, d"
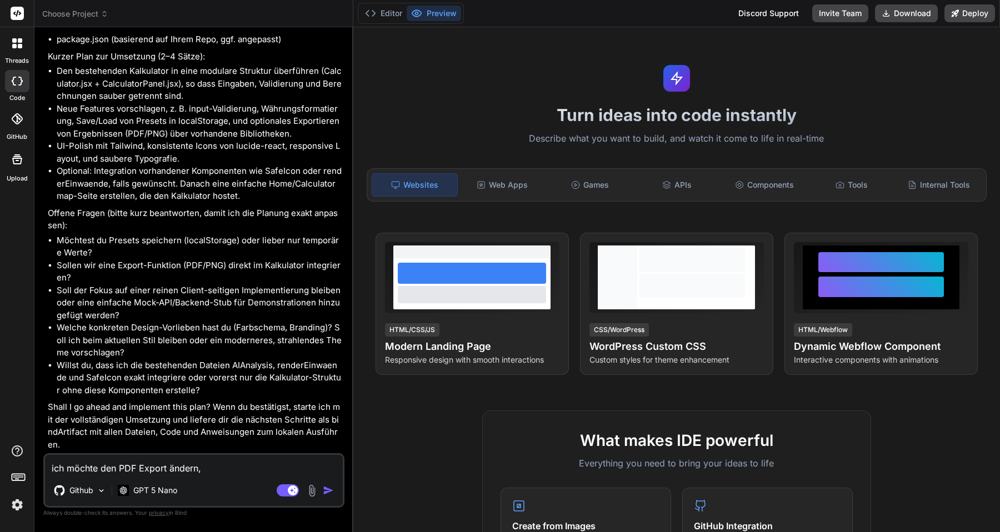
type textarea "x"
type textarea "ich möchte den PDF Export ändern, di"
type textarea "x"
type textarea "ich möchte den PDF Export ändern, die"
type textarea "x"
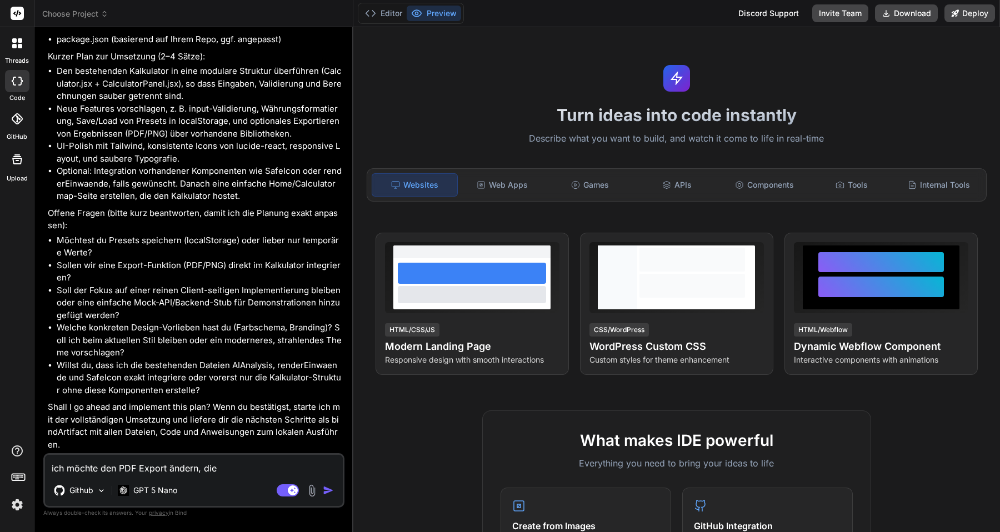
type textarea "ich möchte den PDF Export ändern, die"
type textarea "x"
type textarea "ich möchte den PDF Export ändern, die D"
type textarea "x"
type textarea "ich möchte den PDF Export ändern, die Da"
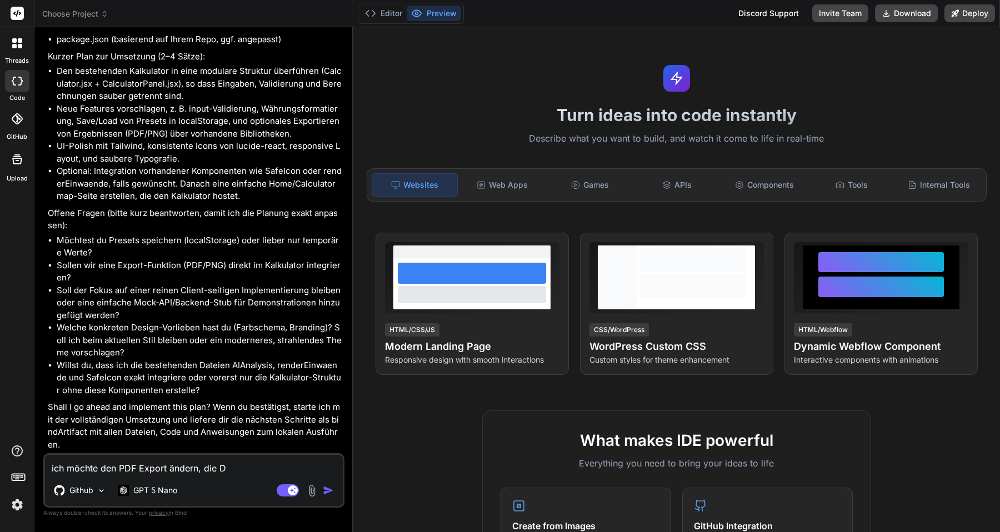
type textarea "x"
type textarea "ich möchte den PDF Export ändern, die Dat"
type textarea "x"
type textarea "ich möchte den PDF Export ändern, die Date"
type textarea "x"
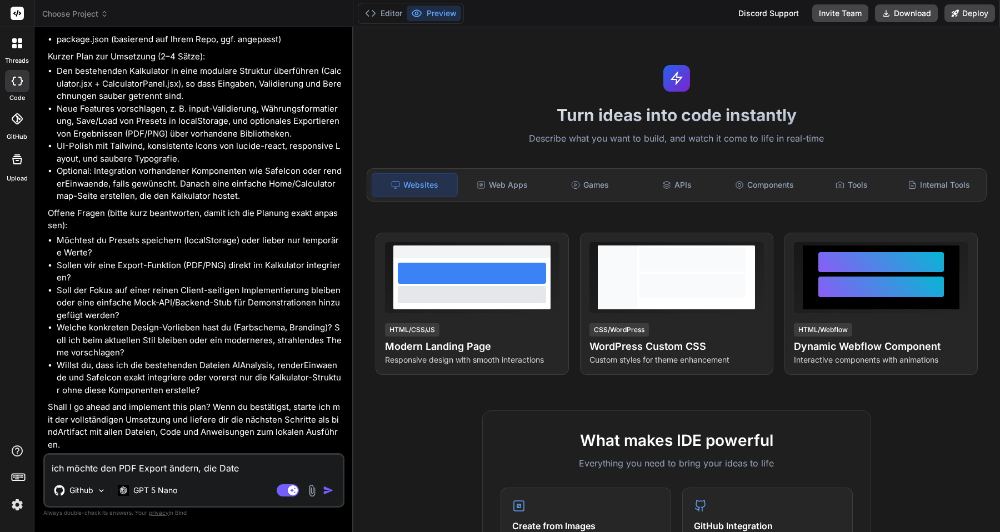
type textarea "ich möchte den PDF Export ändern, die Date"
type textarea "x"
type textarea "ich möchte den PDF Export ändern, die Date"
type textarea "x"
type textarea "ich möchte den PDF Export ändern, die Datei"
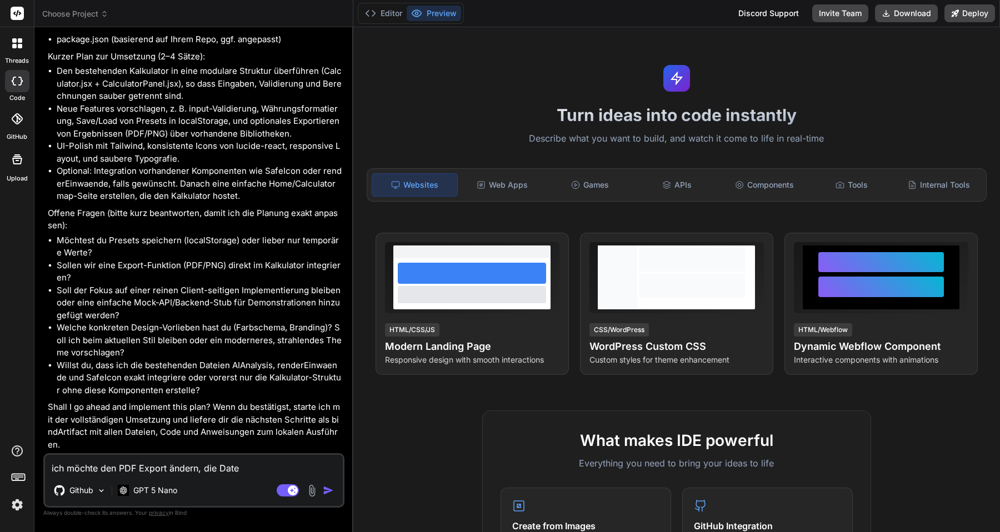
type textarea "x"
type textarea "ich möchte den PDF Export ändern, die Datei"
type textarea "x"
type textarea "ich möchte den PDF Export ändern, die Datei s"
type textarea "x"
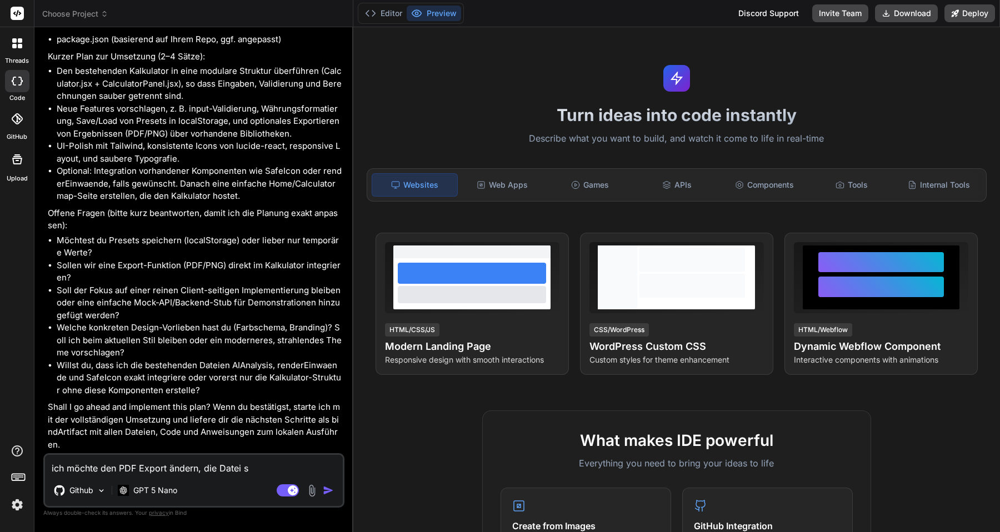
type textarea "ich möchte den PDF Export ändern, die Datei so"
type textarea "x"
type textarea "ich möchte den PDF Export ändern, die Datei sol"
type textarea "x"
type textarea "ich möchte den PDF Export ändern, die Datei soll"
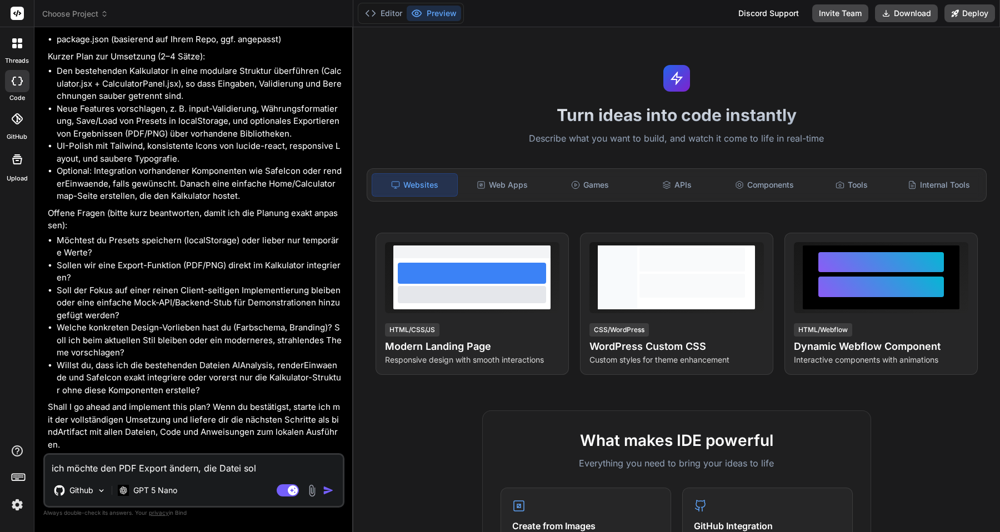
type textarea "x"
type textarea "ich möchte den PDF Export ändern, die Datei soll"
type textarea "x"
type textarea "ich möchte den PDF Export ändern, die Datei soll p"
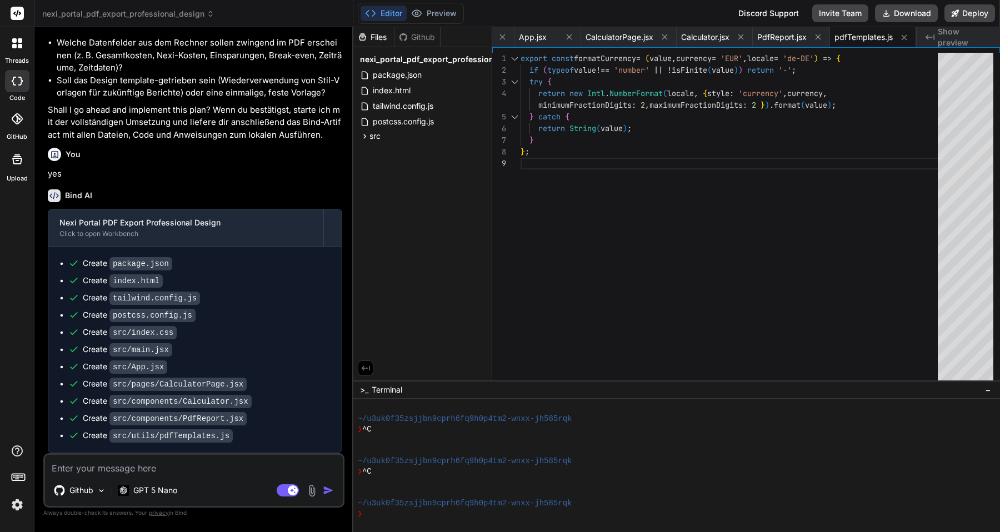
scroll to position [2685, 0]
click at [366, 138] on icon at bounding box center [364, 136] width 9 height 9
click at [376, 212] on icon at bounding box center [373, 210] width 9 height 9
click at [394, 227] on span "Calculator.jsx" at bounding box center [416, 225] width 51 height 13
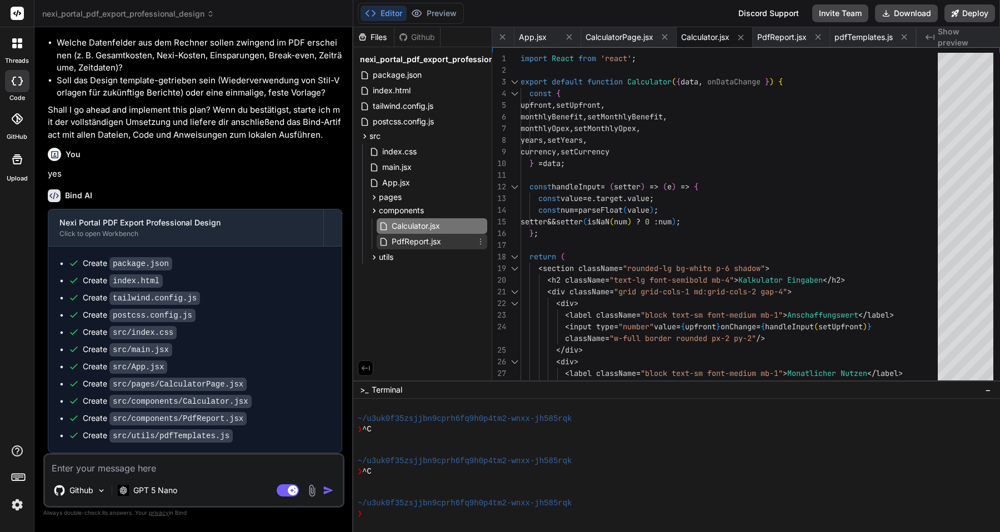
click at [408, 238] on span "PdfReport.jsx" at bounding box center [417, 241] width 52 height 13
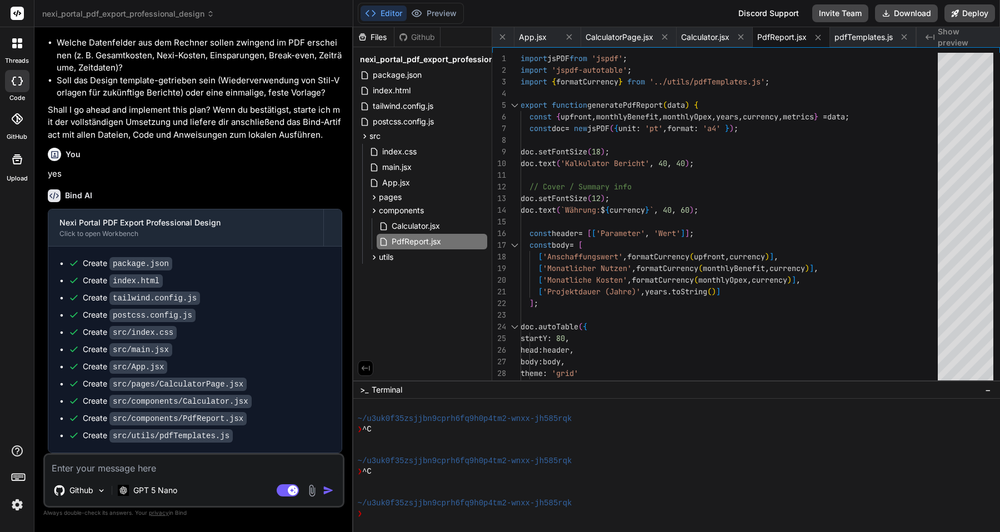
click at [18, 507] on img at bounding box center [17, 505] width 19 height 19
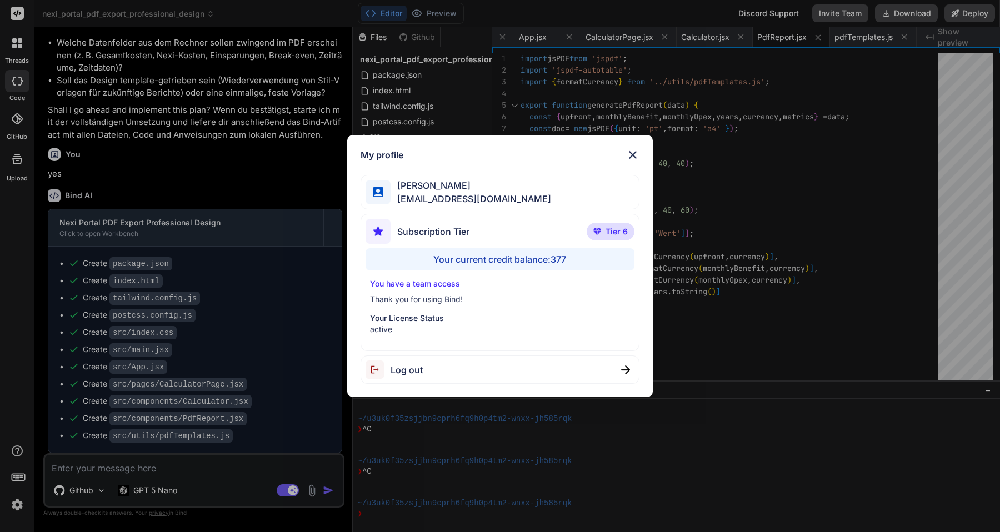
click at [635, 153] on img at bounding box center [632, 154] width 13 height 13
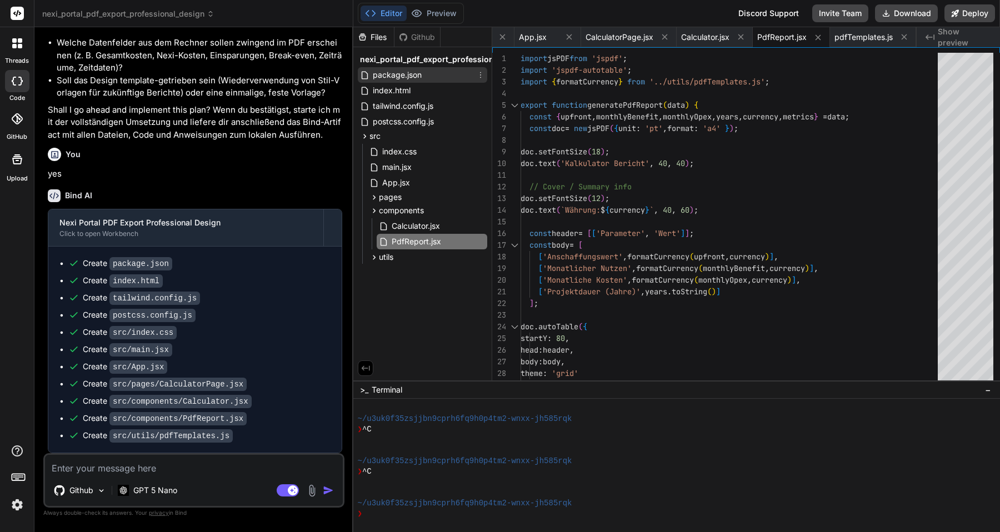
click at [396, 77] on span "package.json" at bounding box center [397, 74] width 51 height 13
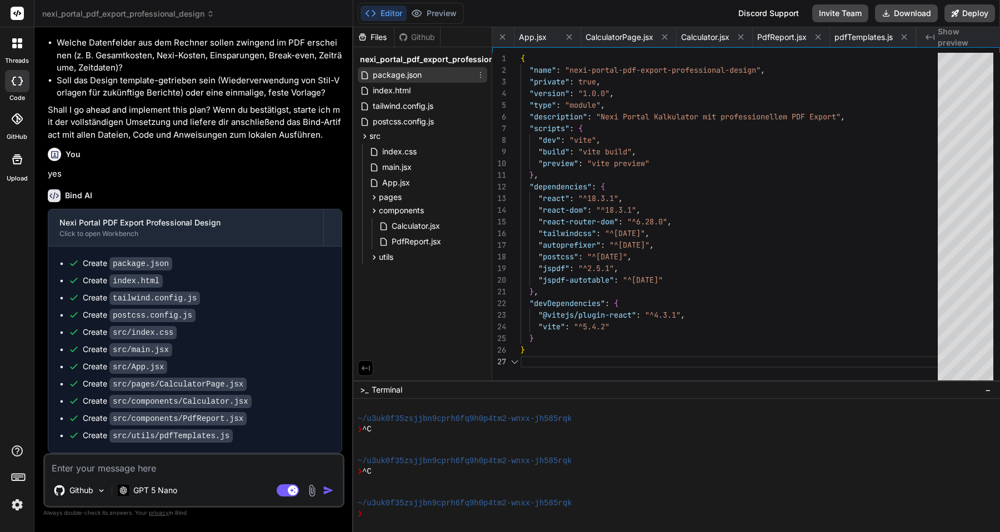
scroll to position [70, 0]
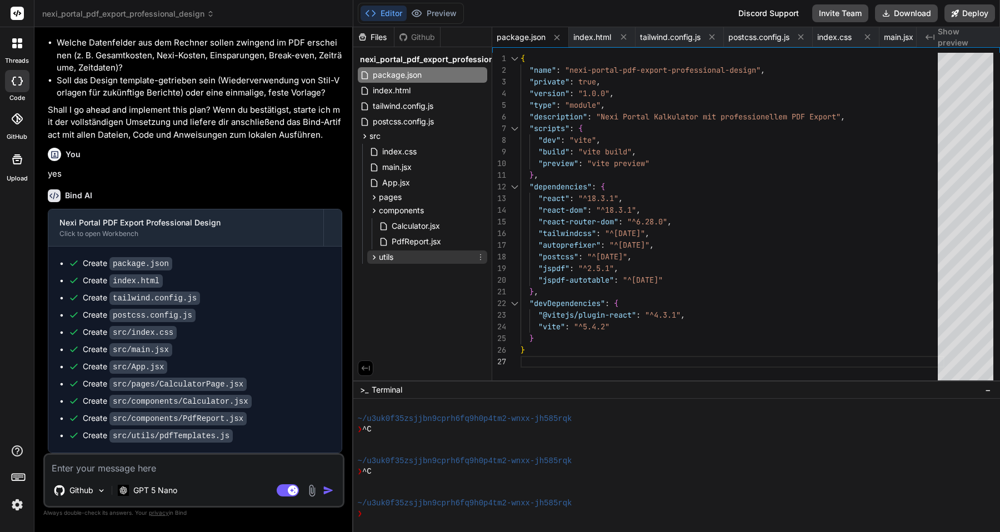
click at [371, 258] on icon at bounding box center [373, 257] width 9 height 9
click at [388, 273] on icon at bounding box center [385, 272] width 12 height 9
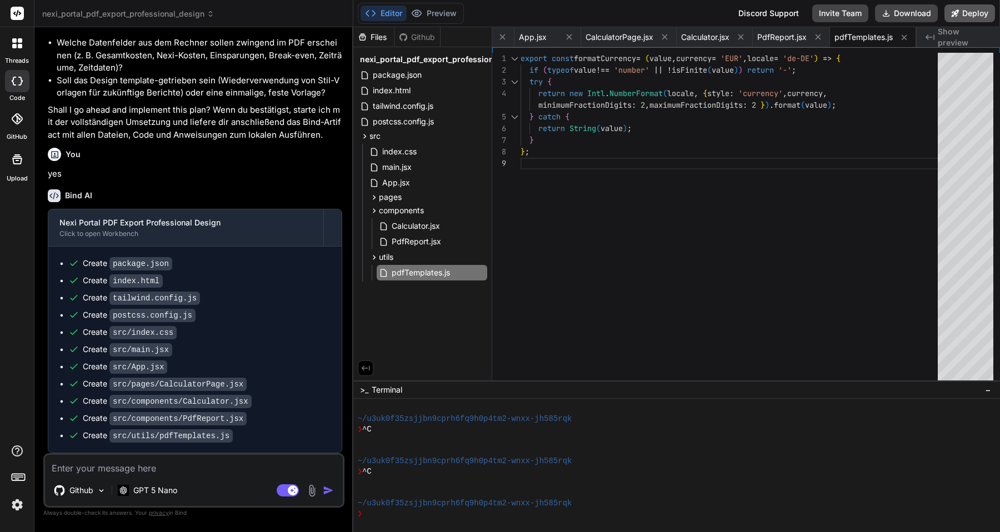
click at [971, 13] on button "Deploy" at bounding box center [970, 13] width 51 height 18
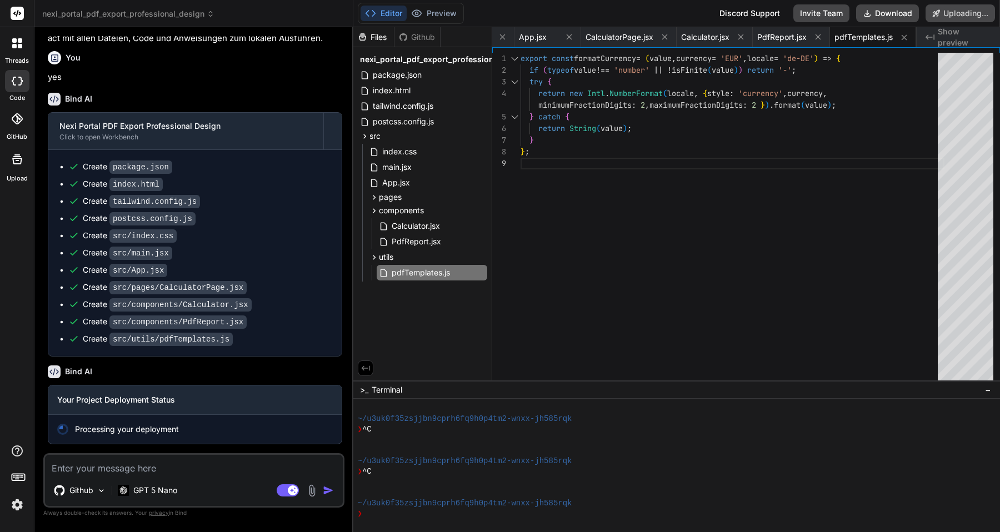
scroll to position [2781, 0]
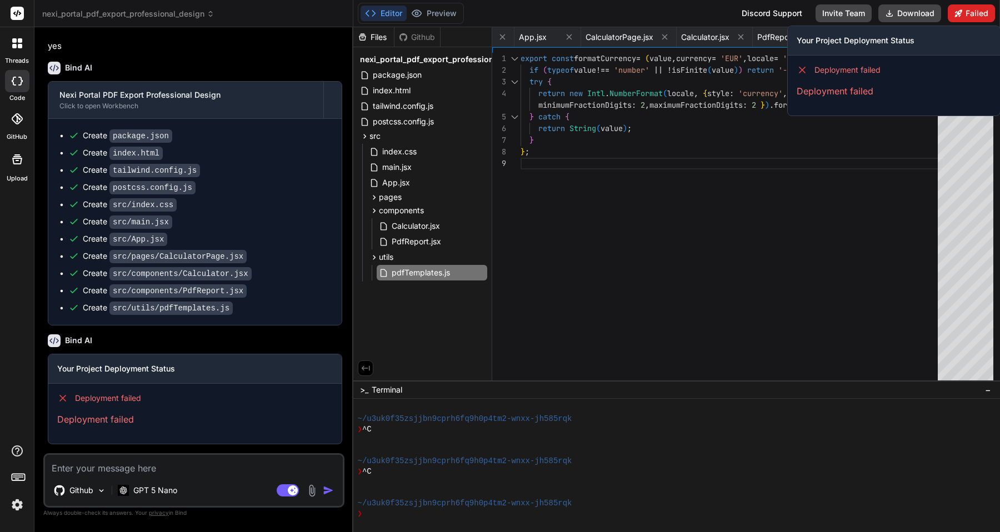
click at [974, 15] on button "Failed" at bounding box center [971, 13] width 47 height 18
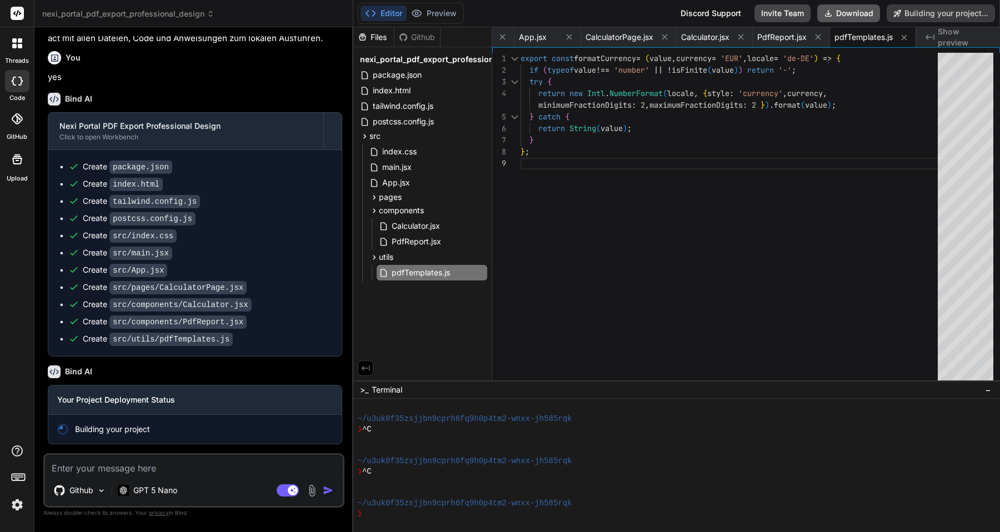
click at [840, 11] on button "Download" at bounding box center [848, 13] width 63 height 18
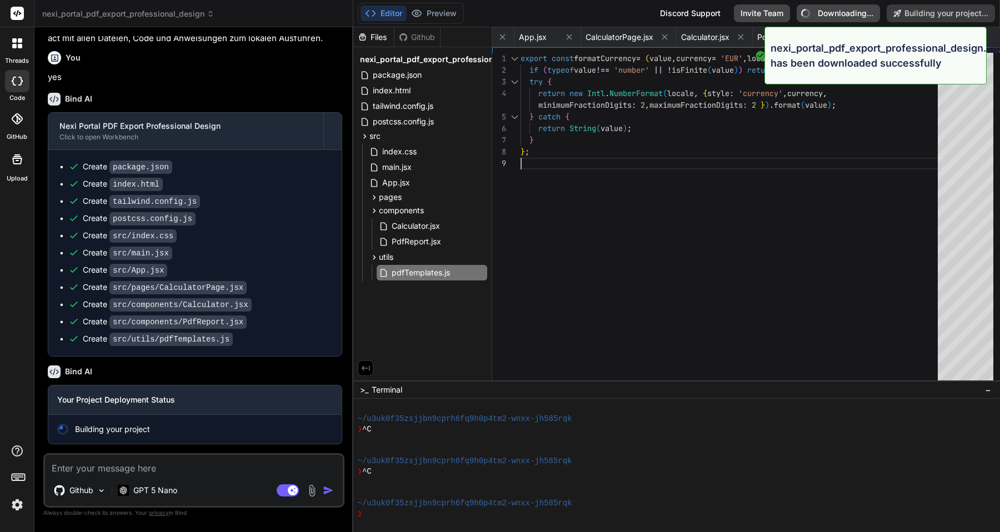
click at [812, 262] on div "export const formatCurrency = ( value , currency = 'EUR' , locale = 'de-DE' ) =…" at bounding box center [733, 219] width 424 height 333
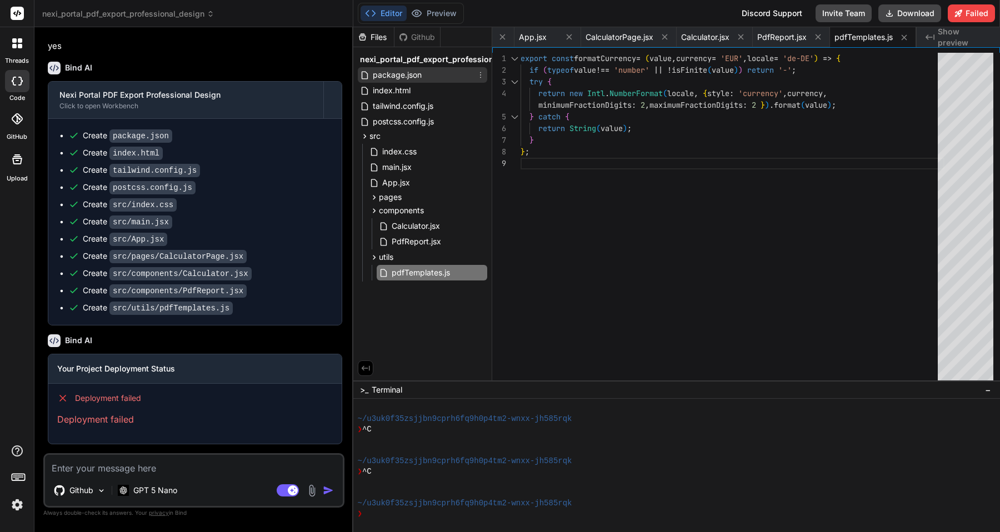
click at [382, 77] on span "package.json" at bounding box center [397, 74] width 51 height 13
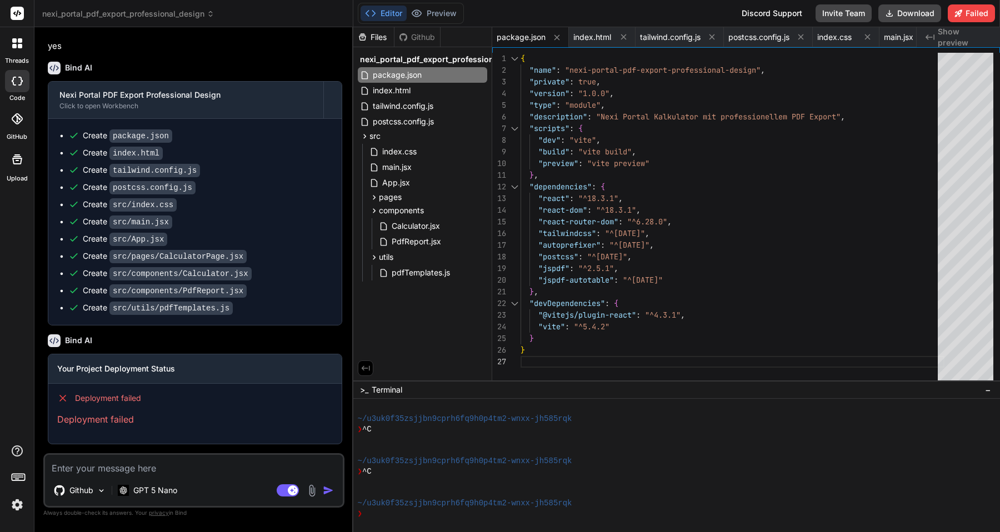
scroll to position [2812, 0]
click at [145, 468] on textarea at bounding box center [194, 465] width 298 height 20
click at [414, 275] on span "pdfTemplates.js" at bounding box center [421, 272] width 61 height 13
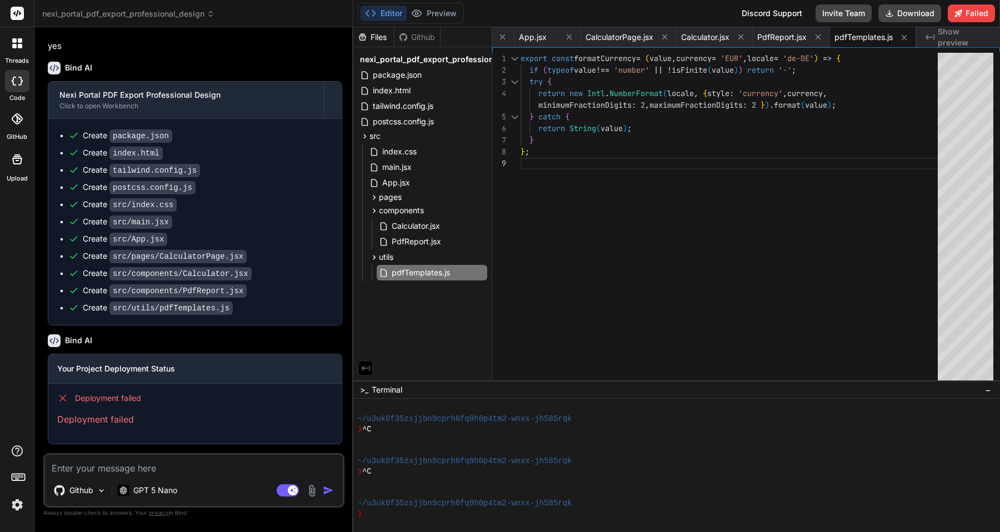
click at [592, 199] on div "export const formatCurrency = ( value , currency = 'EUR' , locale = 'de-DE' ) =…" at bounding box center [733, 219] width 424 height 333
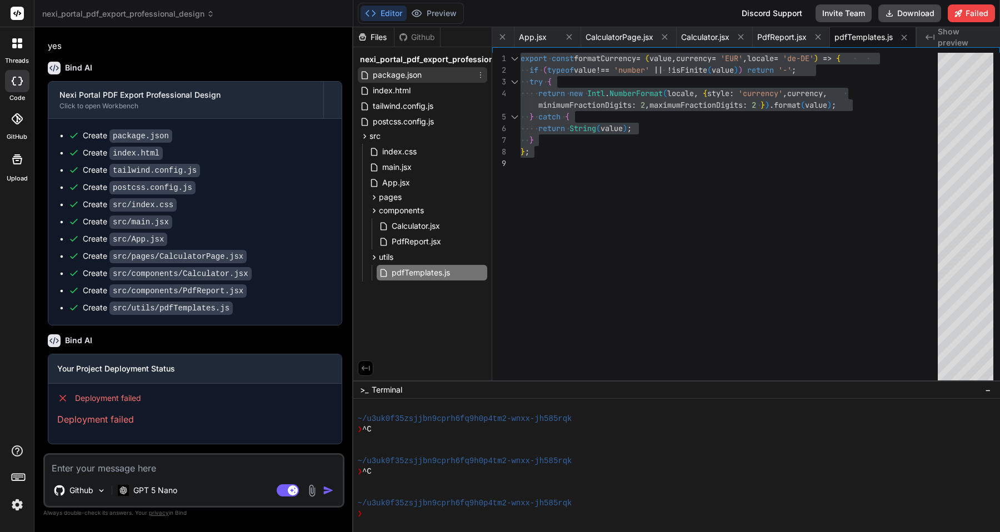
click at [398, 74] on span "package.json" at bounding box center [397, 74] width 51 height 13
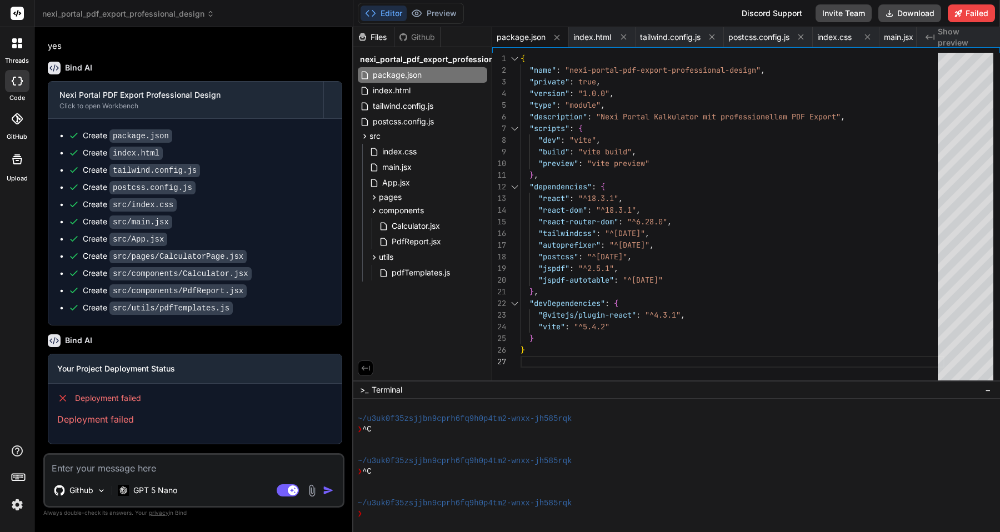
click at [738, 272] on div "{ "name" : "nexi-portal-pdf-export-professional-design" , "private" : true , "v…" at bounding box center [733, 219] width 424 height 333
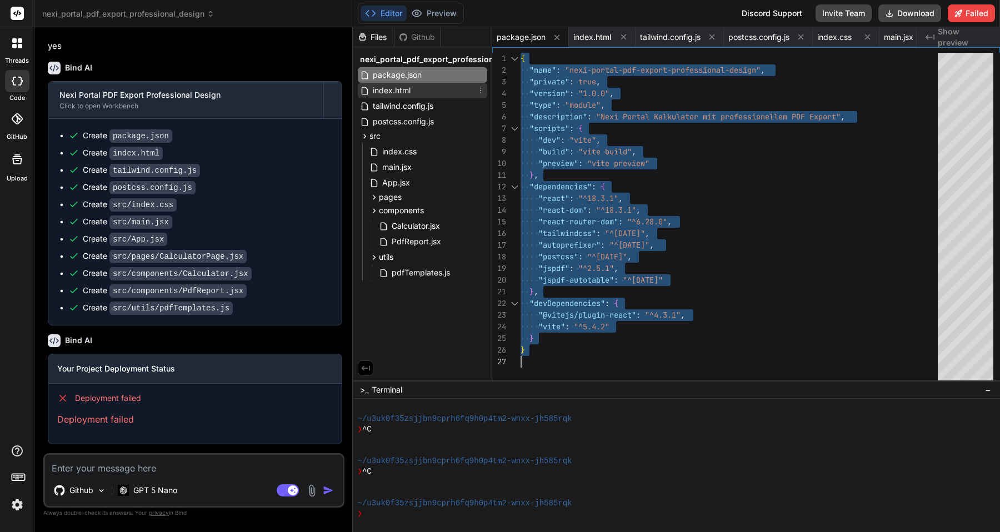
click at [409, 96] on span "index.html" at bounding box center [392, 90] width 40 height 13
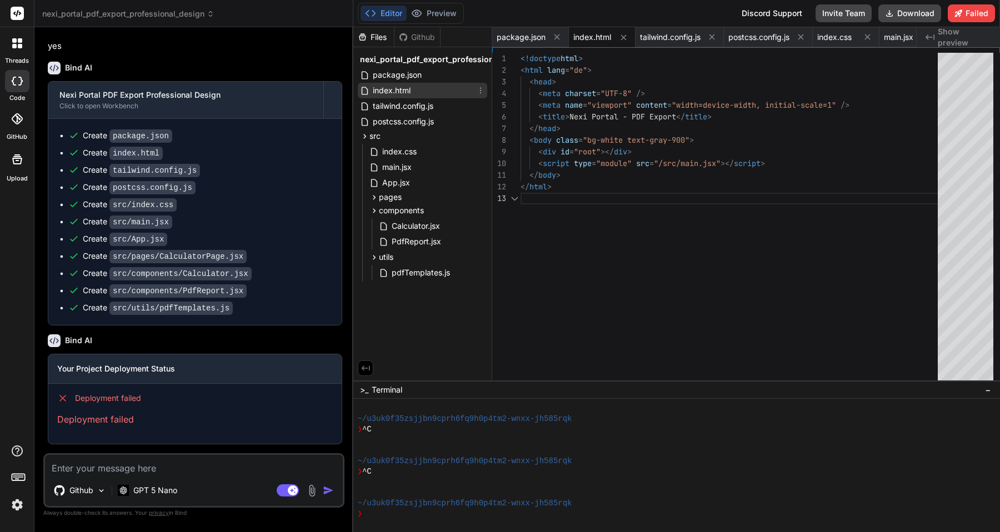
scroll to position [23, 0]
click at [404, 108] on span "tailwind.config.js" at bounding box center [403, 105] width 63 height 13
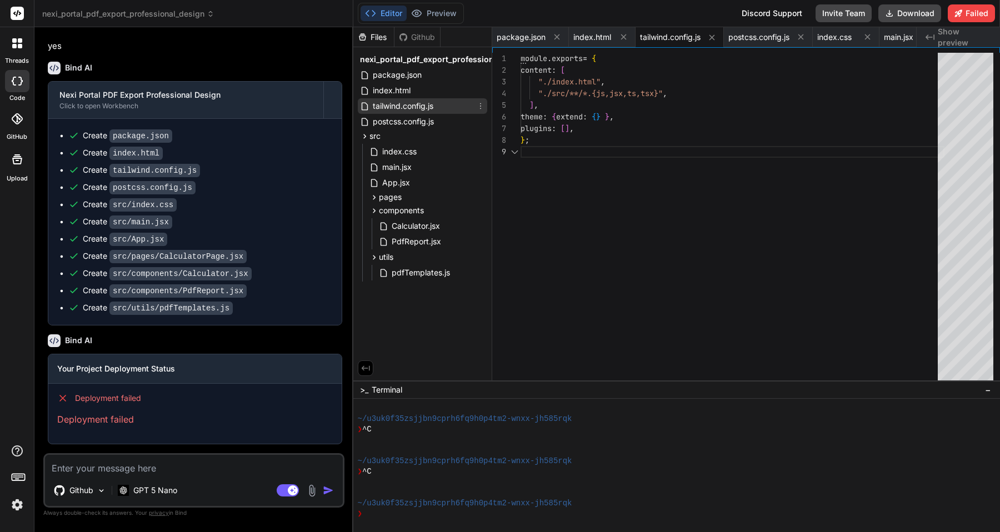
scroll to position [93, 0]
click at [606, 211] on div "module . exports = { content : [ "./index.html" , "./src/**/*.{js,jsx,ts,tsx}" …" at bounding box center [733, 219] width 424 height 333
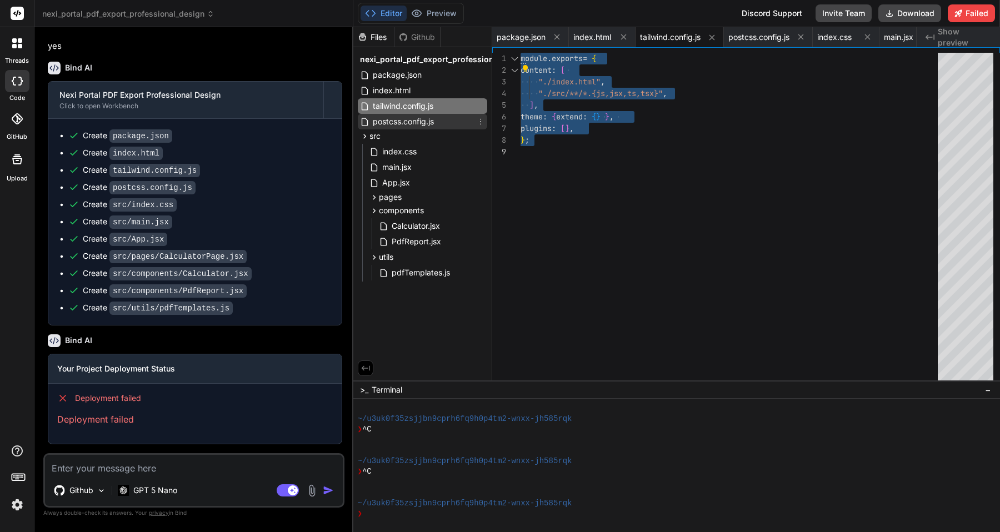
click at [413, 124] on span "postcss.config.js" at bounding box center [403, 121] width 63 height 13
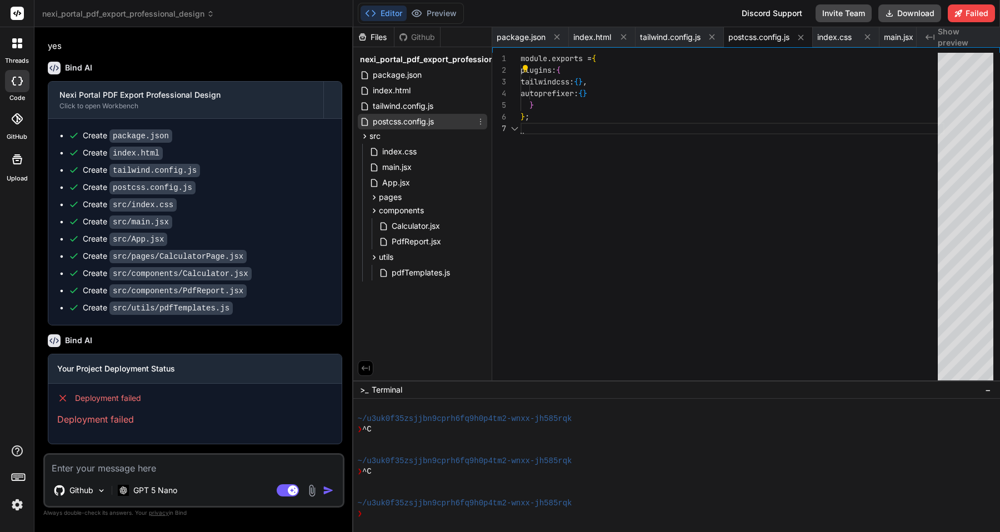
scroll to position [70, 0]
click at [408, 153] on span "index.css" at bounding box center [399, 151] width 37 height 13
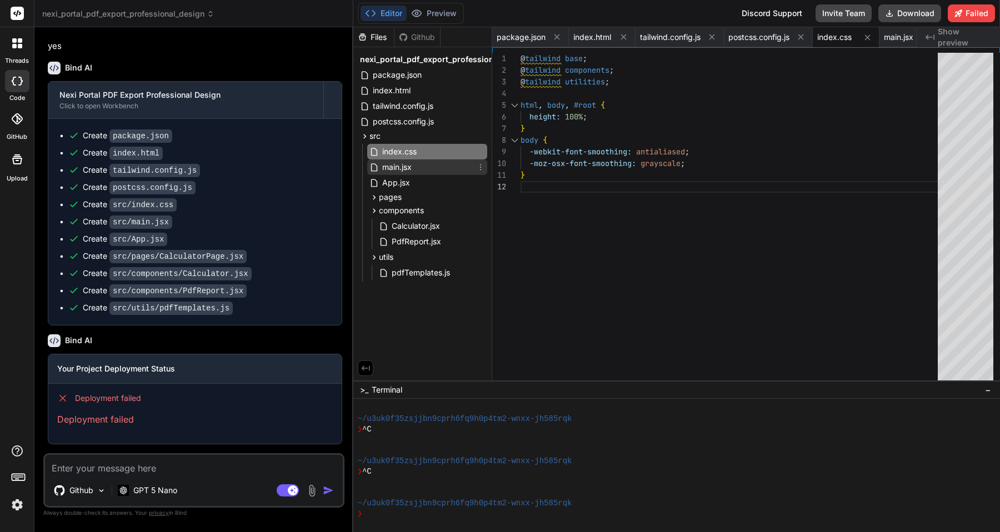
click at [401, 169] on span "main.jsx" at bounding box center [397, 167] width 32 height 13
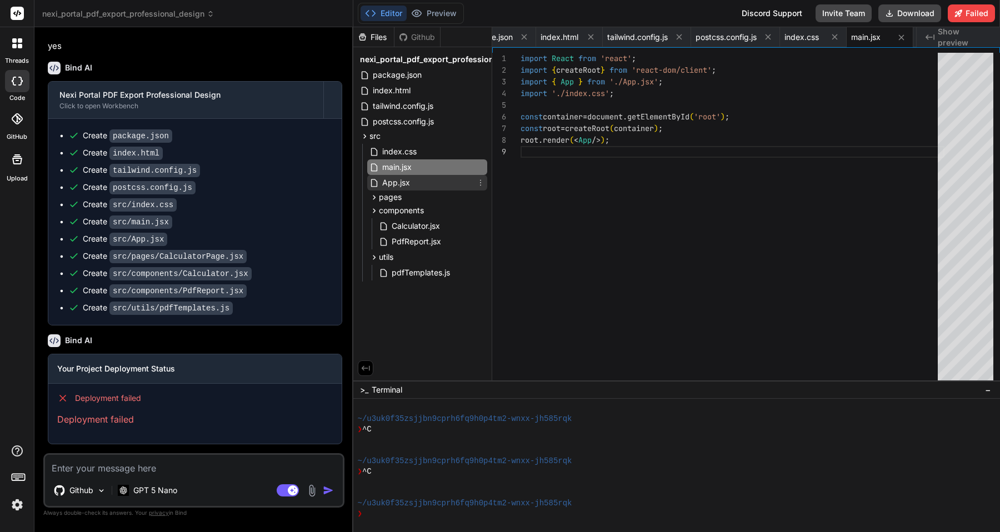
click at [393, 184] on span "App.jsx" at bounding box center [396, 182] width 30 height 13
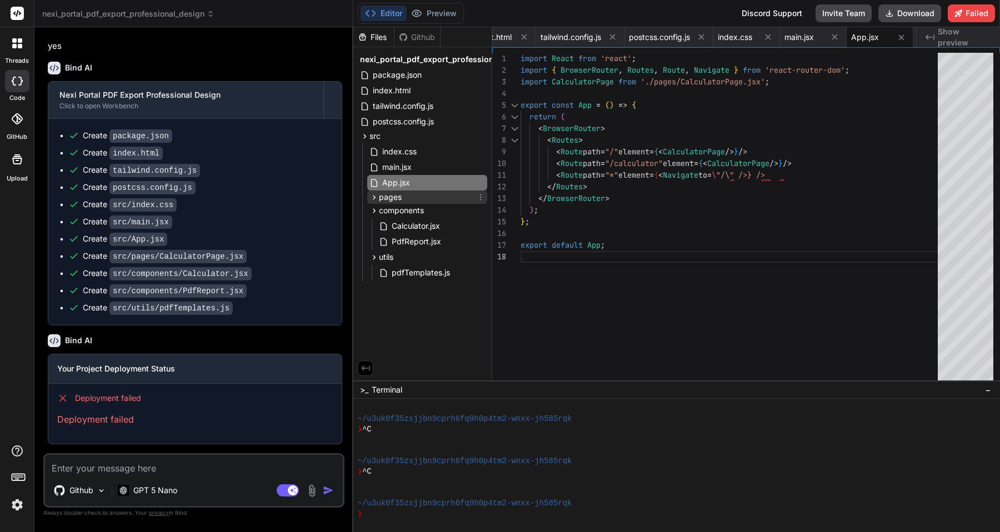
click at [374, 194] on icon at bounding box center [373, 197] width 9 height 9
click at [404, 213] on span "CalculatorPage.jsx" at bounding box center [426, 212] width 70 height 13
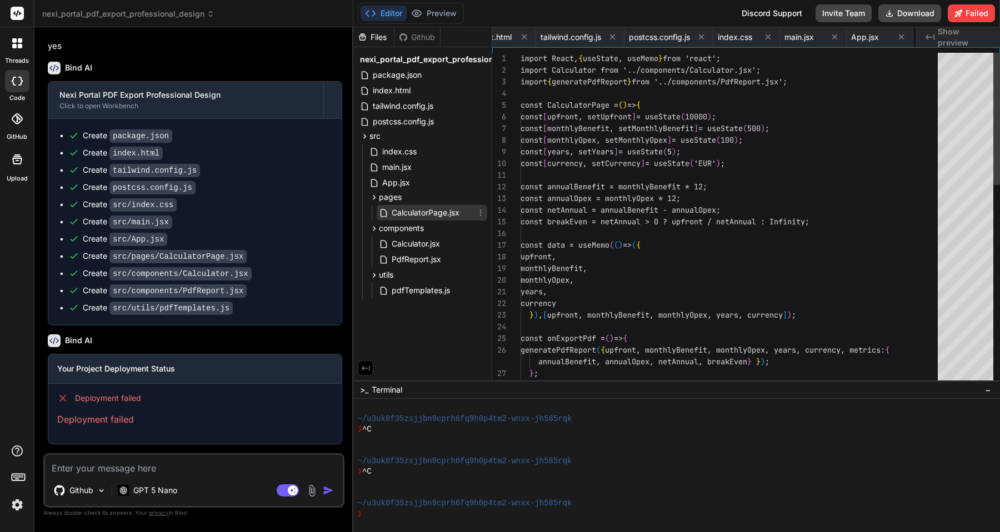
scroll to position [12, 0]
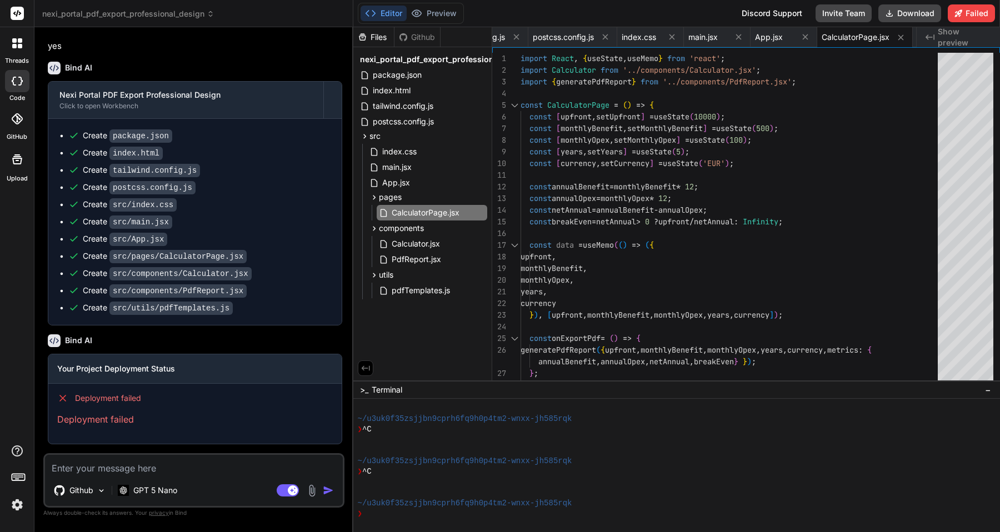
click at [62, 398] on icon at bounding box center [63, 399] width 6 height 6
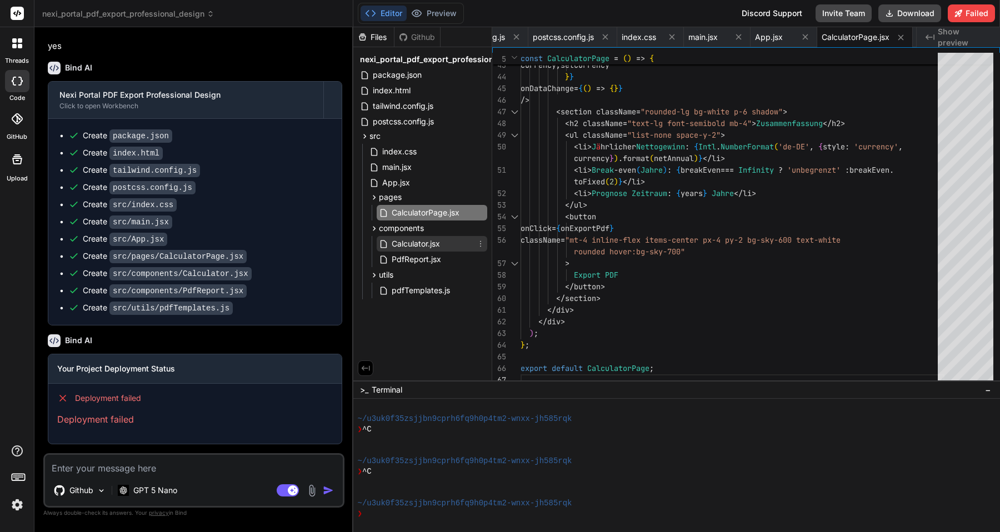
click at [409, 243] on span "Calculator.jsx" at bounding box center [416, 243] width 51 height 13
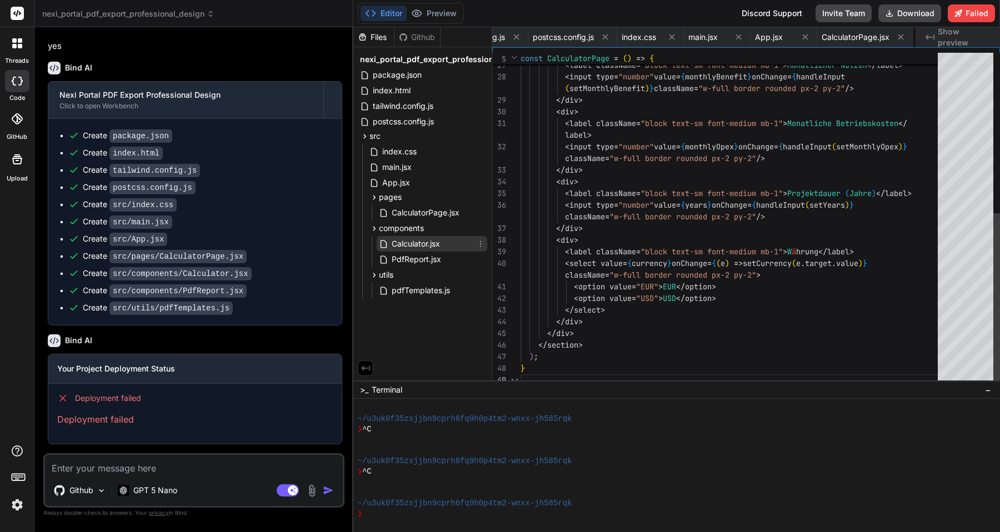
scroll to position [47, 0]
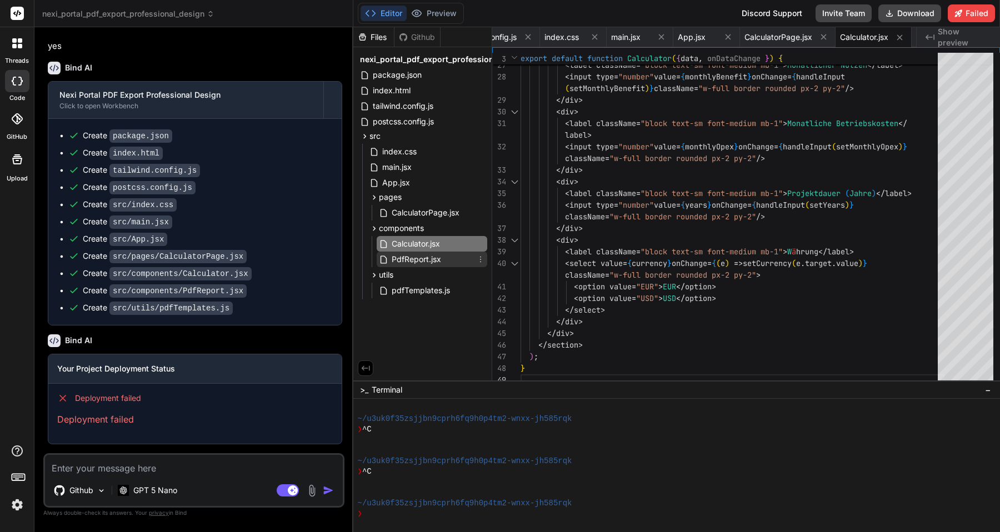
click at [420, 258] on span "PdfReport.jsx" at bounding box center [417, 259] width 52 height 13
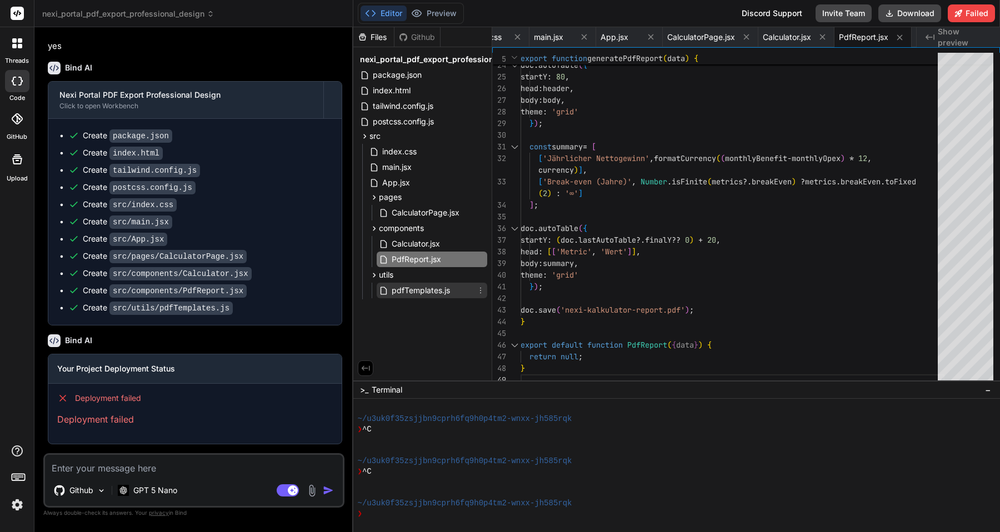
click at [441, 291] on span "pdfTemplates.js" at bounding box center [421, 290] width 61 height 13
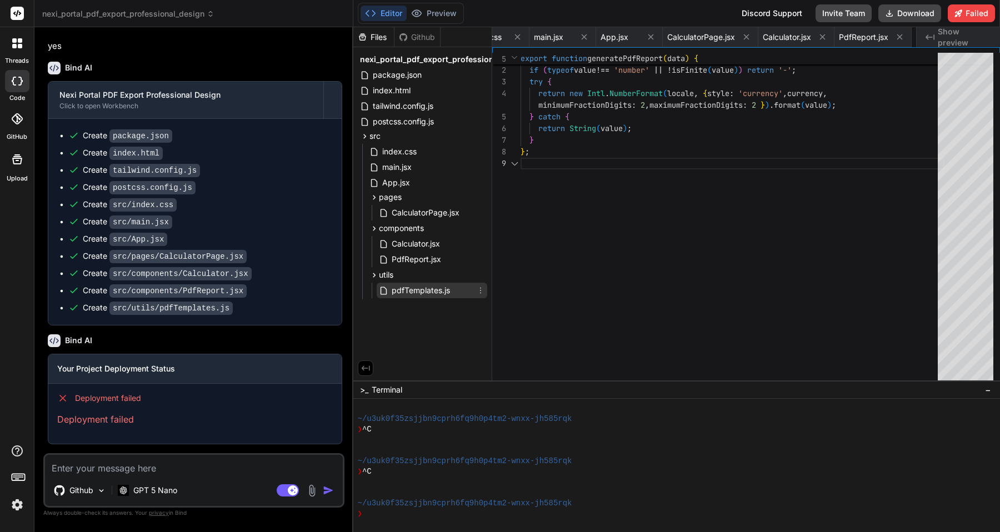
scroll to position [105, 0]
click at [573, 195] on div "export const formatCurrency = ( value , currency = 'EUR' , locale = 'de-DE' ) =…" at bounding box center [733, 219] width 424 height 333
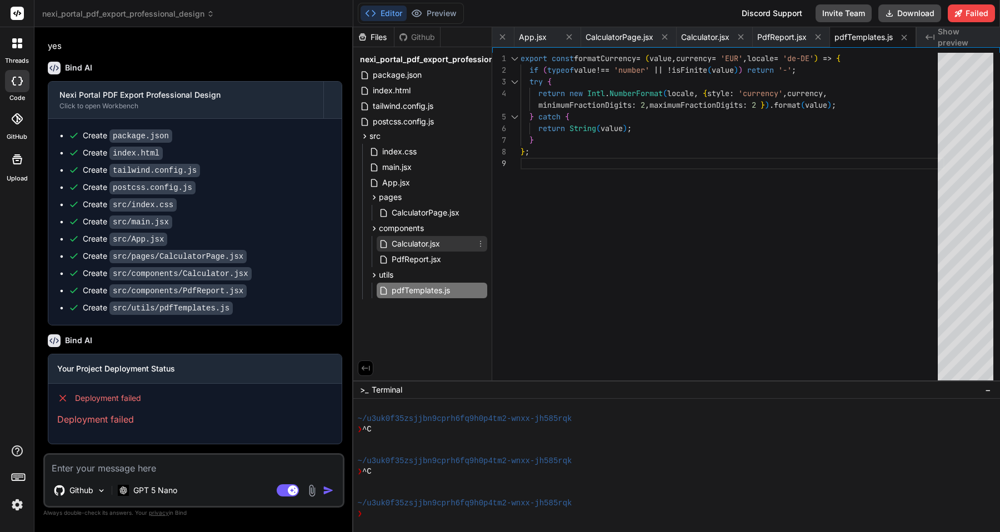
click at [424, 243] on span "Calculator.jsx" at bounding box center [416, 243] width 51 height 13
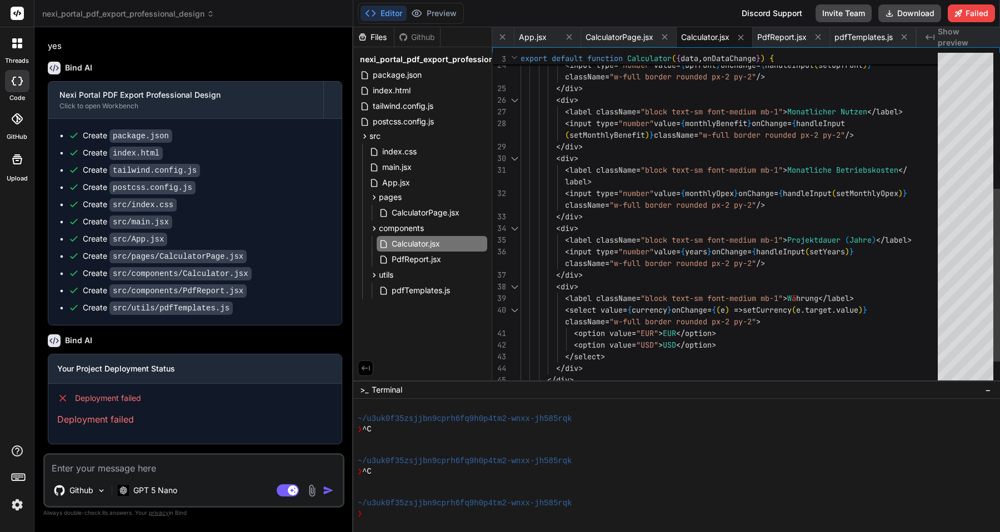
scroll to position [70, 0]
click at [668, 209] on div "< label className = "block text-sm font-medium mb-1" > Anschaffungswert </ labe…" at bounding box center [733, 112] width 424 height 642
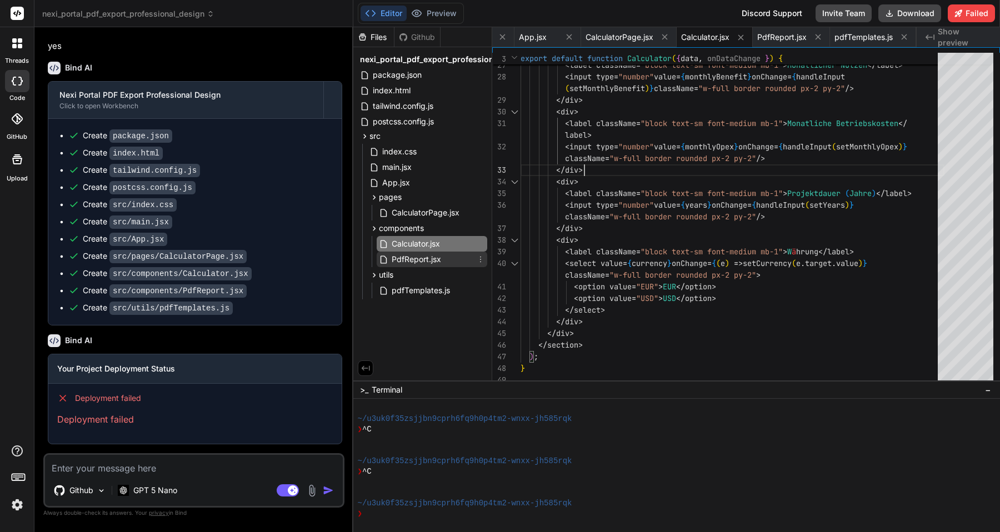
click at [435, 259] on span "PdfReport.jsx" at bounding box center [417, 259] width 52 height 13
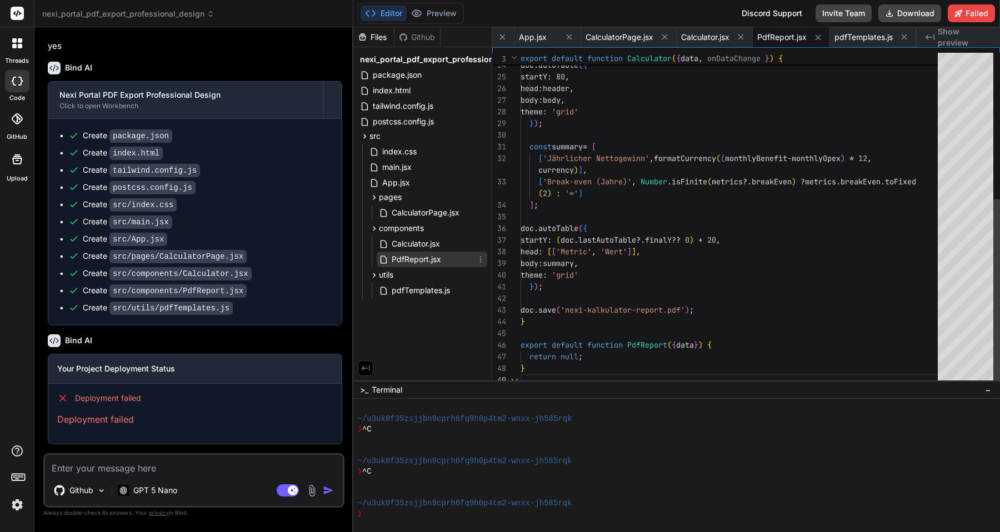
scroll to position [0, 0]
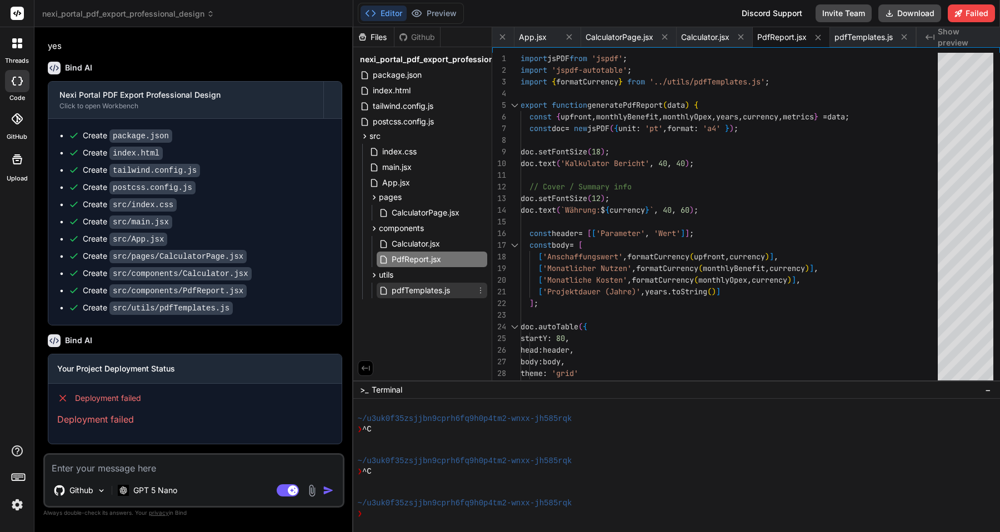
click at [444, 291] on span "pdfTemplates.js" at bounding box center [421, 290] width 61 height 13
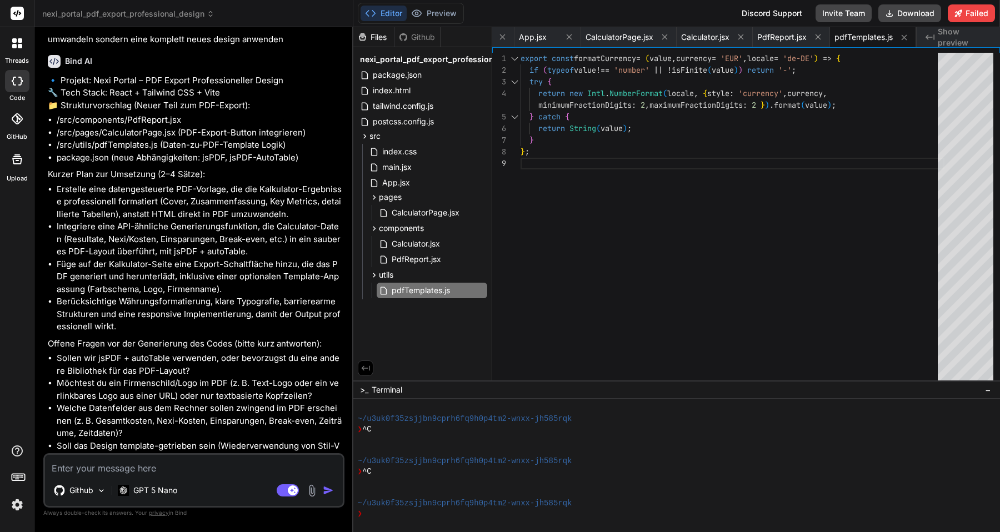
scroll to position [2196, 0]
